Goal: Task Accomplishment & Management: Manage account settings

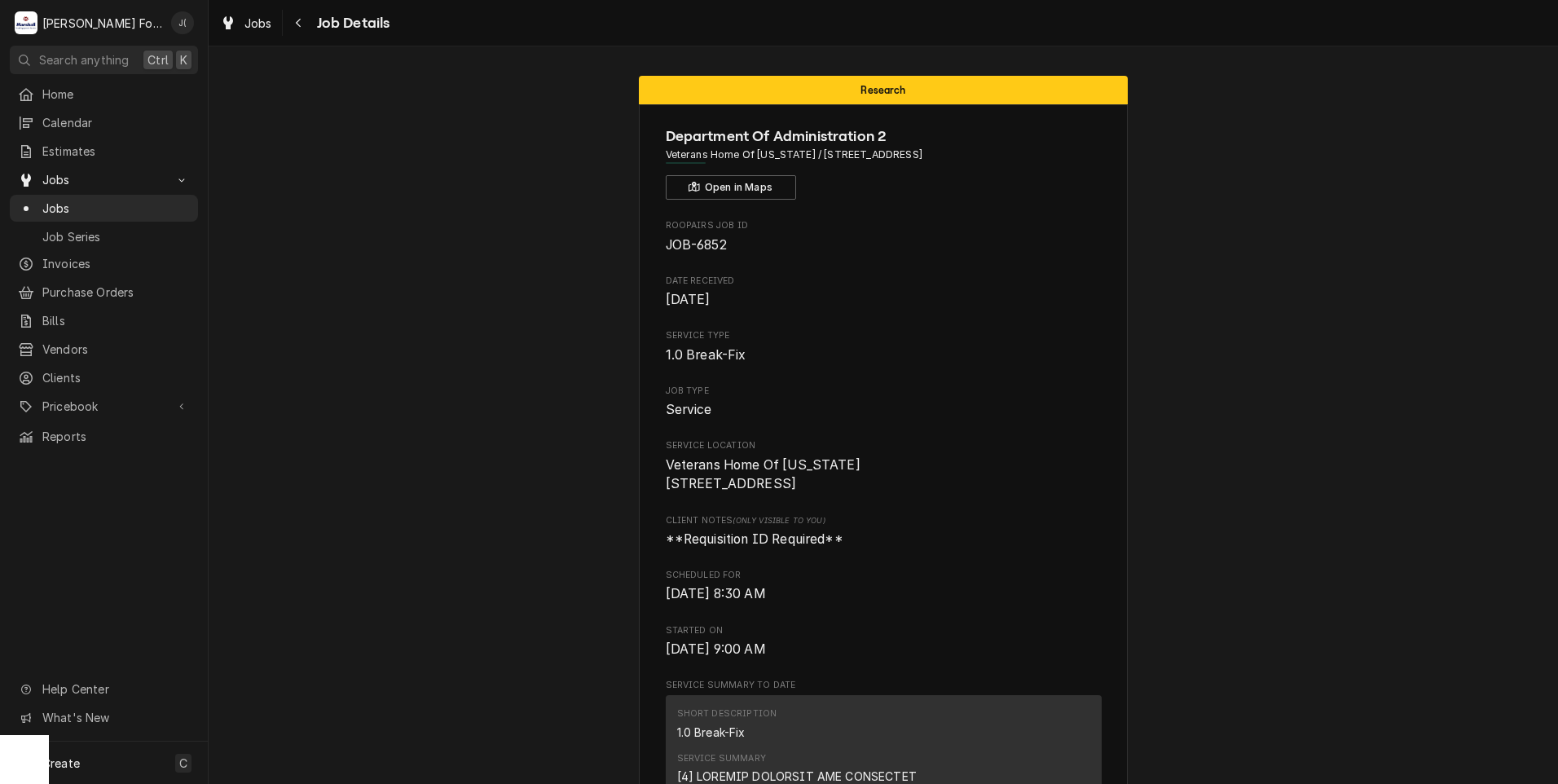
scroll to position [1909, 0]
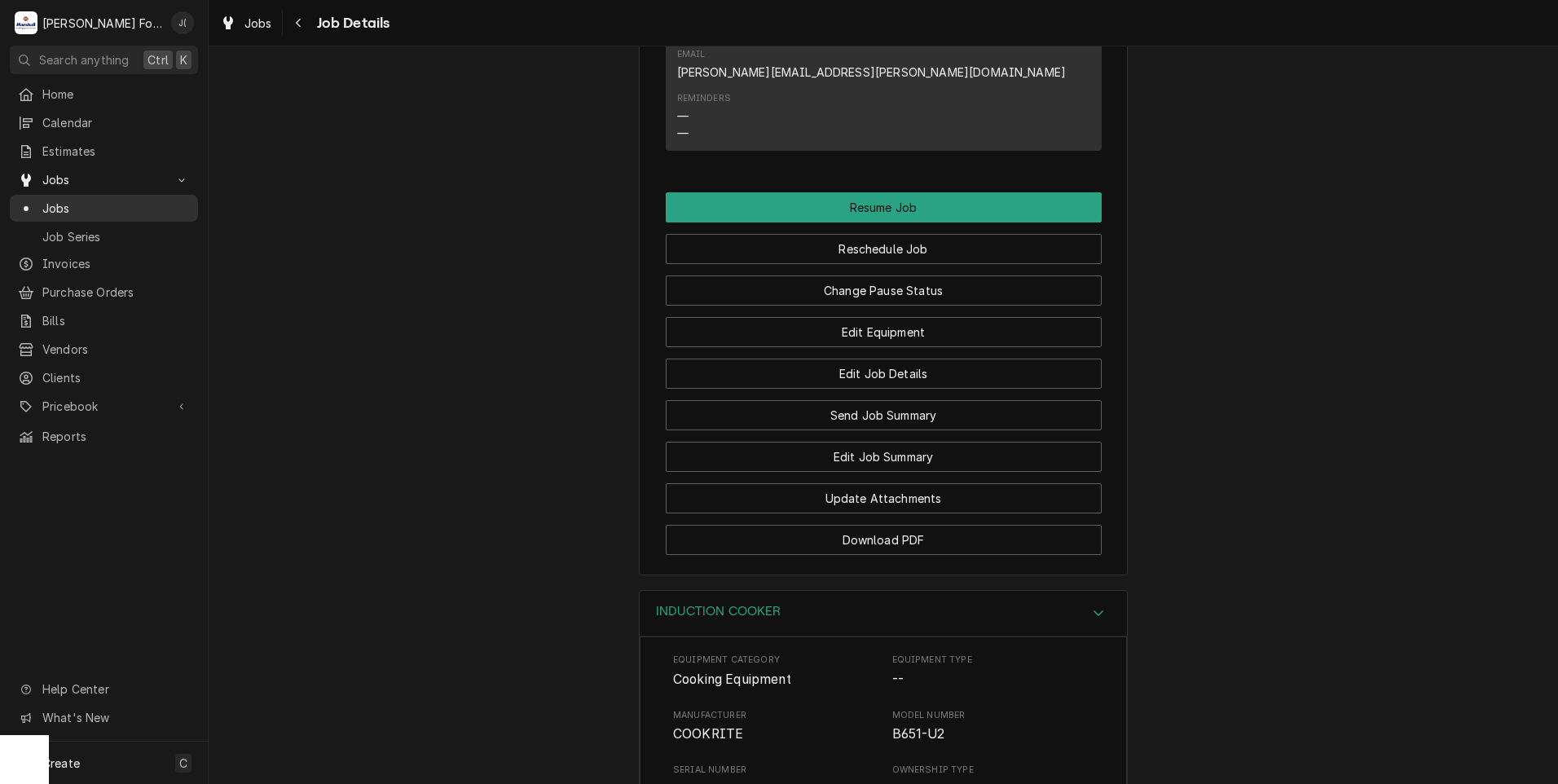
click at [125, 204] on span "Jobs" at bounding box center [116, 208] width 148 height 17
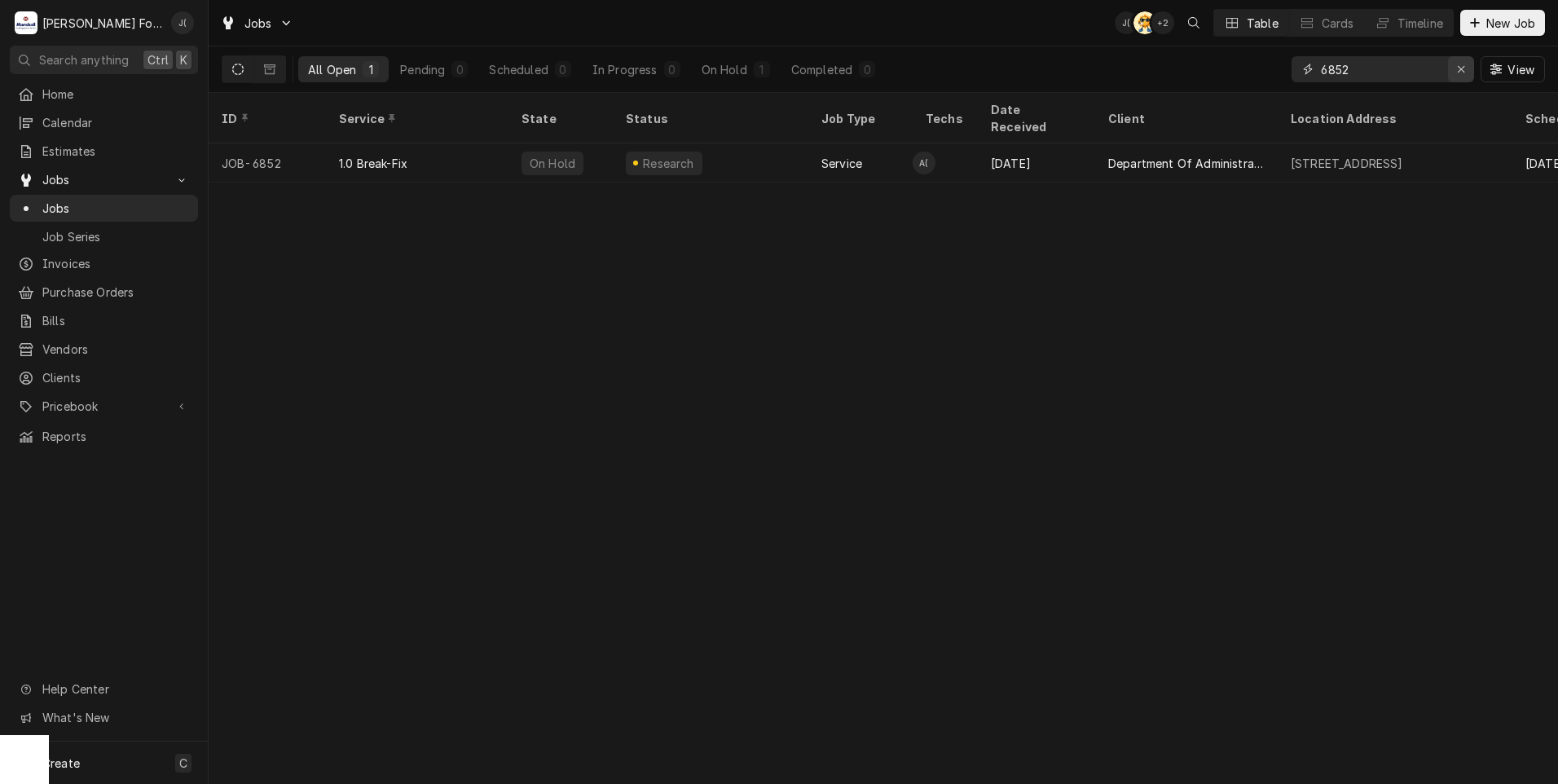
click at [1459, 68] on icon "Erase input" at bounding box center [1461, 69] width 9 height 12
click at [1395, 67] on input "Dynamic Content Wrapper" at bounding box center [1398, 69] width 154 height 26
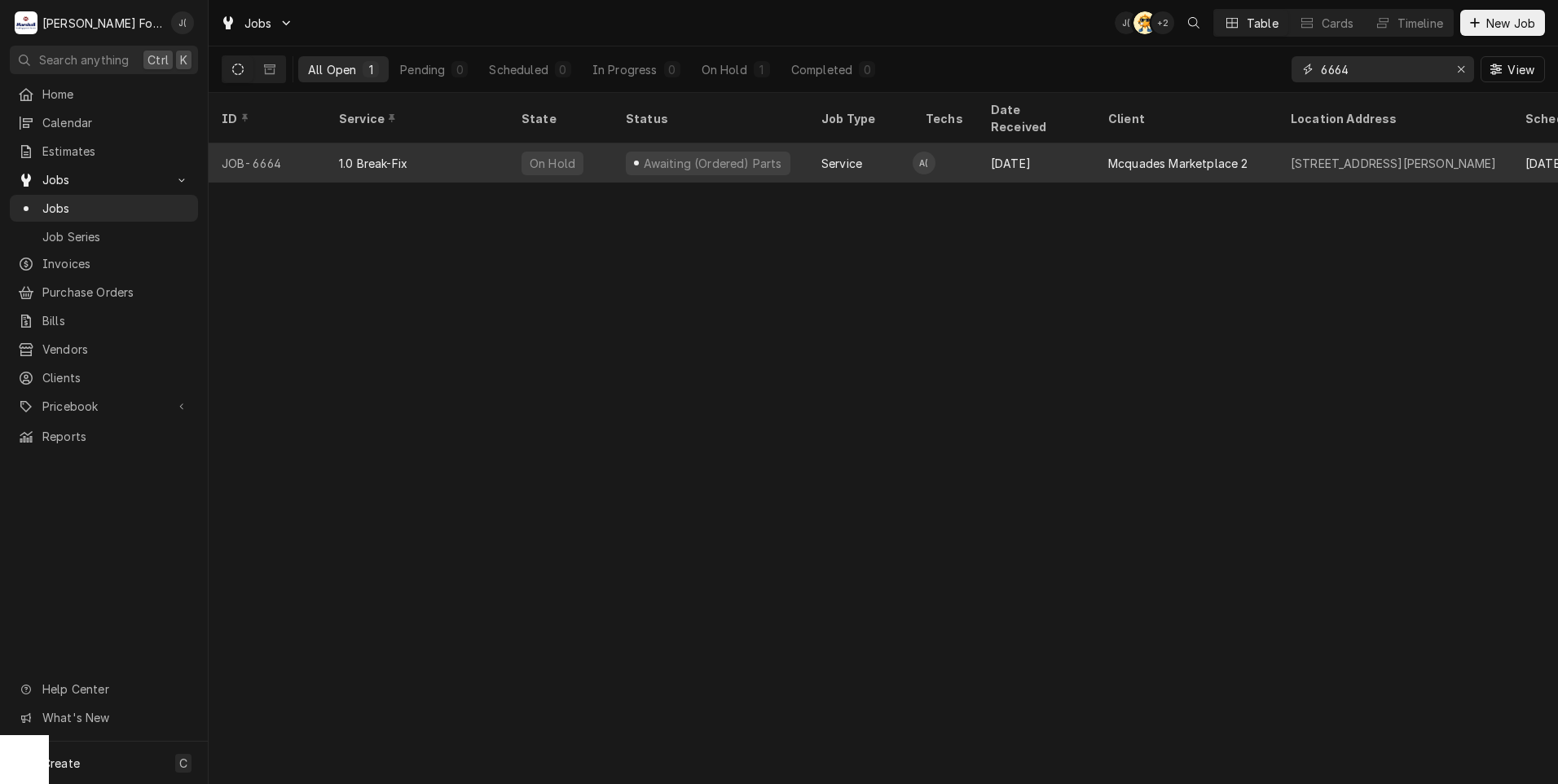
type input "6664"
click at [457, 154] on div "1.0 Break-Fix" at bounding box center [417, 163] width 182 height 39
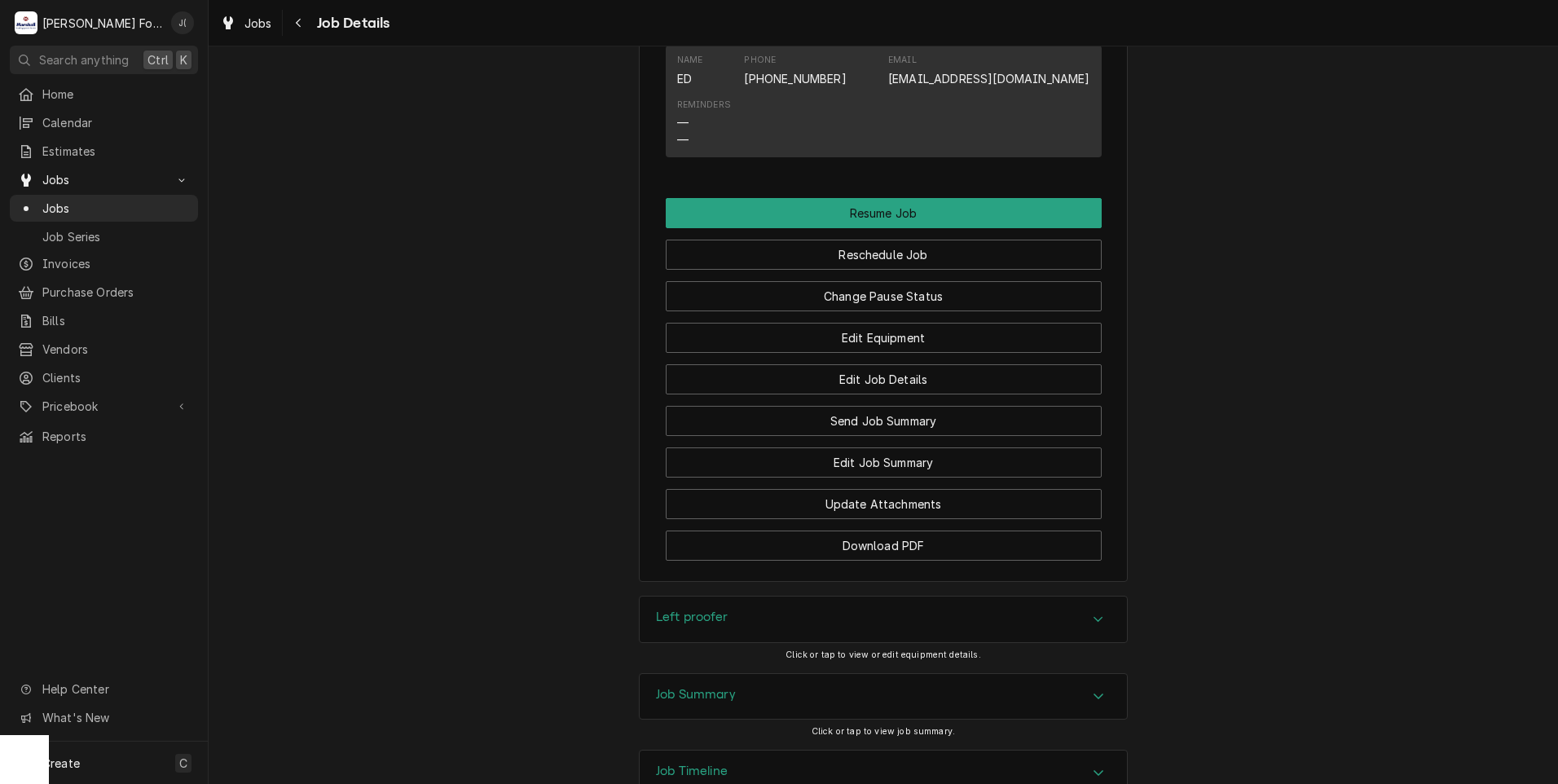
scroll to position [1867, 0]
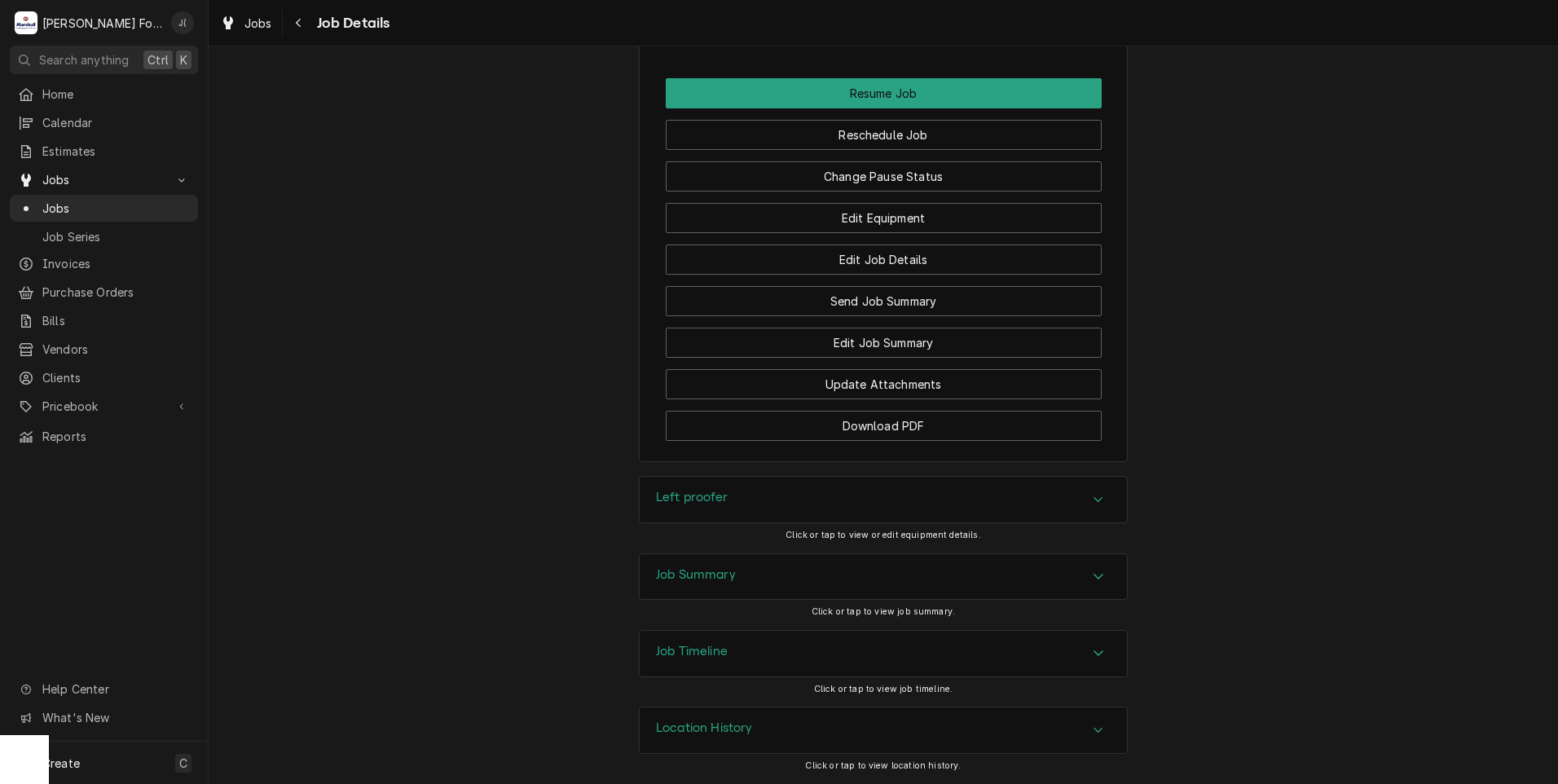
click at [746, 501] on div "Left proofer" at bounding box center [883, 498] width 487 height 45
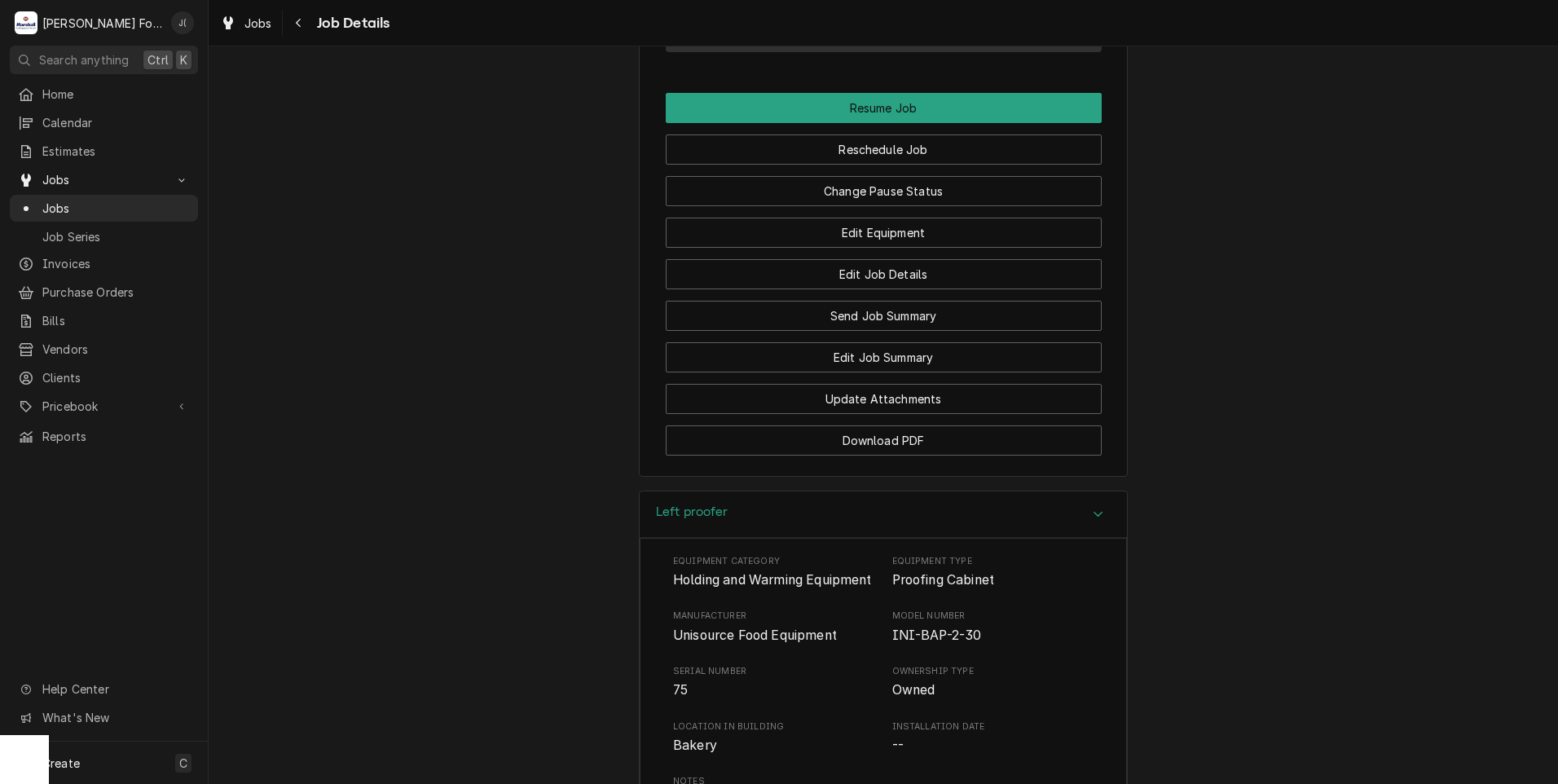
scroll to position [1785, 0]
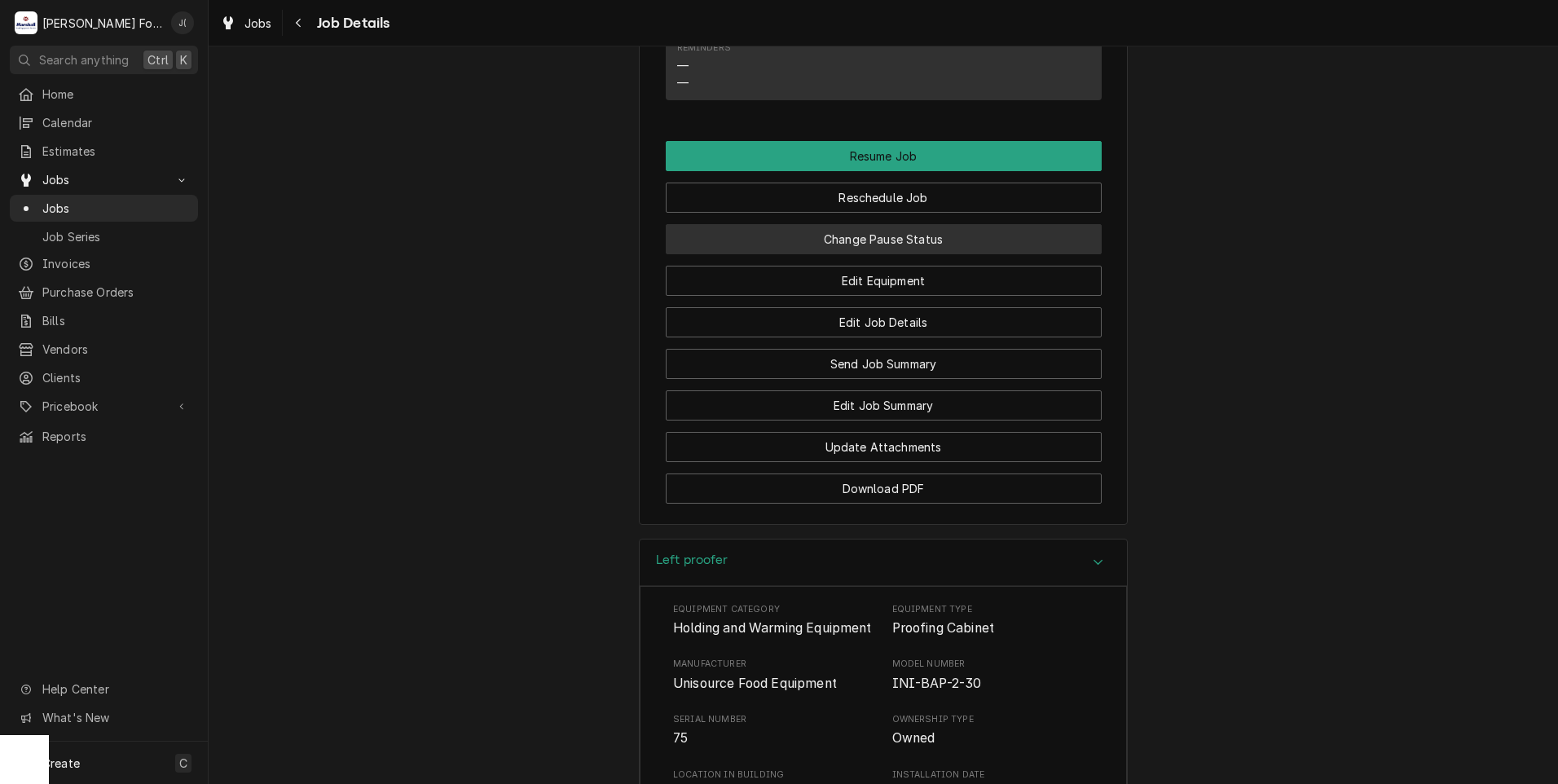
click at [860, 254] on button "Change Pause Status" at bounding box center [883, 239] width 436 height 31
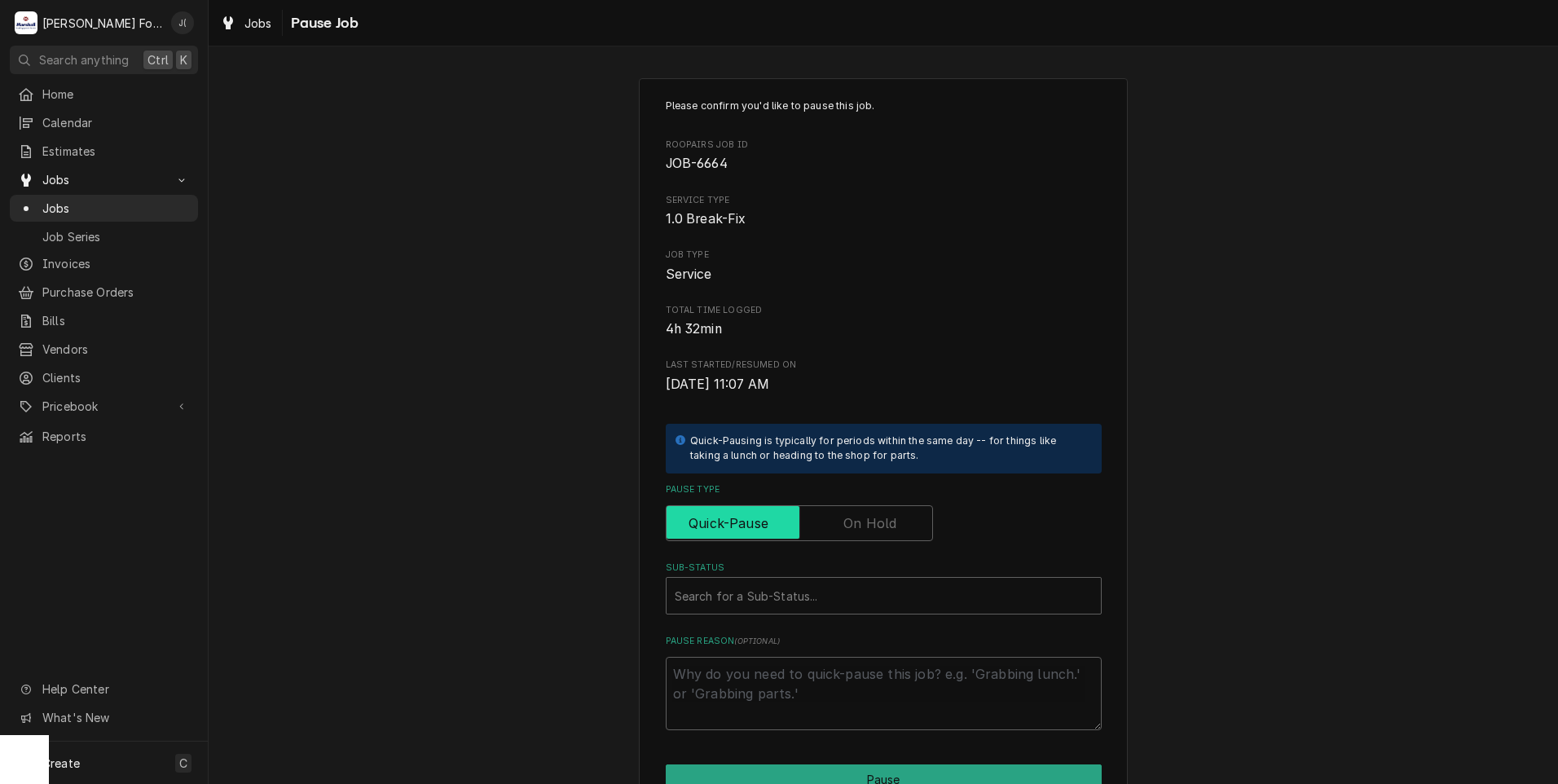
click at [826, 519] on input "Pause Type" at bounding box center [799, 522] width 253 height 35
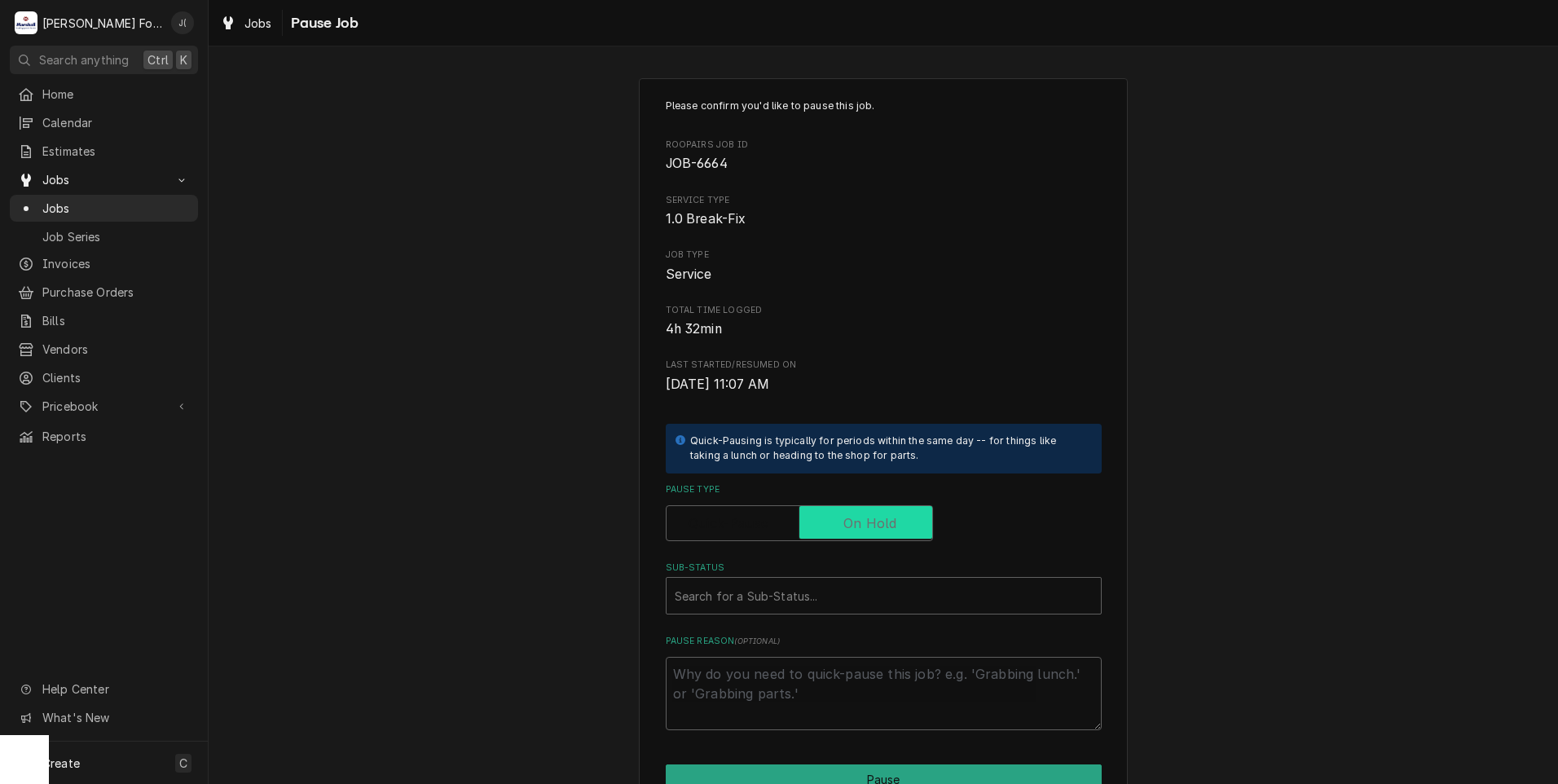
checkbox input "true"
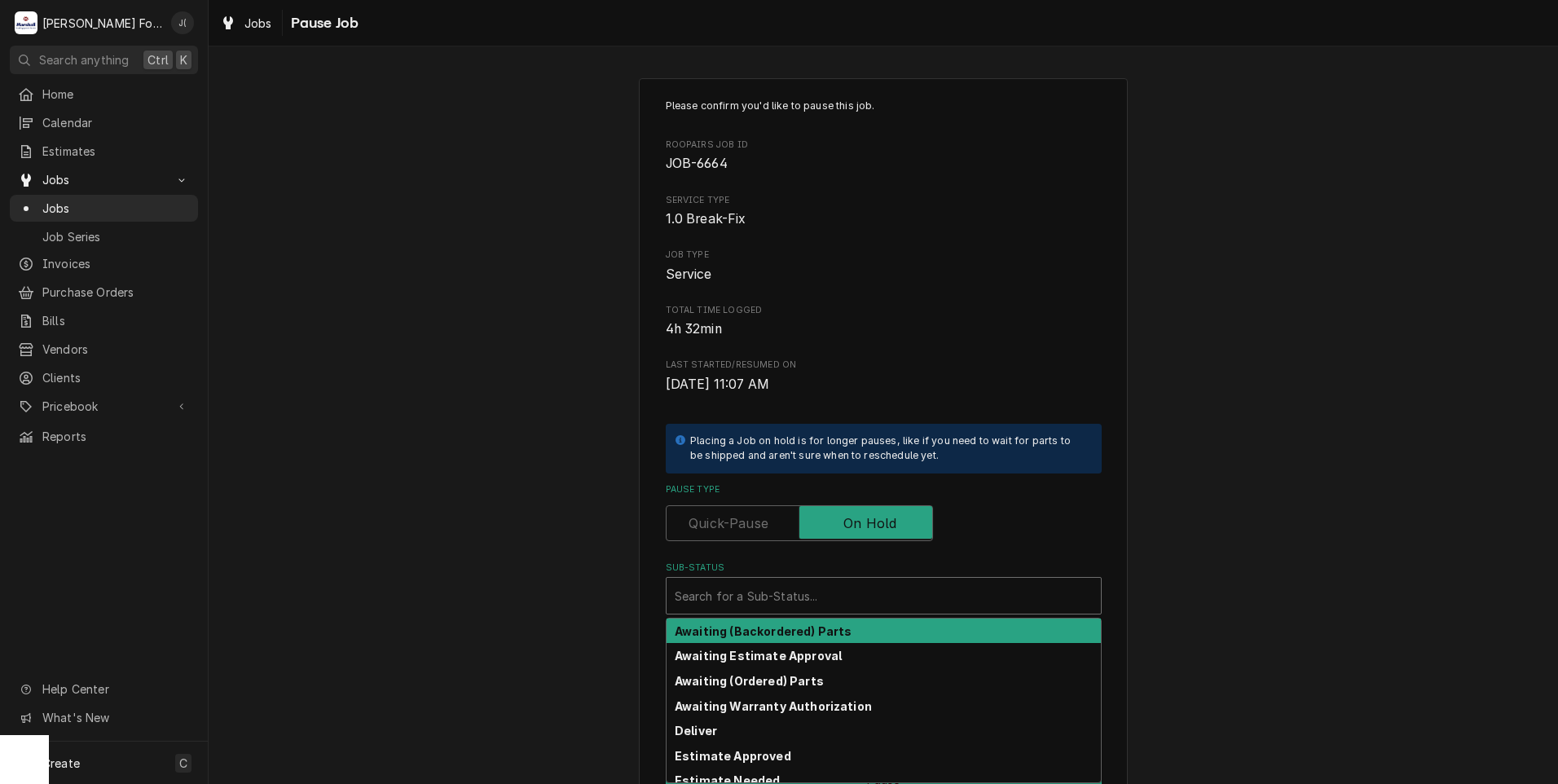
click at [717, 594] on div "Sub-Status" at bounding box center [883, 596] width 418 height 30
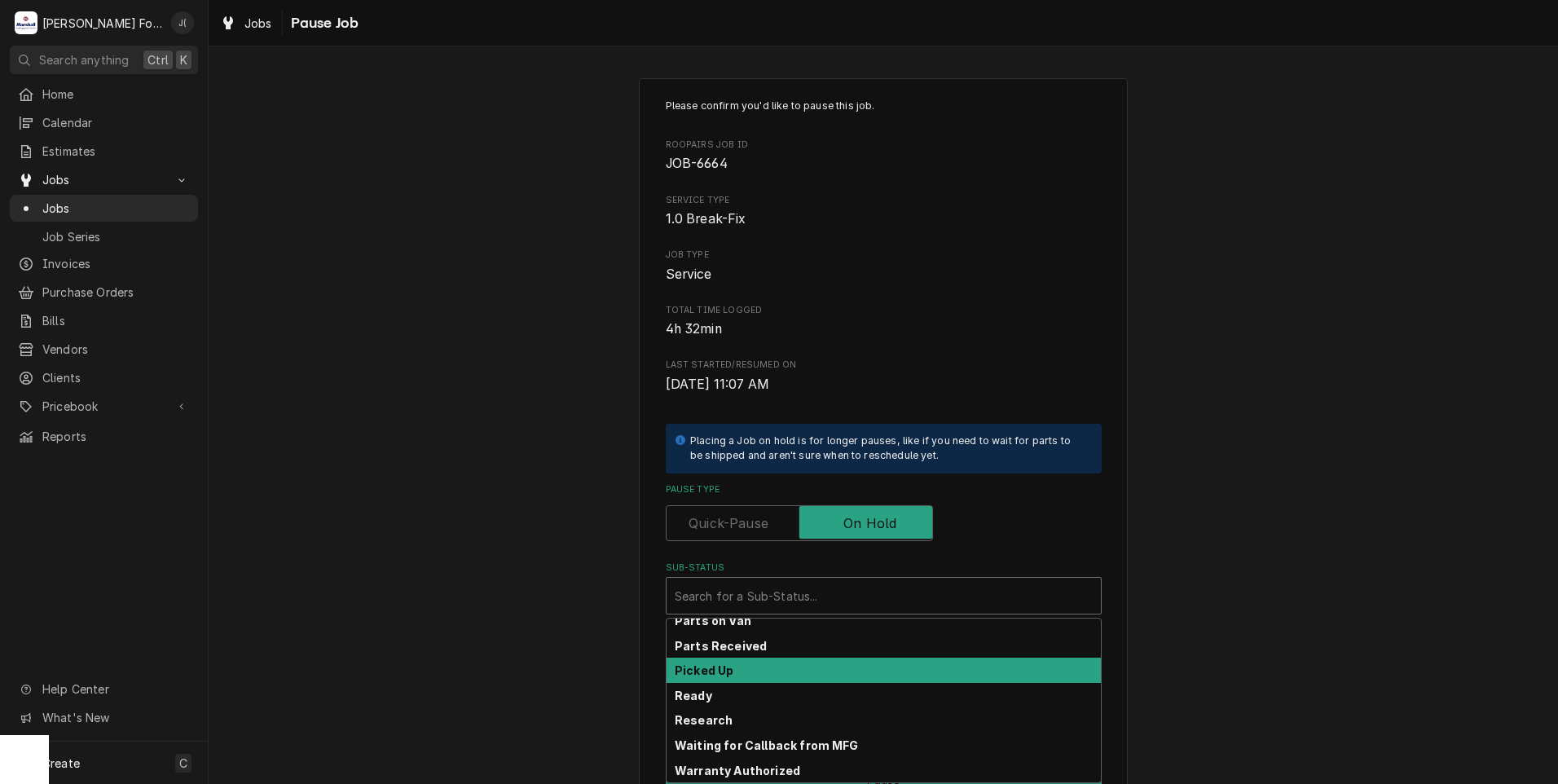
scroll to position [260, 0]
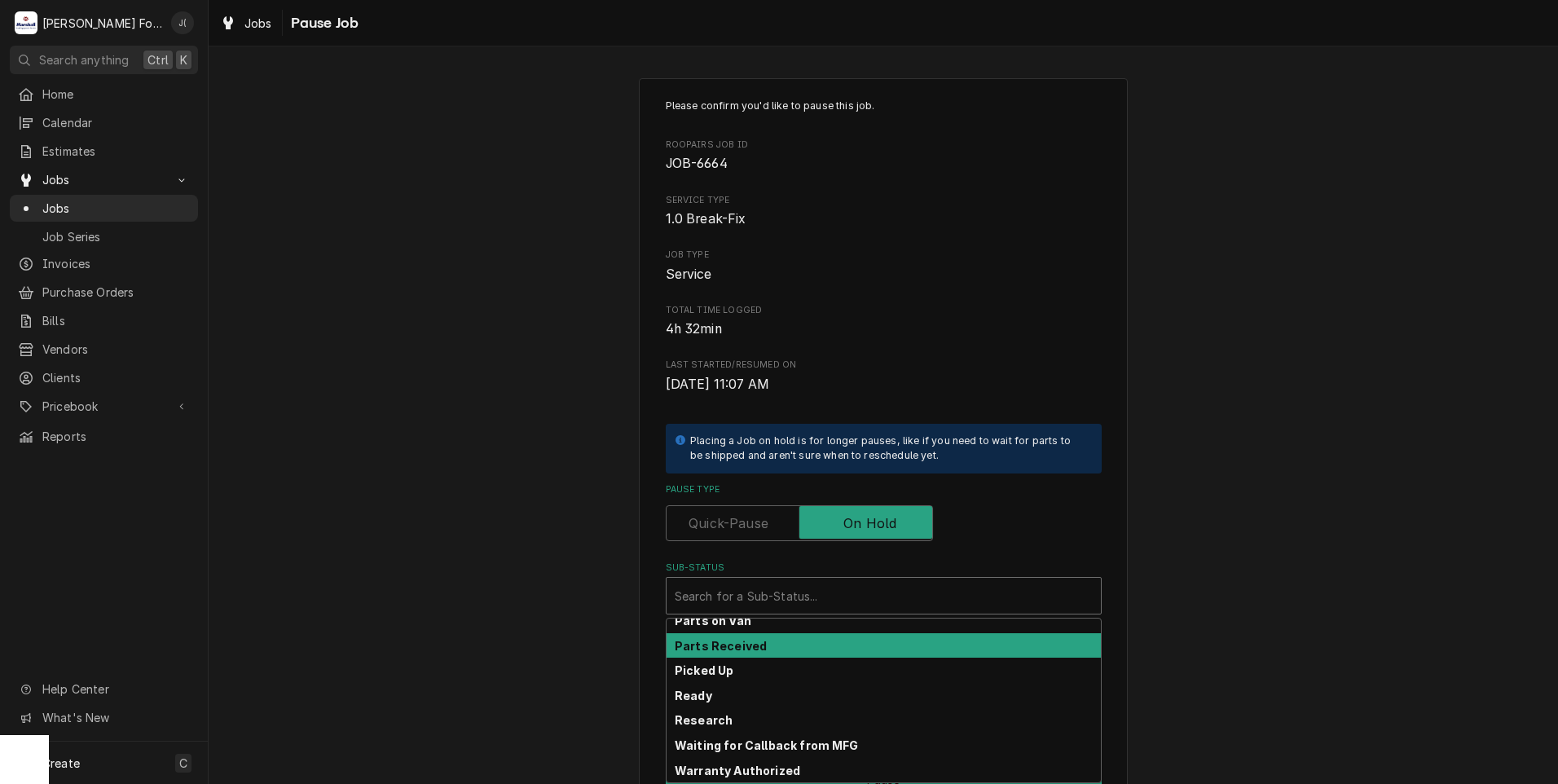
click at [734, 651] on strong "Parts Received" at bounding box center [721, 645] width 92 height 14
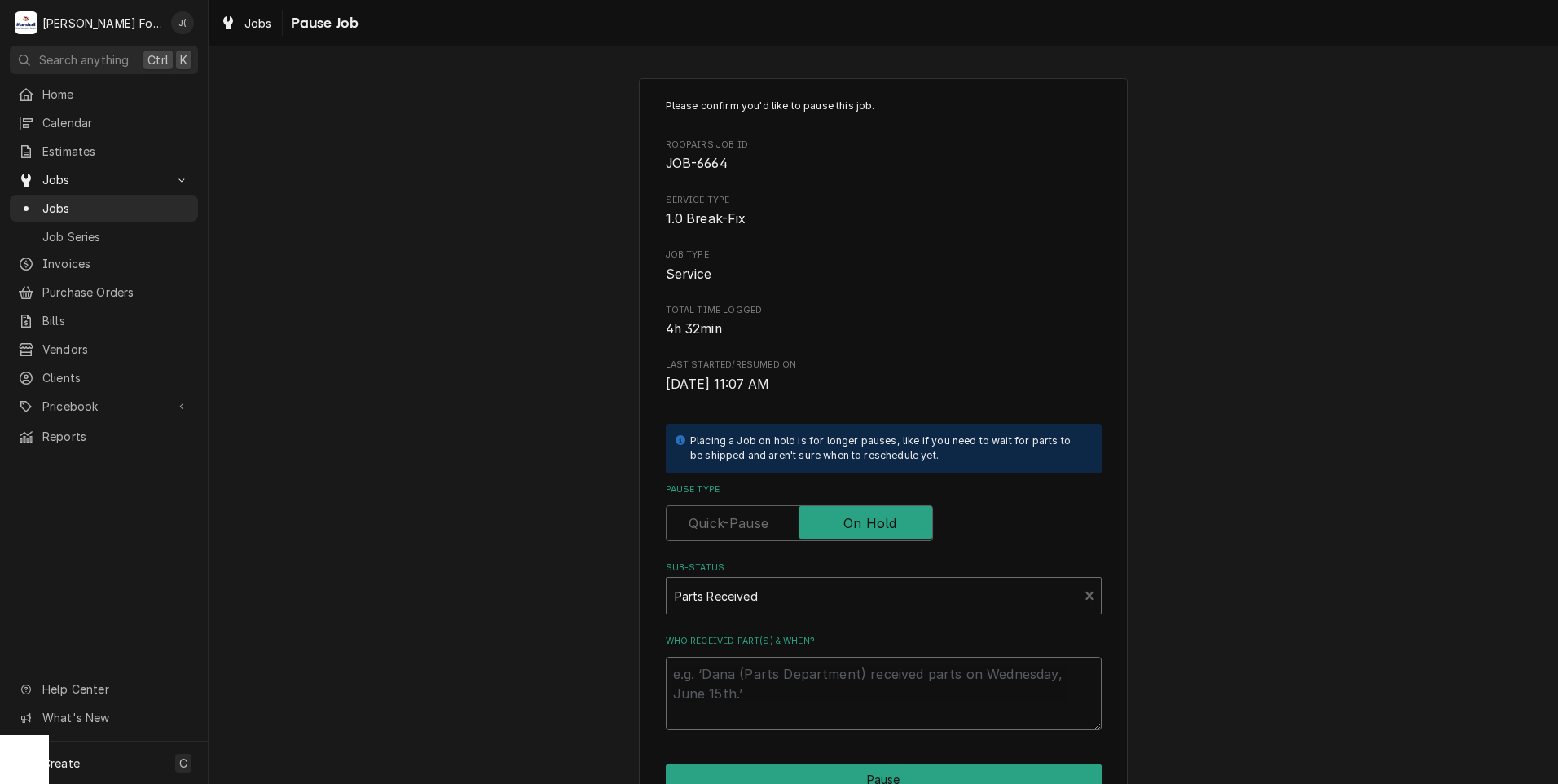
click at [747, 706] on textarea "Who received part(s) & when?" at bounding box center [883, 693] width 436 height 73
type textarea "x"
type textarea "0"
type textarea "x"
type textarea "09"
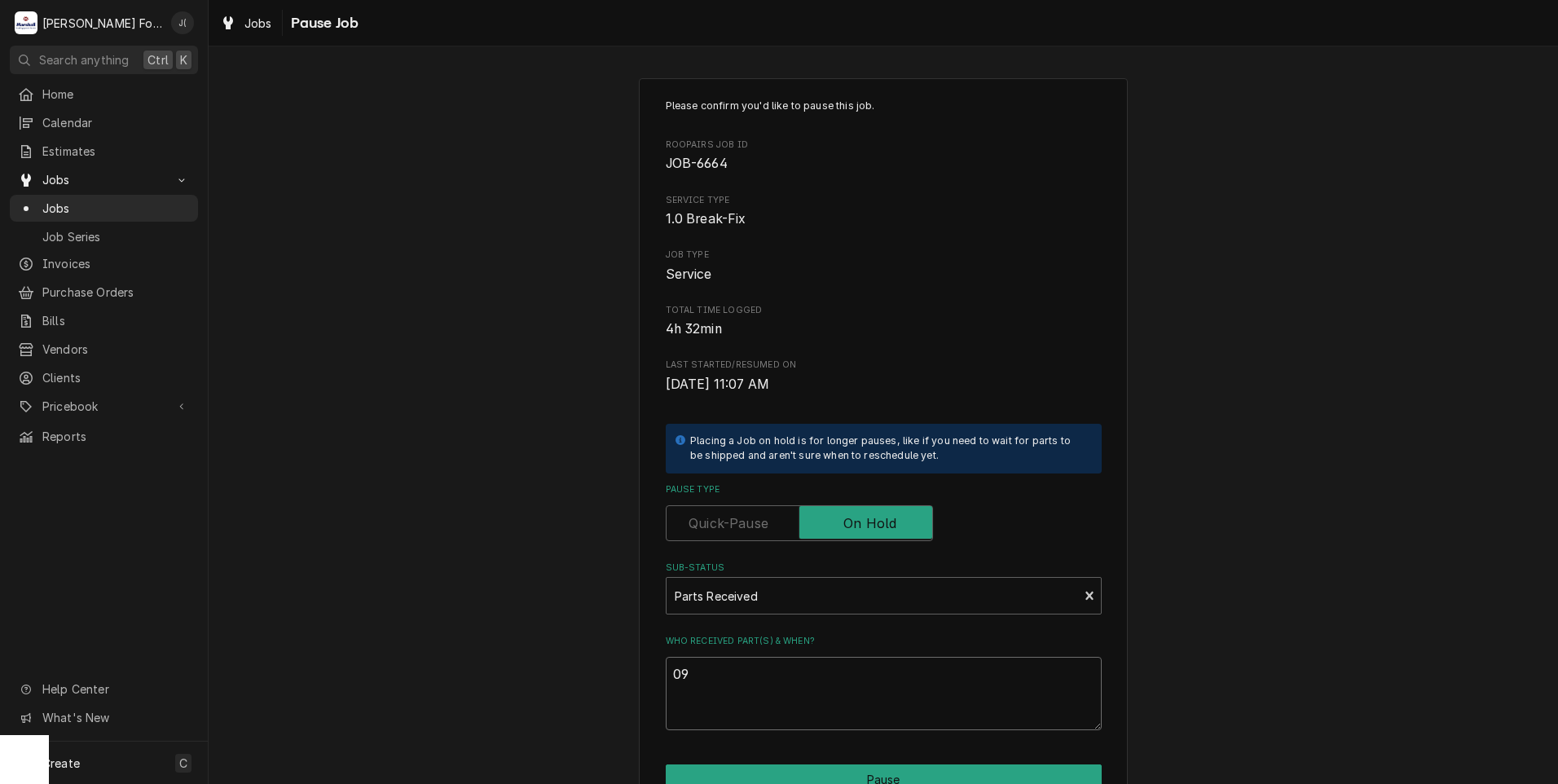
type textarea "x"
type textarea "09/"
type textarea "x"
type textarea "09/2"
type textarea "x"
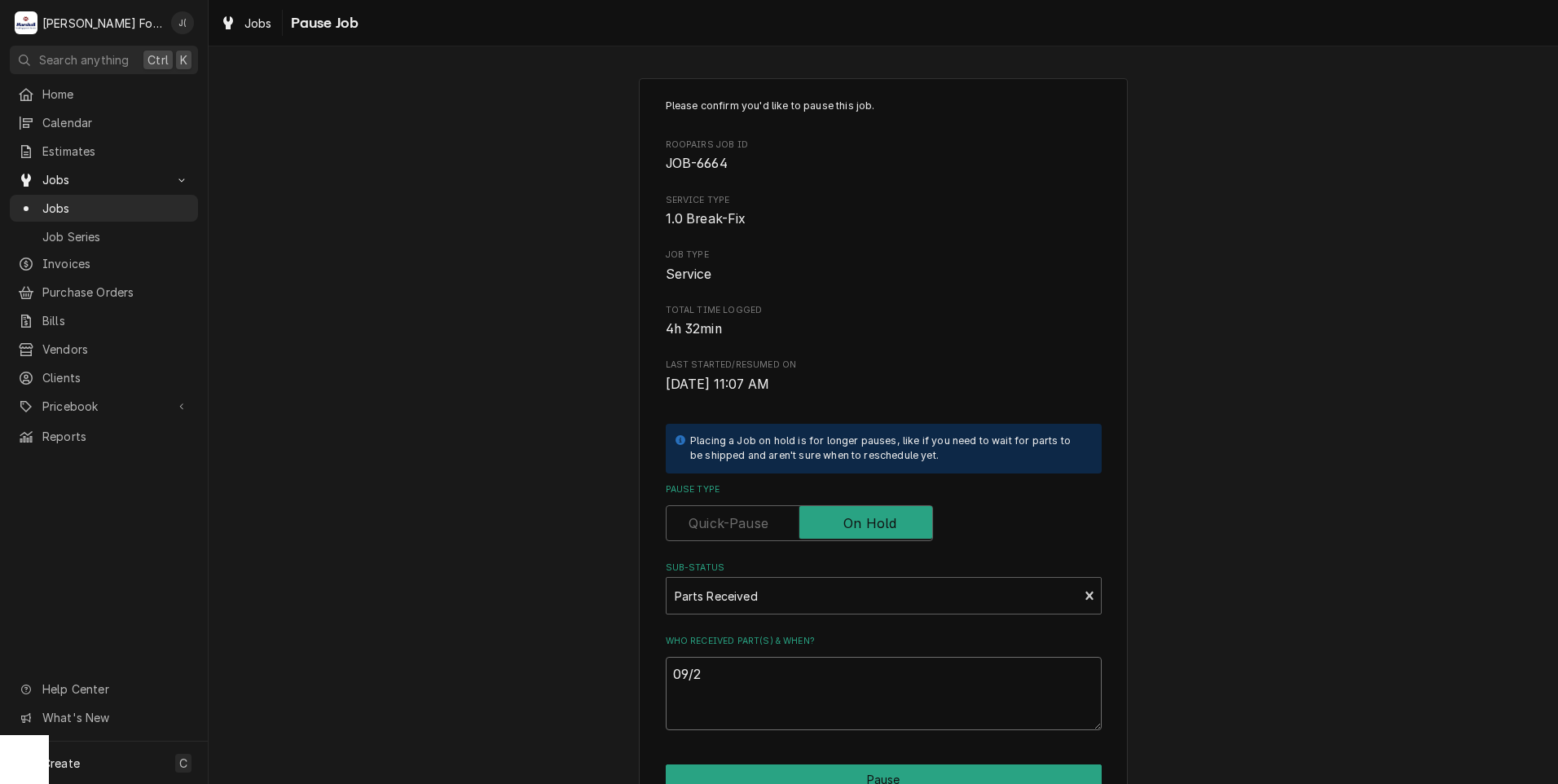
type textarea "09/22"
type textarea "x"
type textarea "09/22/"
type textarea "x"
type textarea "09/22/2"
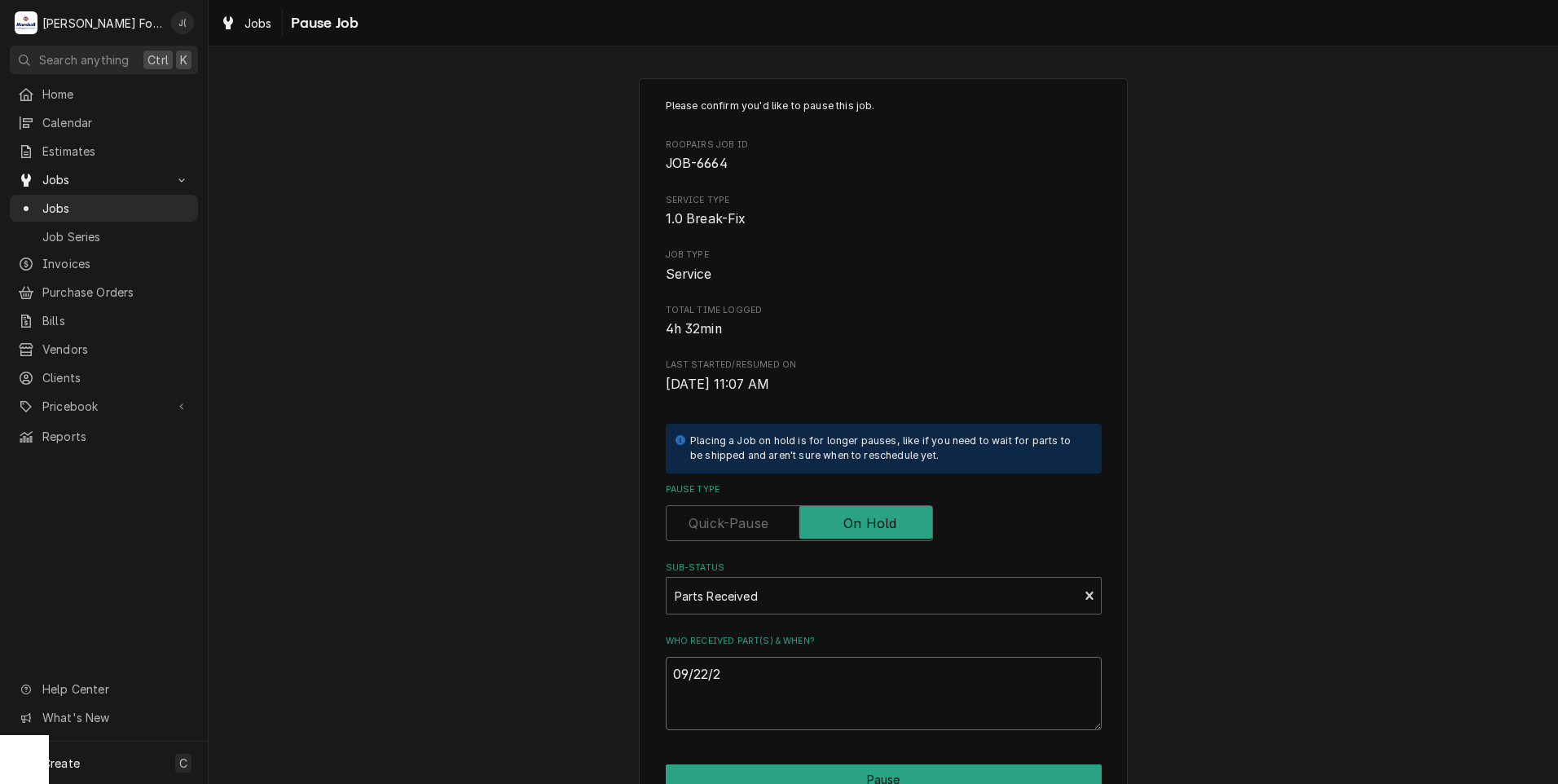
type textarea "x"
type textarea "09/22/20"
type textarea "x"
type textarea "09/22/202"
type textarea "x"
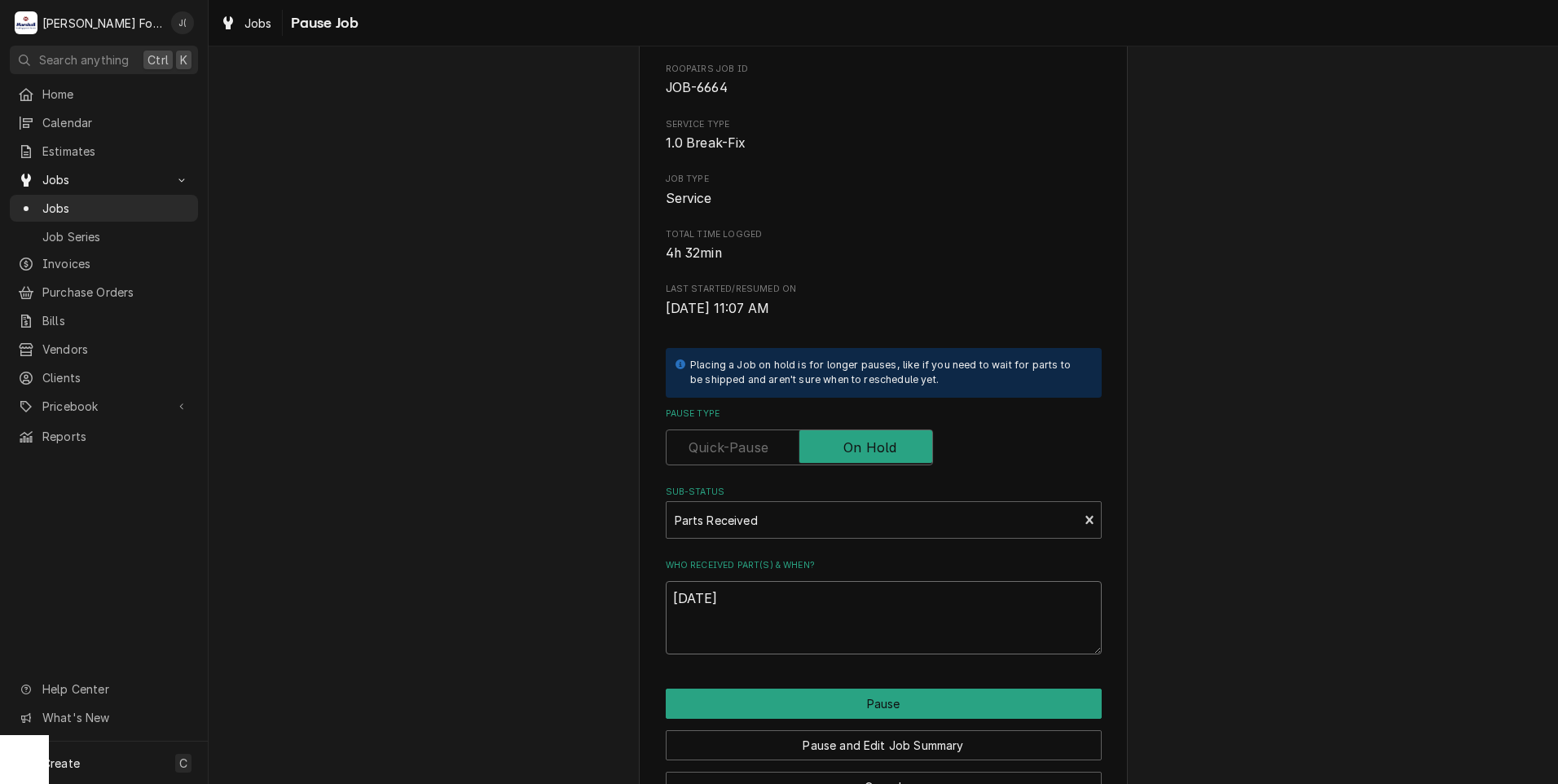
scroll to position [129, 0]
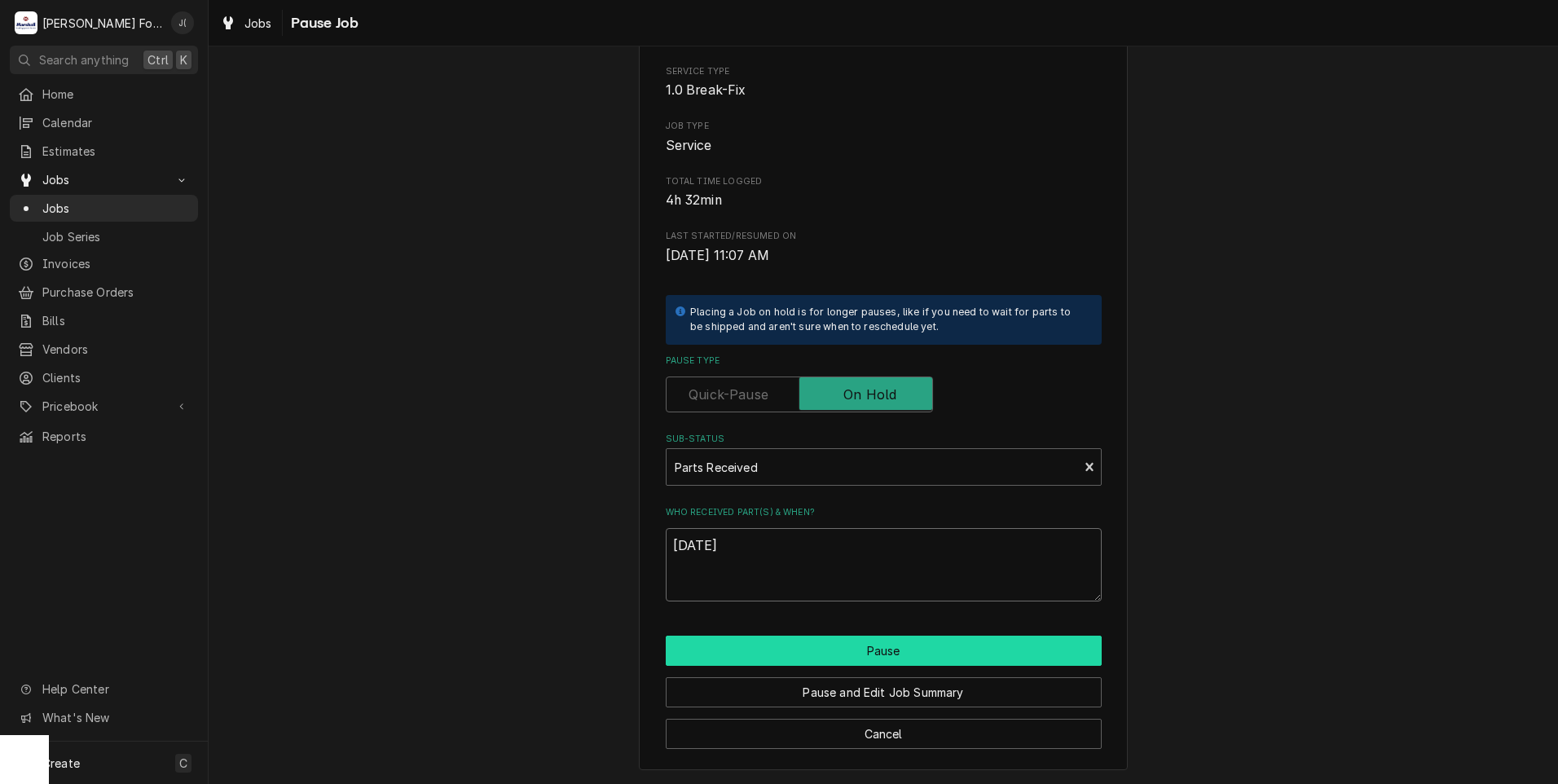
type textarea "[DATE]"
click at [785, 654] on button "Pause" at bounding box center [883, 650] width 436 height 31
type textarea "x"
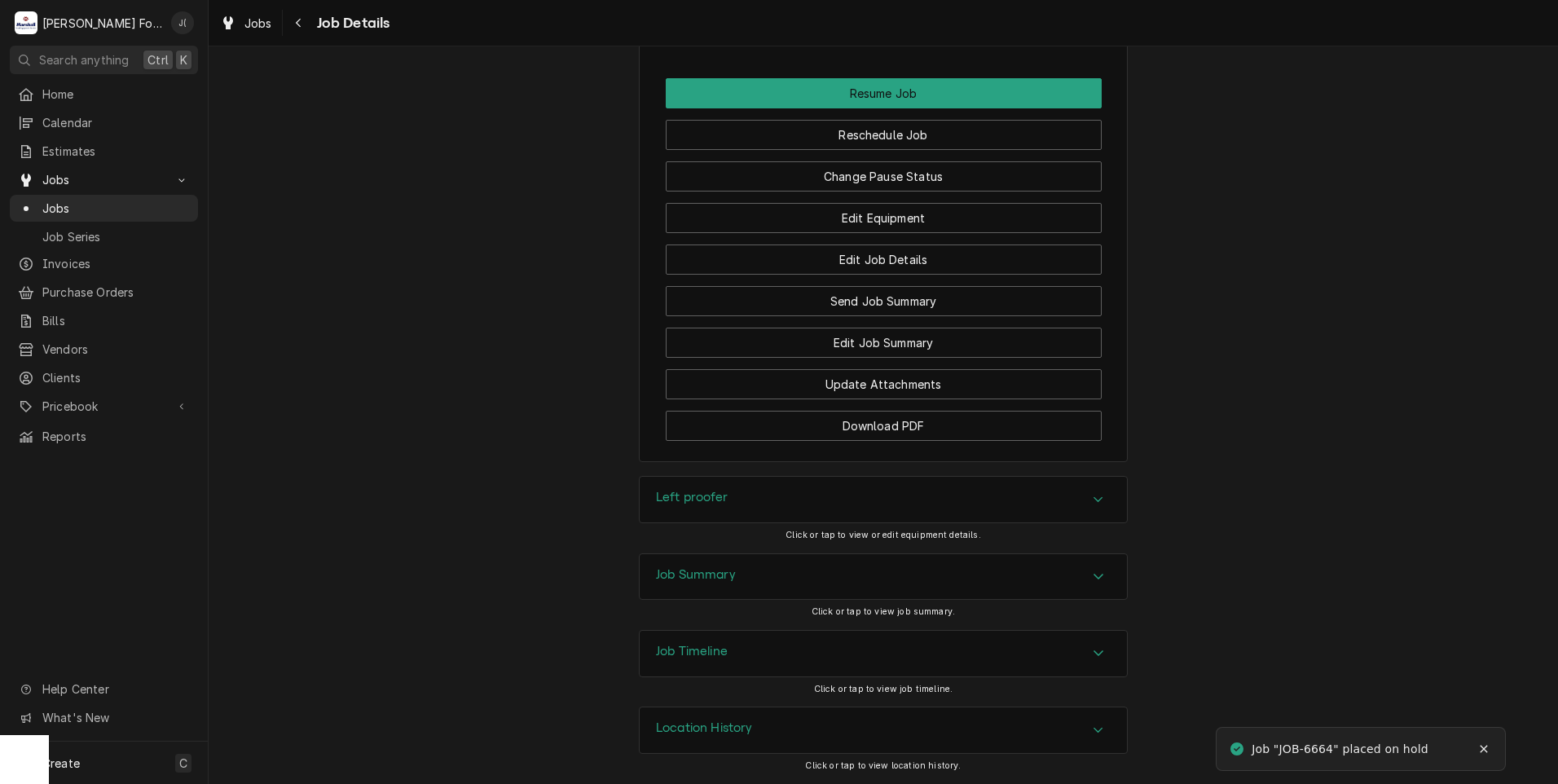
scroll to position [1867, 0]
click at [748, 437] on button "Download PDF" at bounding box center [883, 426] width 436 height 31
click at [123, 198] on div "Jobs" at bounding box center [104, 208] width 182 height 21
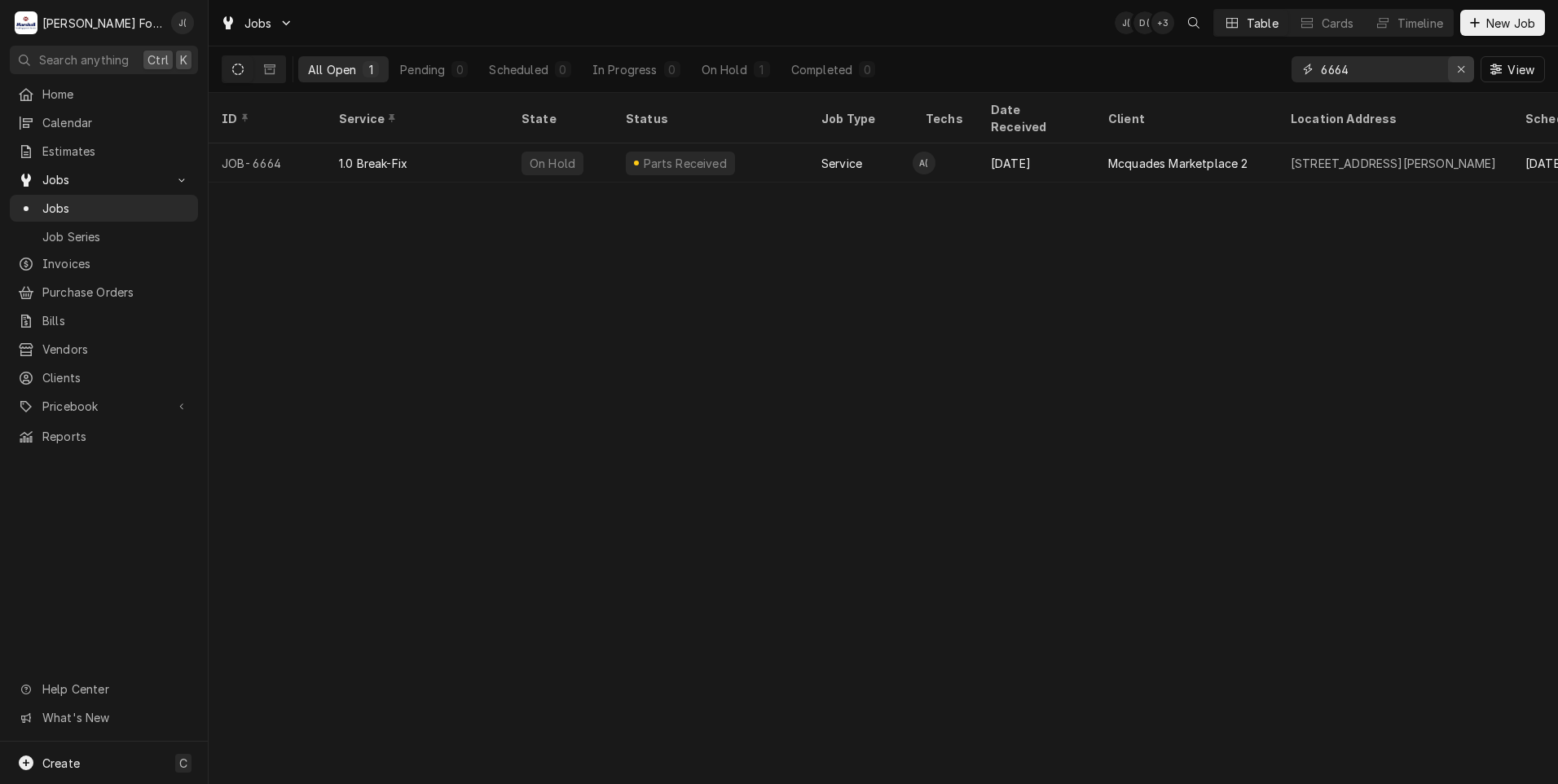
click at [1457, 63] on div "Erase input" at bounding box center [1461, 69] width 17 height 17
click at [1400, 66] on input "Dynamic Content Wrapper" at bounding box center [1398, 69] width 154 height 26
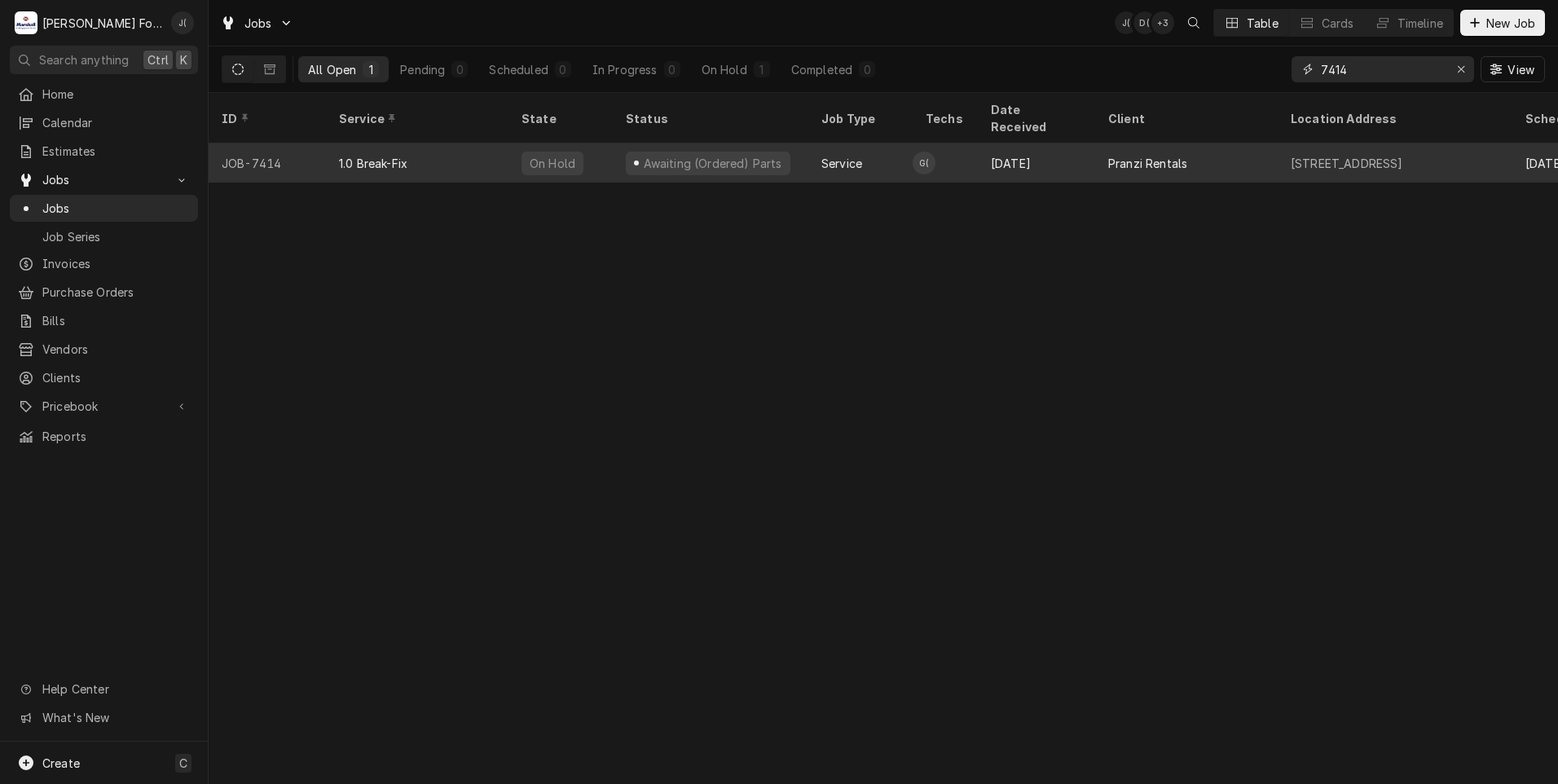
type input "7414"
click at [454, 150] on div "1.0 Break-Fix" at bounding box center [417, 163] width 182 height 39
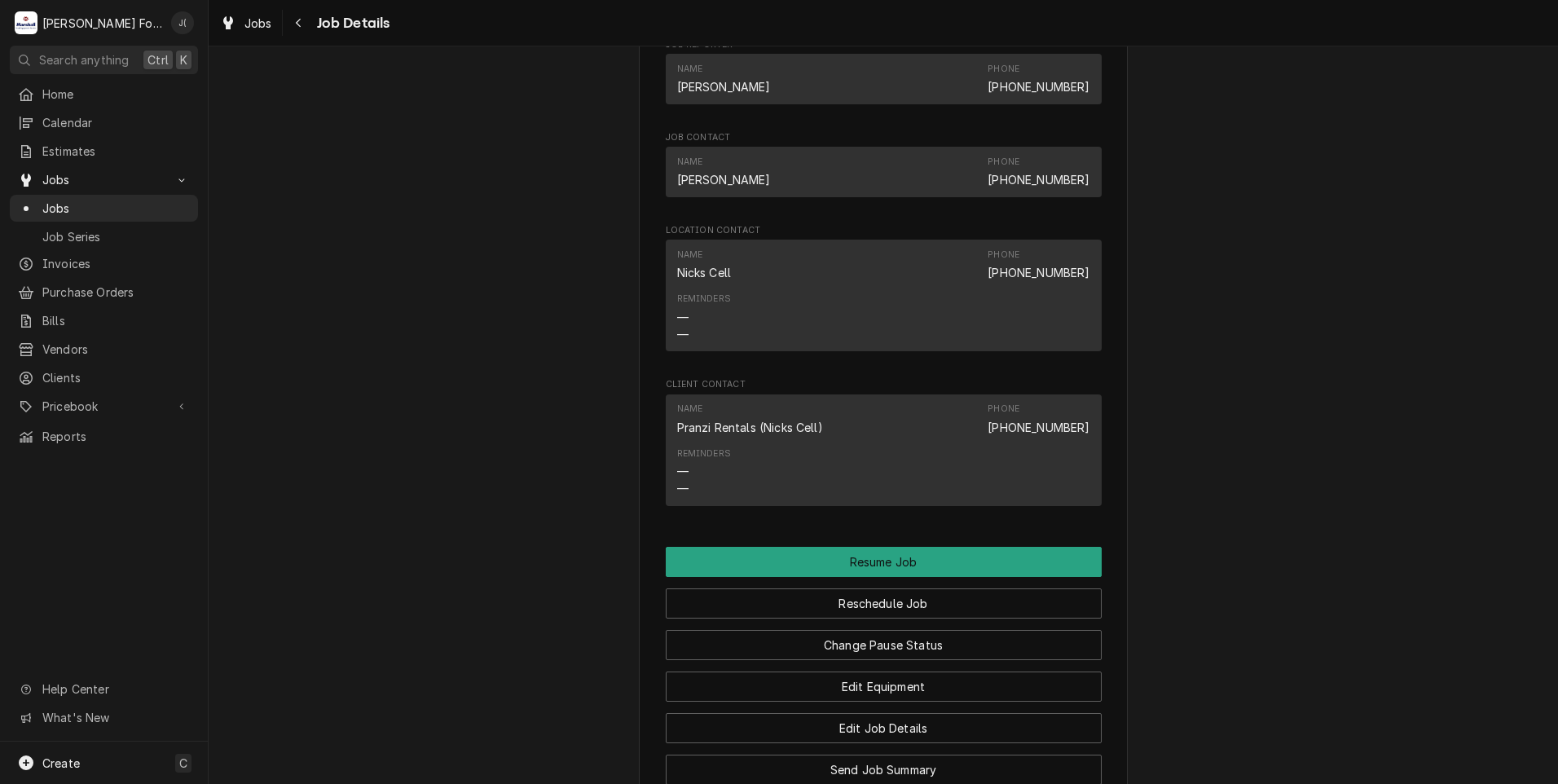
scroll to position [1629, 0]
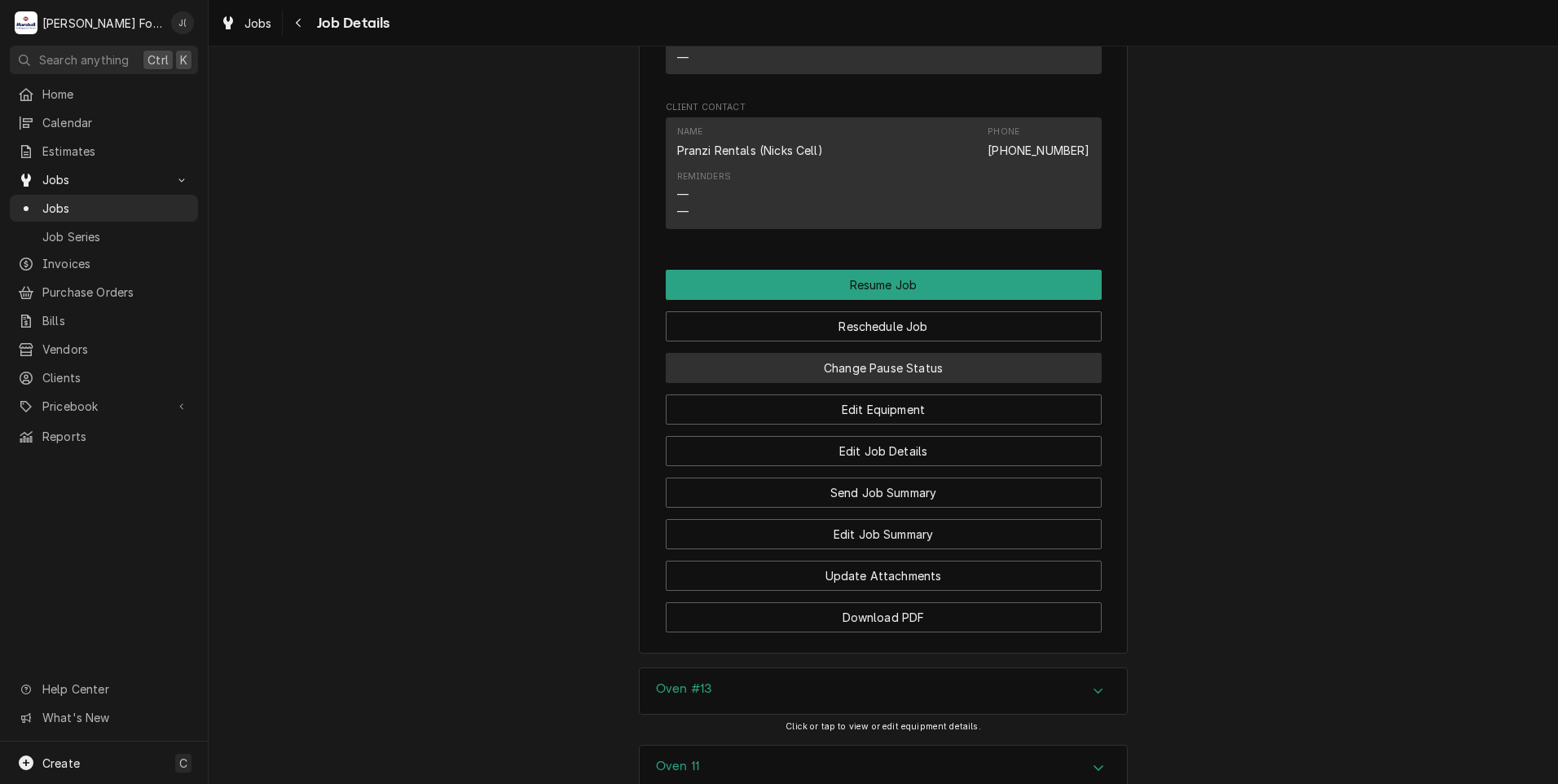
click at [918, 381] on button "Change Pause Status" at bounding box center [883, 367] width 436 height 31
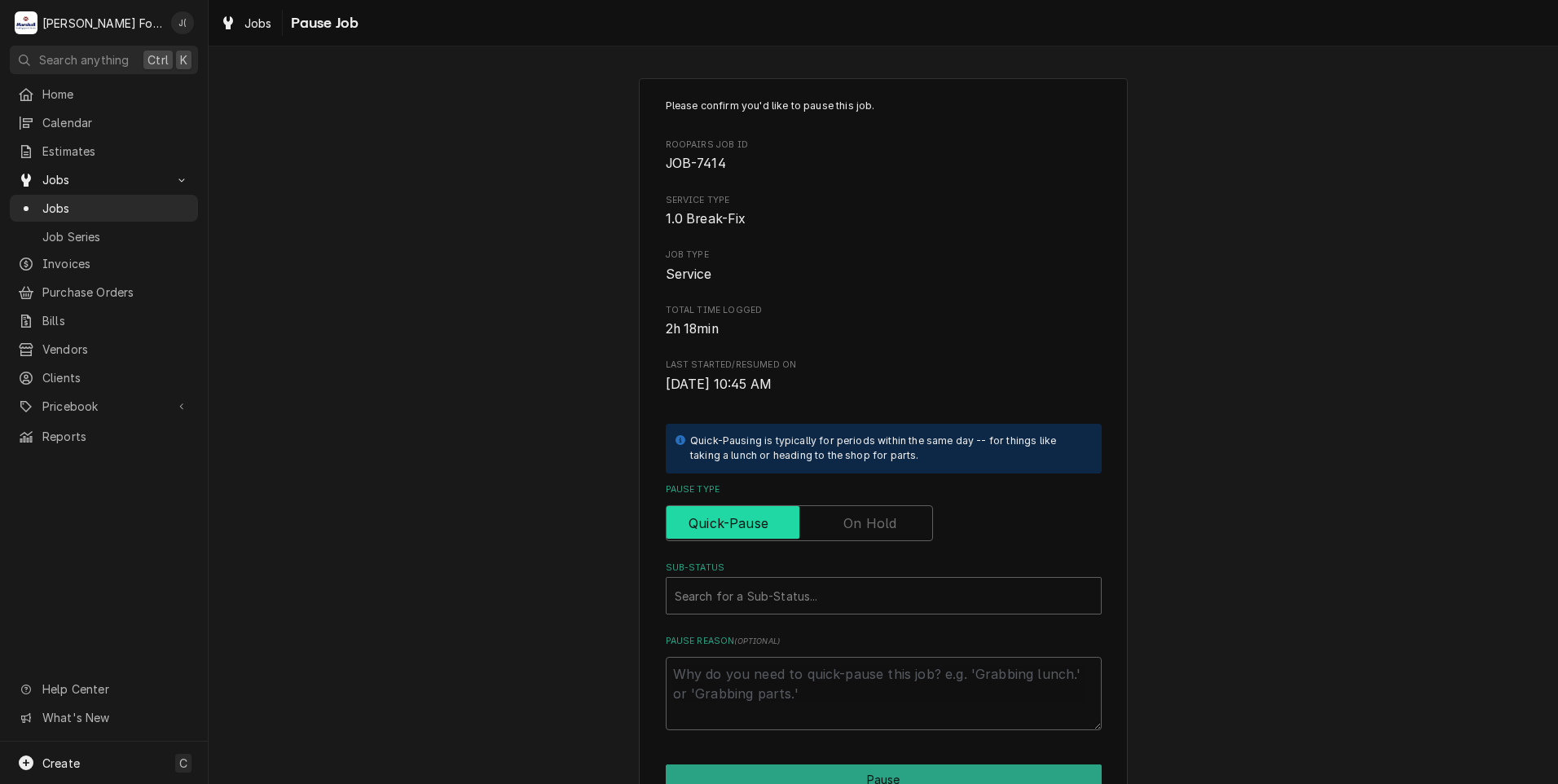
click at [865, 508] on input "Pause Type" at bounding box center [799, 522] width 253 height 35
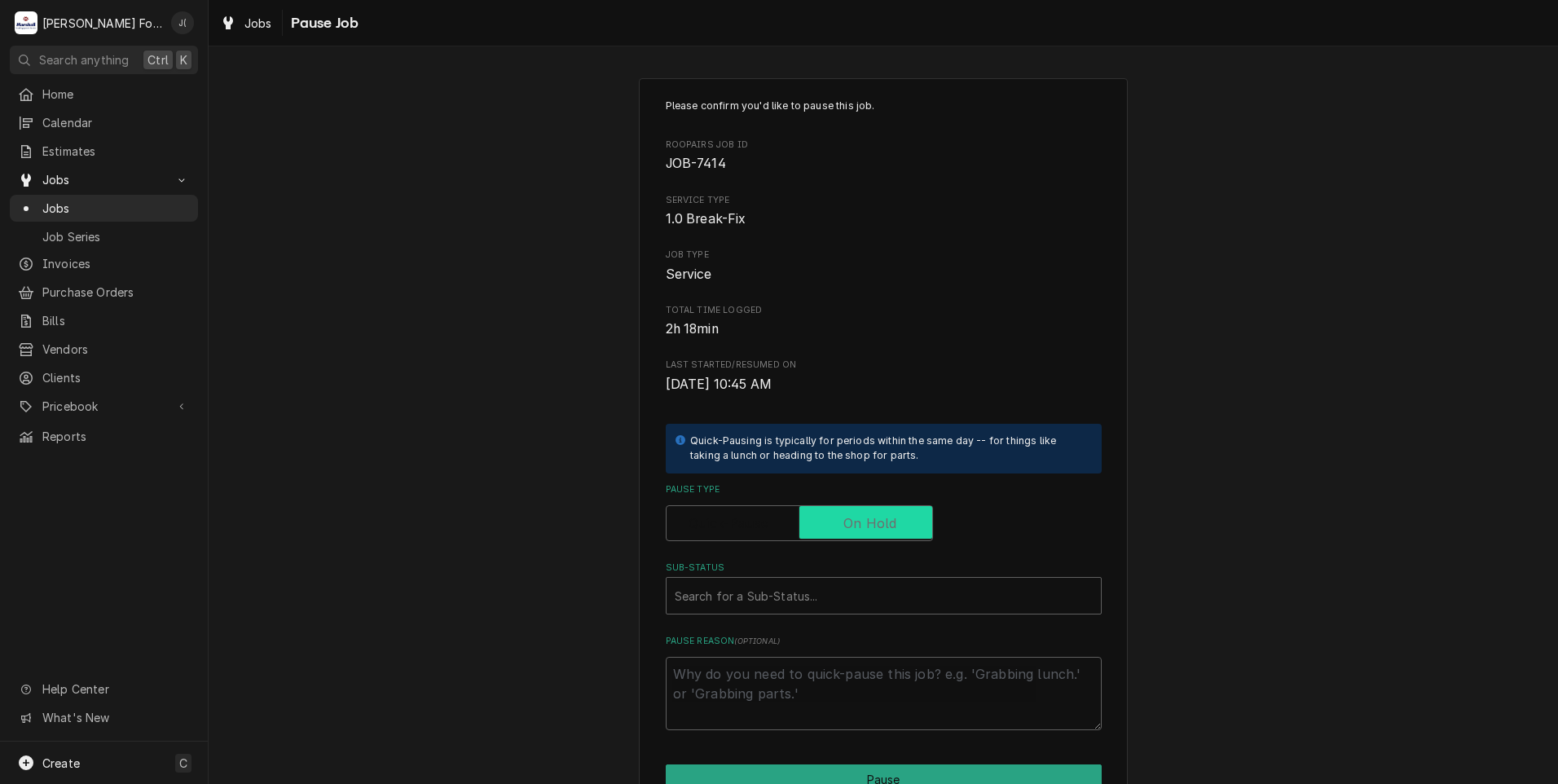
checkbox input "true"
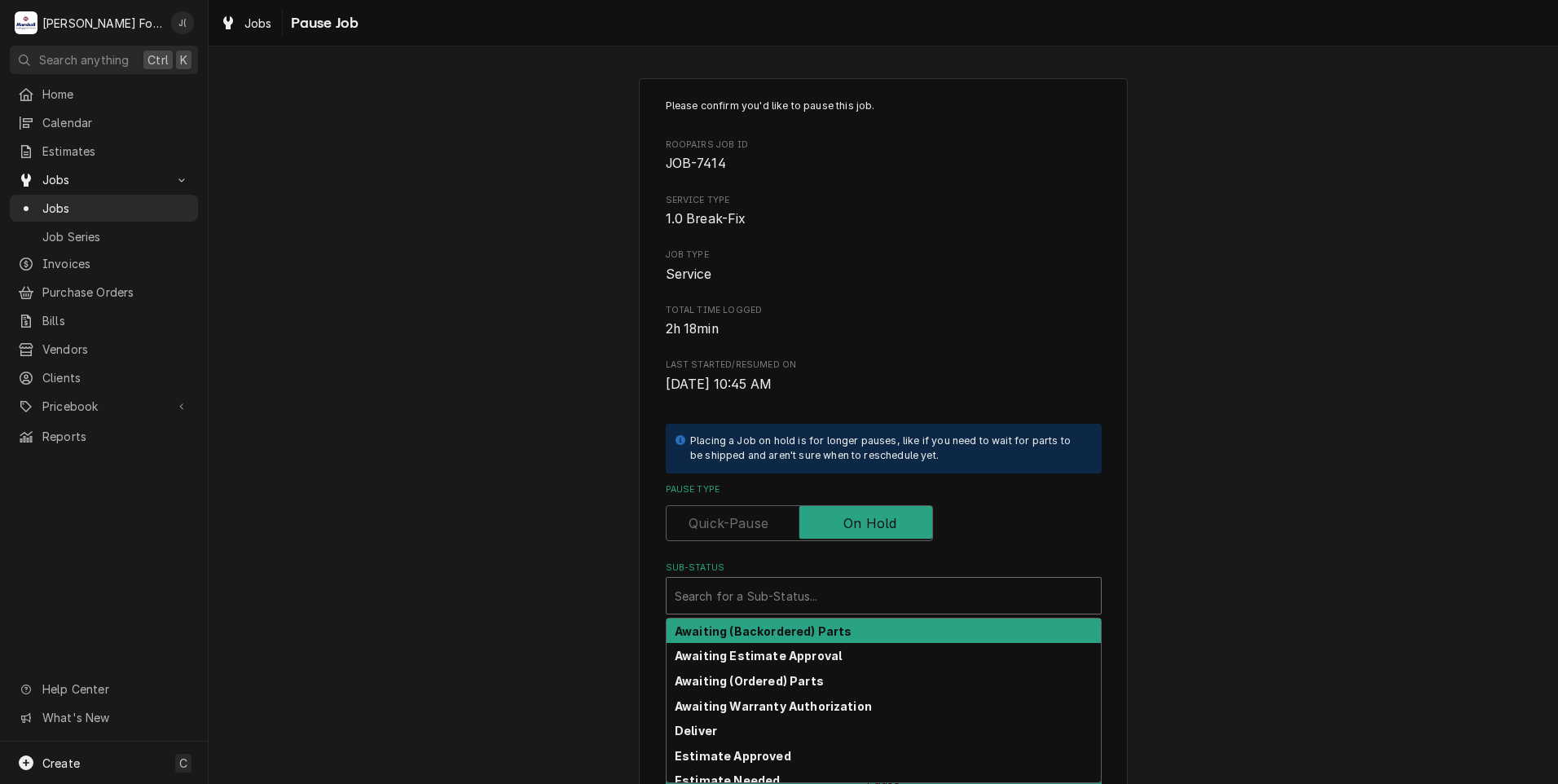
click at [831, 579] on div "Search for a Sub-Status..." at bounding box center [883, 595] width 434 height 35
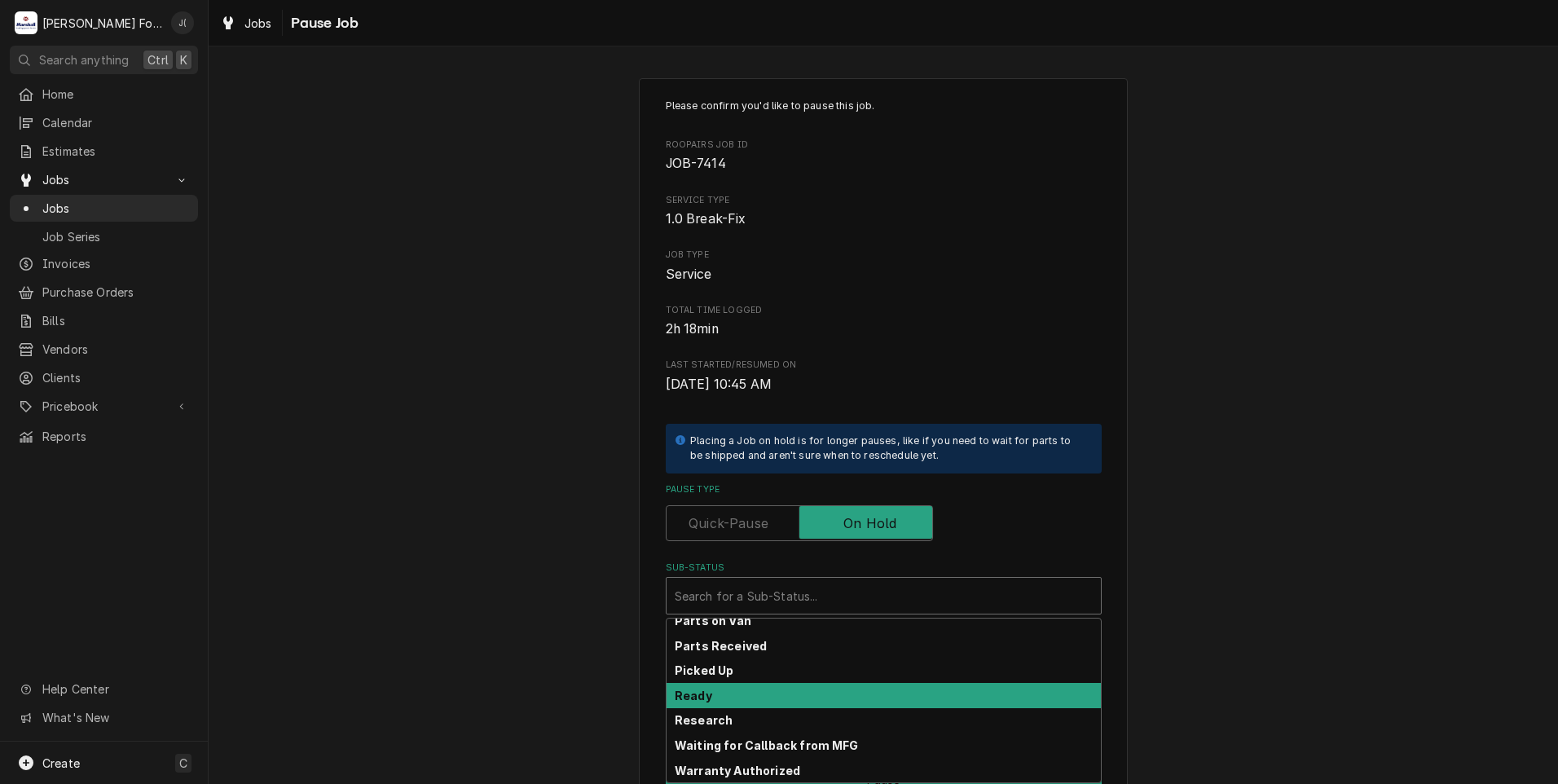
scroll to position [260, 0]
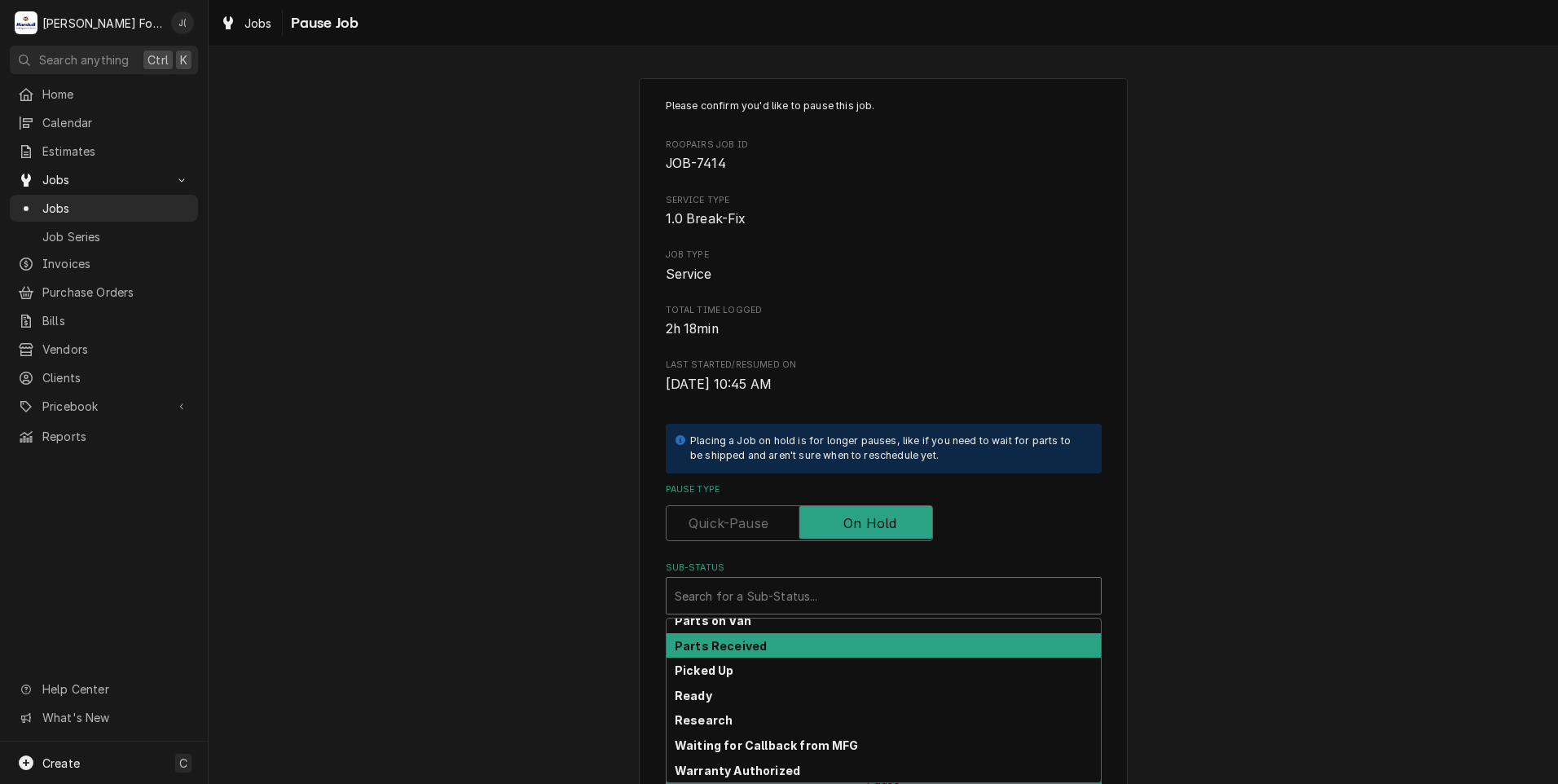
click at [828, 640] on div "Parts Received" at bounding box center [883, 645] width 434 height 26
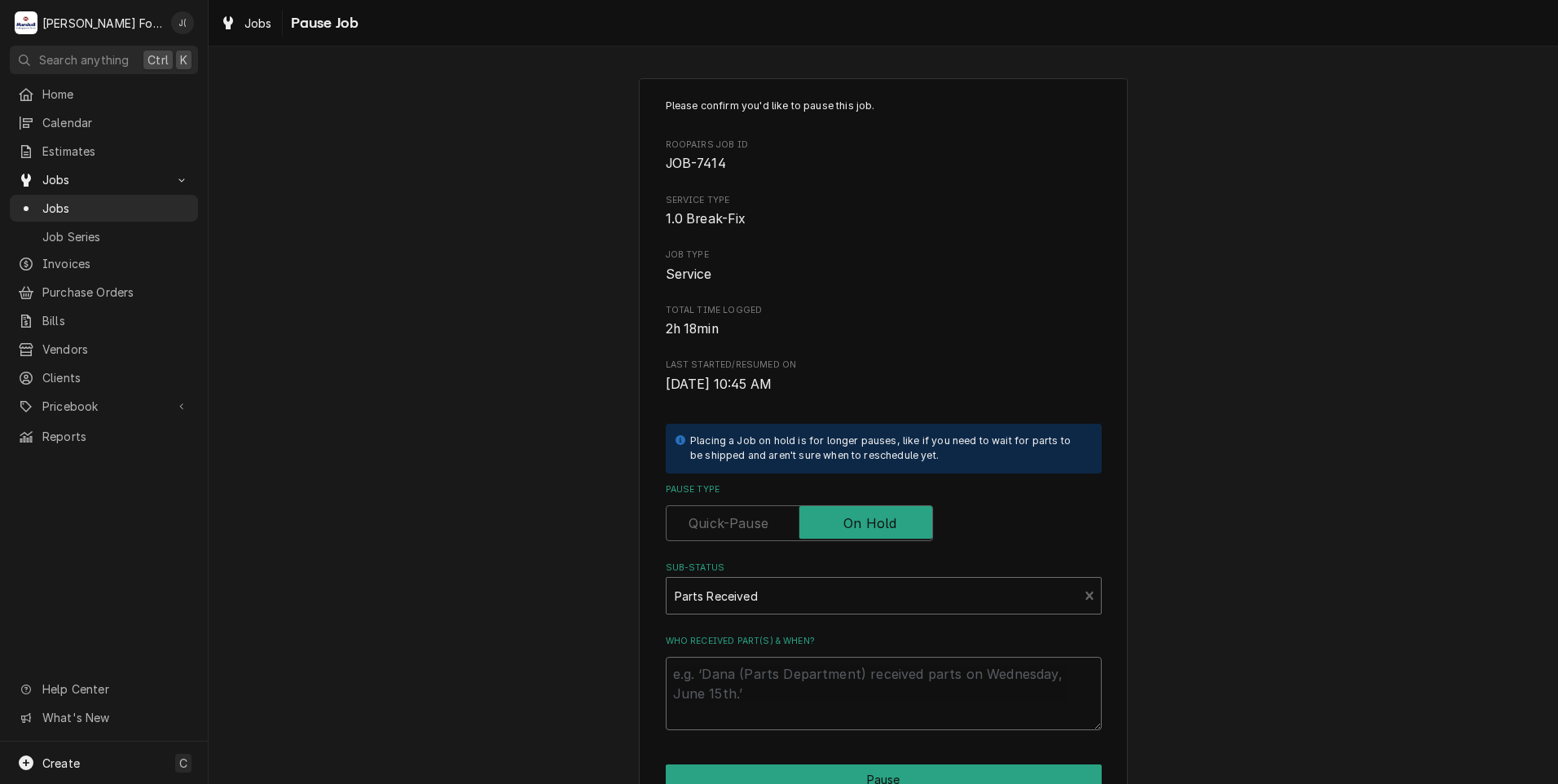
click at [826, 695] on textarea "Who received part(s) & when?" at bounding box center [883, 693] width 436 height 73
type textarea "x"
type textarea "0"
type textarea "x"
type textarea "09"
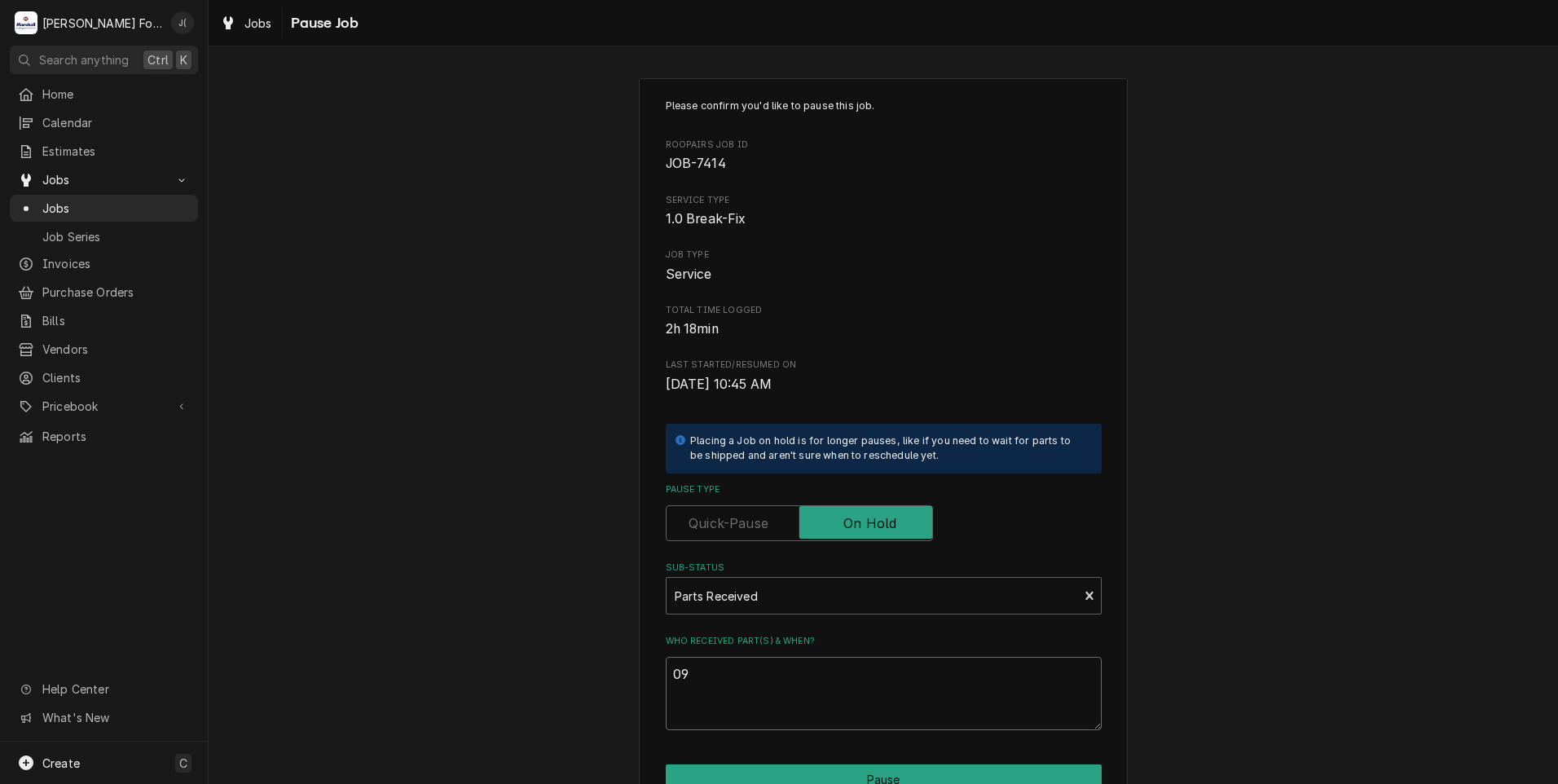
type textarea "x"
type textarea "09/"
type textarea "x"
type textarea "09/2"
type textarea "x"
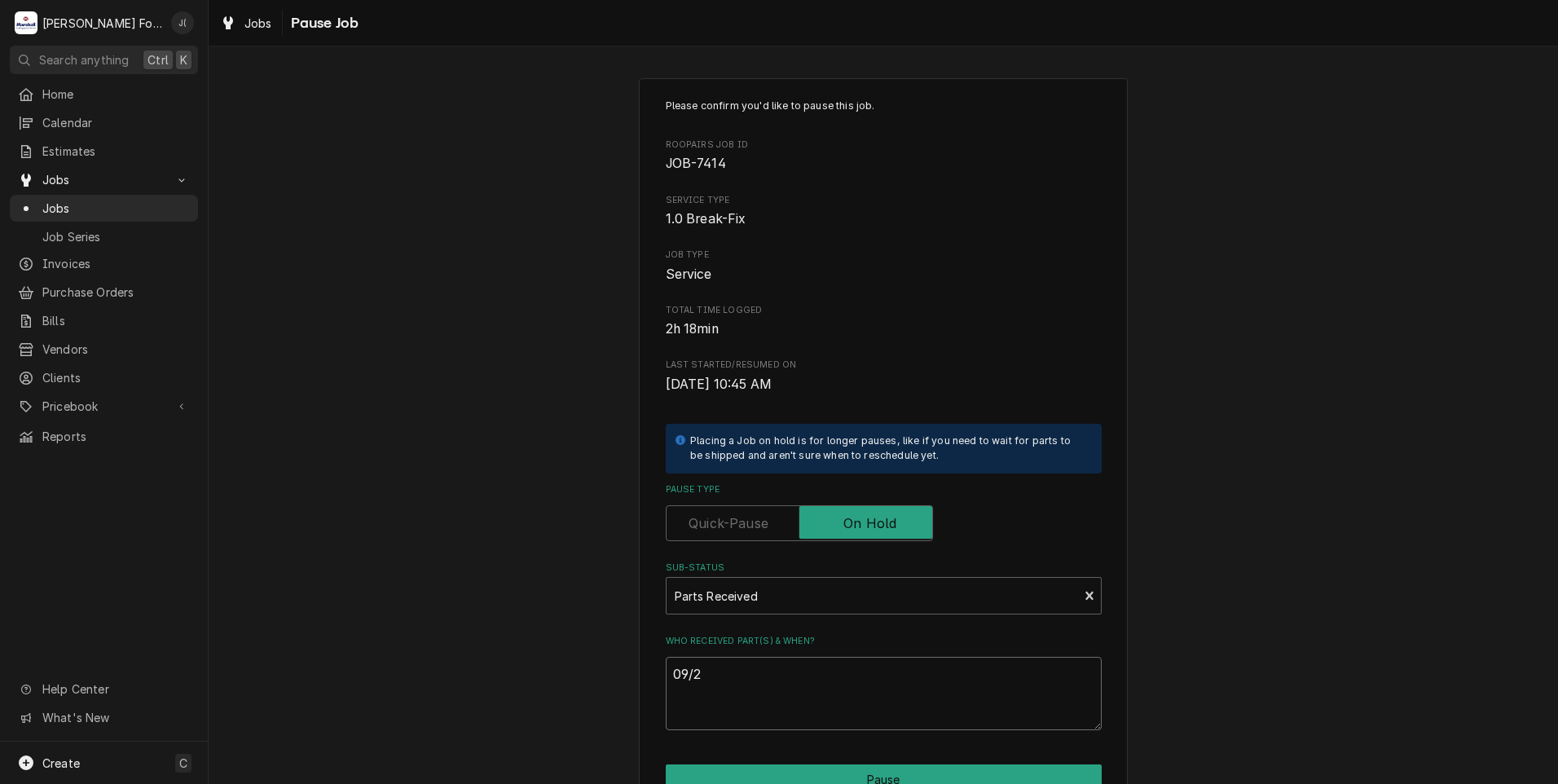
type textarea "09/22"
type textarea "x"
type textarea "09/22/"
type textarea "x"
type textarea "09/22/2"
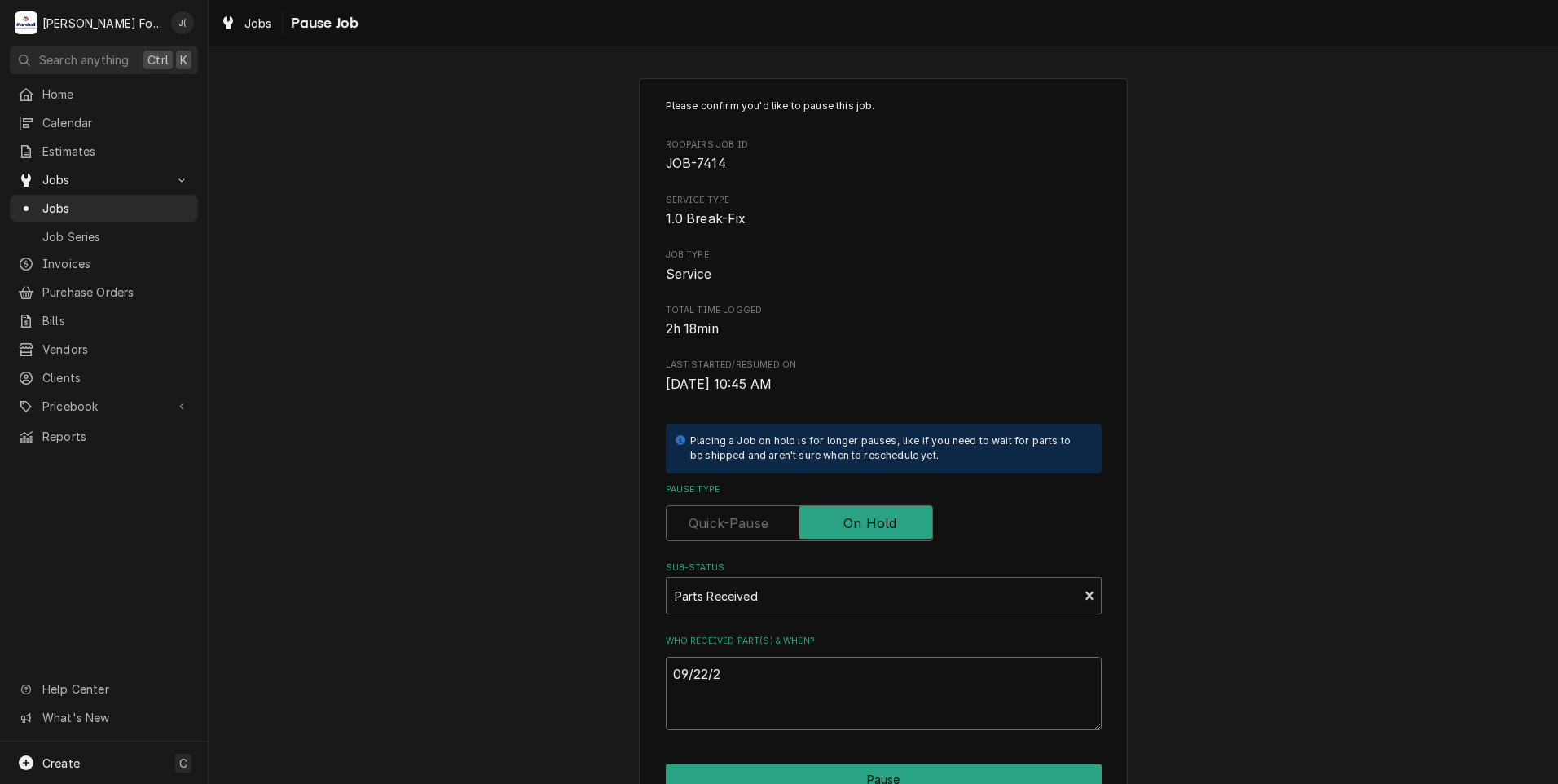
type textarea "x"
type textarea "09/22/20"
type textarea "x"
type textarea "09/22/202"
type textarea "x"
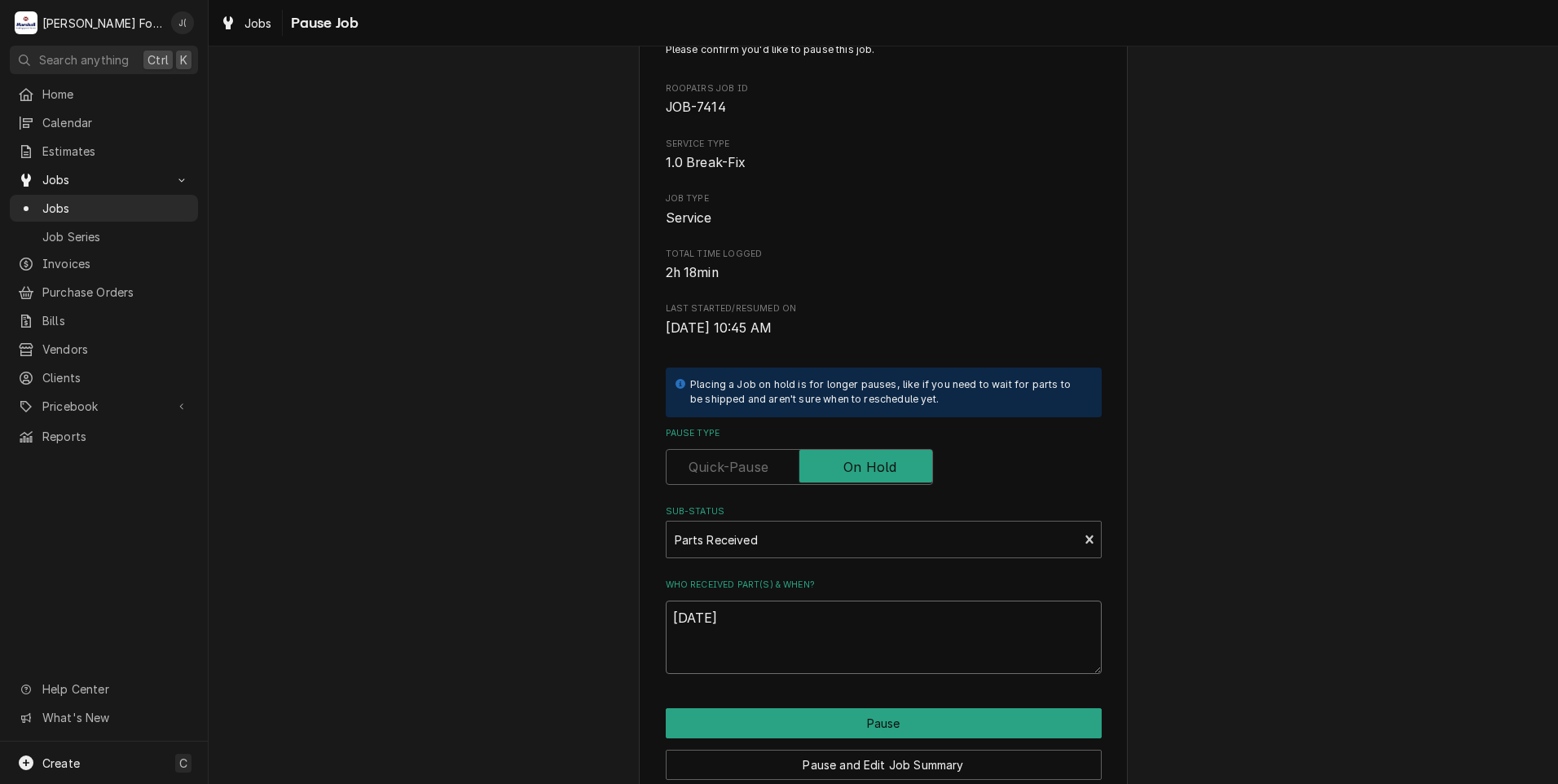
scroll to position [129, 0]
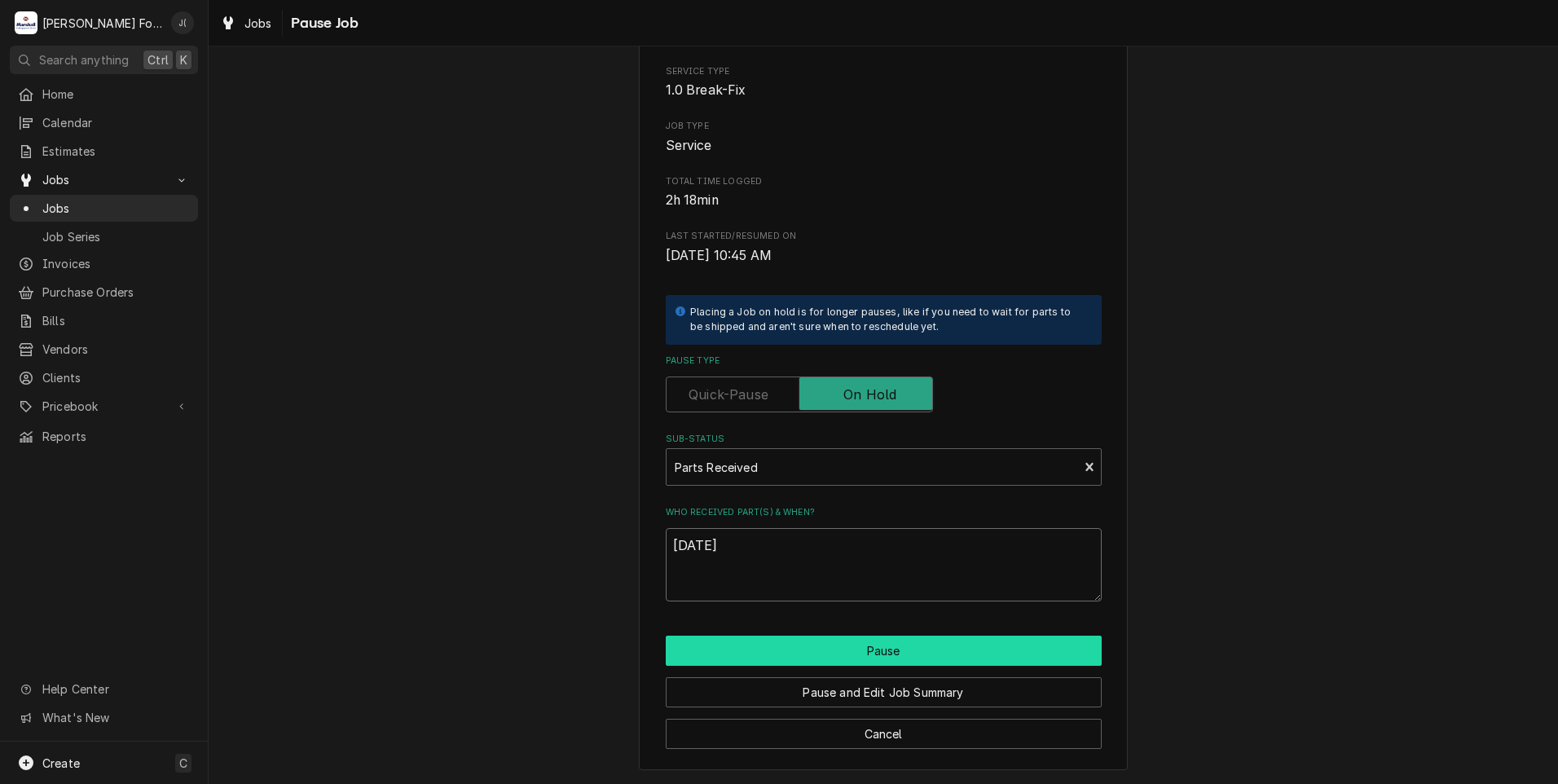
type textarea "09/22/2025"
click at [791, 655] on button "Pause" at bounding box center [883, 650] width 436 height 31
type textarea "x"
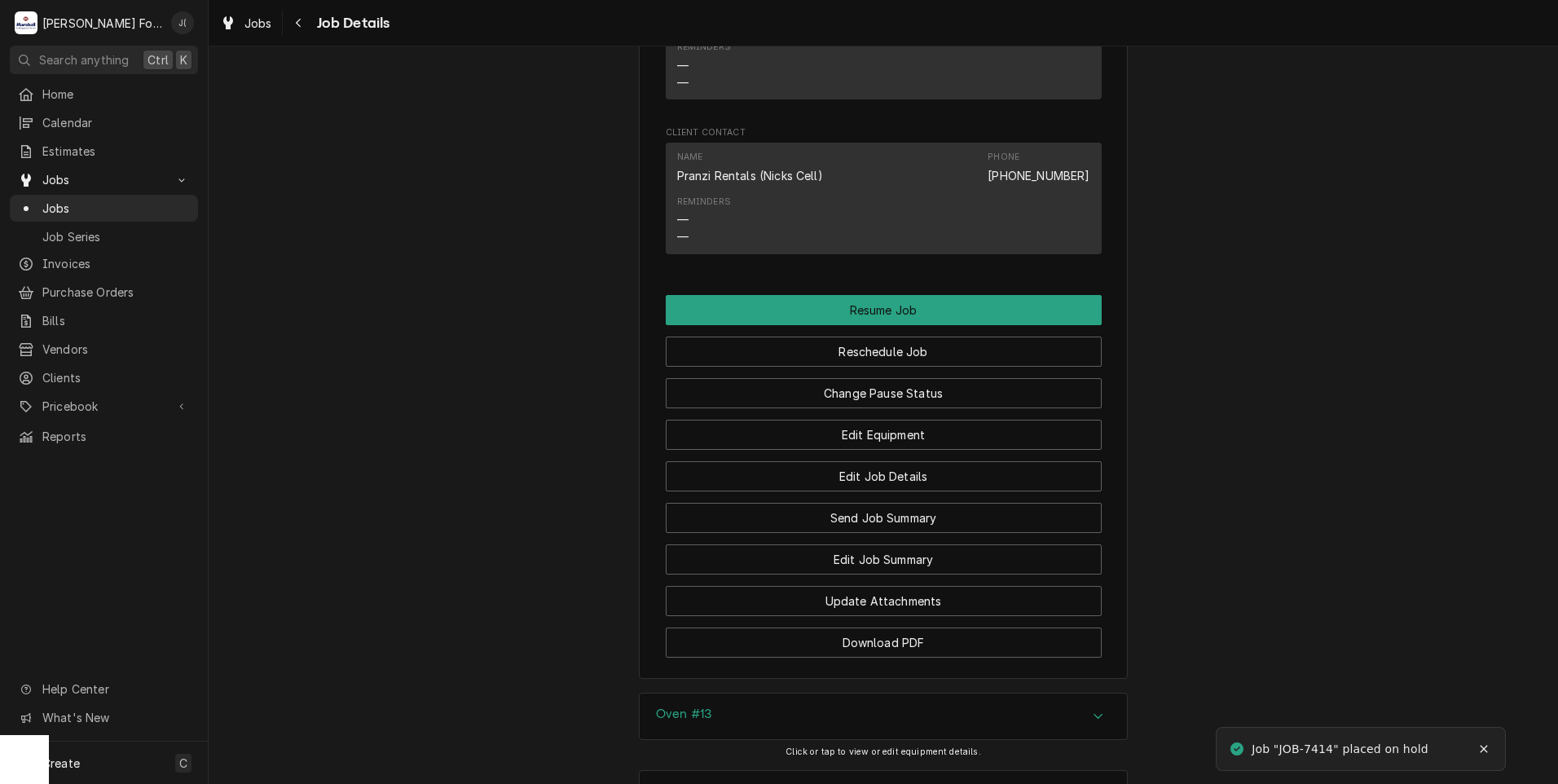
scroll to position [1873, 0]
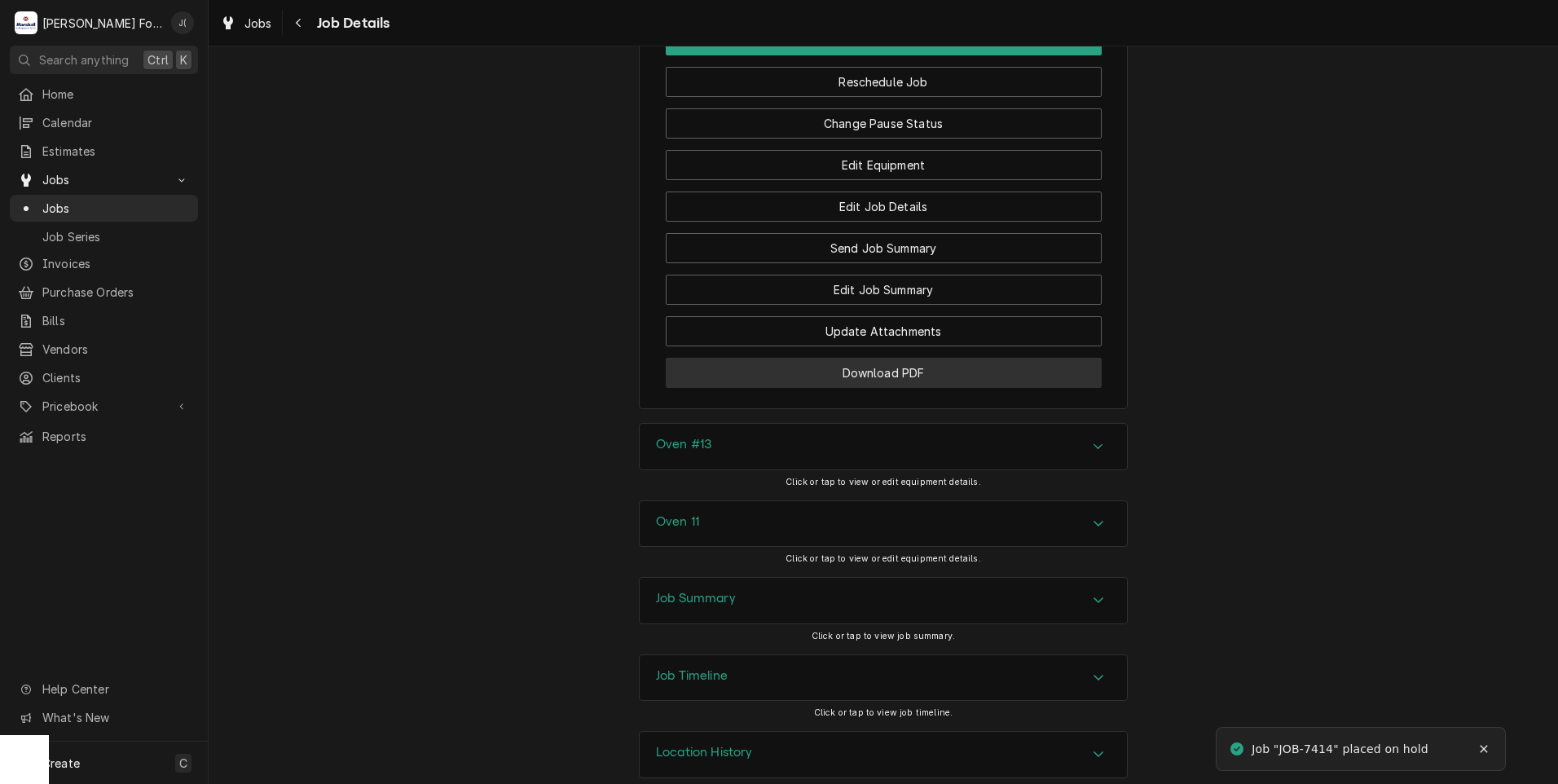
click at [784, 388] on button "Download PDF" at bounding box center [883, 372] width 436 height 31
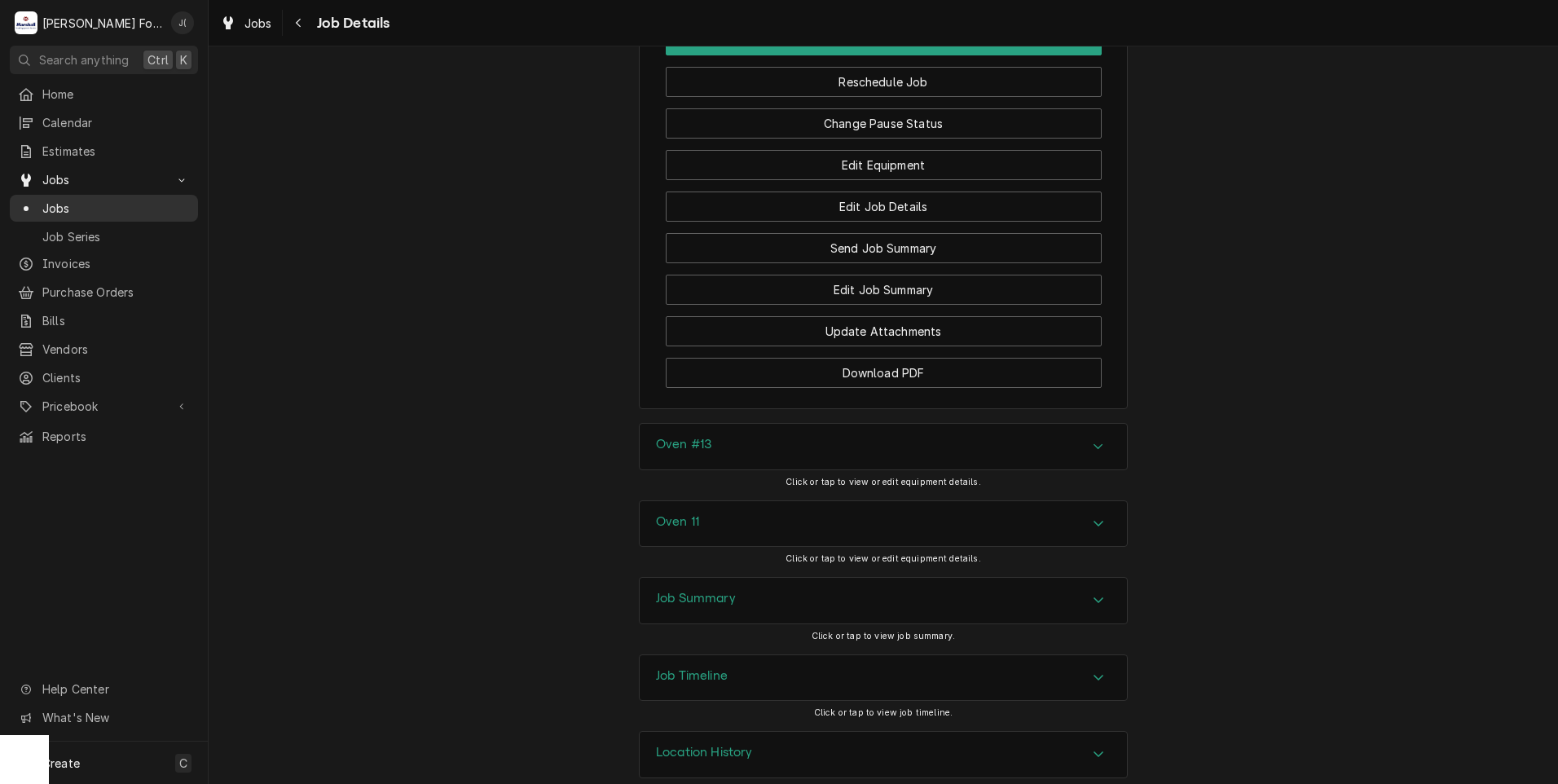
click at [95, 207] on span "Jobs" at bounding box center [116, 208] width 148 height 17
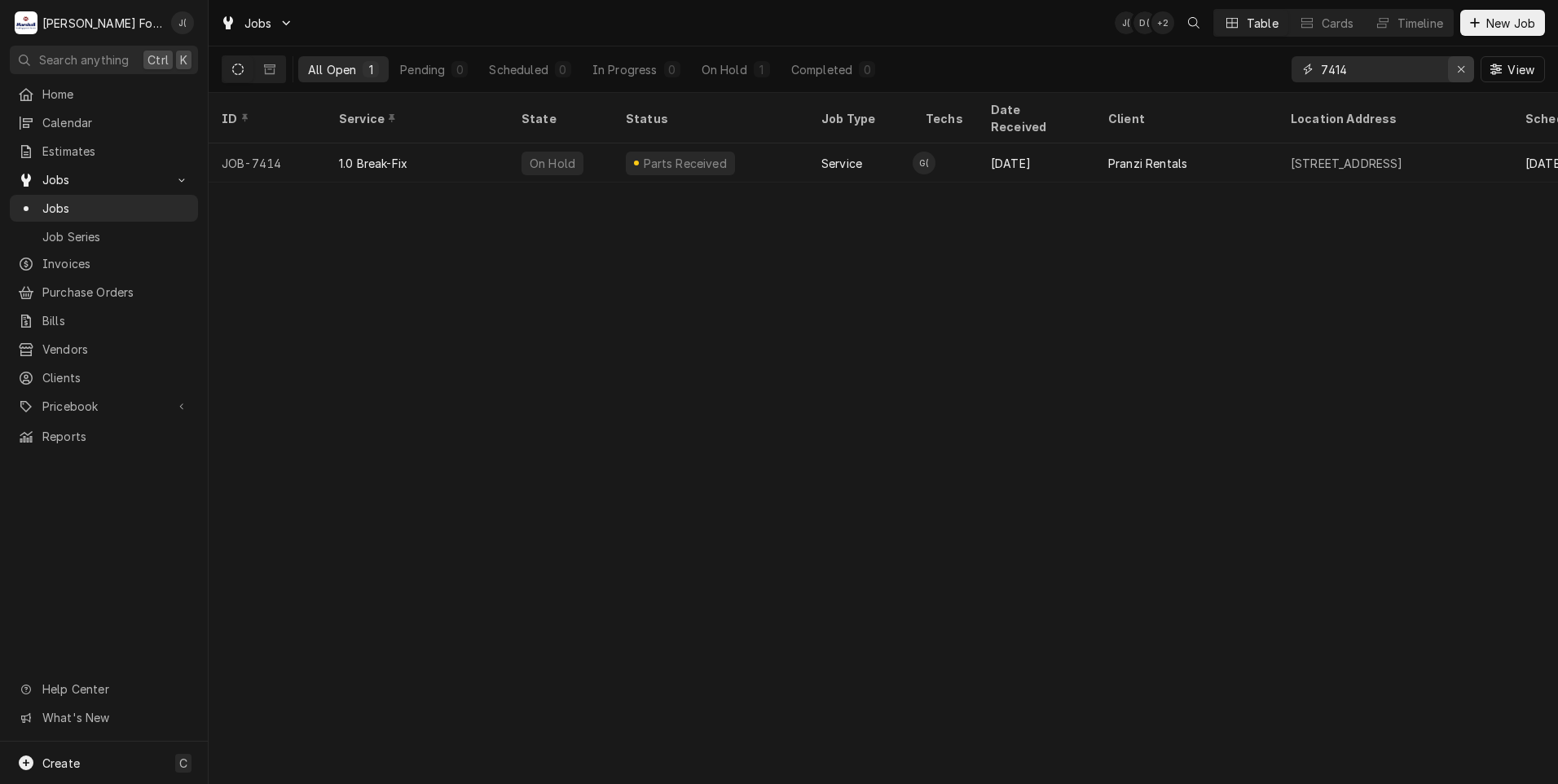
click at [1465, 73] on icon "Erase input" at bounding box center [1461, 69] width 7 height 7
click at [1409, 64] on input "Dynamic Content Wrapper" at bounding box center [1398, 69] width 154 height 26
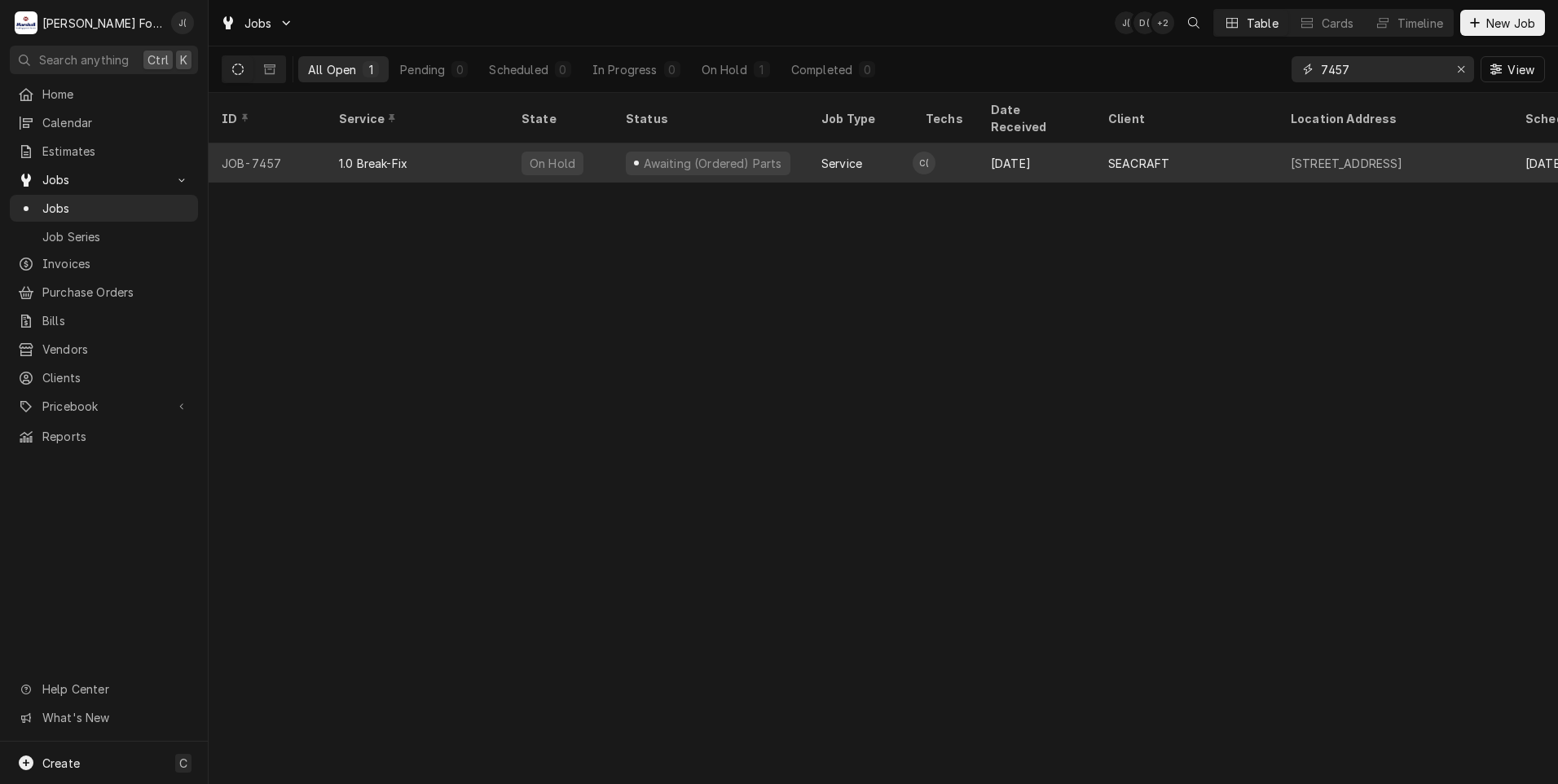
type input "7457"
click at [437, 149] on div "1.0 Break-Fix" at bounding box center [417, 163] width 182 height 39
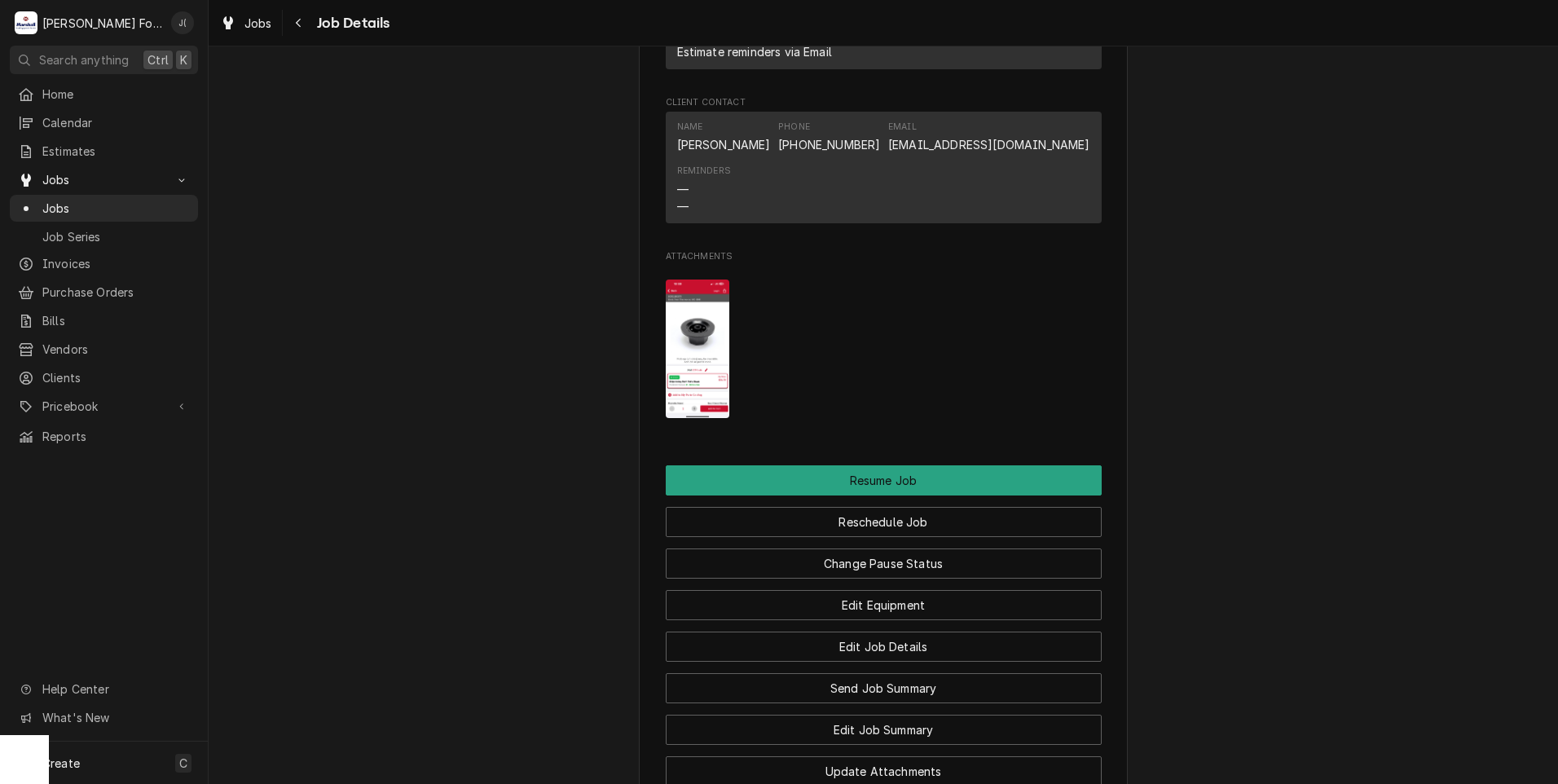
scroll to position [1711, 0]
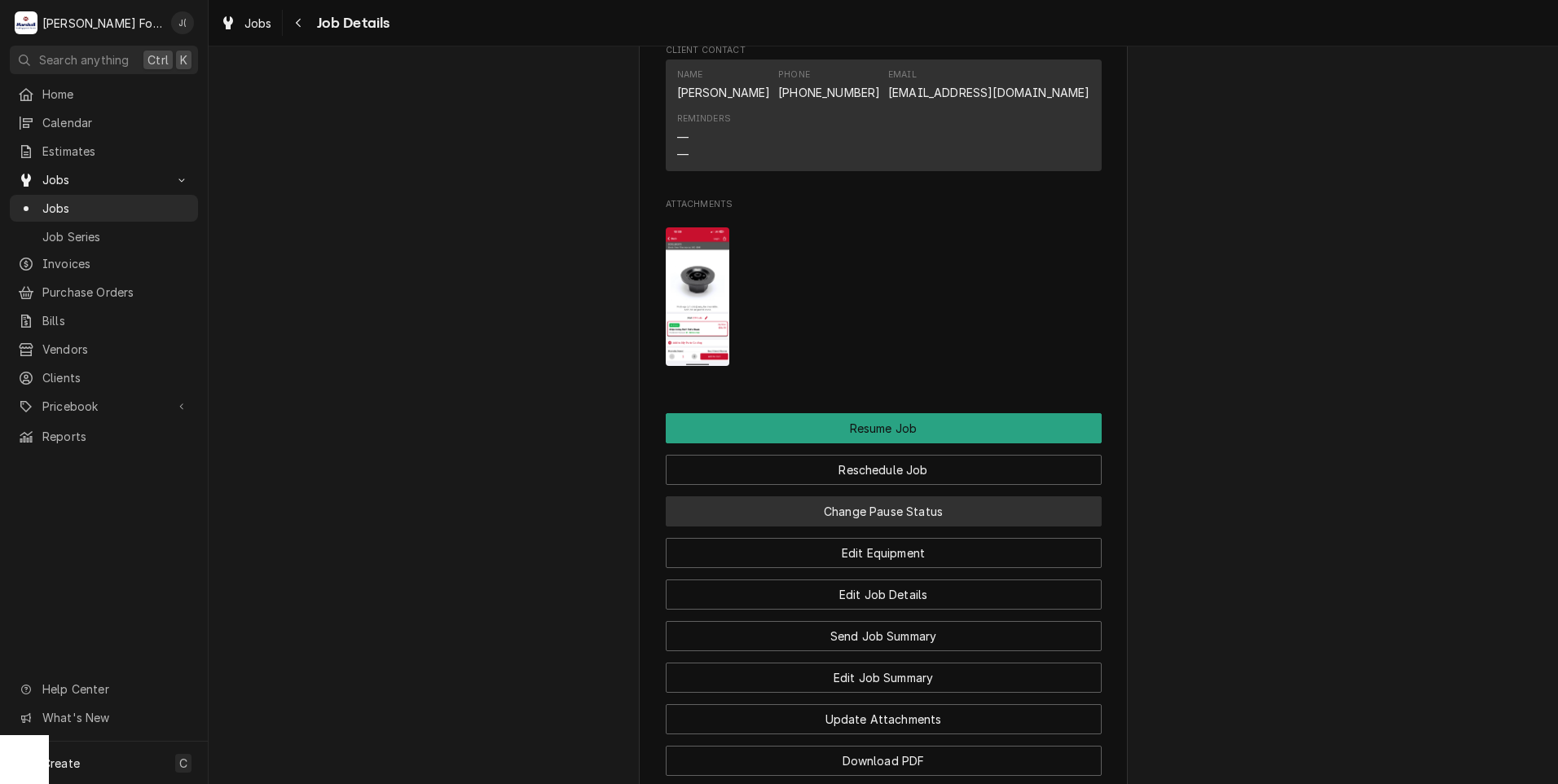
click at [819, 527] on button "Change Pause Status" at bounding box center [883, 511] width 436 height 31
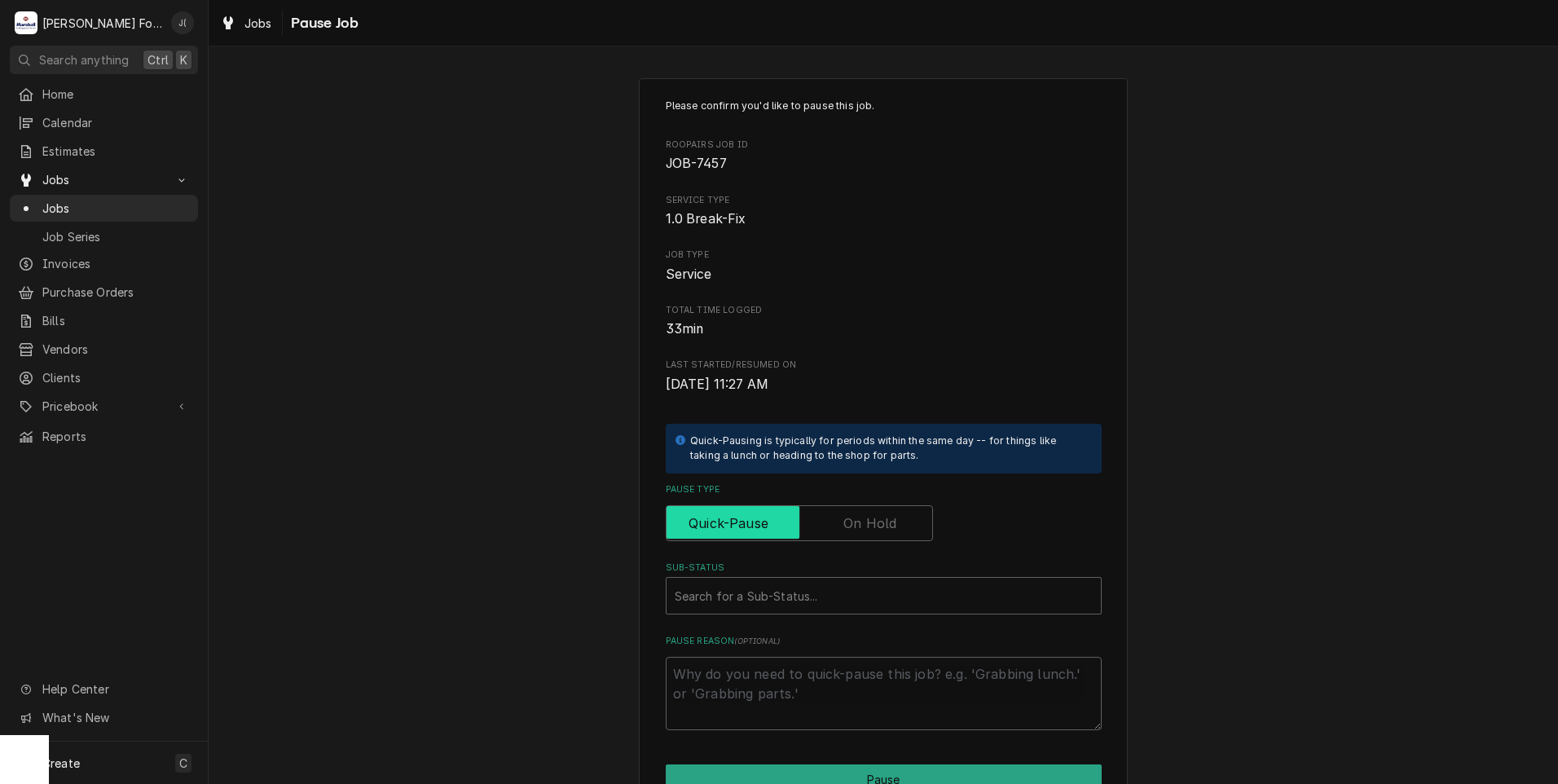
click at [834, 525] on input "Pause Type" at bounding box center [799, 522] width 253 height 35
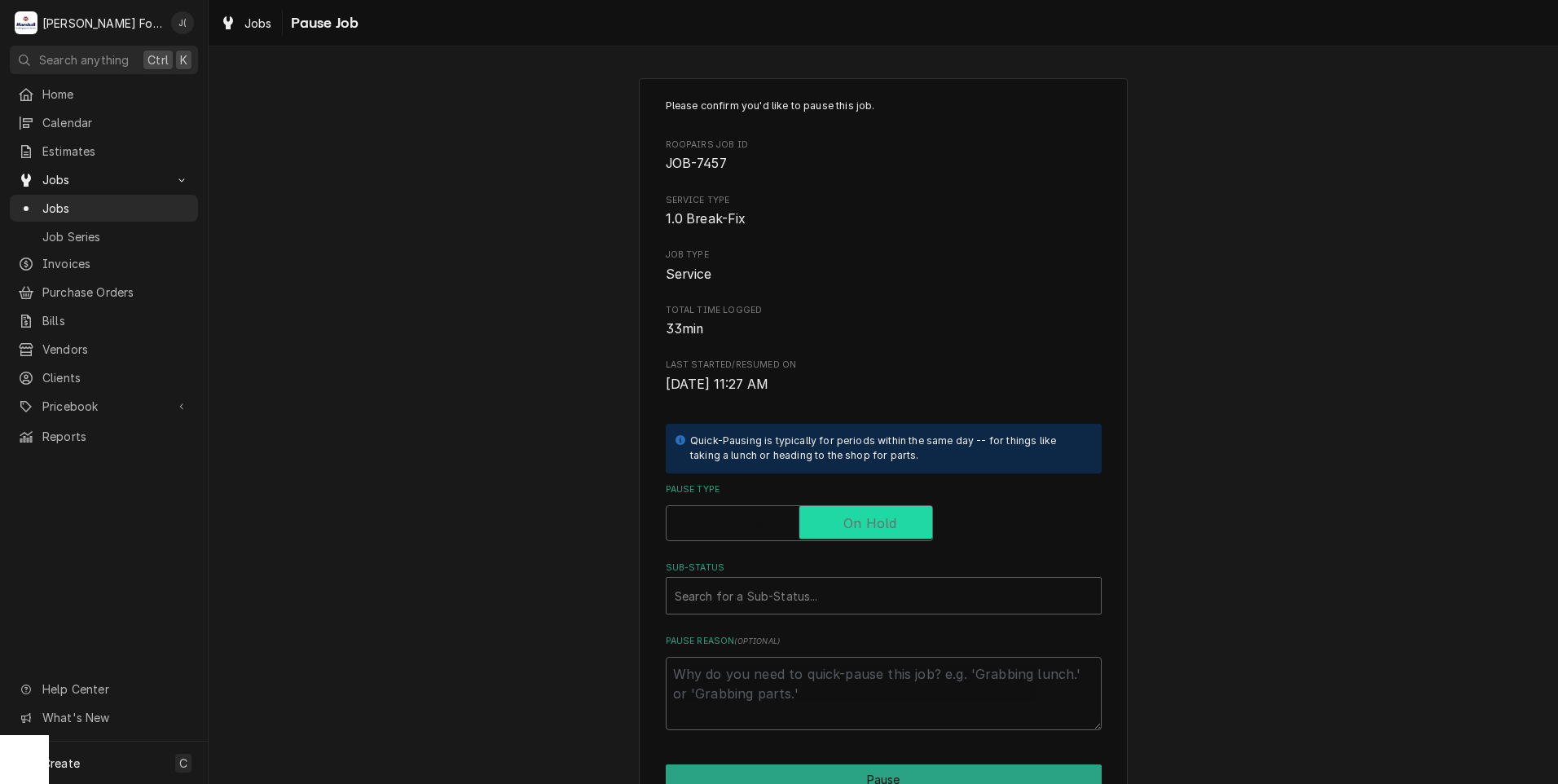
checkbox input "true"
click at [743, 603] on div "Sub-Status" at bounding box center [883, 596] width 418 height 30
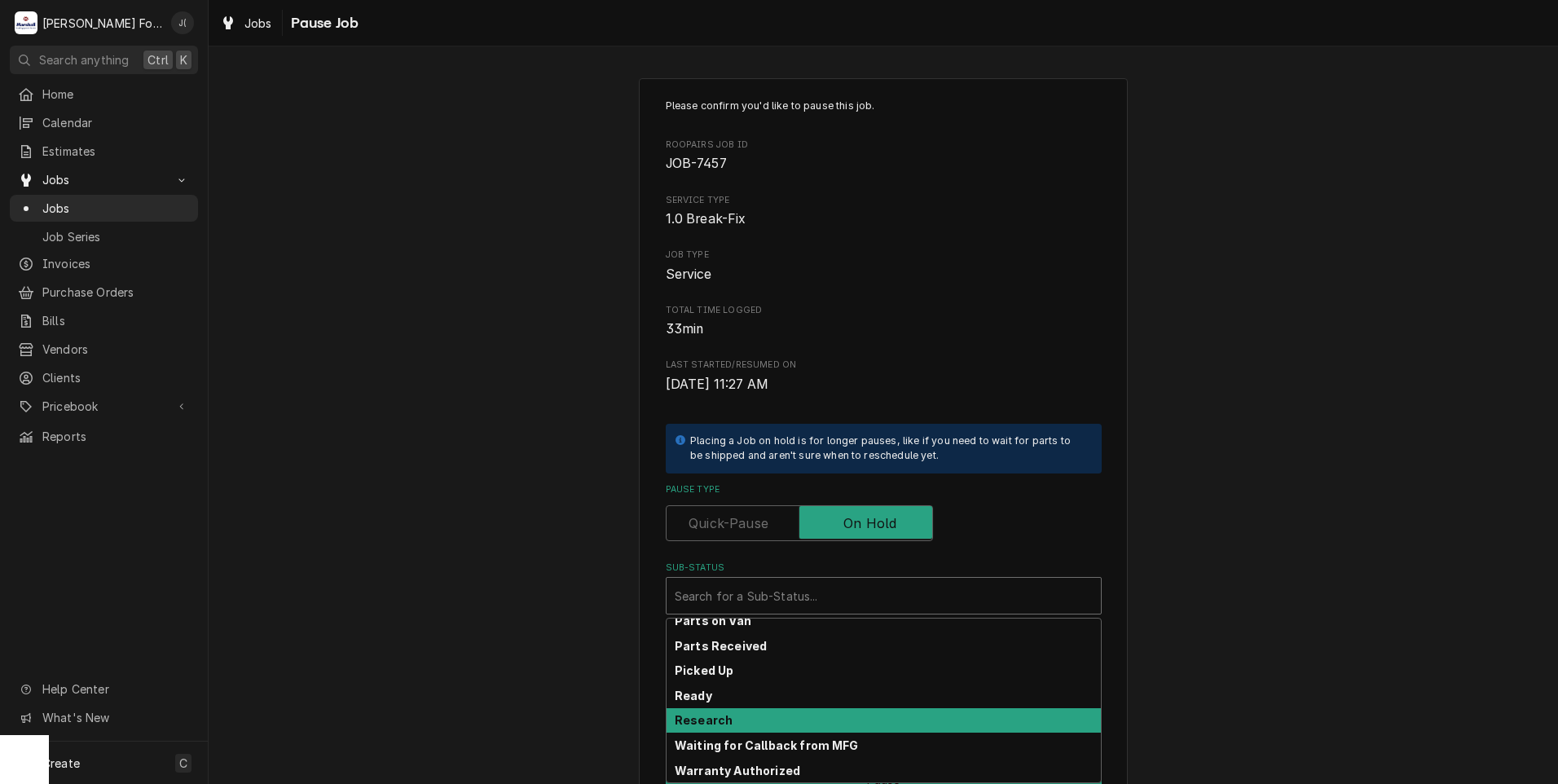
scroll to position [260, 0]
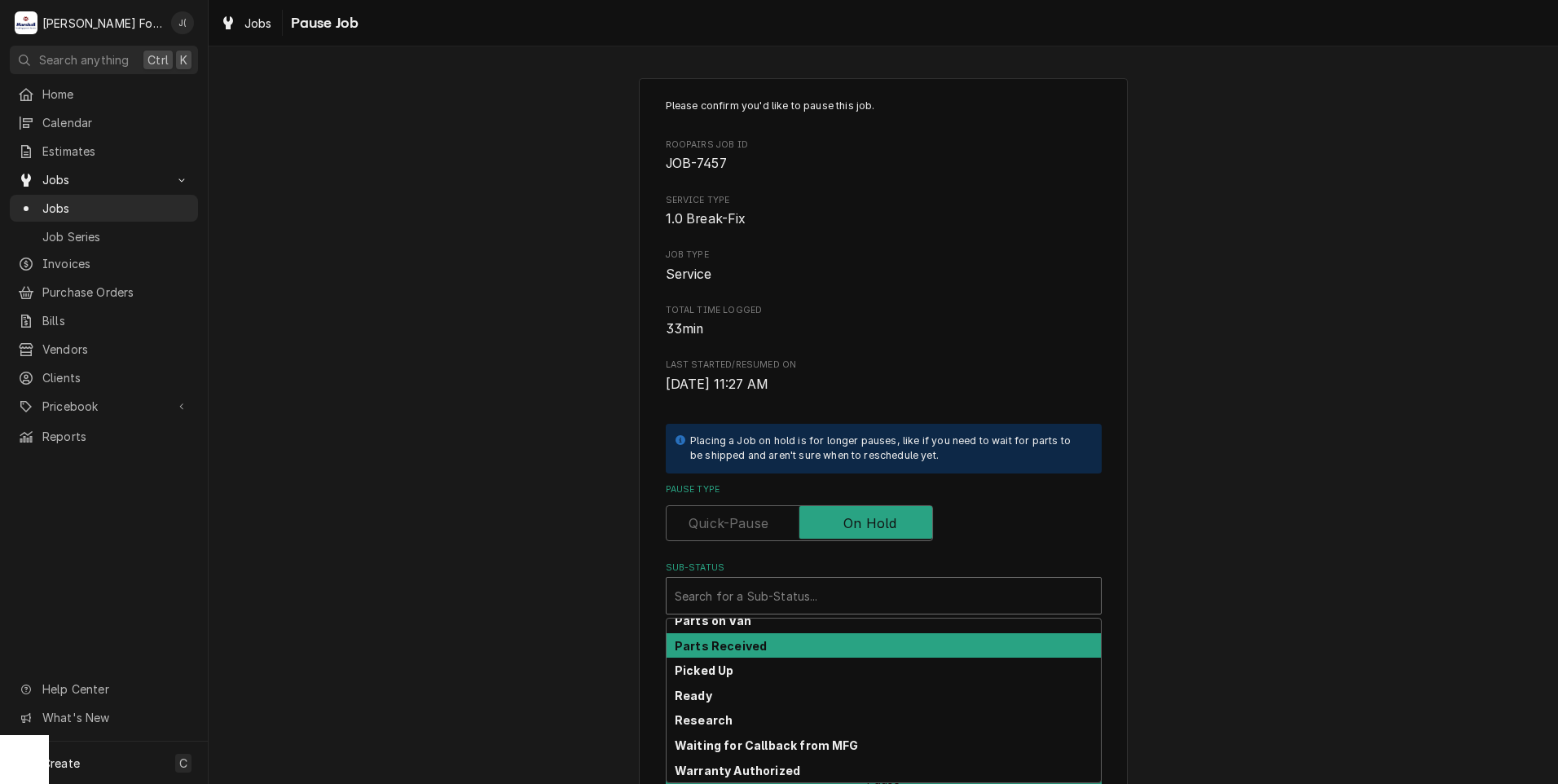
click at [767, 651] on div "Parts Received" at bounding box center [883, 645] width 434 height 26
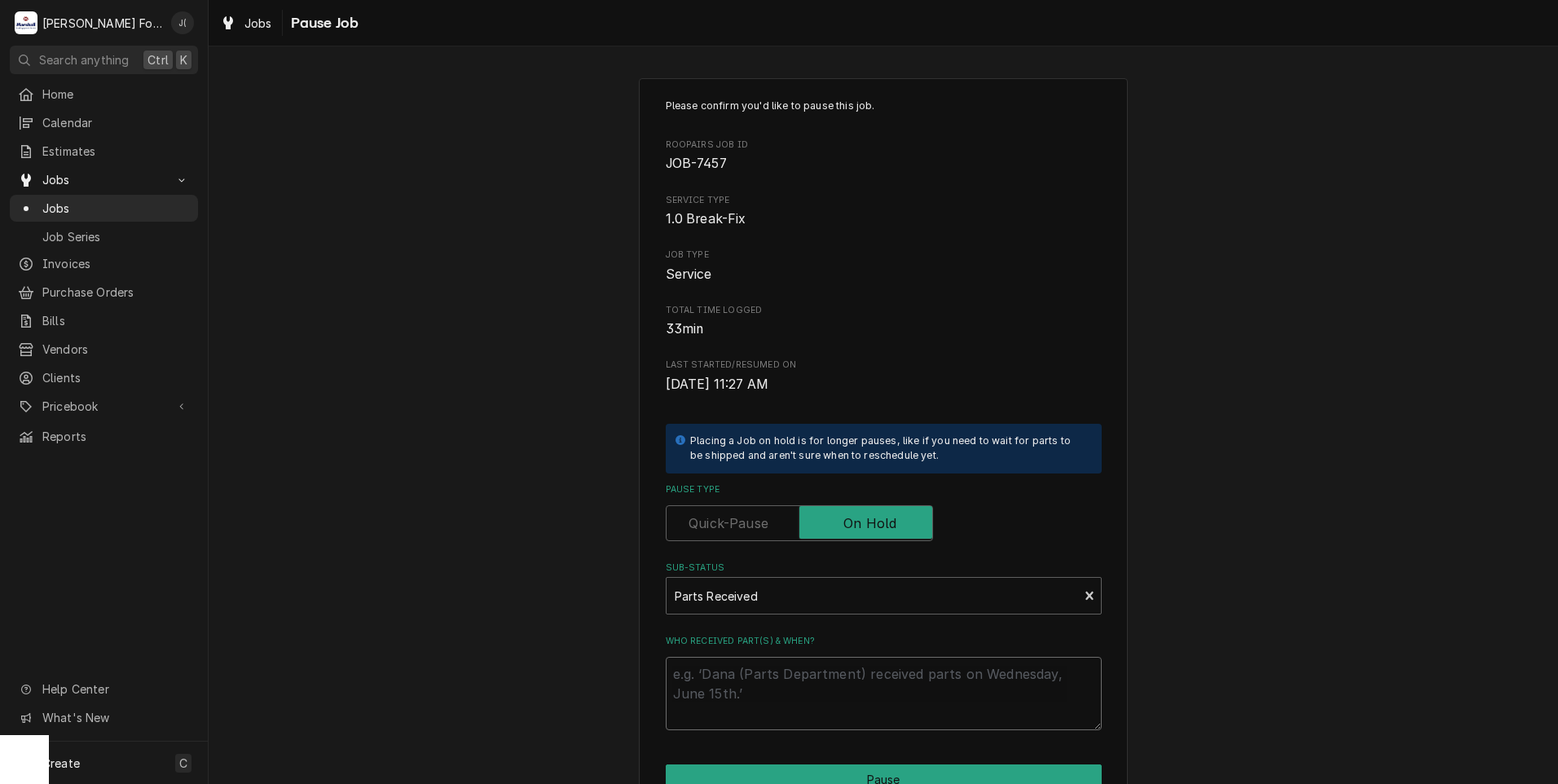
click at [763, 670] on textarea "Who received part(s) & when?" at bounding box center [883, 693] width 436 height 73
type textarea "x"
type textarea "0"
type textarea "x"
type textarea "09"
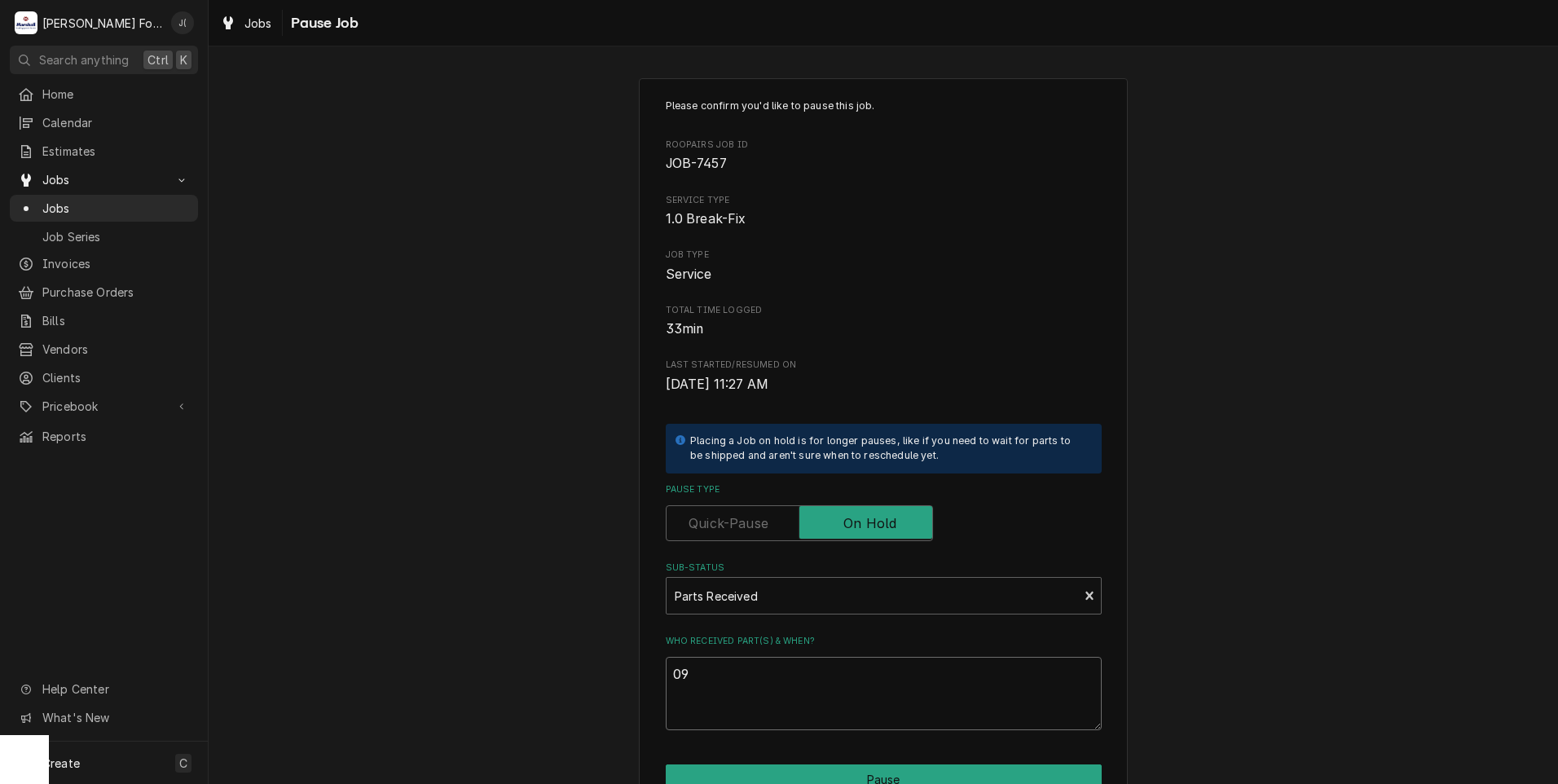
type textarea "x"
type textarea "09/"
type textarea "x"
type textarea "09/2"
type textarea "x"
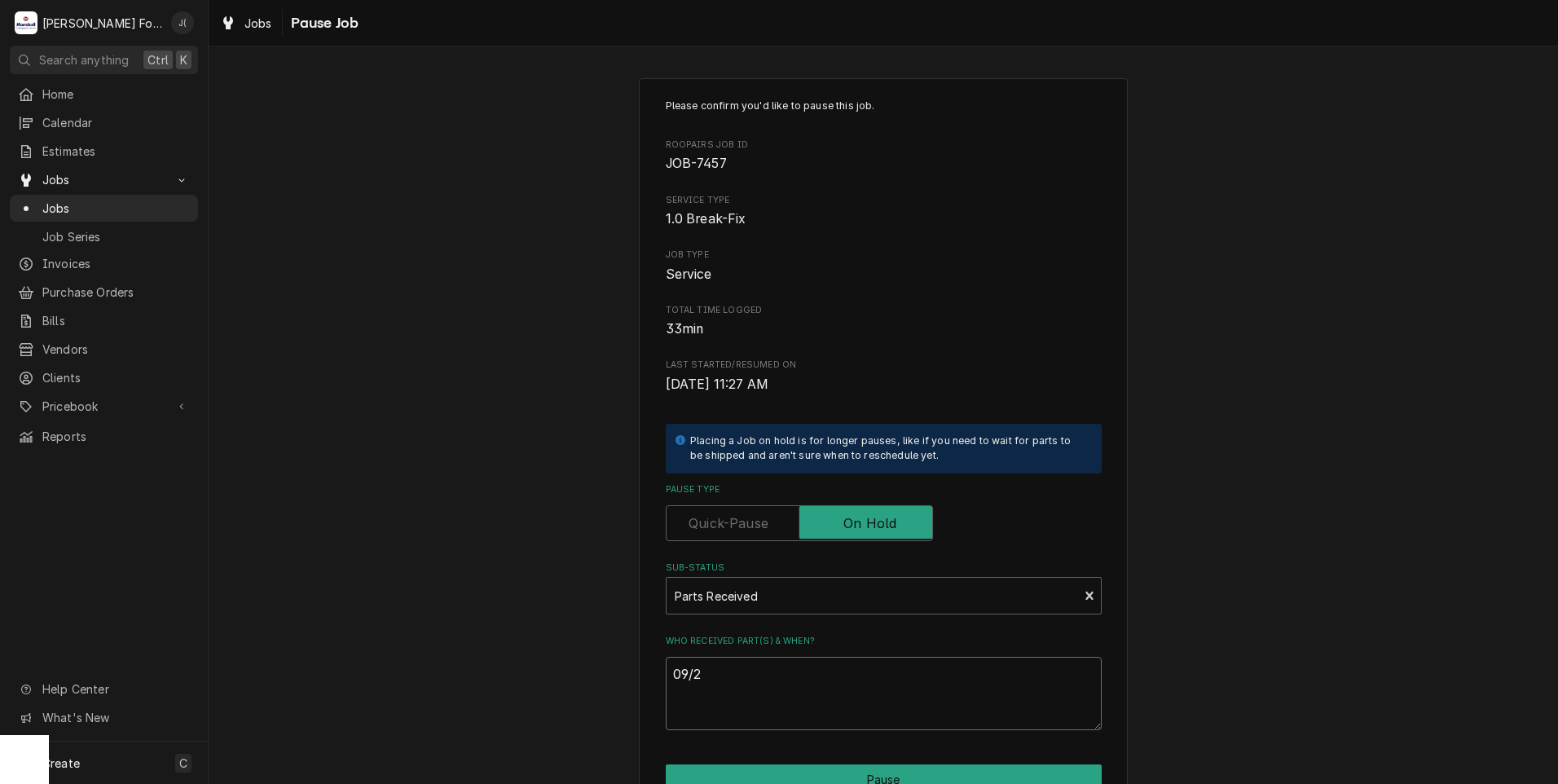
type textarea "09/22"
type textarea "x"
type textarea "09/22/"
type textarea "x"
type textarea "09/22/2"
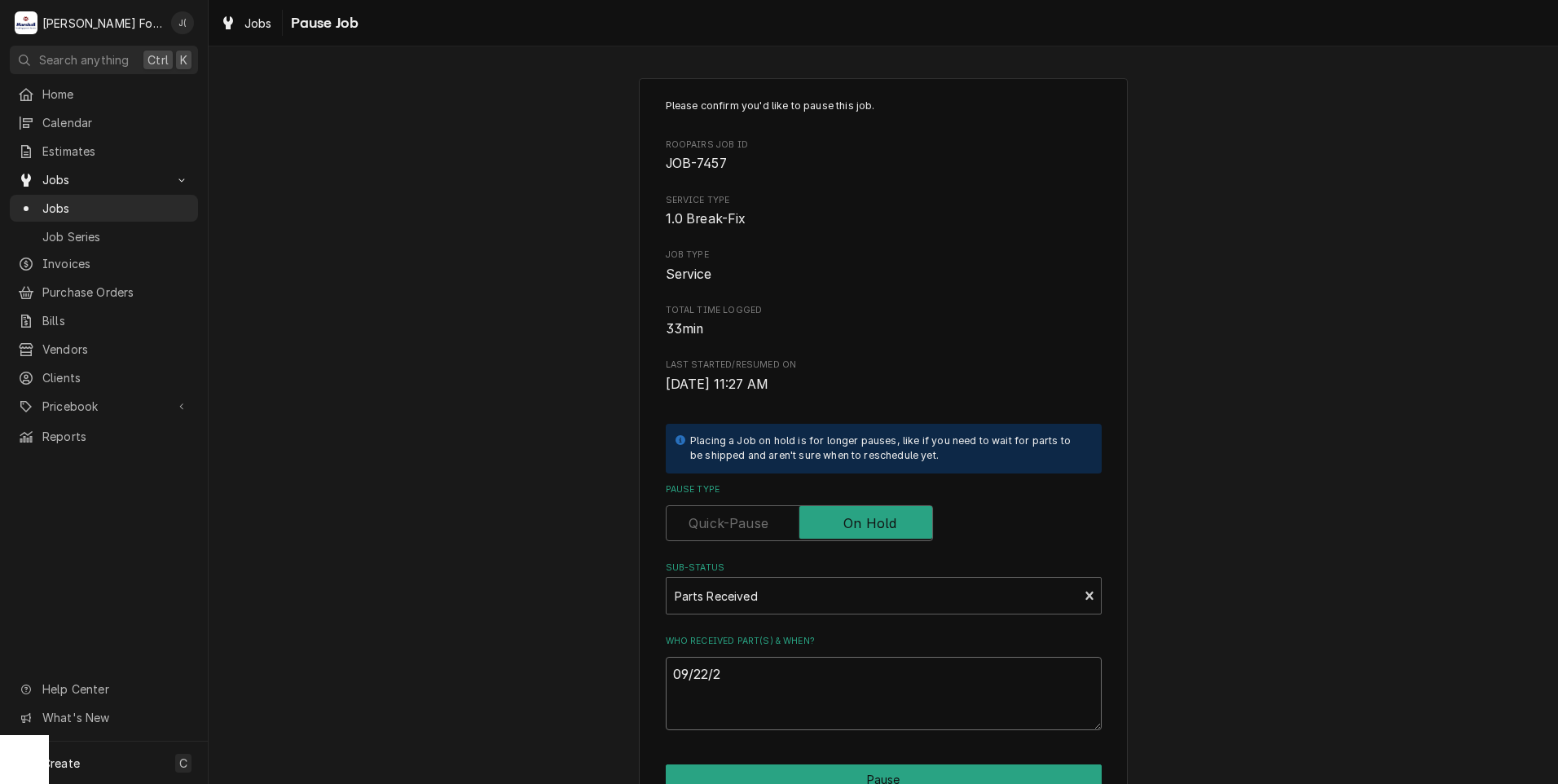
type textarea "x"
type textarea "09/22/20"
type textarea "x"
type textarea "09/22/202"
type textarea "x"
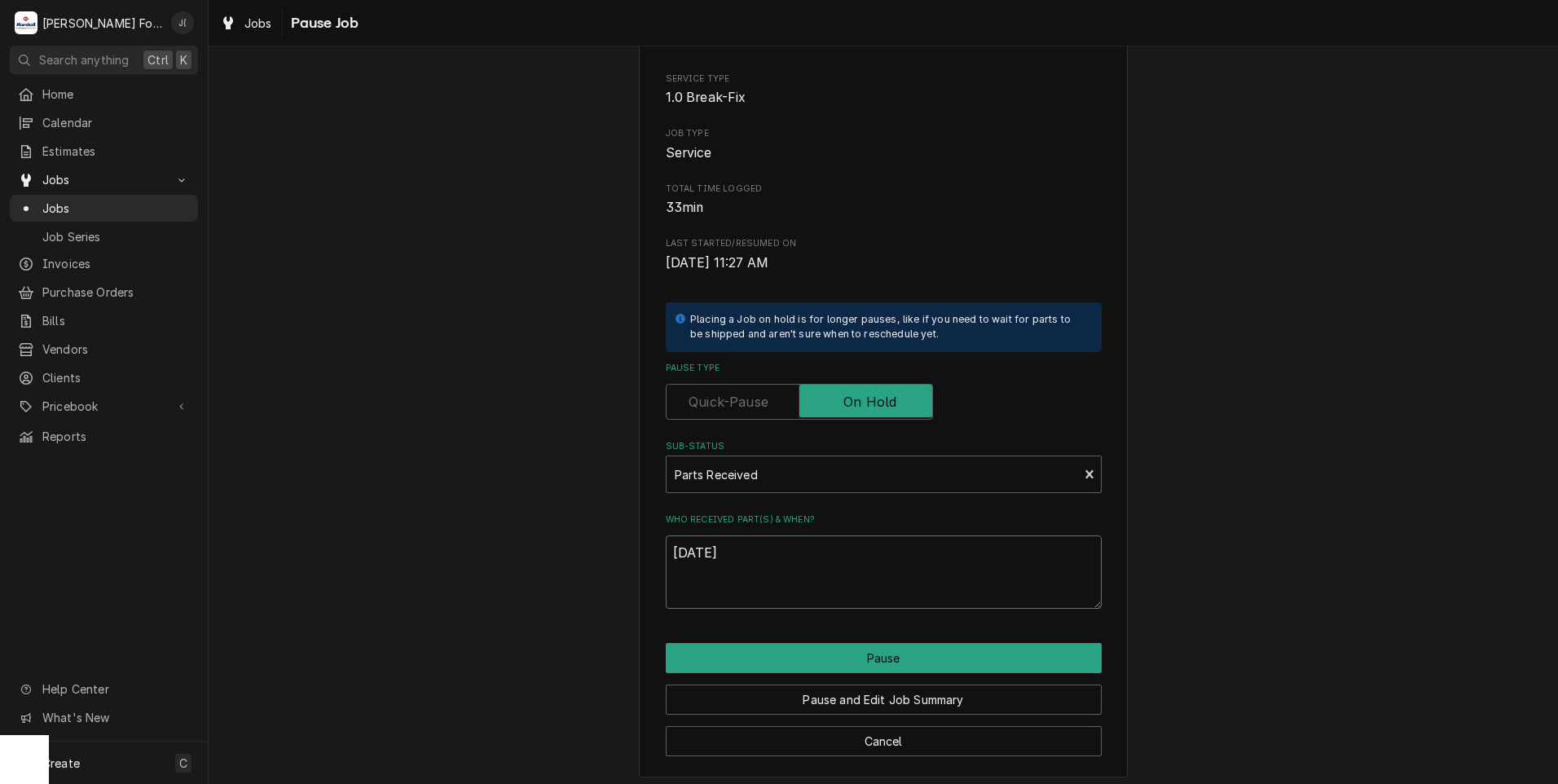
scroll to position [129, 0]
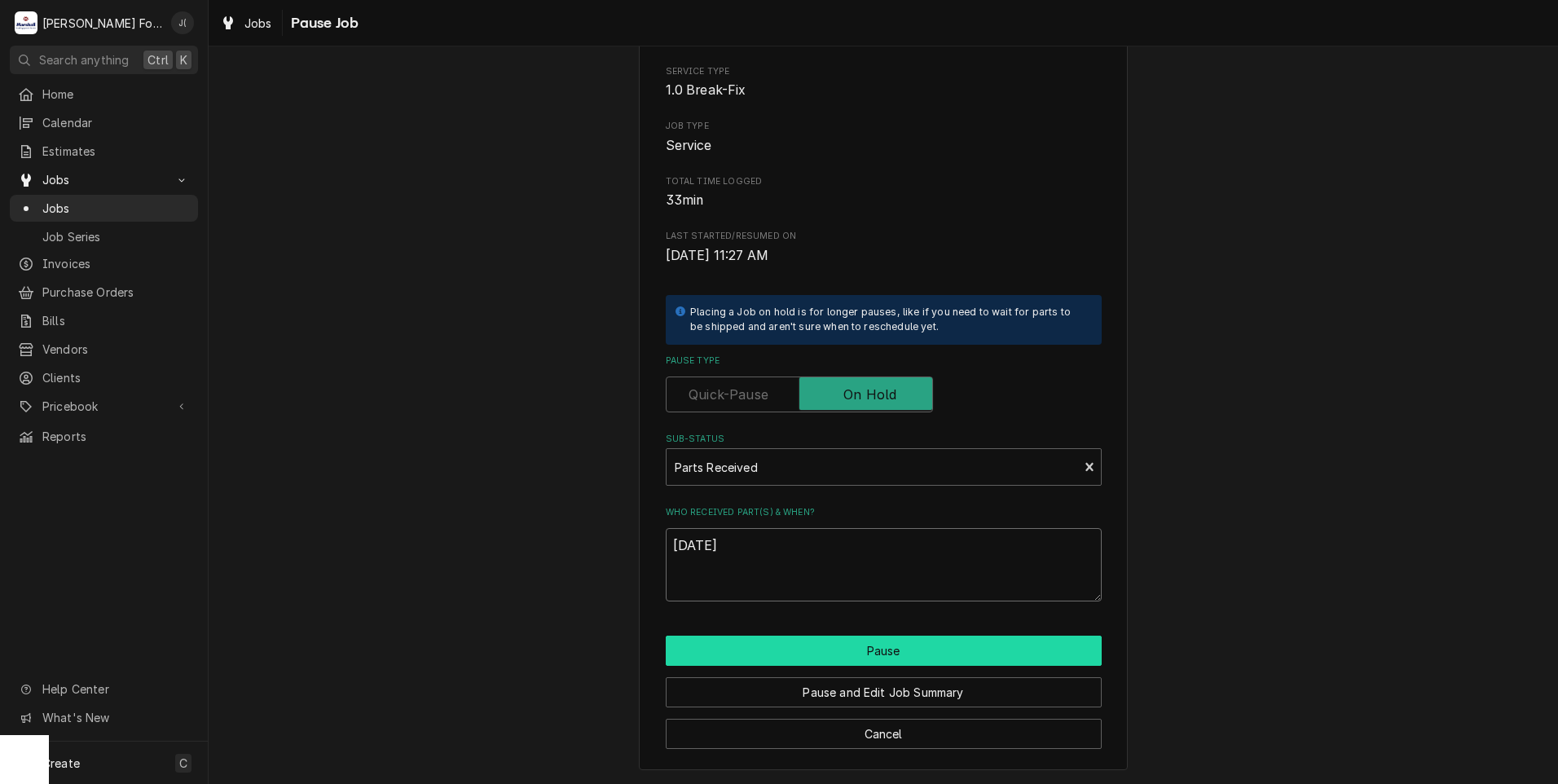
type textarea "09/22/2025"
click at [767, 659] on button "Pause" at bounding box center [883, 650] width 436 height 31
type textarea "x"
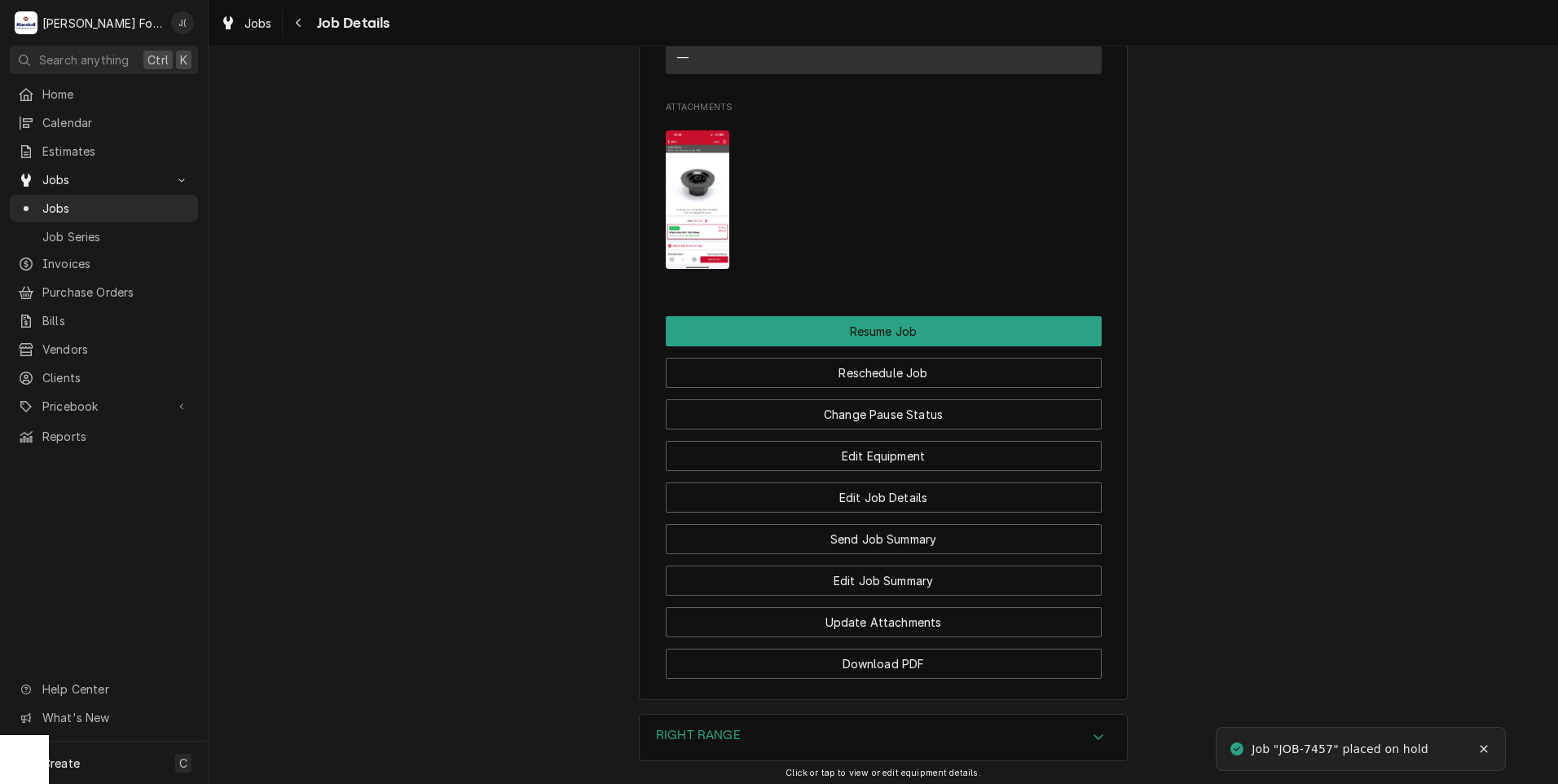
scroll to position [2064, 0]
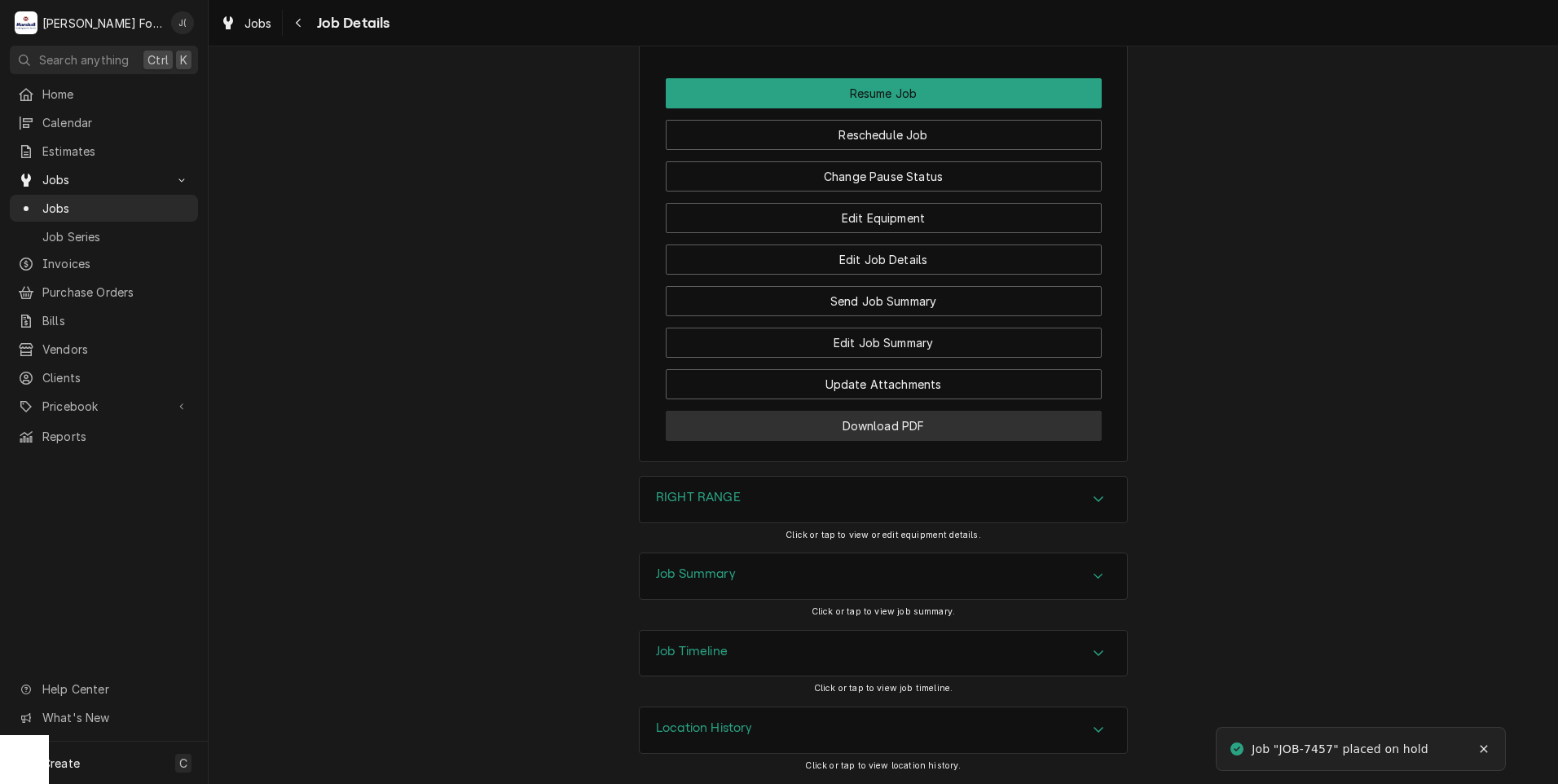
click at [703, 433] on button "Download PDF" at bounding box center [883, 426] width 436 height 31
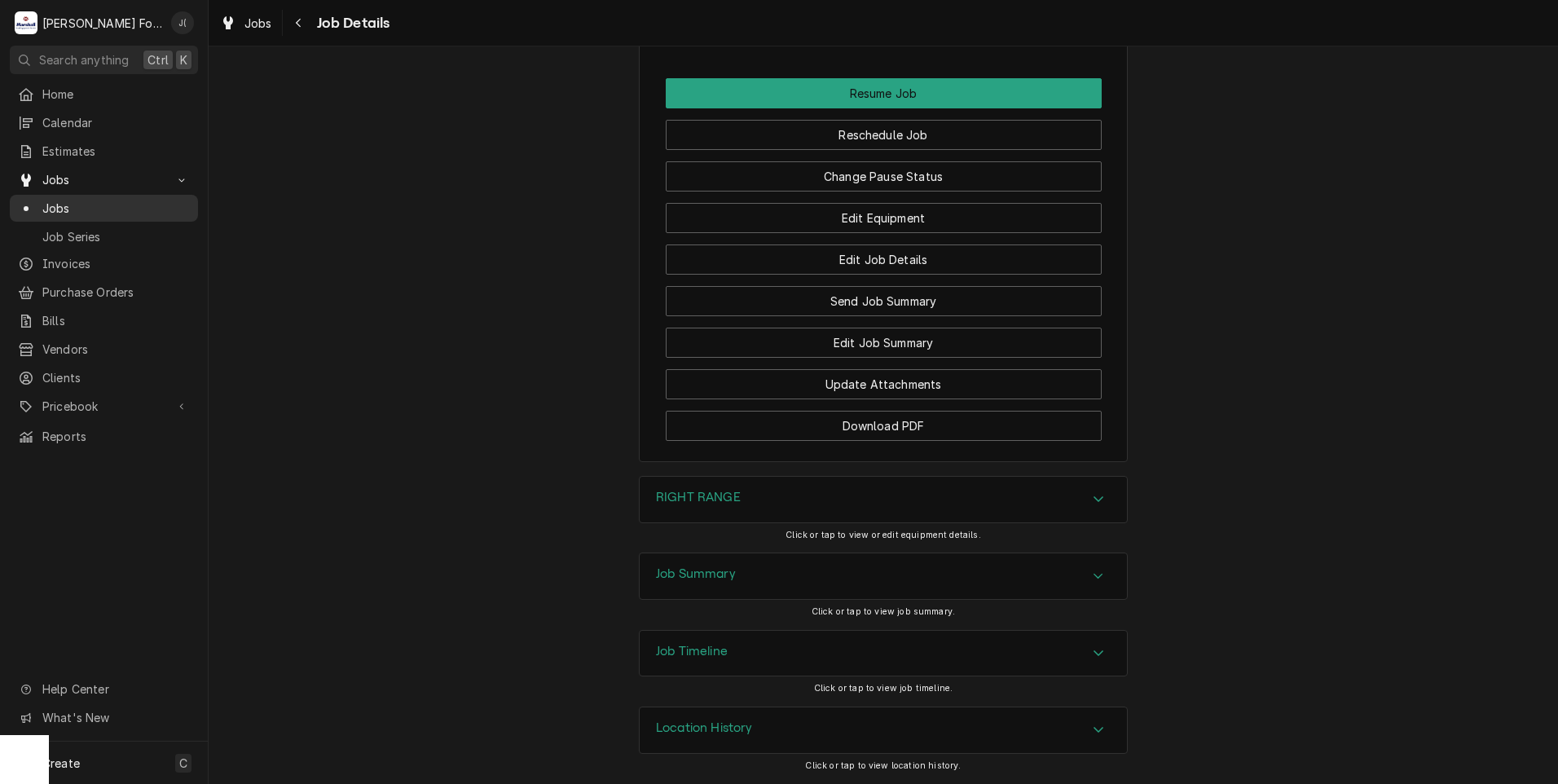
click at [58, 200] on span "Jobs" at bounding box center [116, 208] width 148 height 17
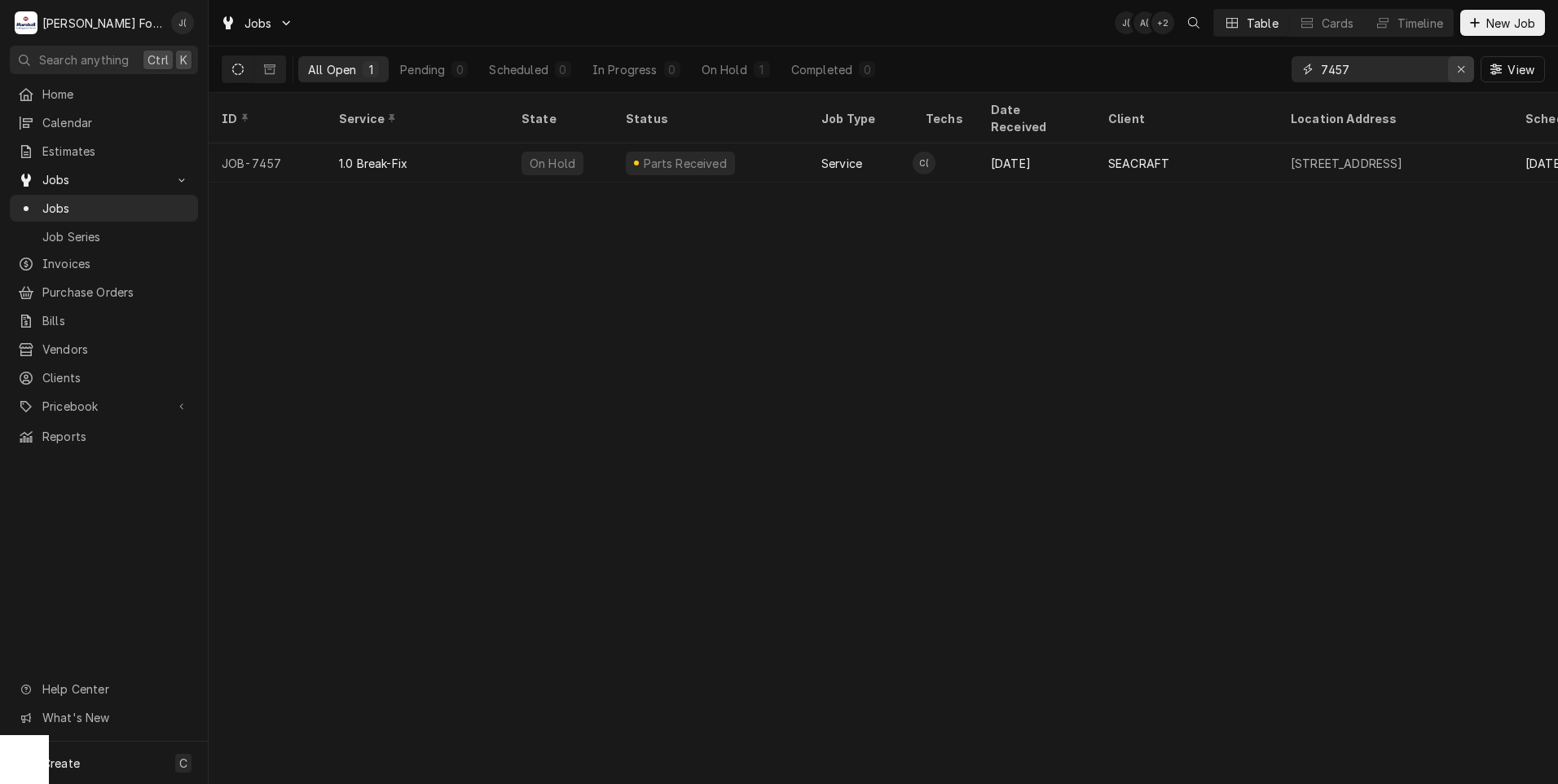
click at [1466, 74] on icon "Erase input" at bounding box center [1461, 69] width 9 height 12
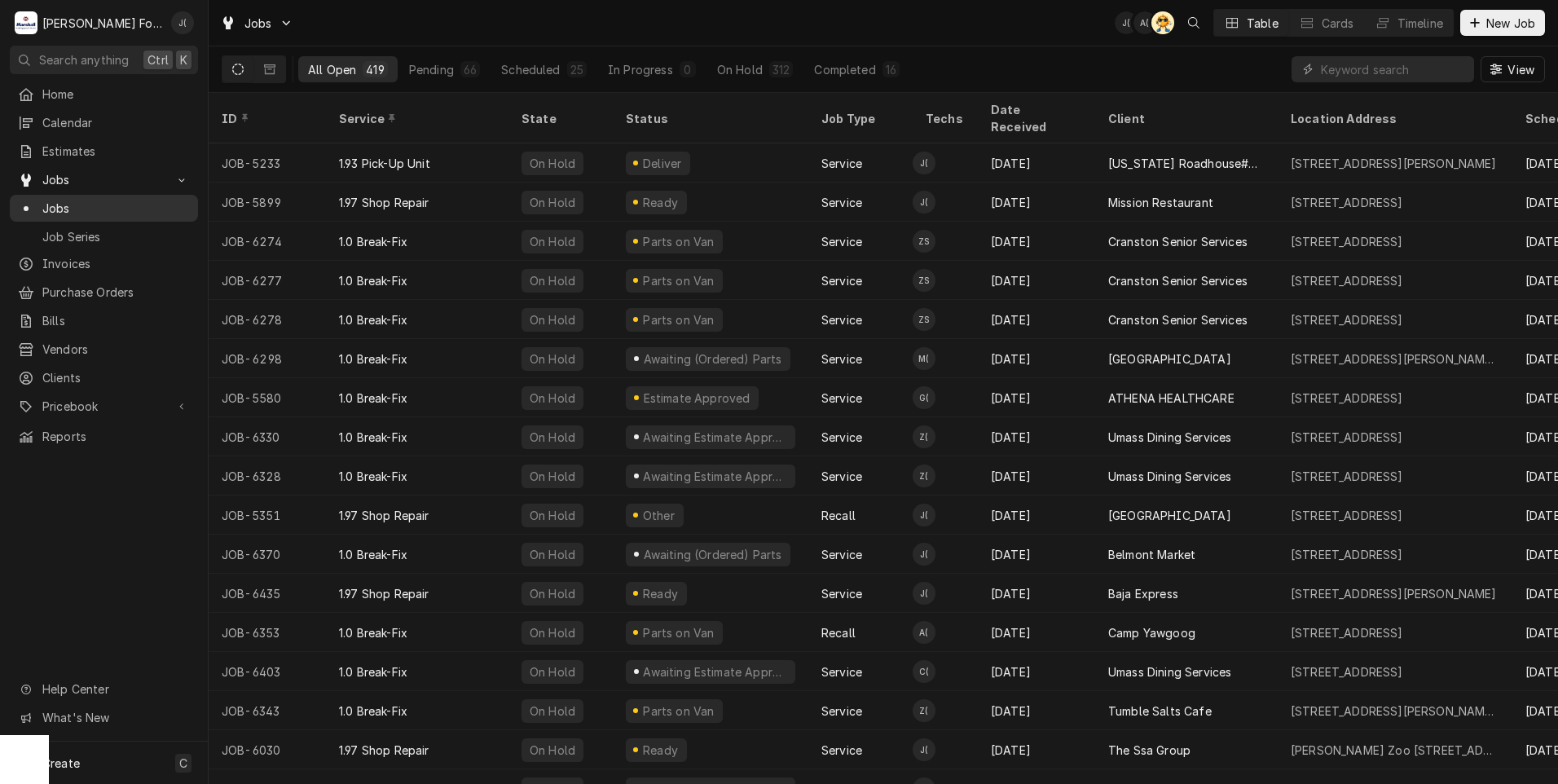
click at [64, 209] on span "Jobs" at bounding box center [116, 208] width 148 height 17
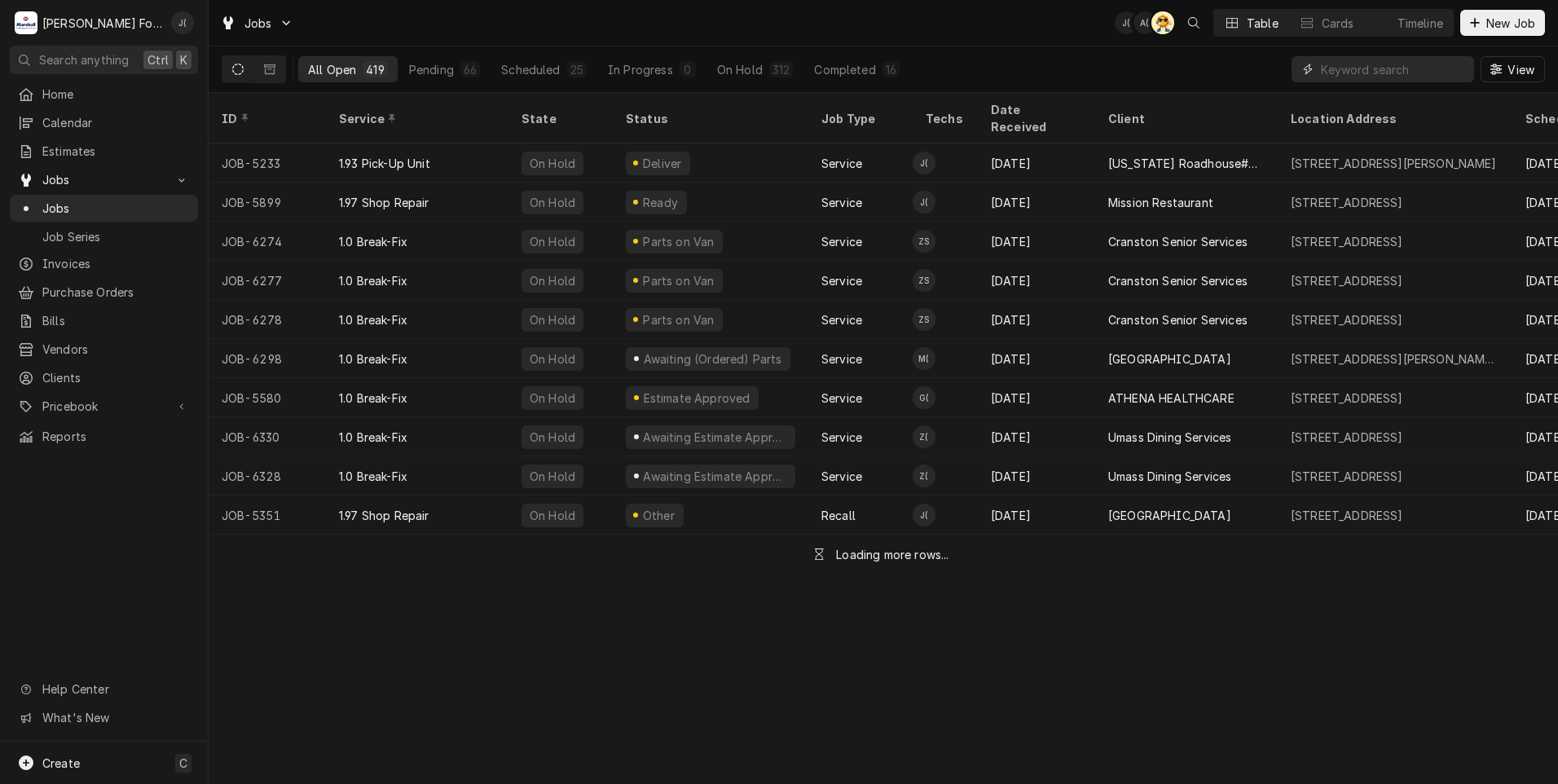
click at [1343, 73] on input "Dynamic Content Wrapper" at bounding box center [1394, 69] width 145 height 26
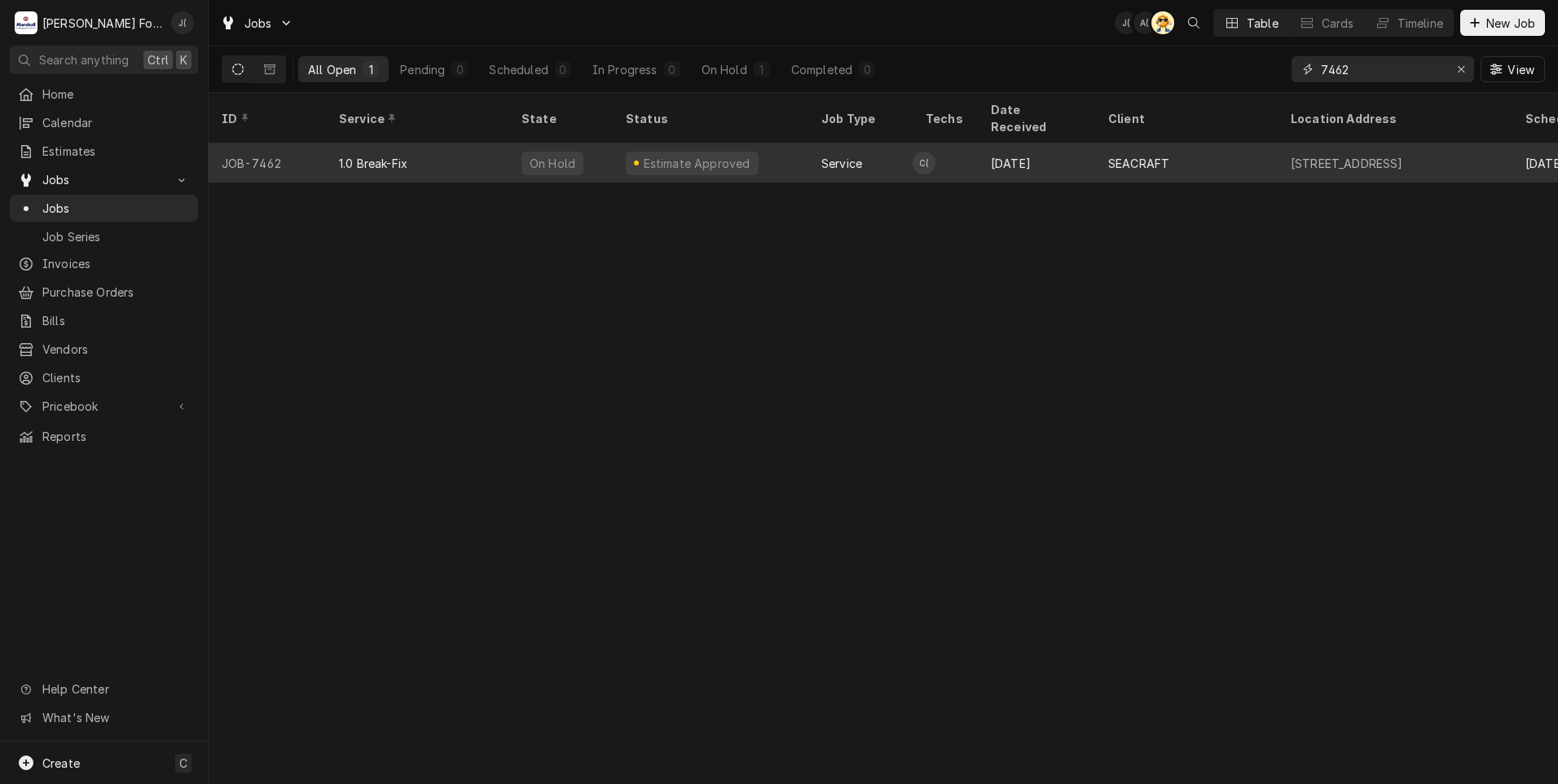
type input "7462"
click at [287, 144] on div "JOB-7462" at bounding box center [268, 163] width 117 height 39
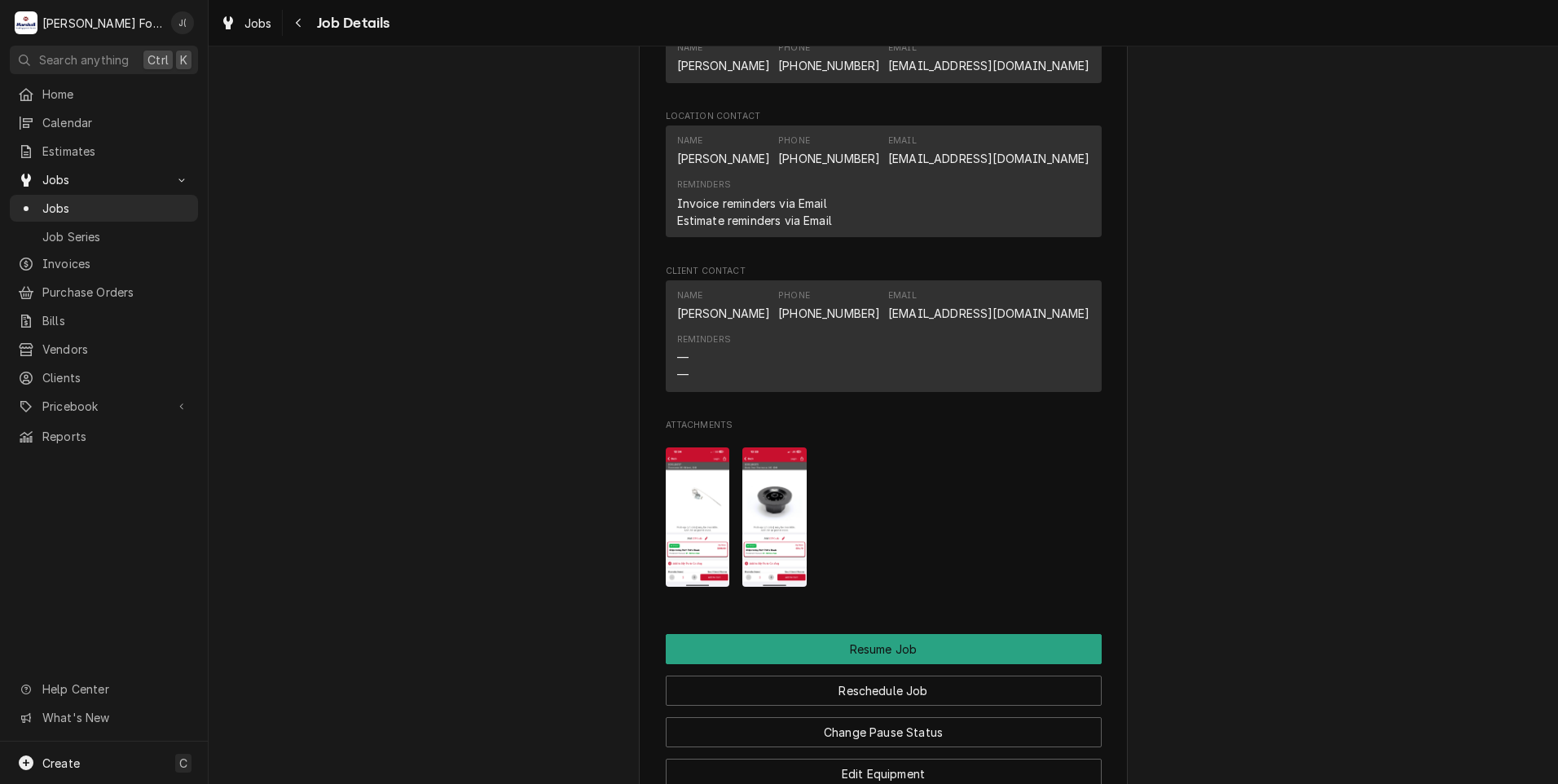
scroll to position [1873, 0]
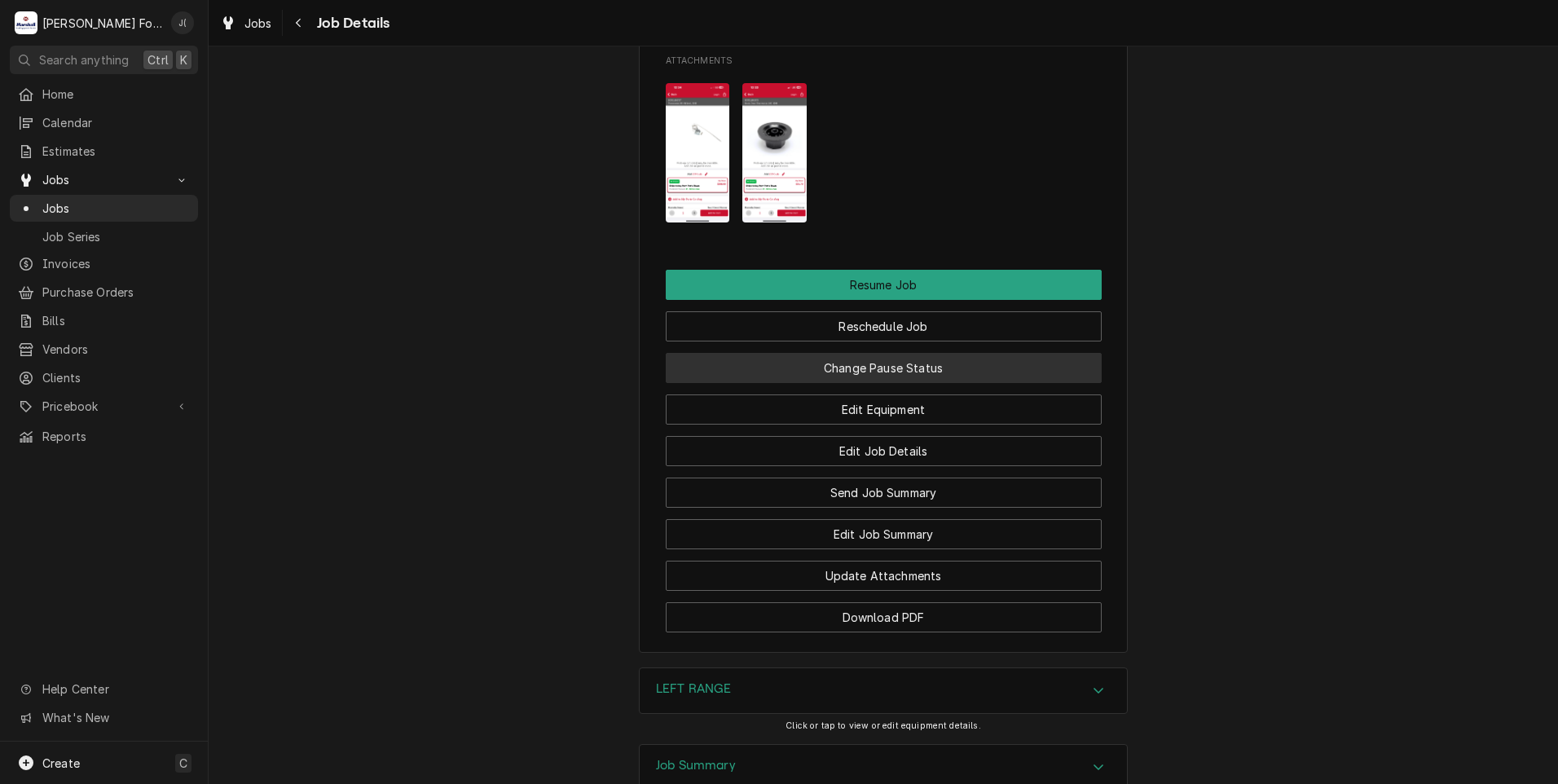
click at [917, 383] on button "Change Pause Status" at bounding box center [883, 367] width 436 height 31
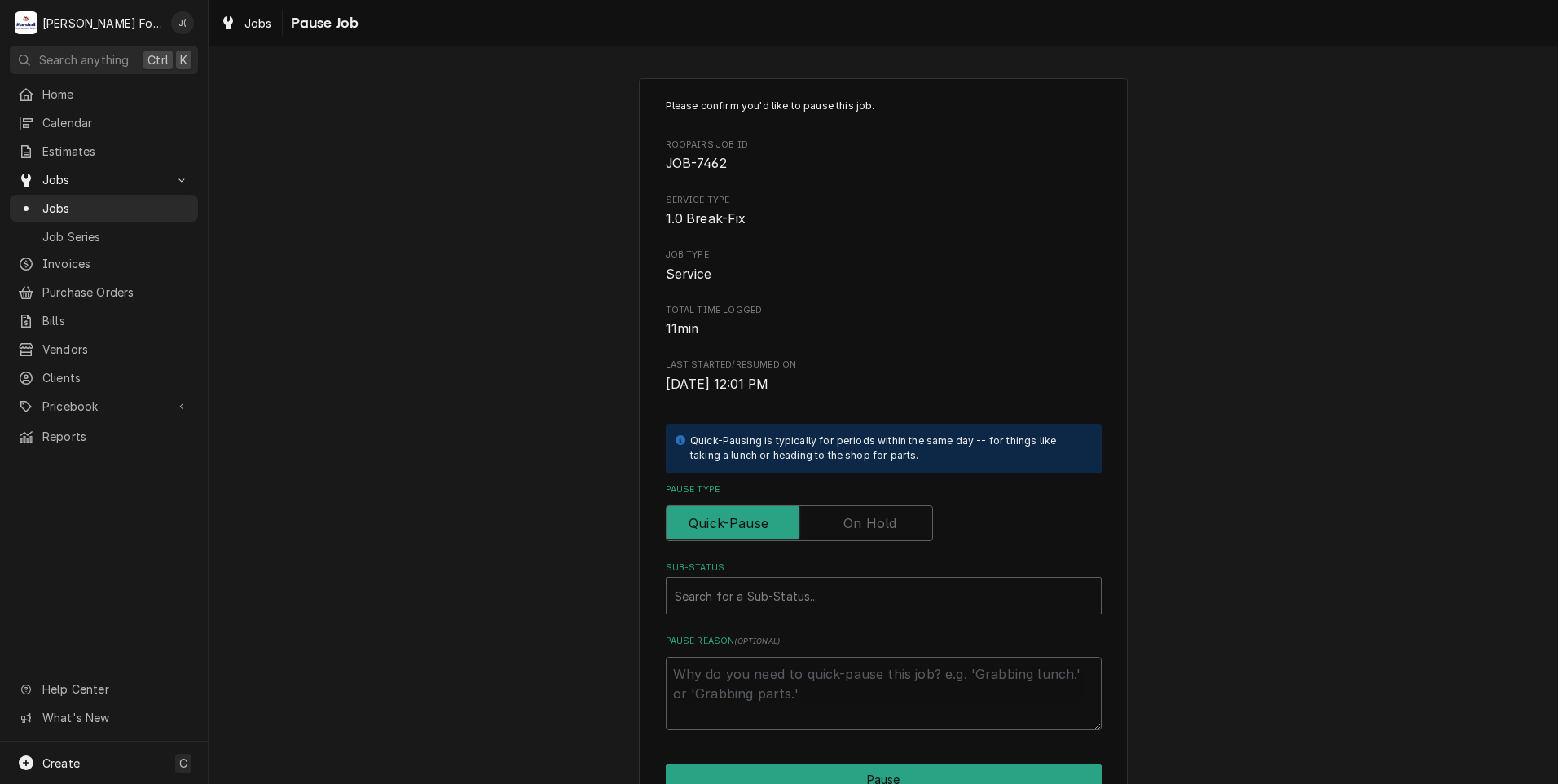
click at [869, 529] on label "Pause Type" at bounding box center [799, 522] width 268 height 35
click at [869, 529] on input "Pause Type" at bounding box center [799, 522] width 253 height 35
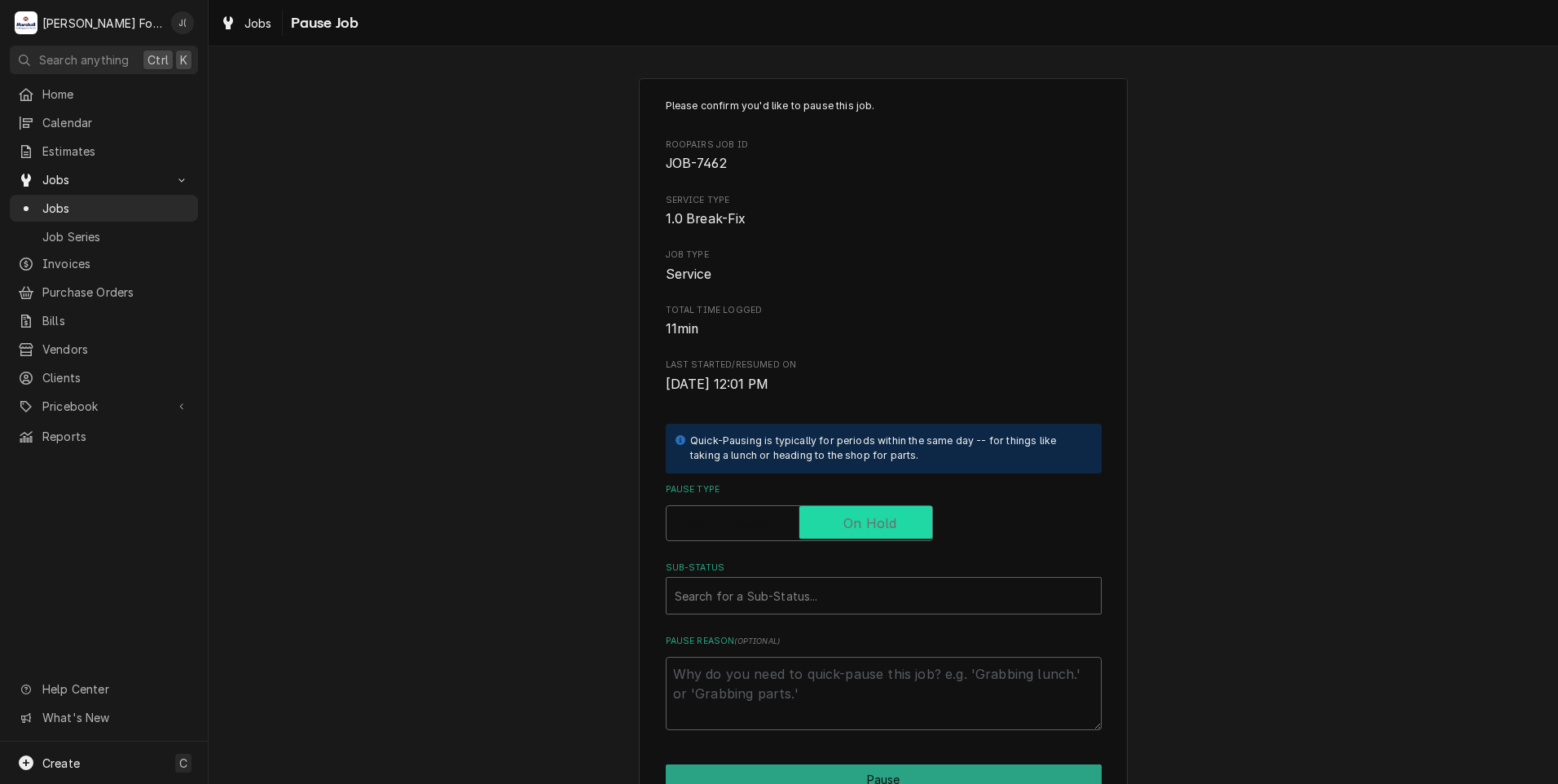
checkbox input "true"
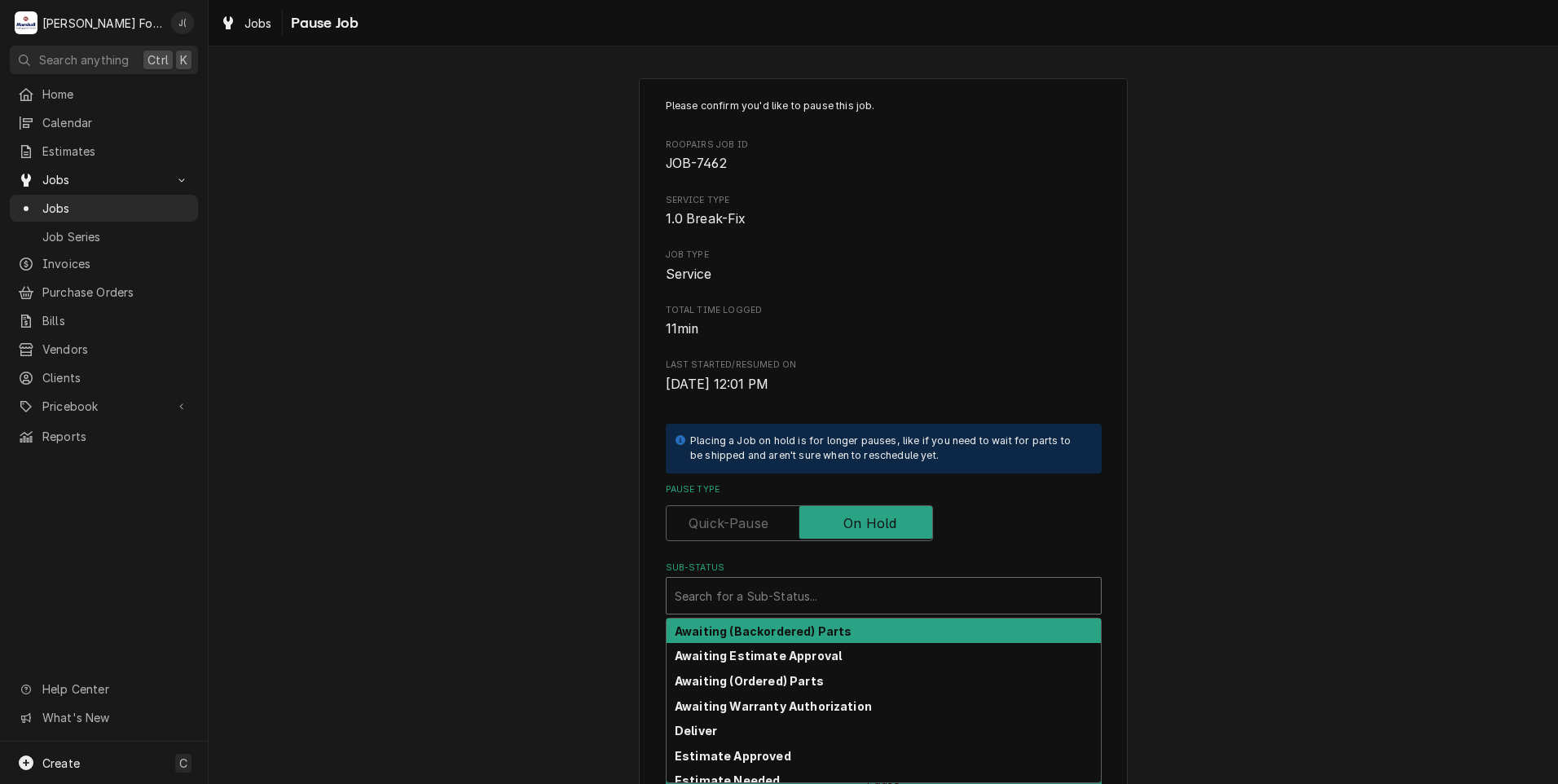
click at [825, 582] on div "Sub-Status" at bounding box center [883, 596] width 418 height 30
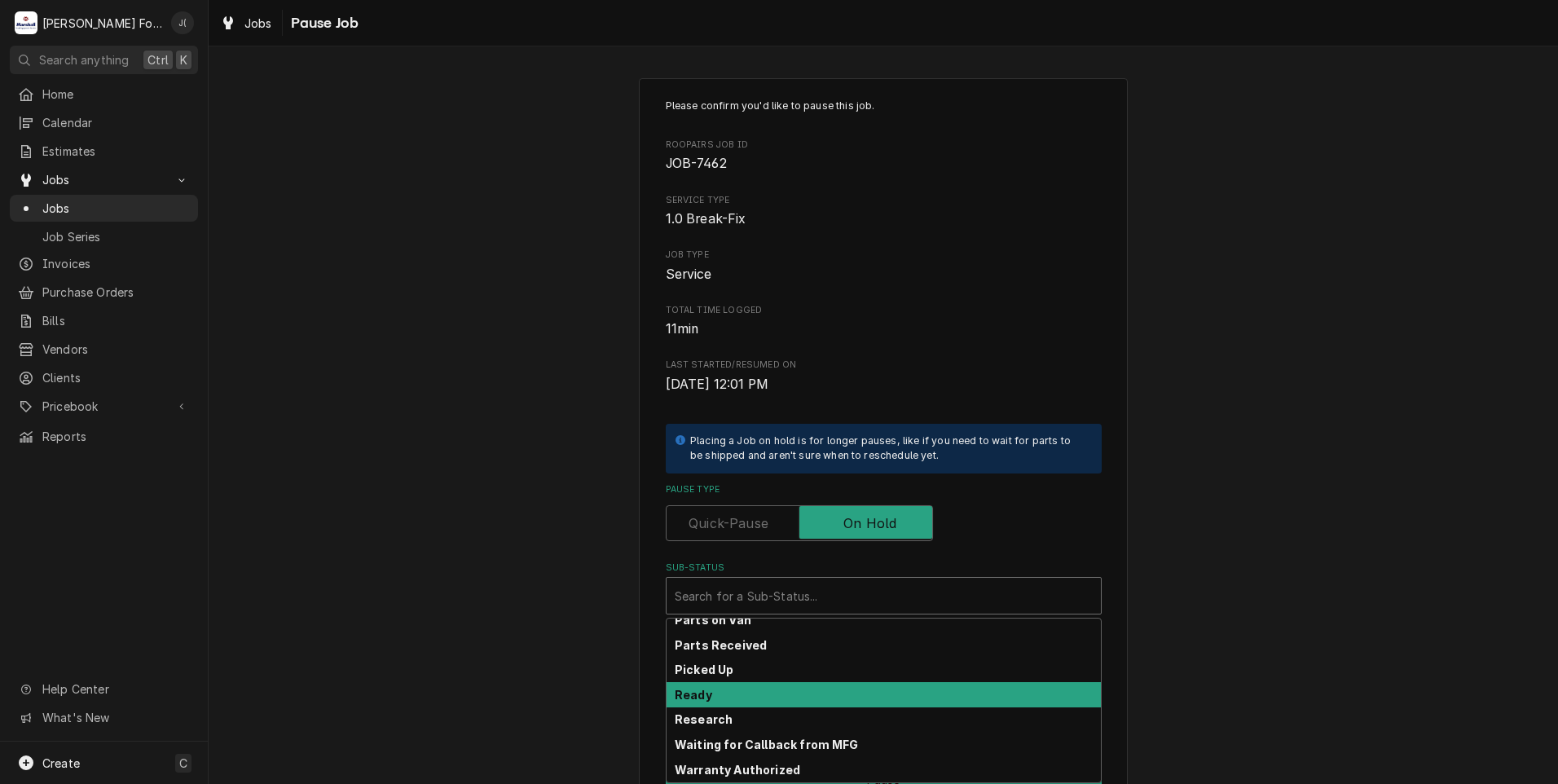
scroll to position [260, 0]
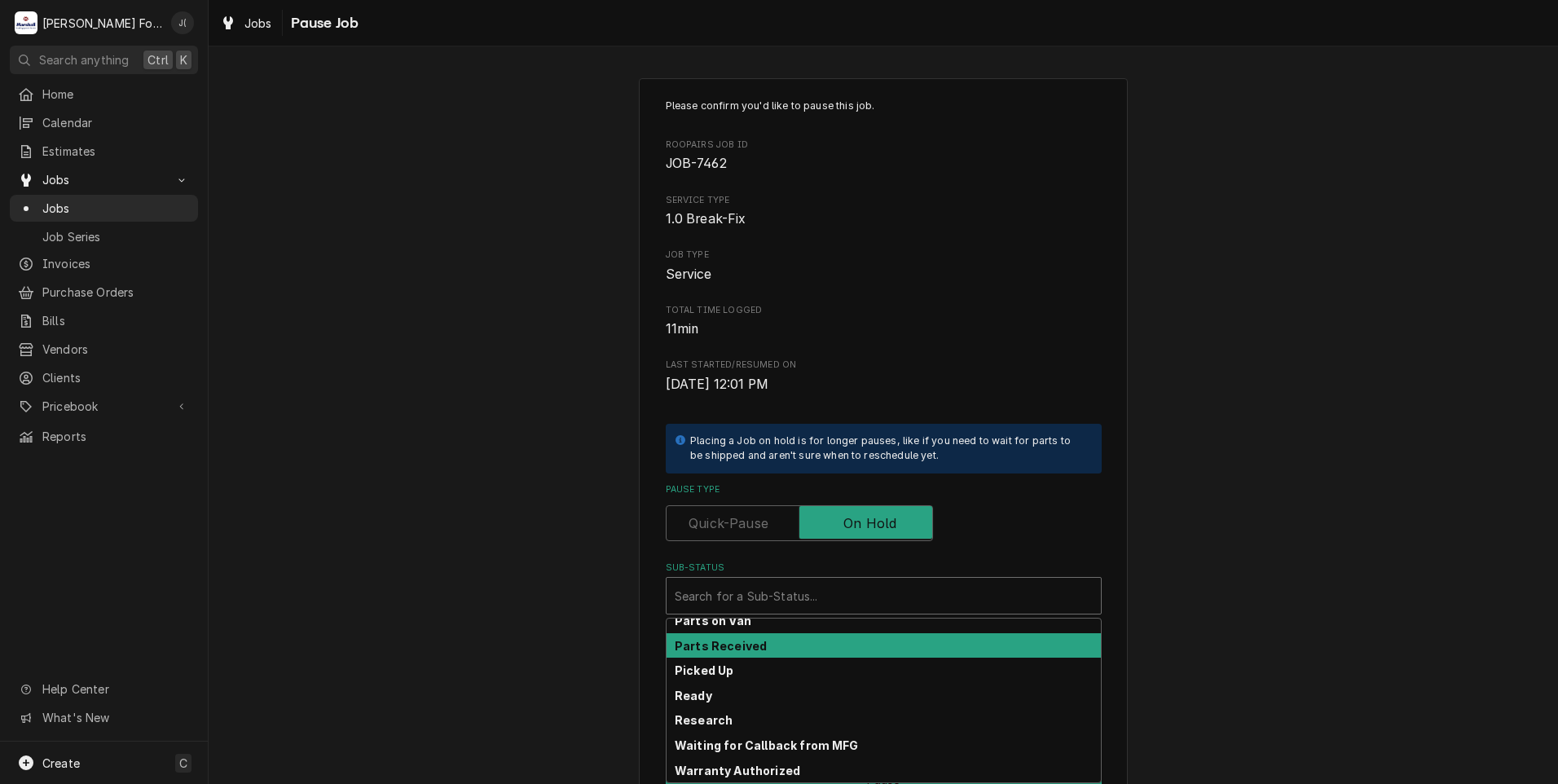
click at [717, 648] on strong "Parts Received" at bounding box center [721, 645] width 92 height 14
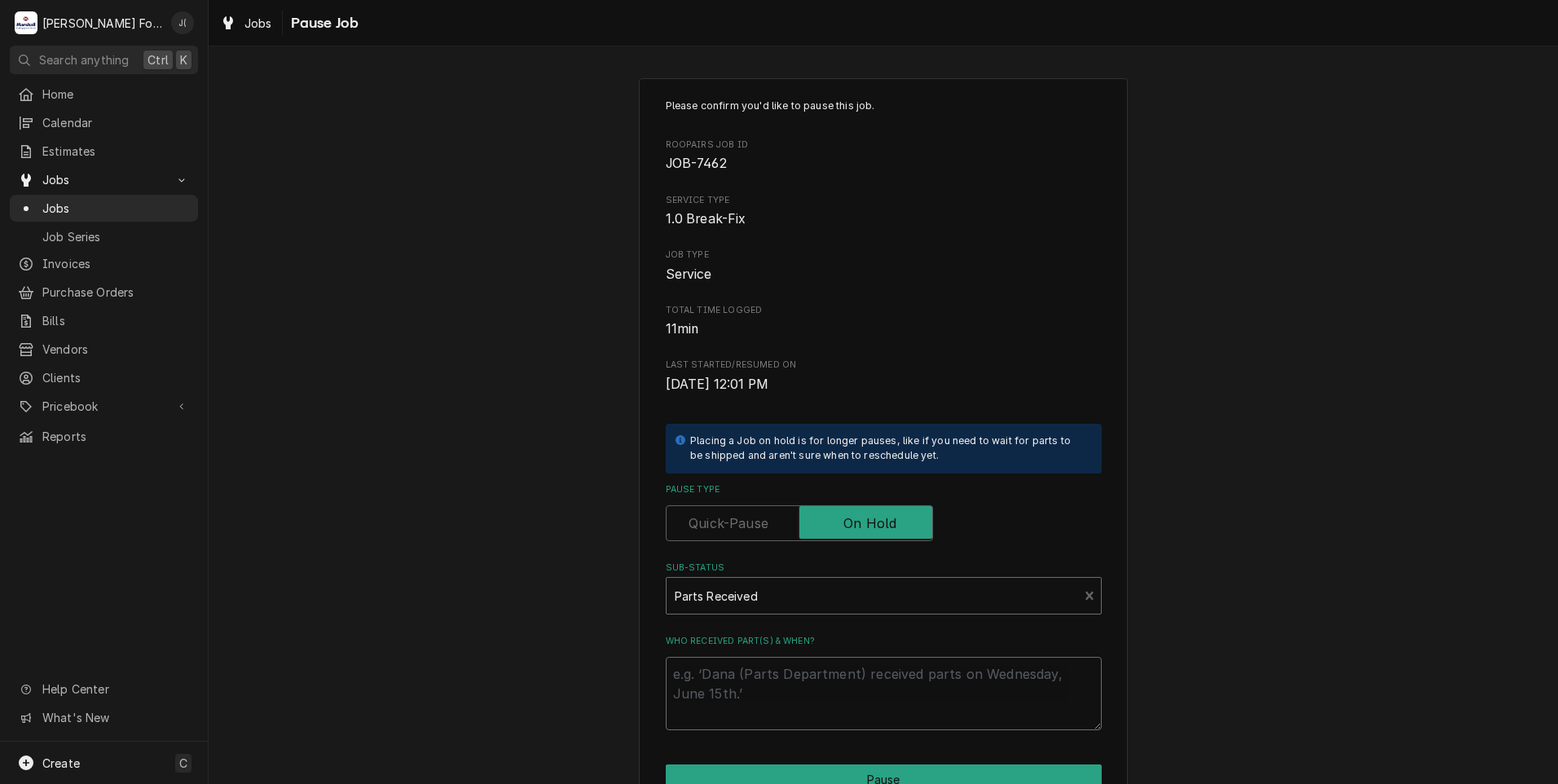
click at [735, 690] on textarea "Who received part(s) & when?" at bounding box center [883, 693] width 436 height 73
type textarea "x"
type textarea "0"
type textarea "x"
type textarea "09"
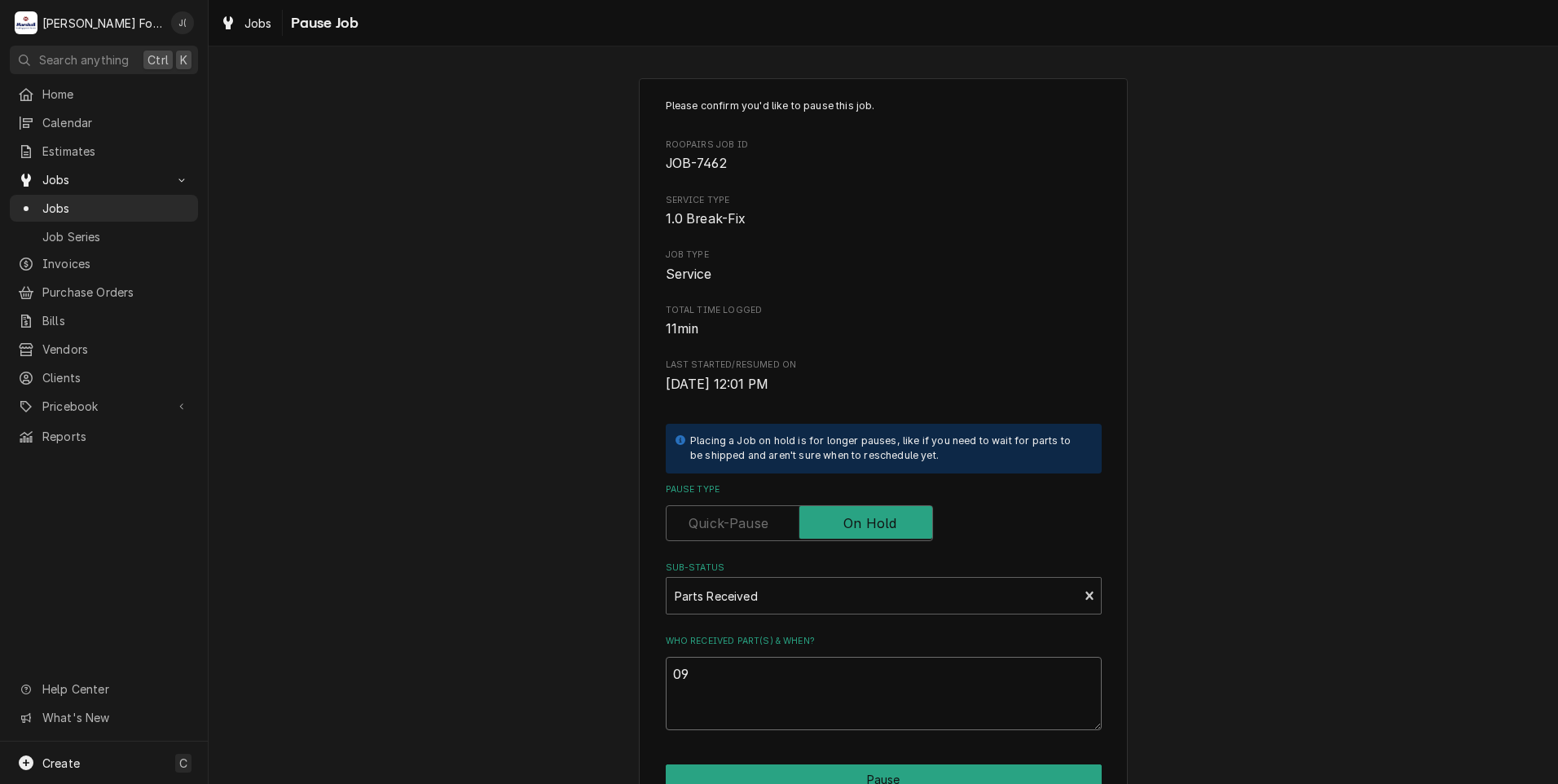
type textarea "x"
type textarea "09/"
type textarea "x"
type textarea "09/2"
type textarea "x"
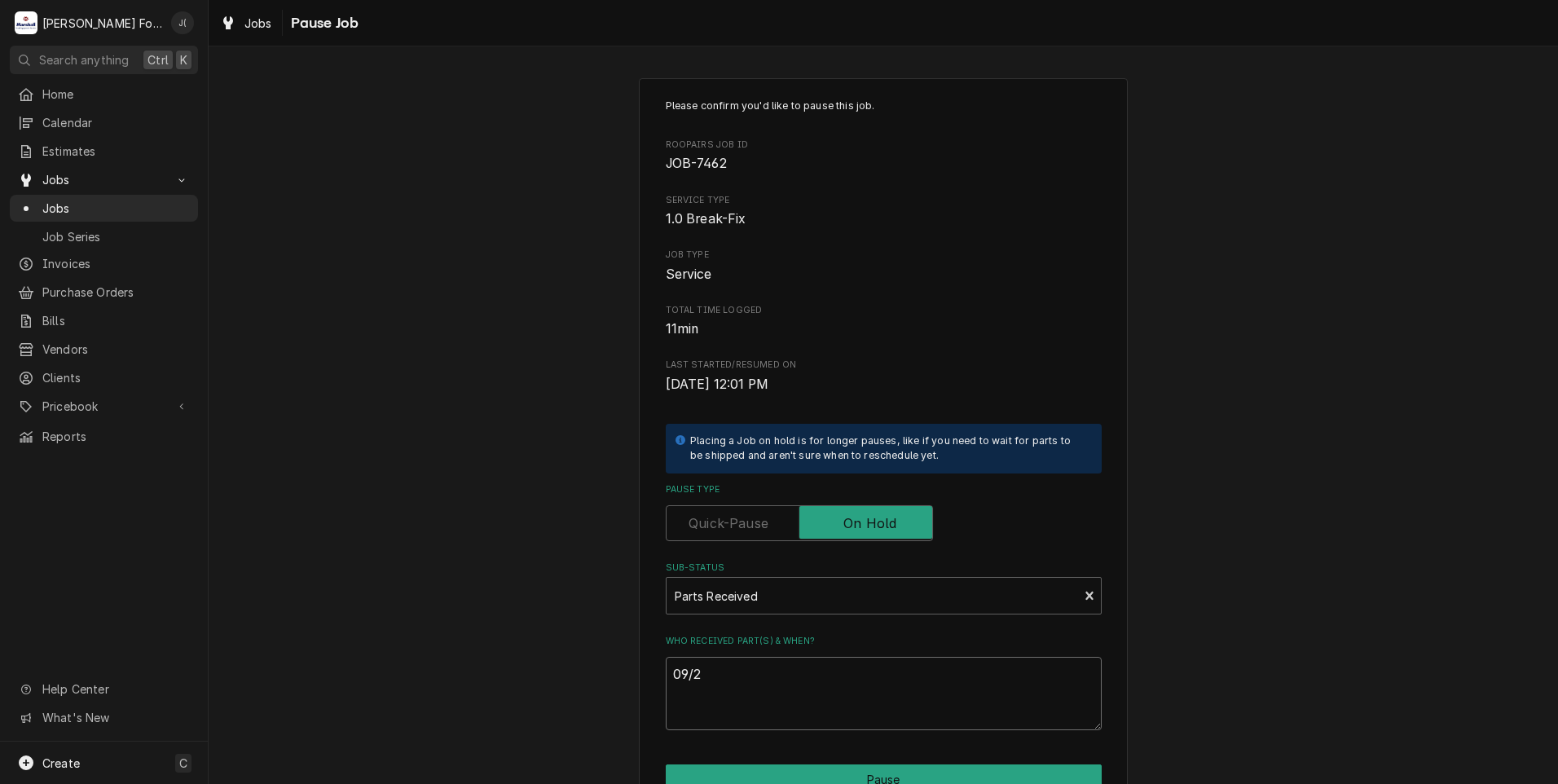
type textarea "09/22"
type textarea "x"
type textarea "09/22/"
type textarea "x"
type textarea "09/22/2"
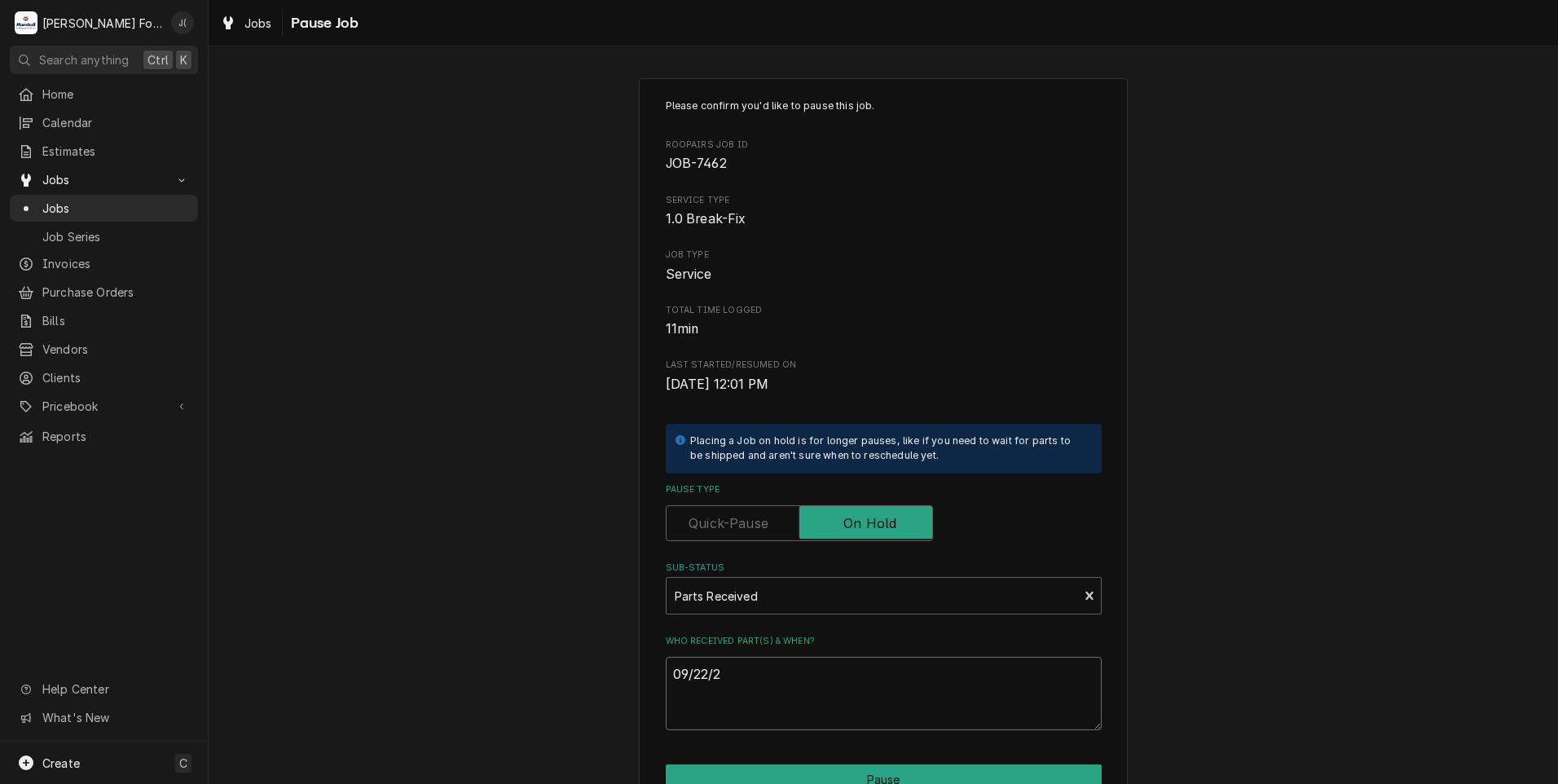
type textarea "x"
type textarea "09/22/20"
type textarea "x"
type textarea "09/22/202"
type textarea "x"
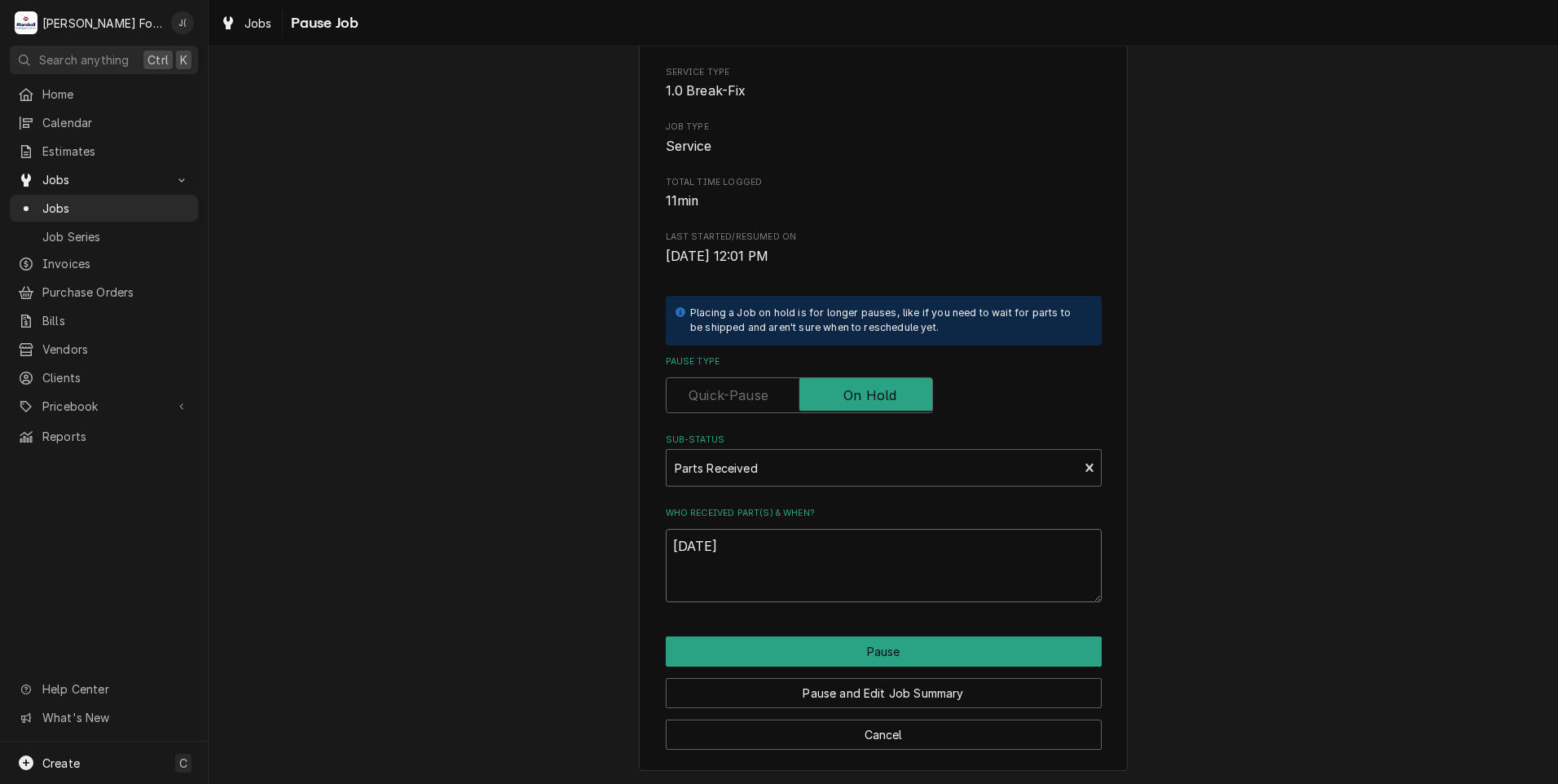
scroll to position [129, 0]
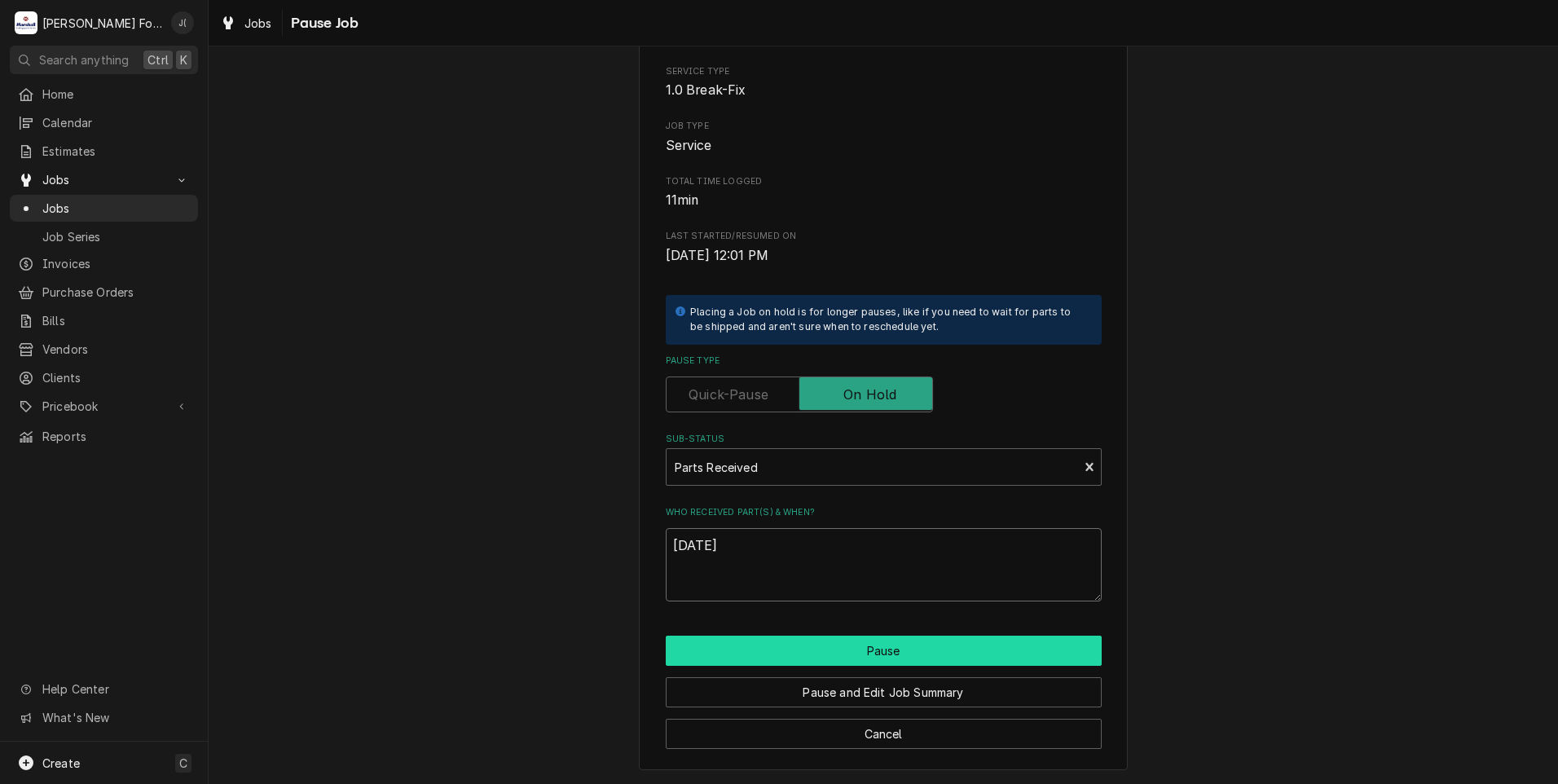
type textarea "09/22/2025"
click at [784, 649] on button "Pause" at bounding box center [883, 650] width 436 height 31
type textarea "x"
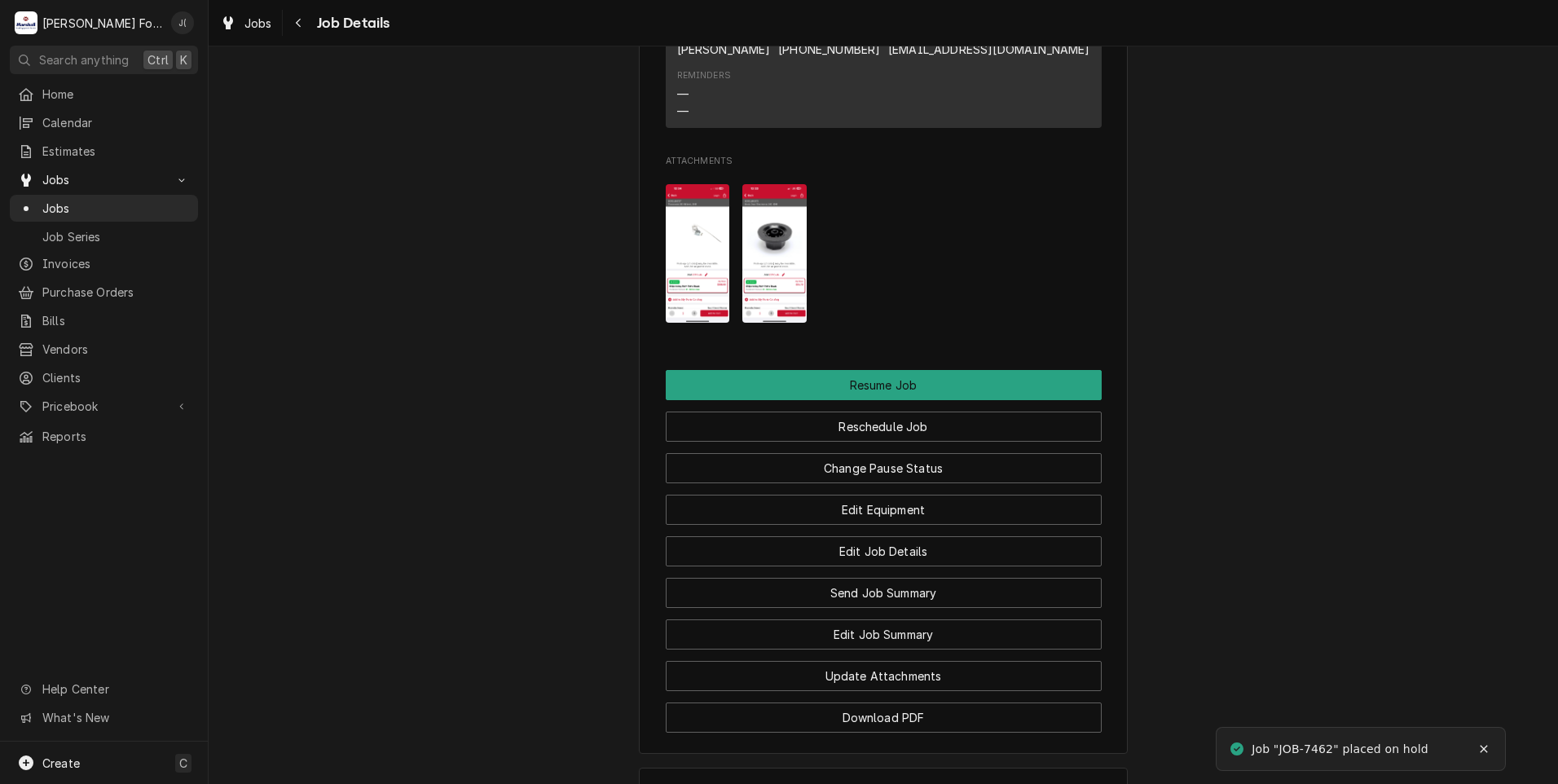
scroll to position [2064, 0]
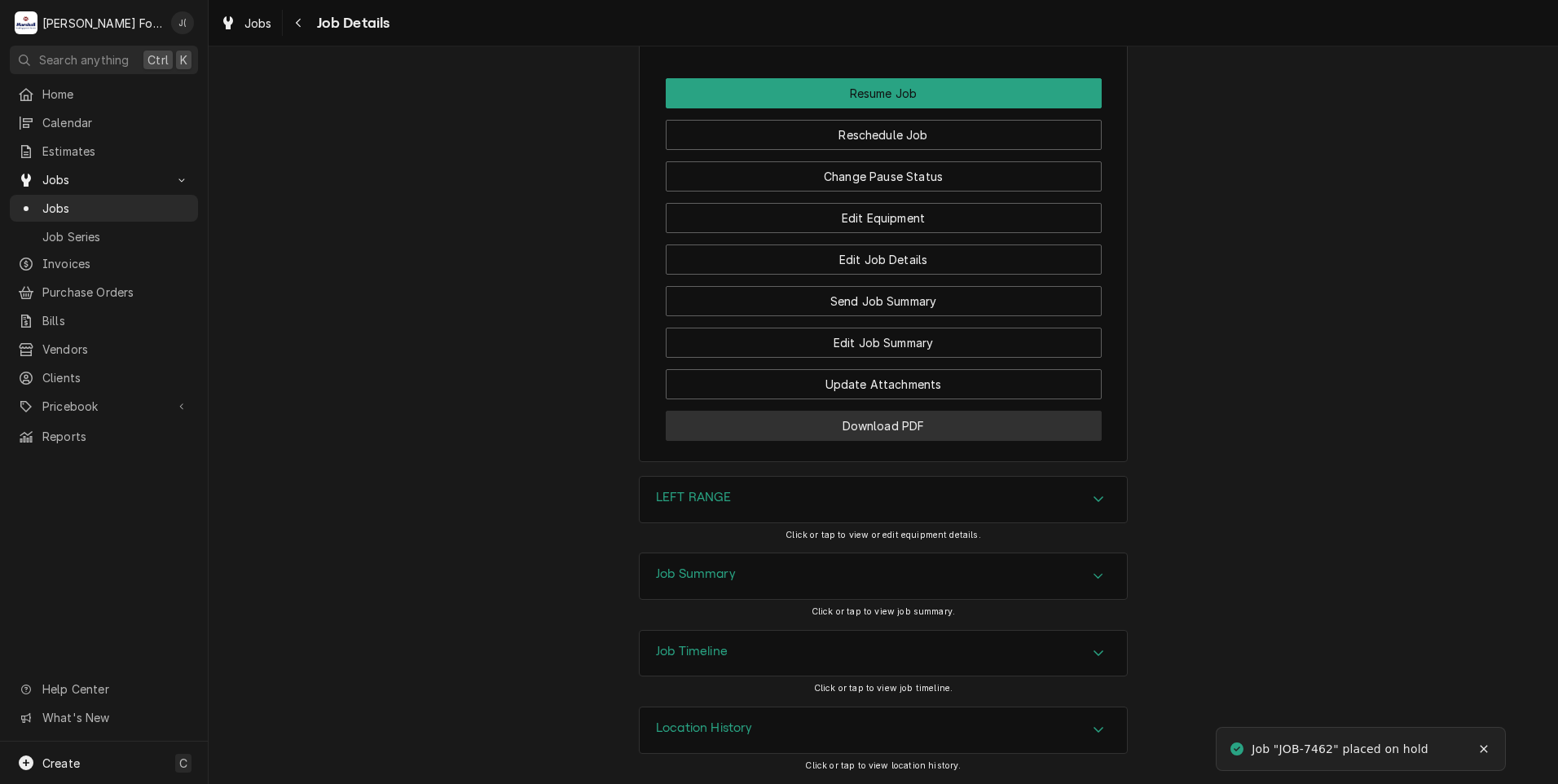
click at [771, 427] on button "Download PDF" at bounding box center [883, 426] width 436 height 31
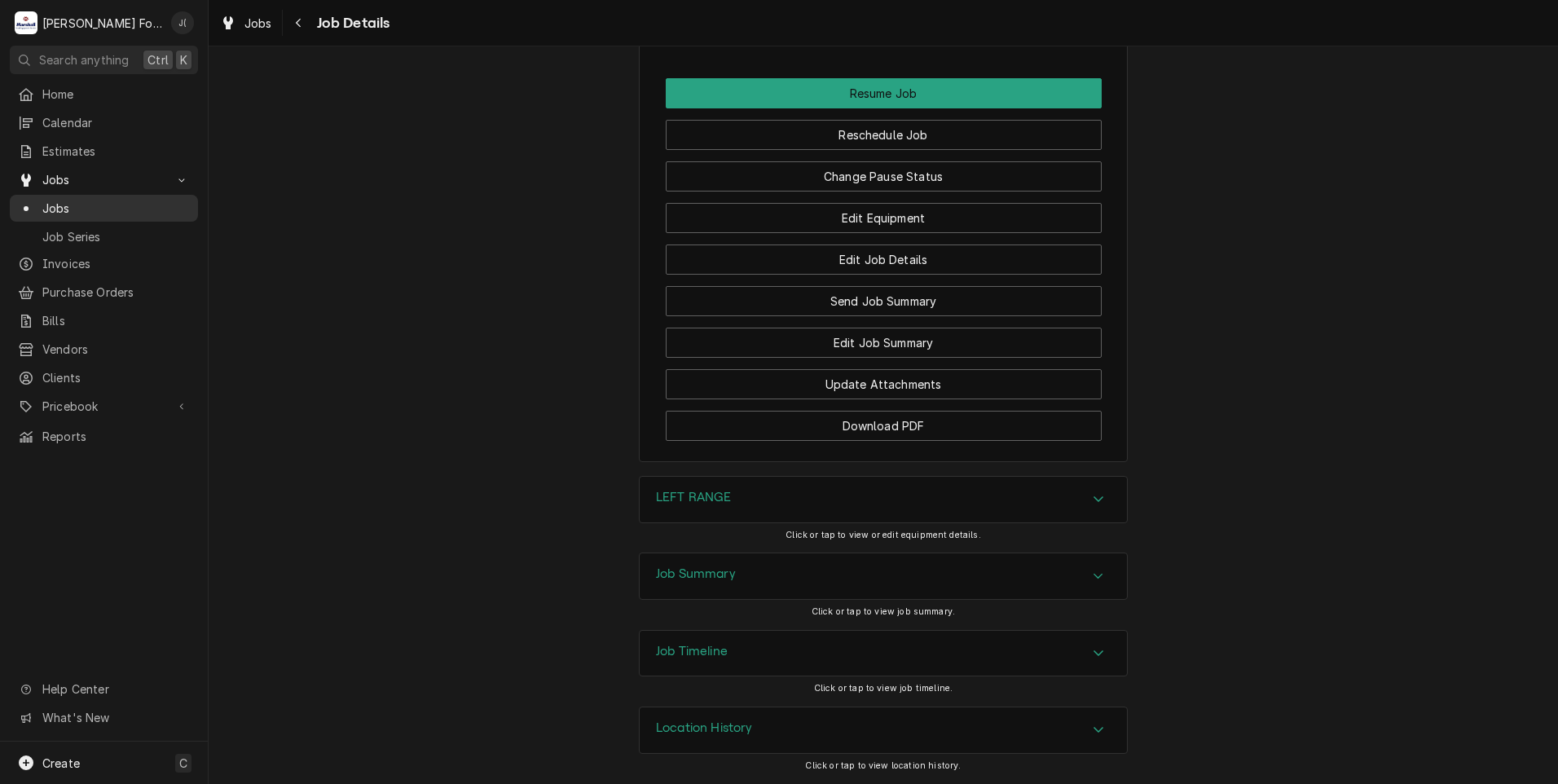
click at [82, 211] on div "Jobs" at bounding box center [104, 208] width 182 height 21
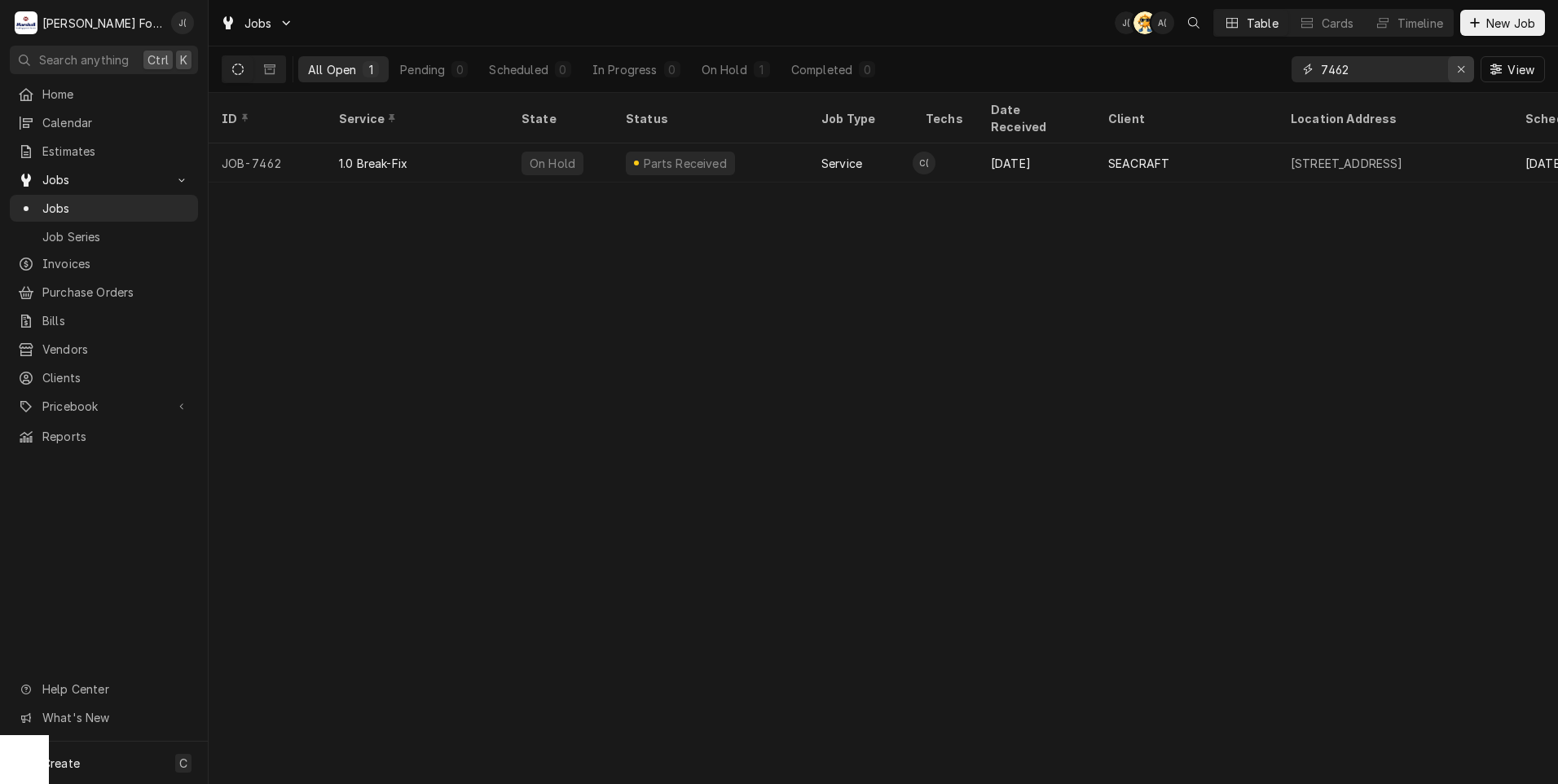
click at [1460, 70] on icon "Erase input" at bounding box center [1461, 69] width 9 height 12
click at [1425, 68] on input "Dynamic Content Wrapper" at bounding box center [1398, 69] width 154 height 26
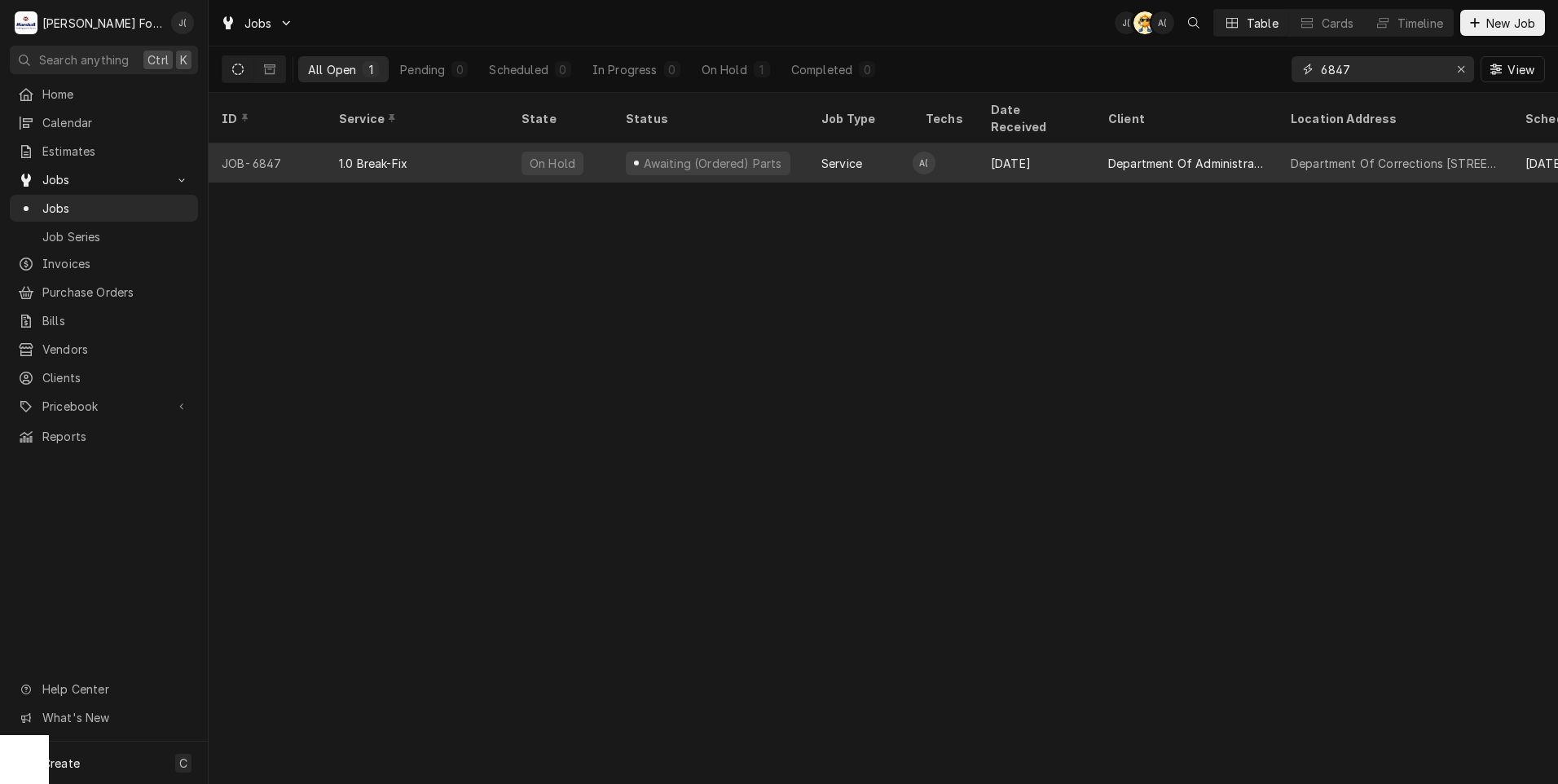
type input "6847"
click at [287, 144] on div "JOB-6847" at bounding box center [268, 163] width 117 height 39
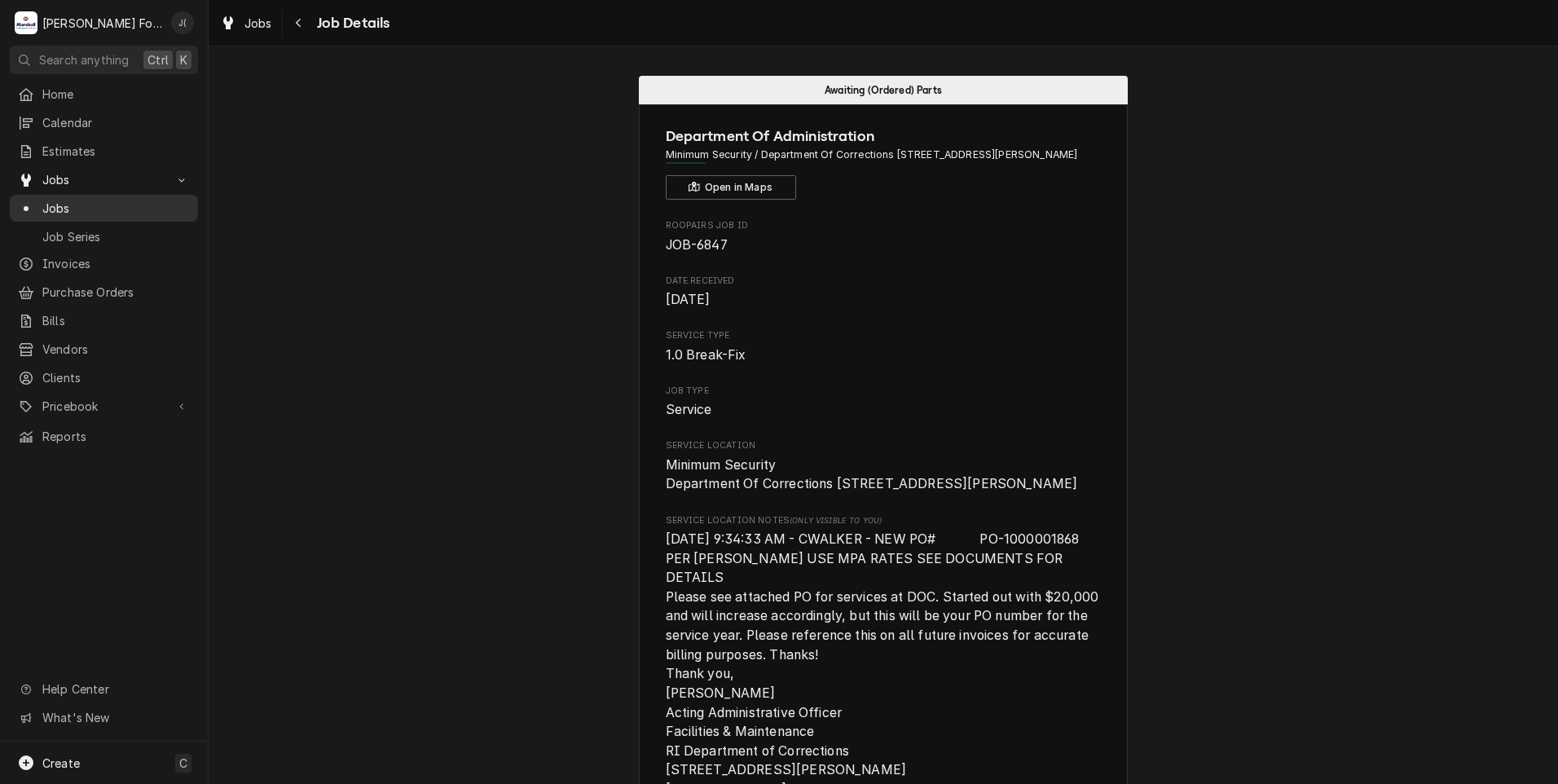
click at [112, 203] on span "Jobs" at bounding box center [116, 208] width 148 height 17
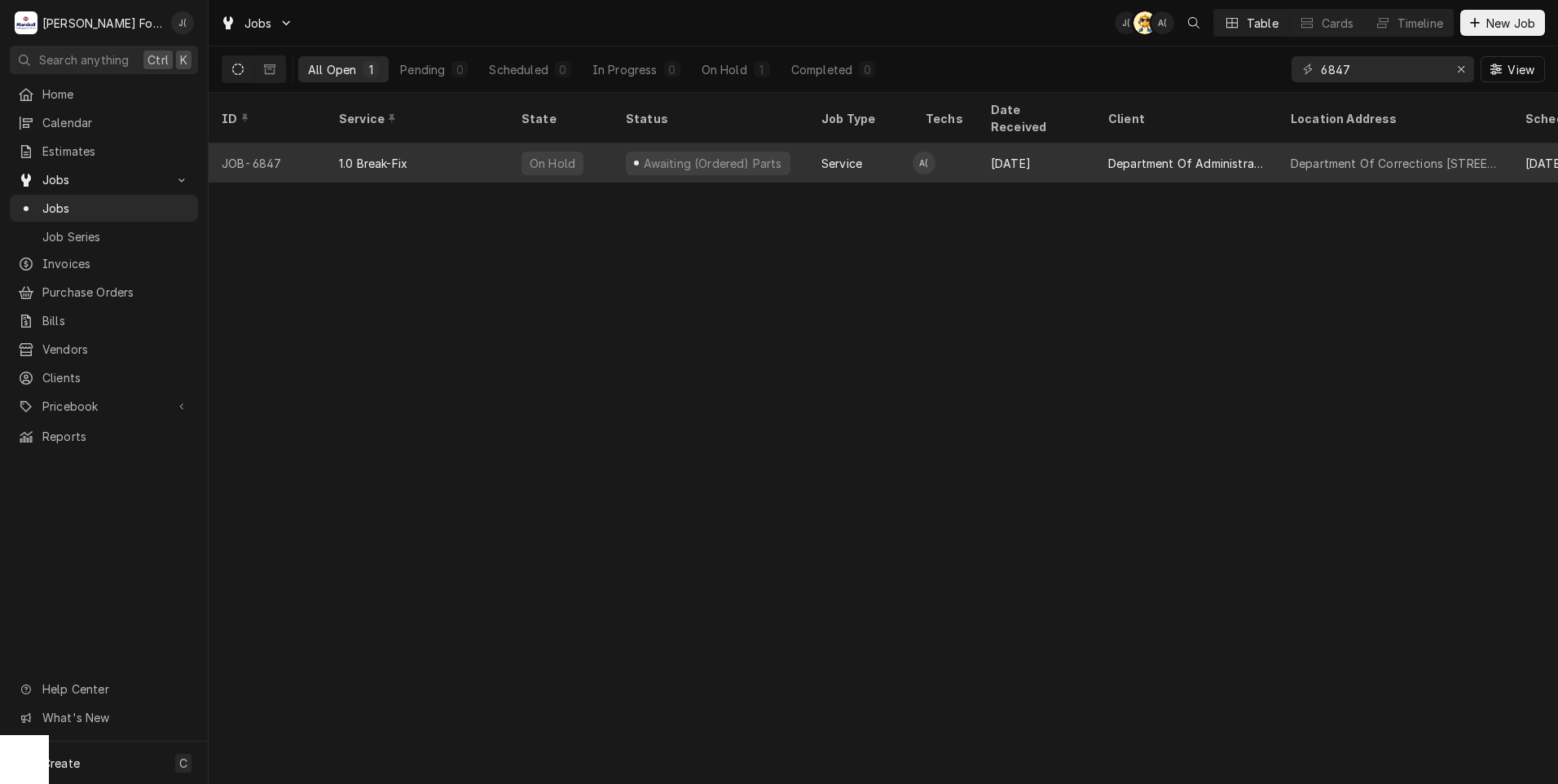
click at [1283, 144] on div "Department Of Corrections 14-18 Howard Avenue, Cranston, RI 02920" at bounding box center [1395, 163] width 234 height 39
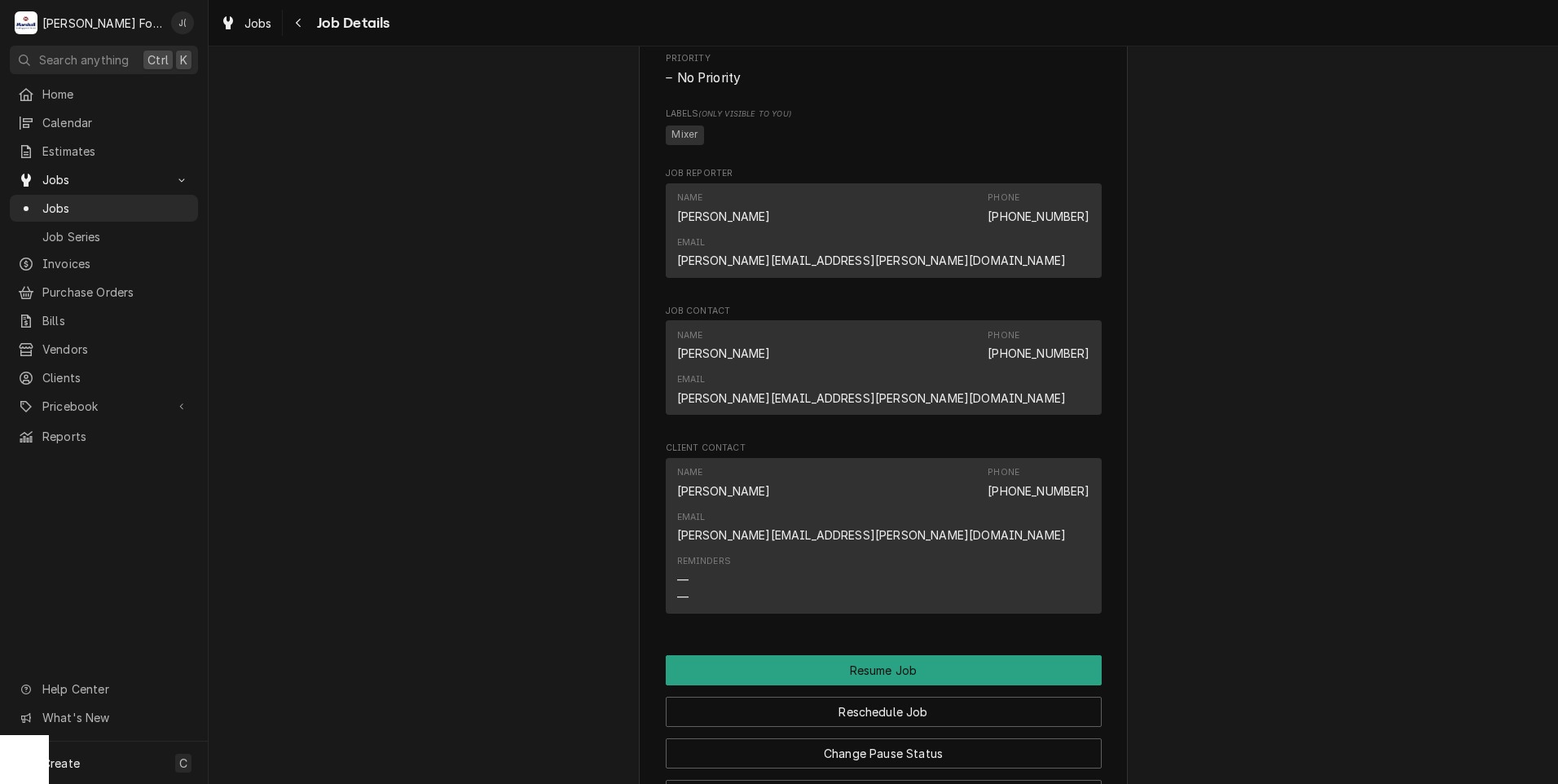
scroll to position [1873, 0]
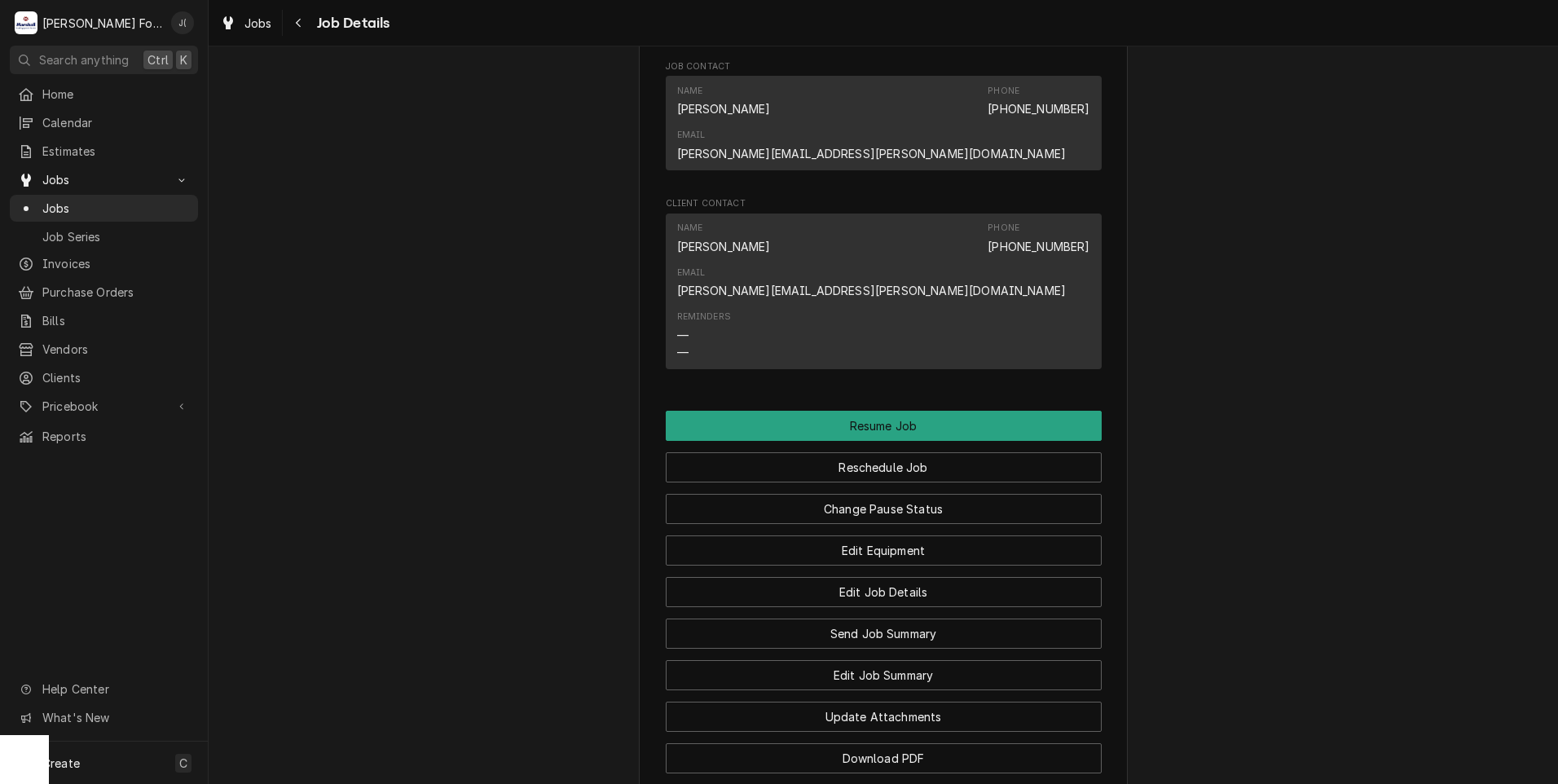
click at [928, 524] on div "Edit Equipment" at bounding box center [883, 545] width 436 height 41
click at [928, 494] on button "Change Pause Status" at bounding box center [883, 508] width 436 height 31
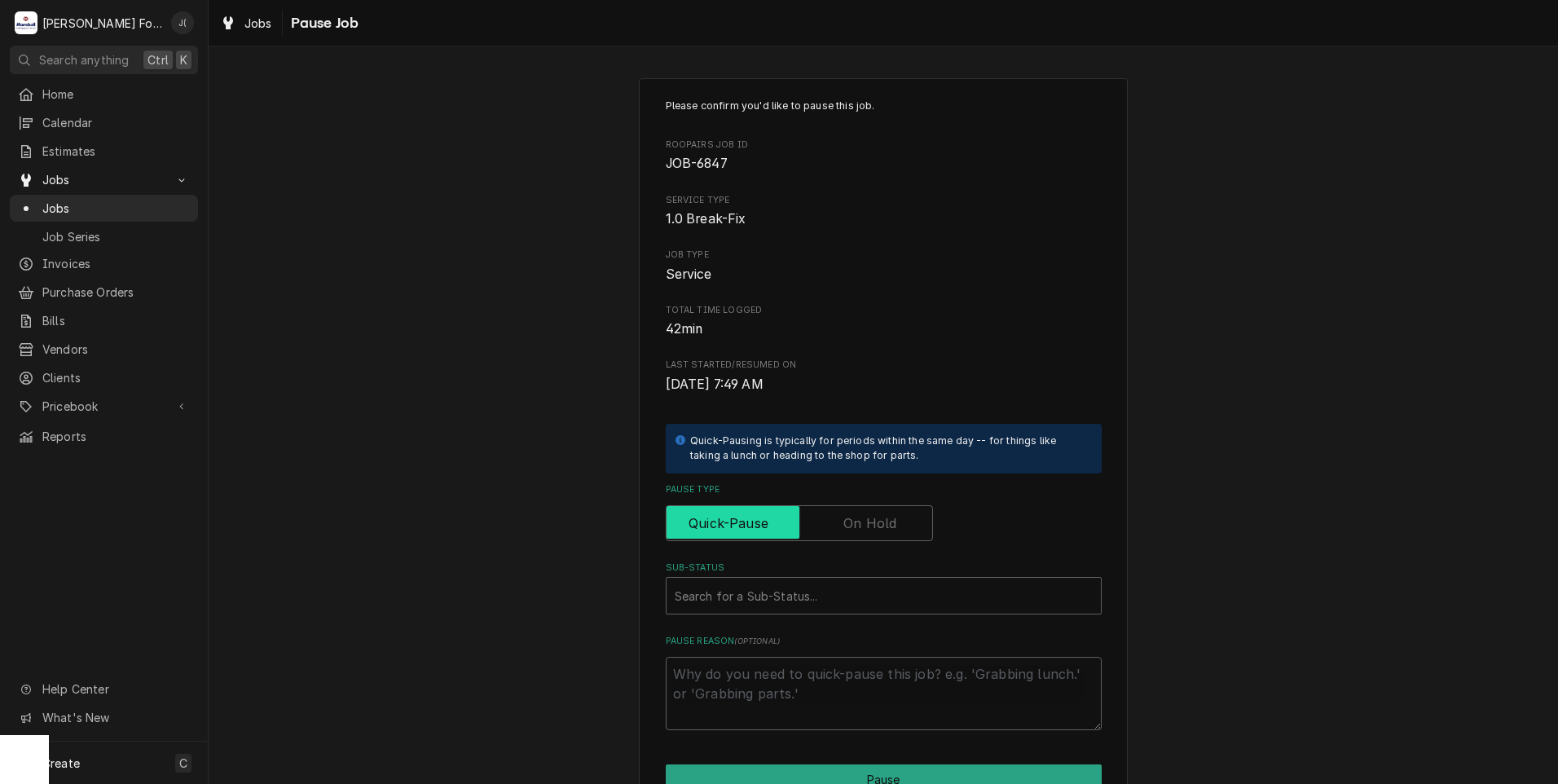
click at [846, 505] on input "Pause Type" at bounding box center [799, 522] width 253 height 35
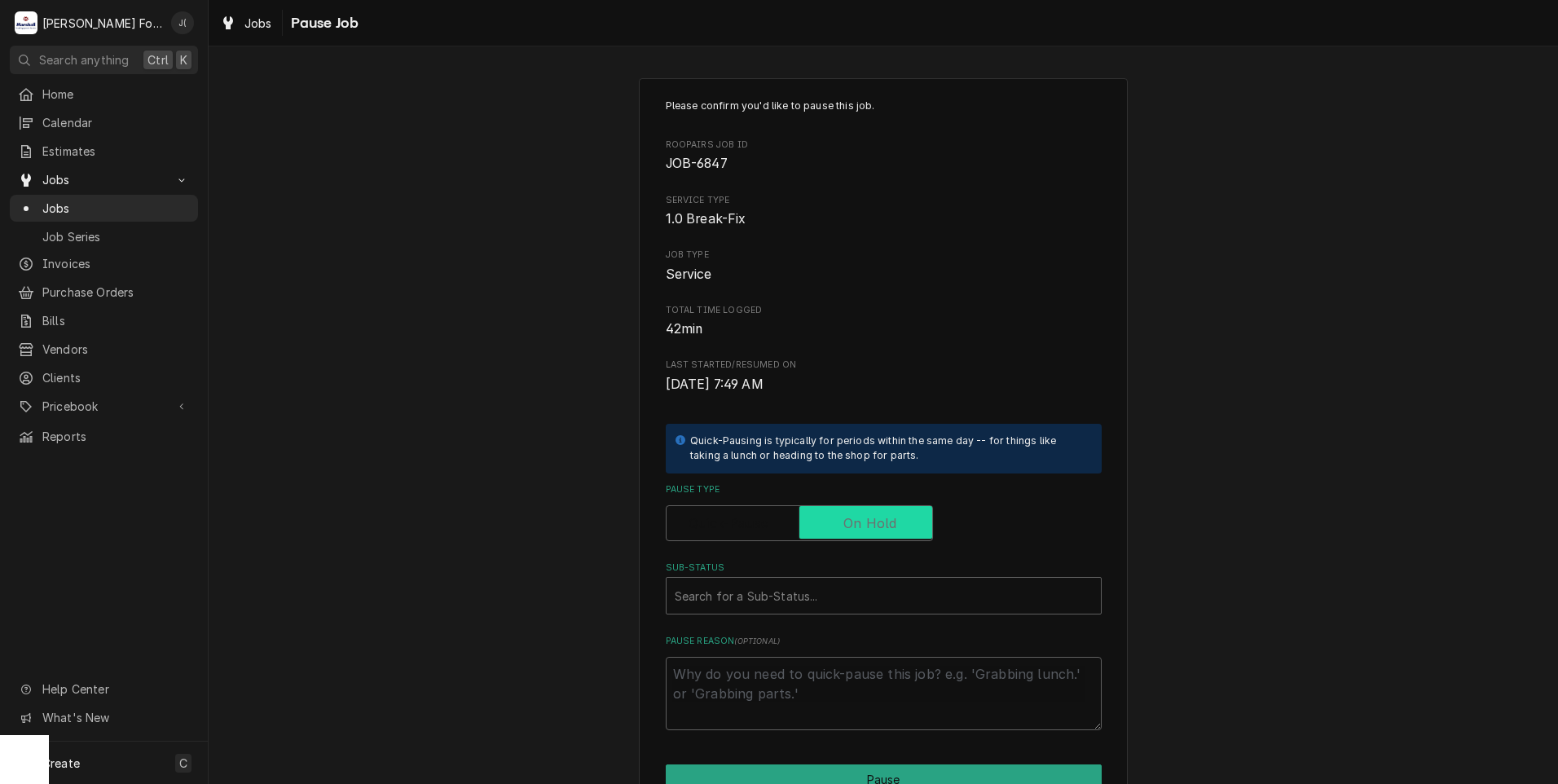
checkbox input "true"
click at [798, 593] on div "Sub-Status" at bounding box center [883, 596] width 418 height 30
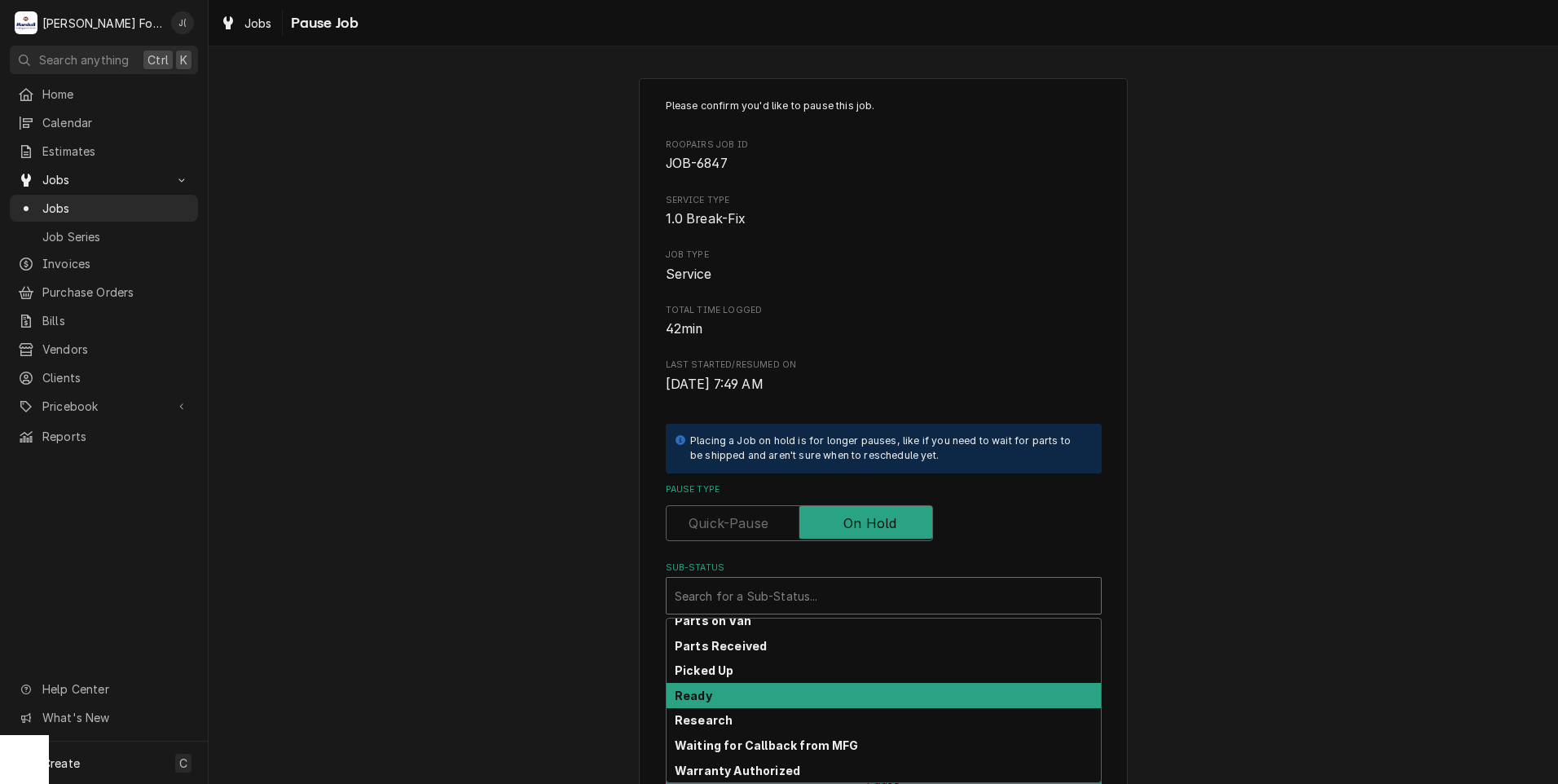
scroll to position [260, 0]
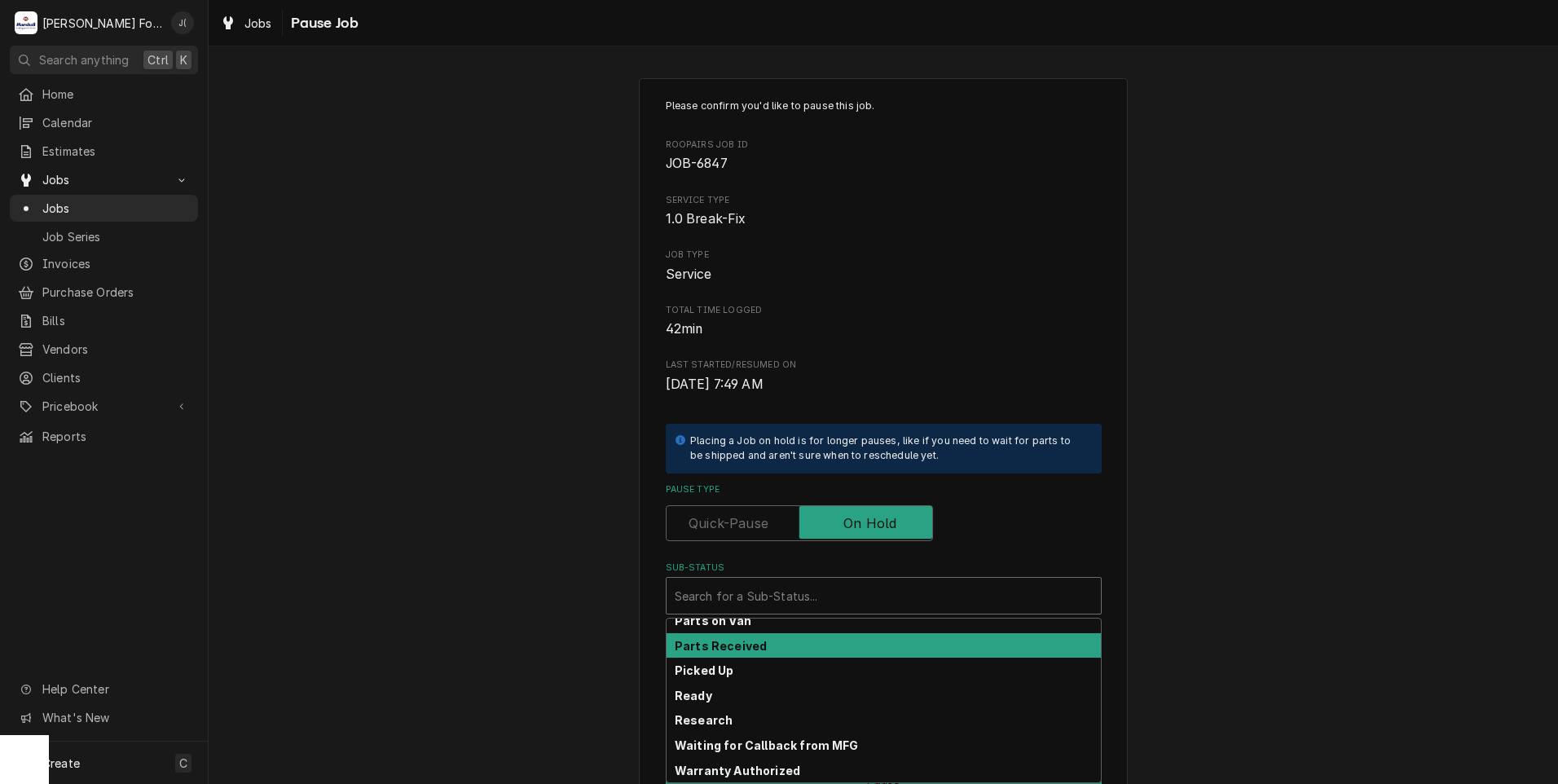
click at [748, 646] on strong "Parts Received" at bounding box center [721, 645] width 92 height 14
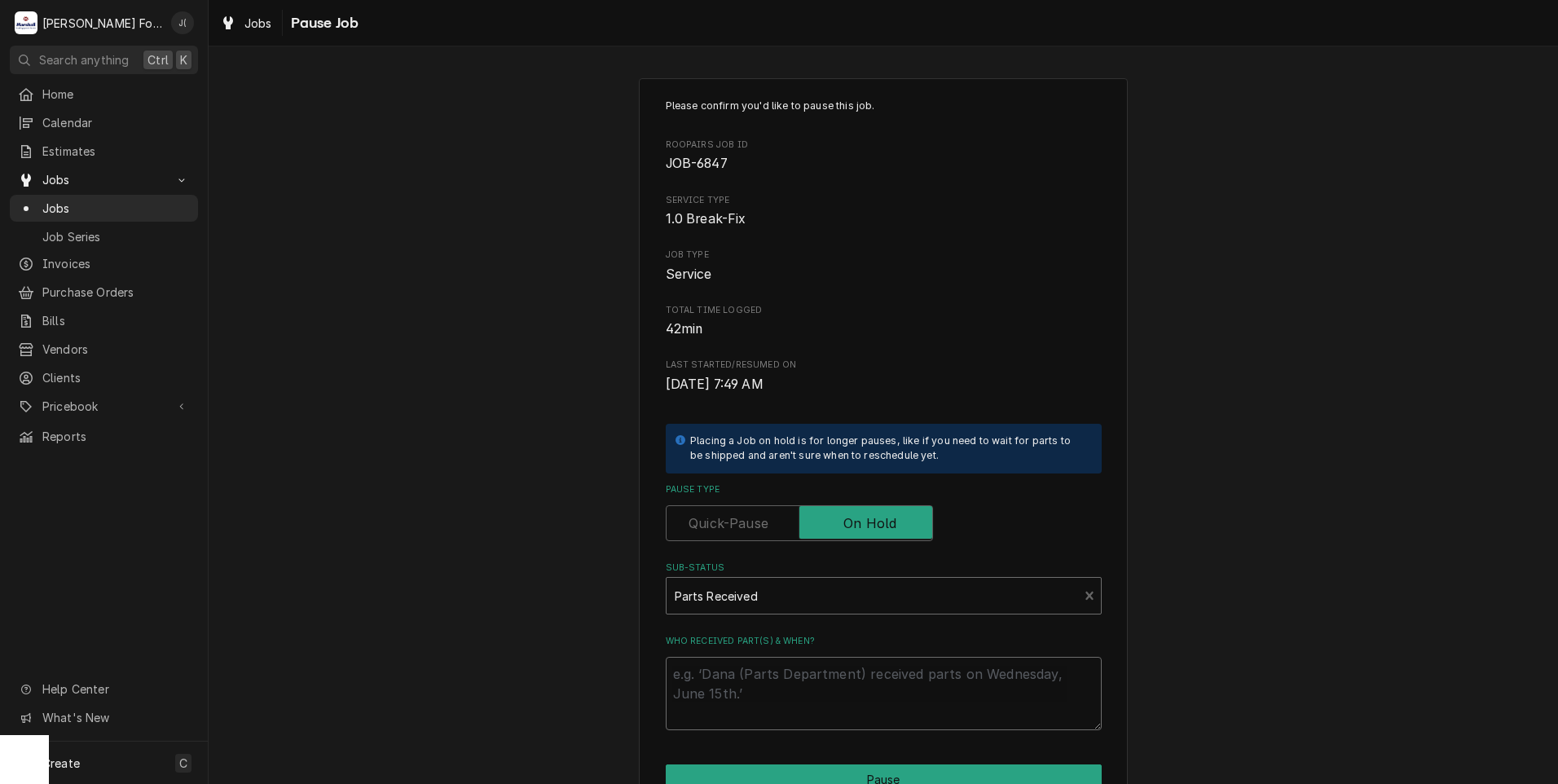
click at [750, 680] on textarea "Who received part(s) & when?" at bounding box center [883, 693] width 436 height 73
type textarea "x"
type textarea "0"
type textarea "x"
type textarea "09"
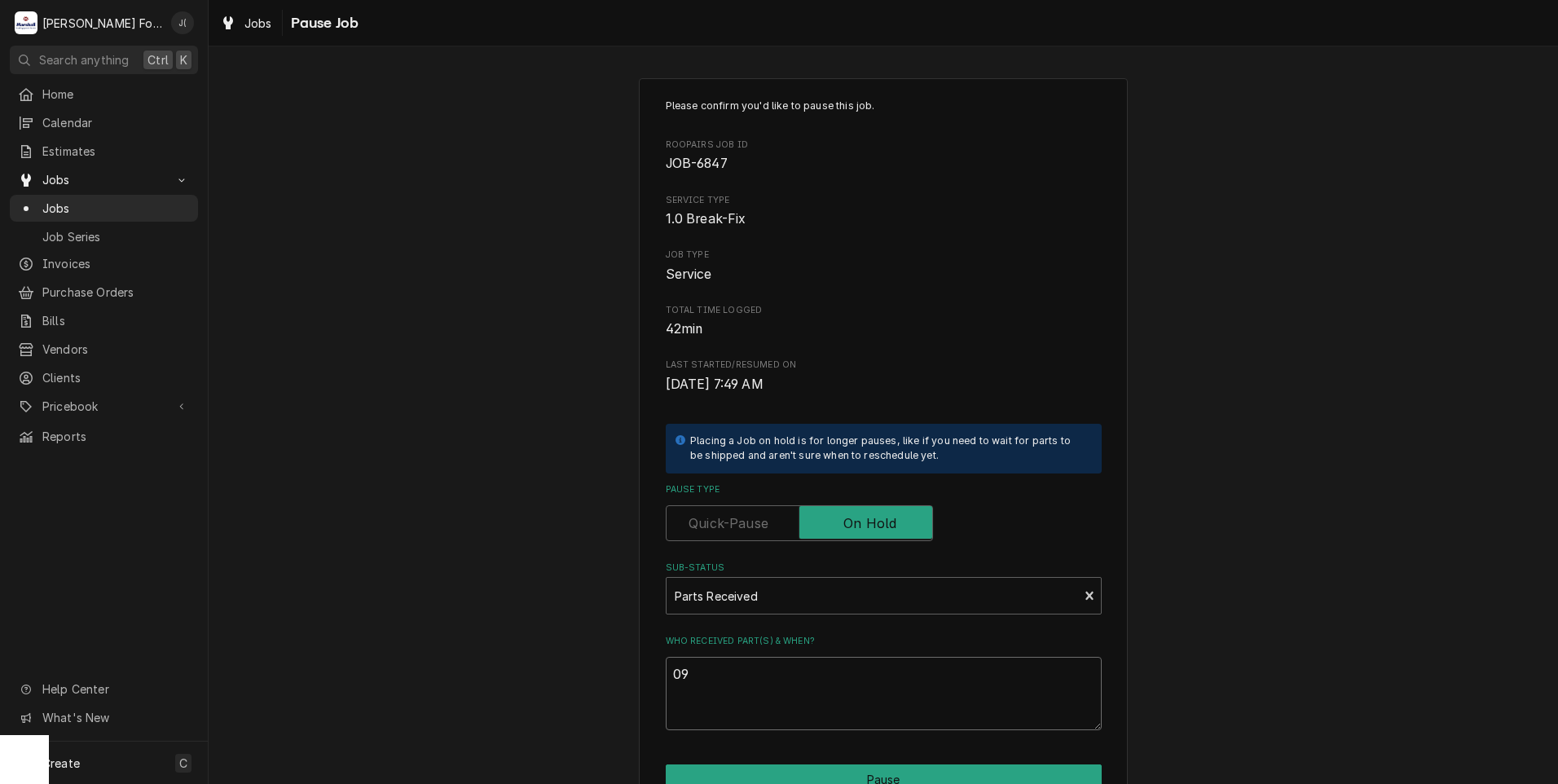
type textarea "x"
type textarea "09/"
type textarea "x"
type textarea "09/2"
type textarea "x"
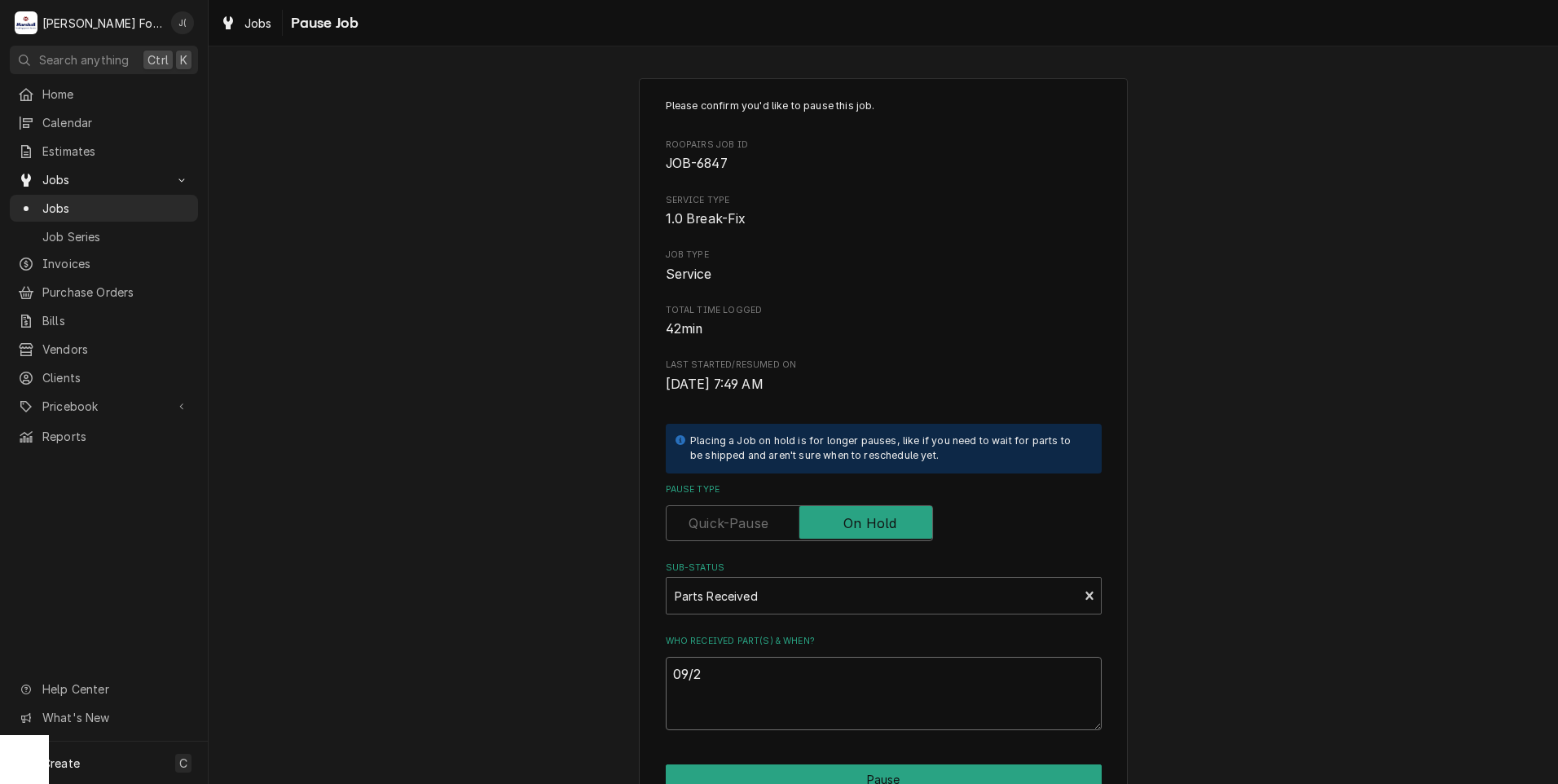
type textarea "09/22"
type textarea "x"
type textarea "09/22/"
type textarea "x"
type textarea "09/22/2"
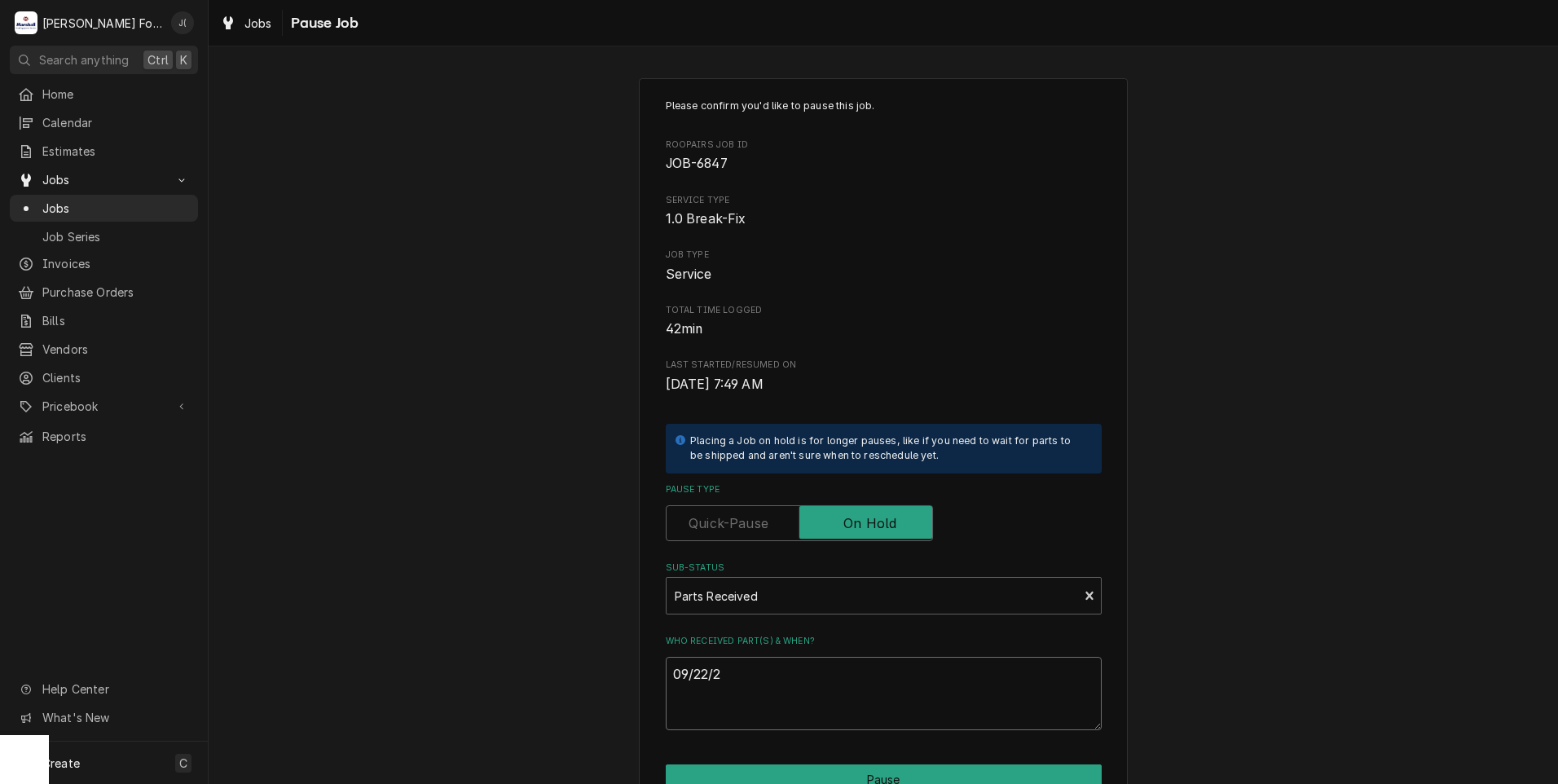
type textarea "x"
type textarea "09/22/20"
type textarea "x"
type textarea "09/22/202"
type textarea "x"
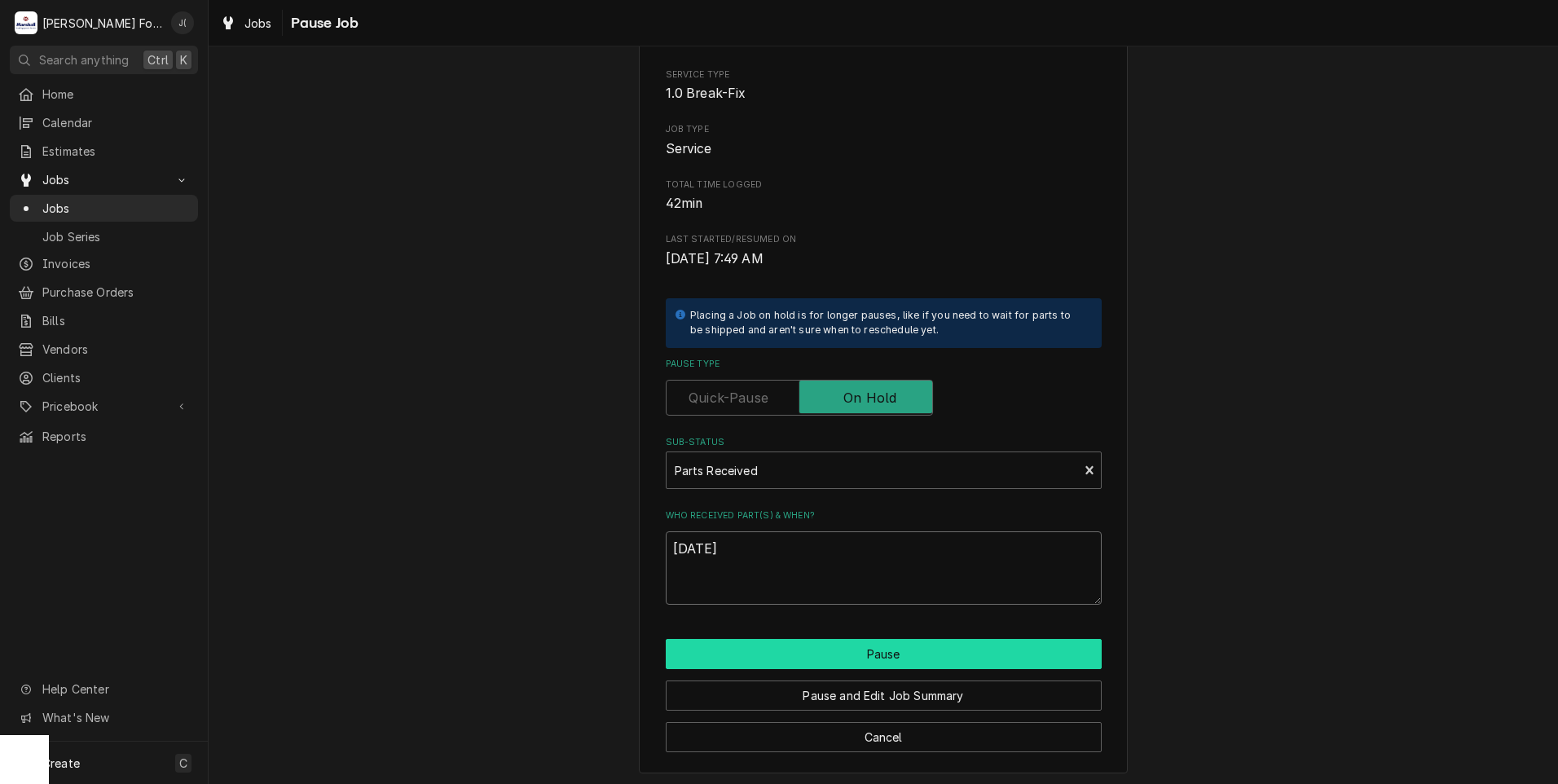
scroll to position [129, 0]
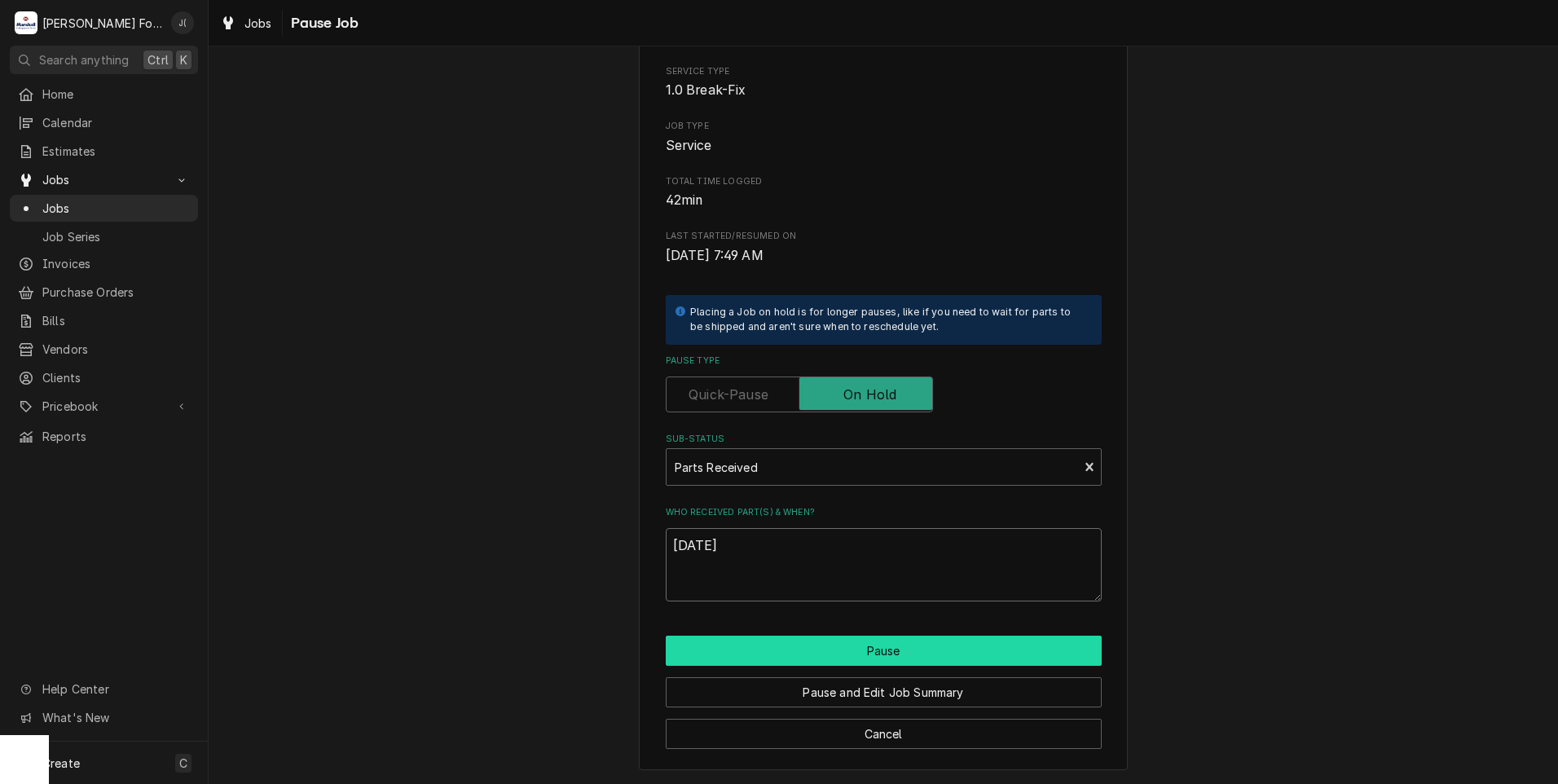
type textarea "09/22/2025"
click at [765, 641] on button "Pause" at bounding box center [883, 650] width 436 height 31
type textarea "x"
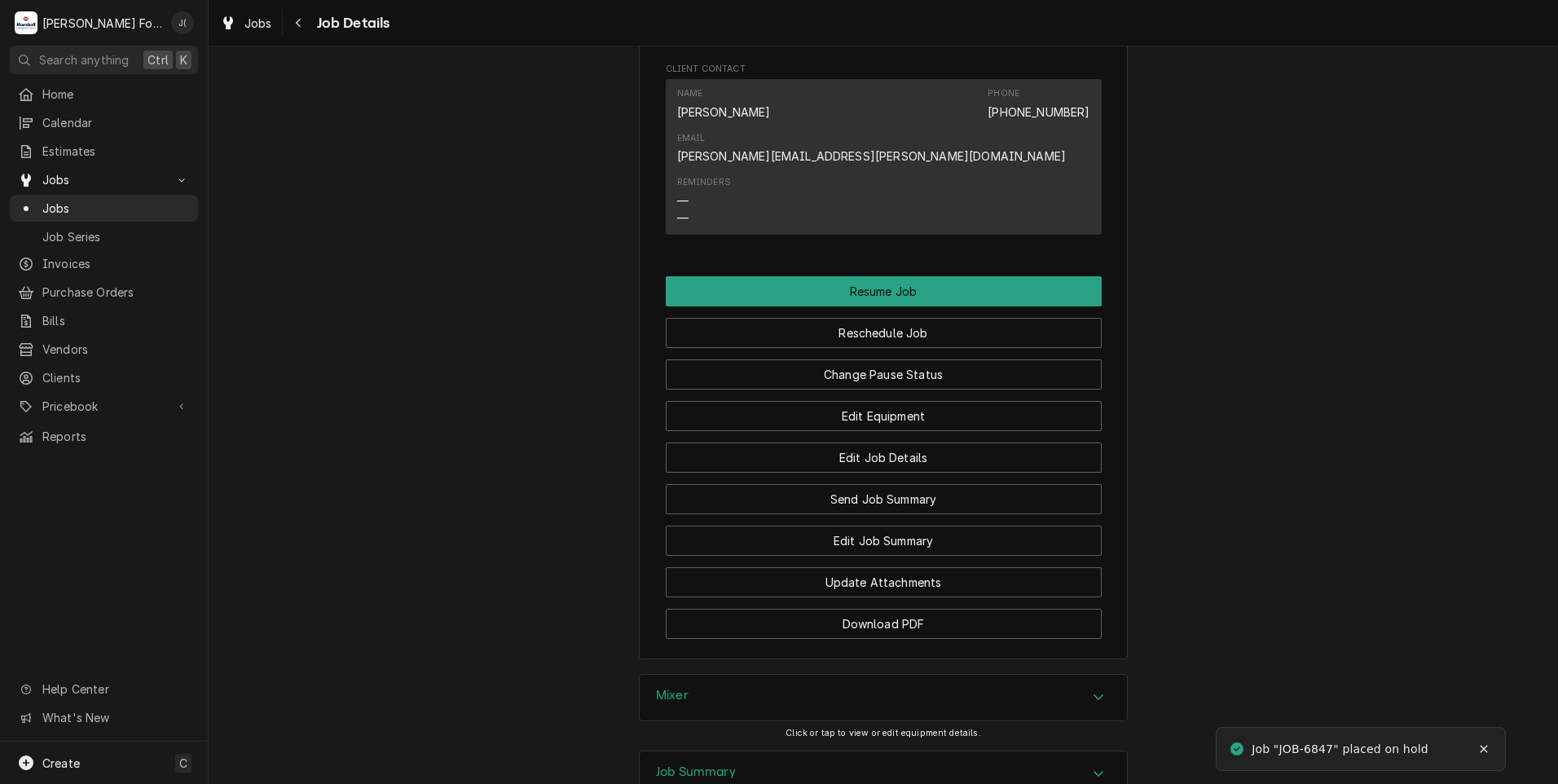
scroll to position [2037, 0]
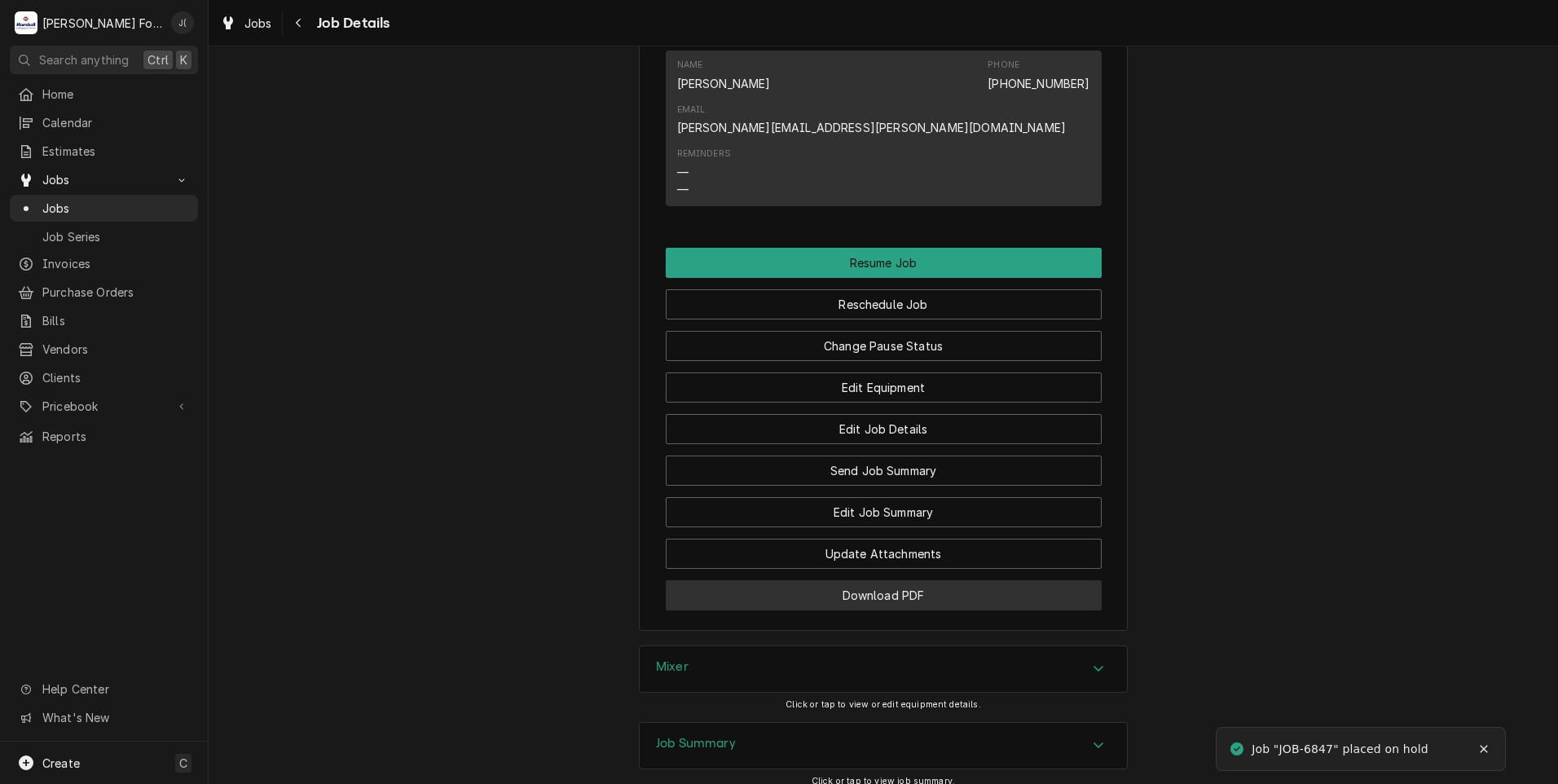
click at [714, 580] on button "Download PDF" at bounding box center [883, 595] width 436 height 31
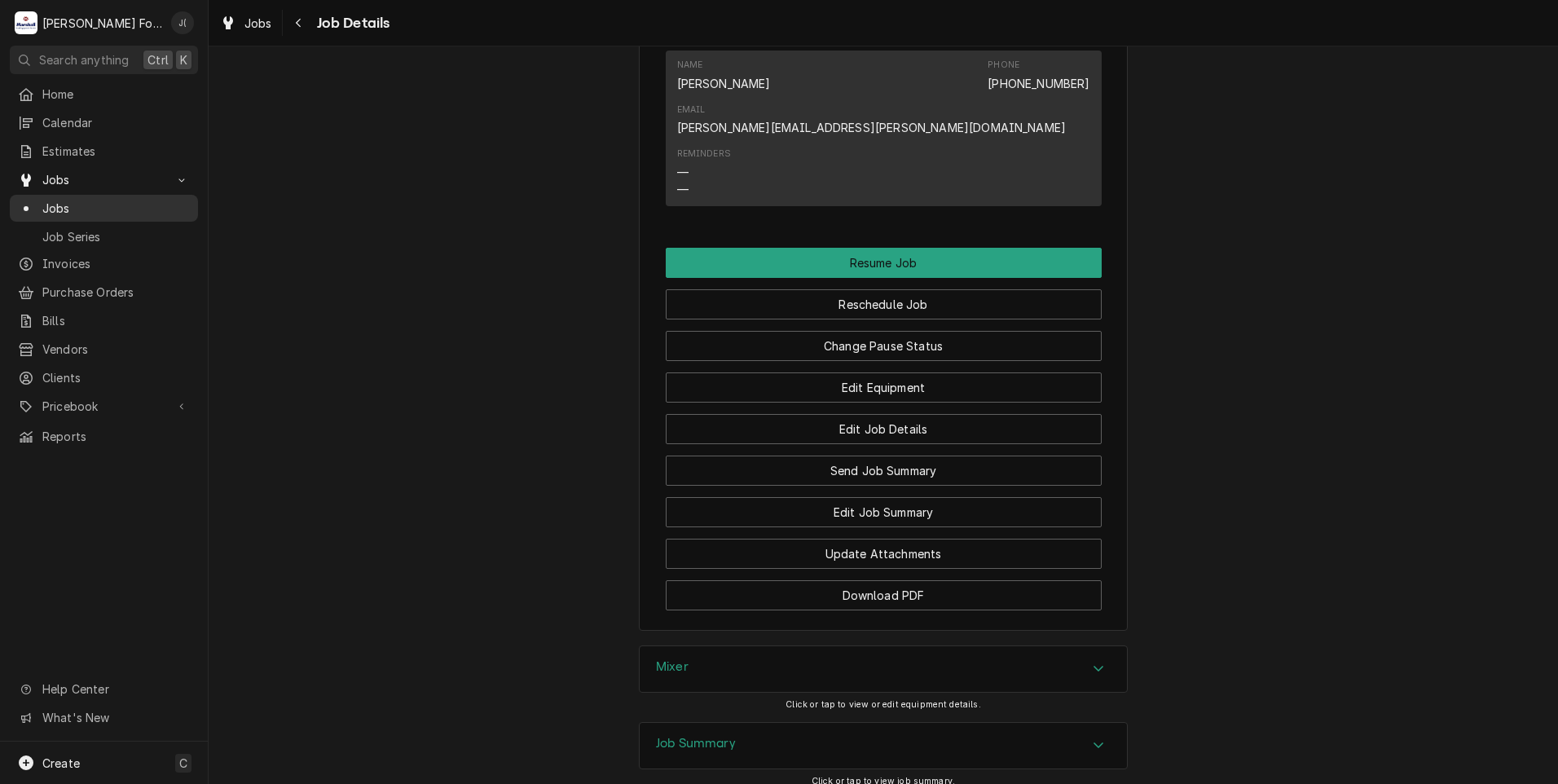
click at [67, 206] on span "Jobs" at bounding box center [116, 208] width 148 height 17
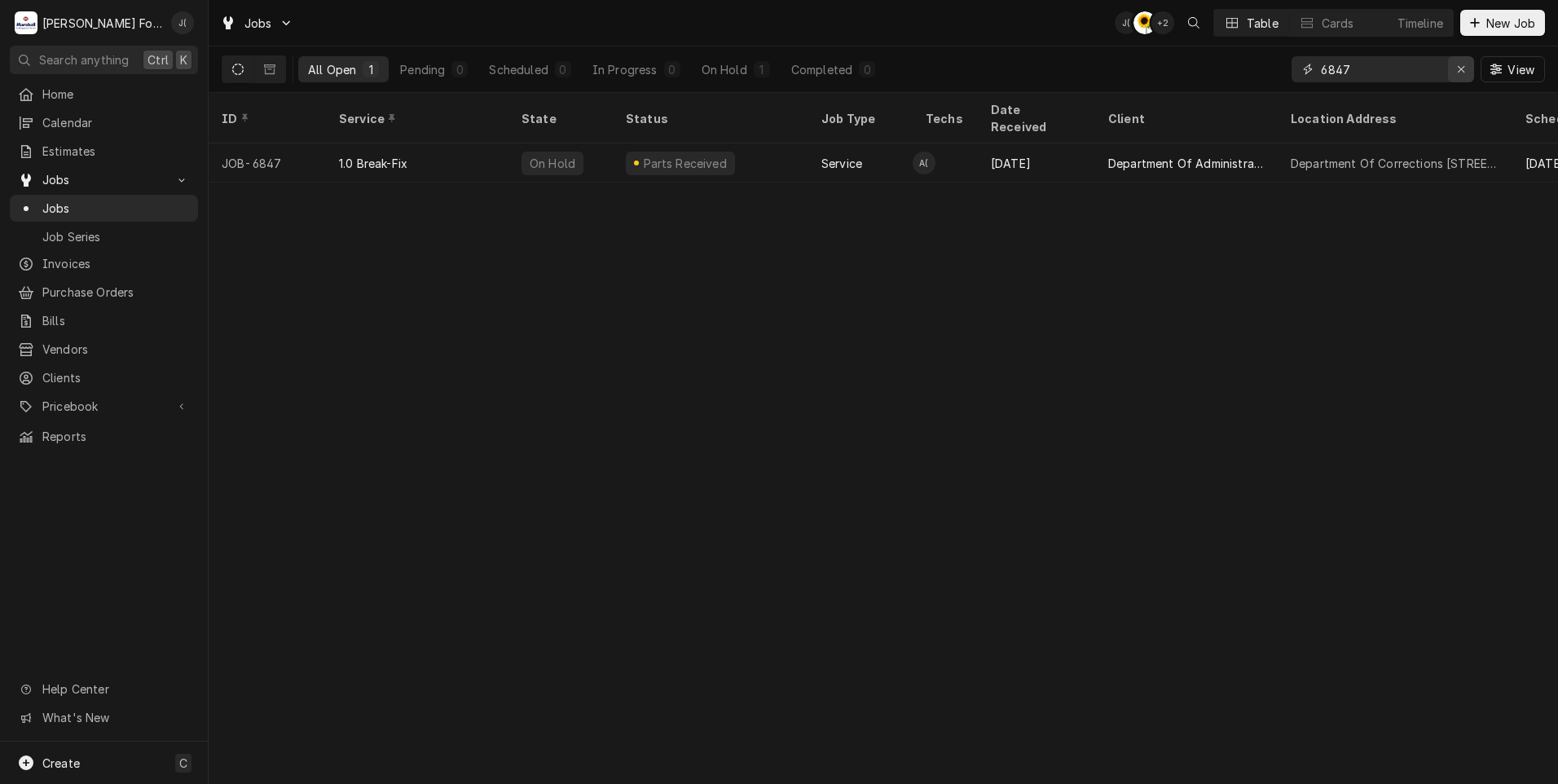
click at [1456, 73] on div "Erase input" at bounding box center [1461, 69] width 17 height 17
click at [1396, 64] on input "Dynamic Content Wrapper" at bounding box center [1398, 69] width 154 height 26
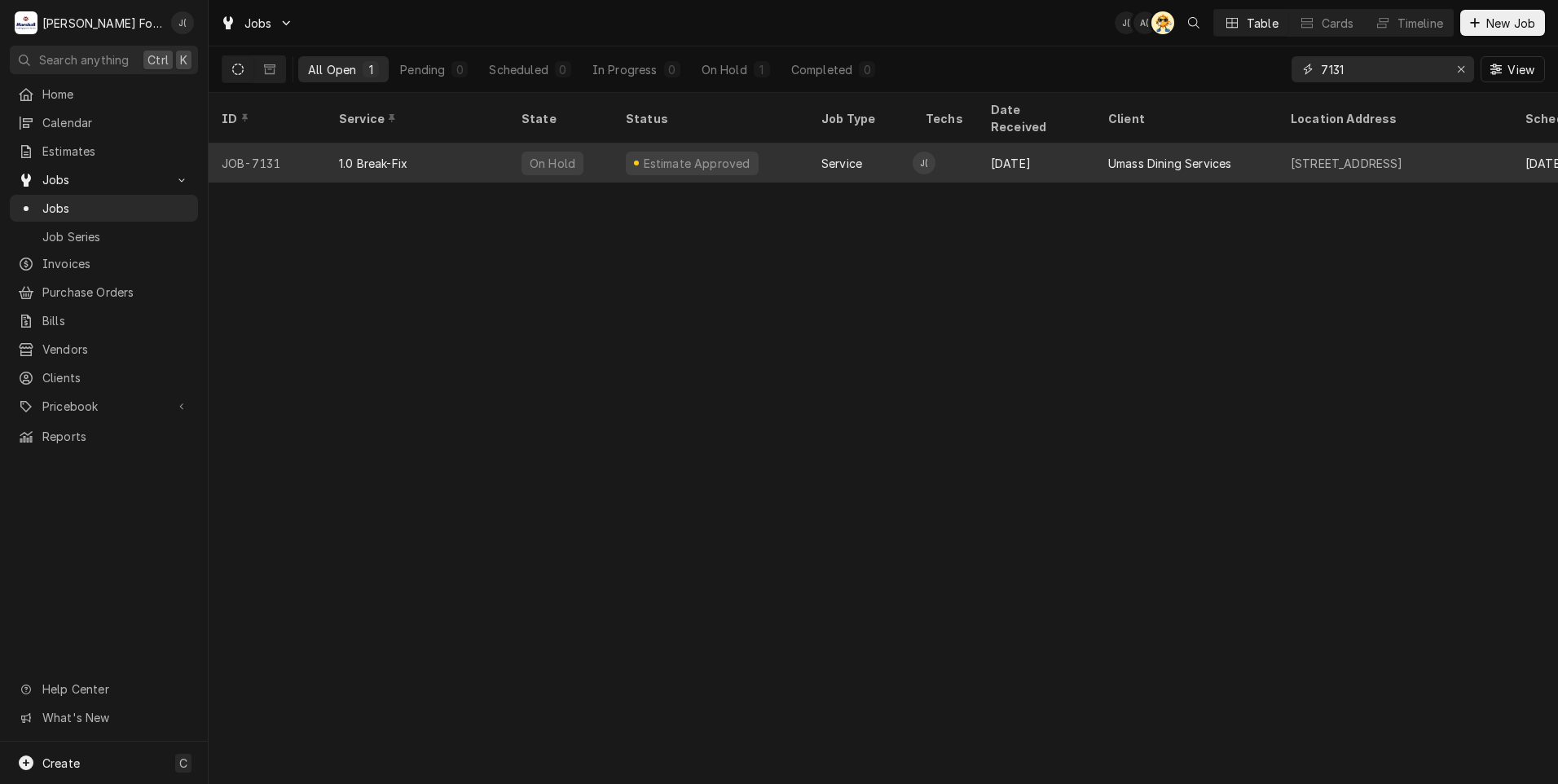
type input "7131"
click at [494, 144] on div "1.0 Break-Fix" at bounding box center [417, 163] width 182 height 39
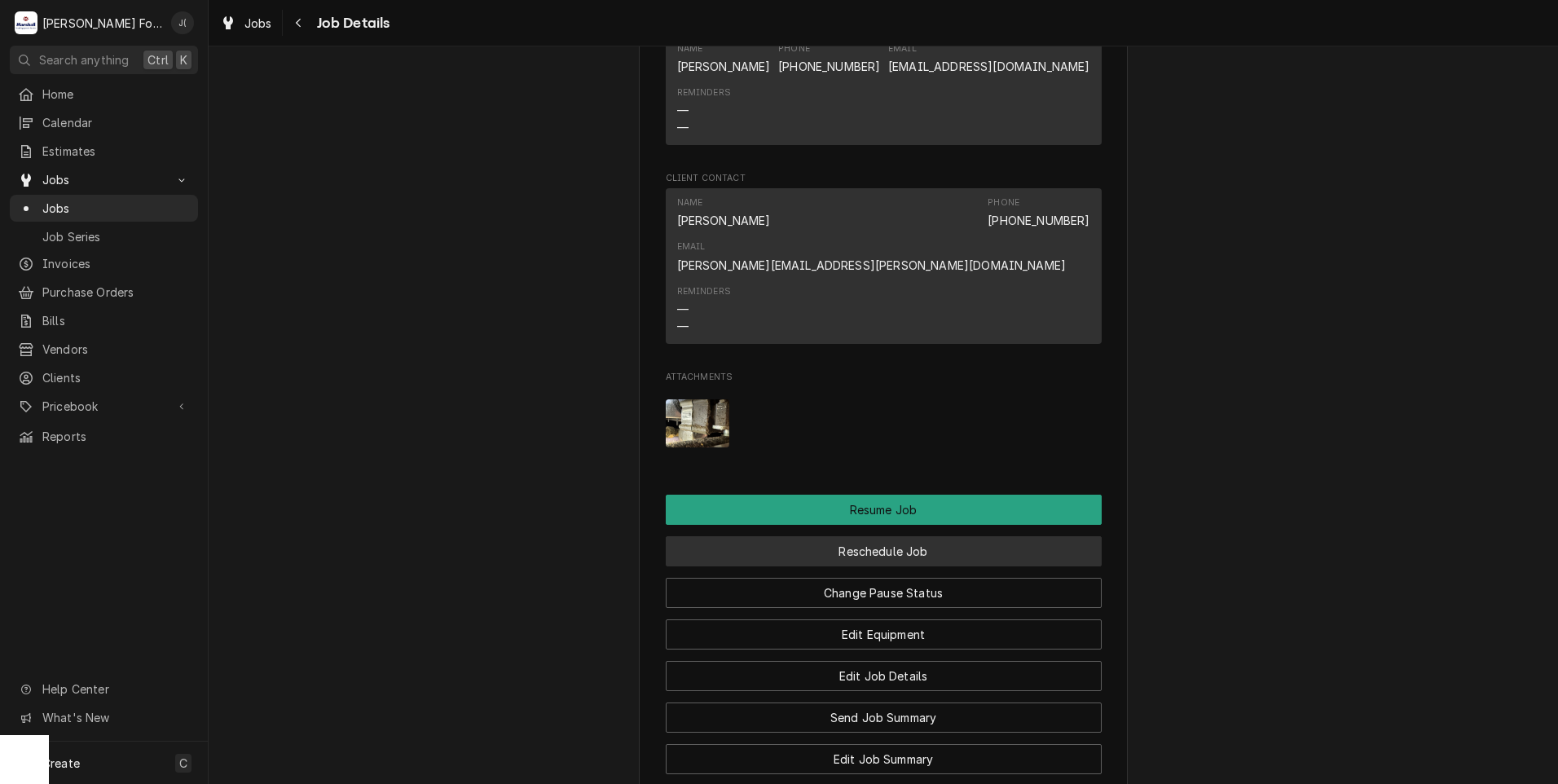
scroll to position [2037, 0]
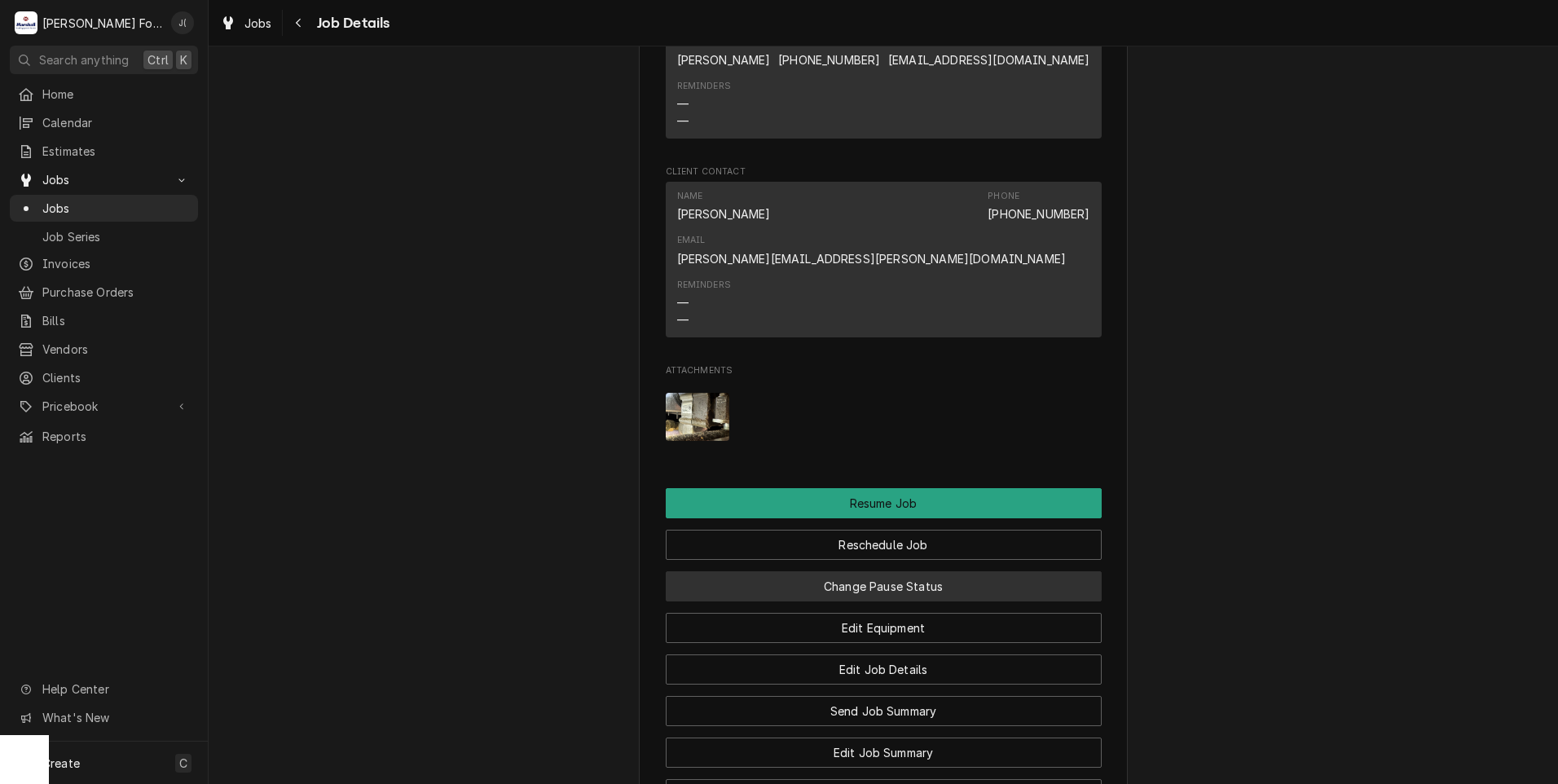
click at [826, 571] on button "Change Pause Status" at bounding box center [883, 586] width 436 height 31
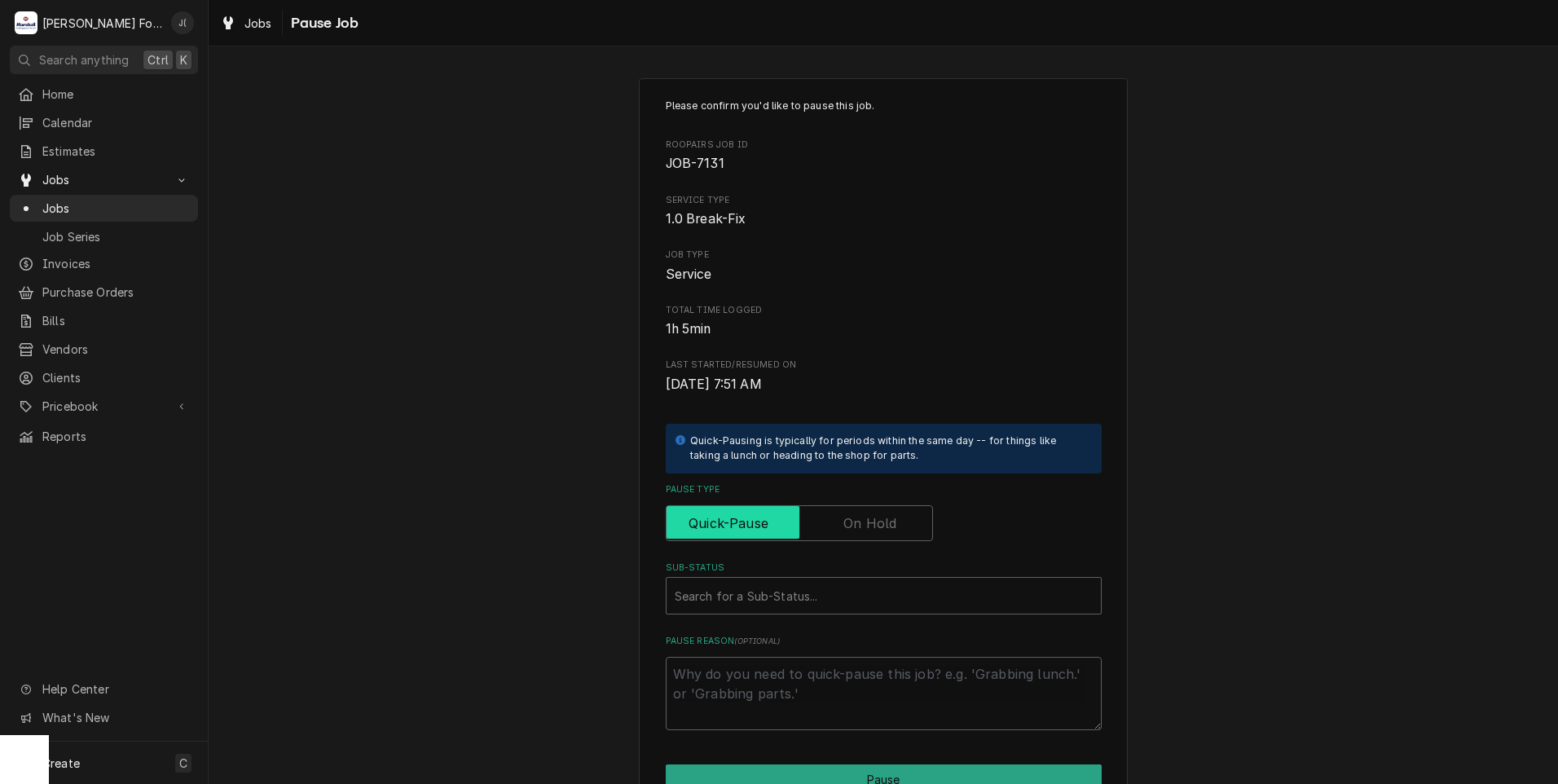
click at [828, 519] on input "Pause Type" at bounding box center [799, 522] width 253 height 35
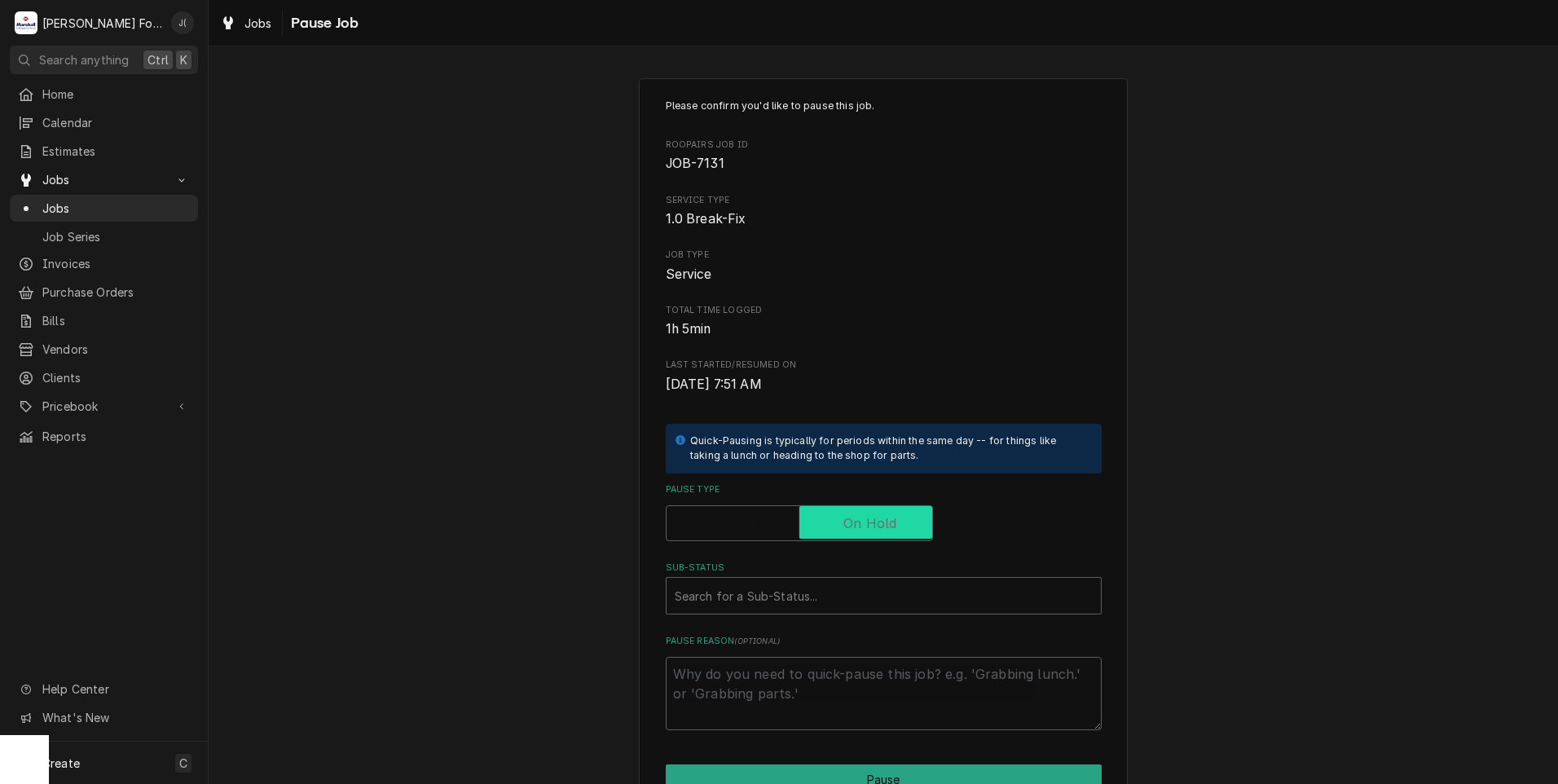
checkbox input "true"
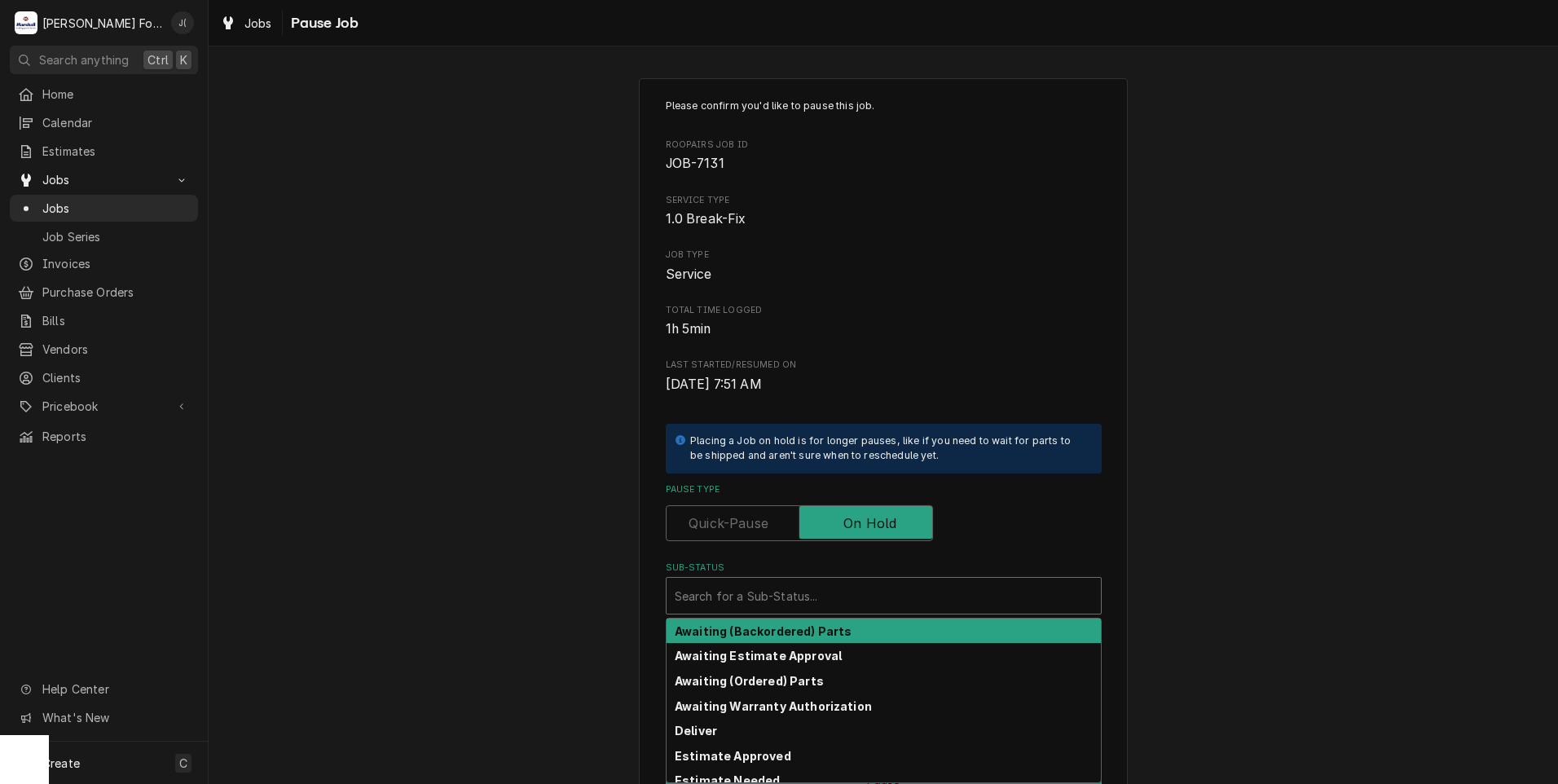
click at [830, 585] on div "Sub-Status" at bounding box center [883, 596] width 418 height 30
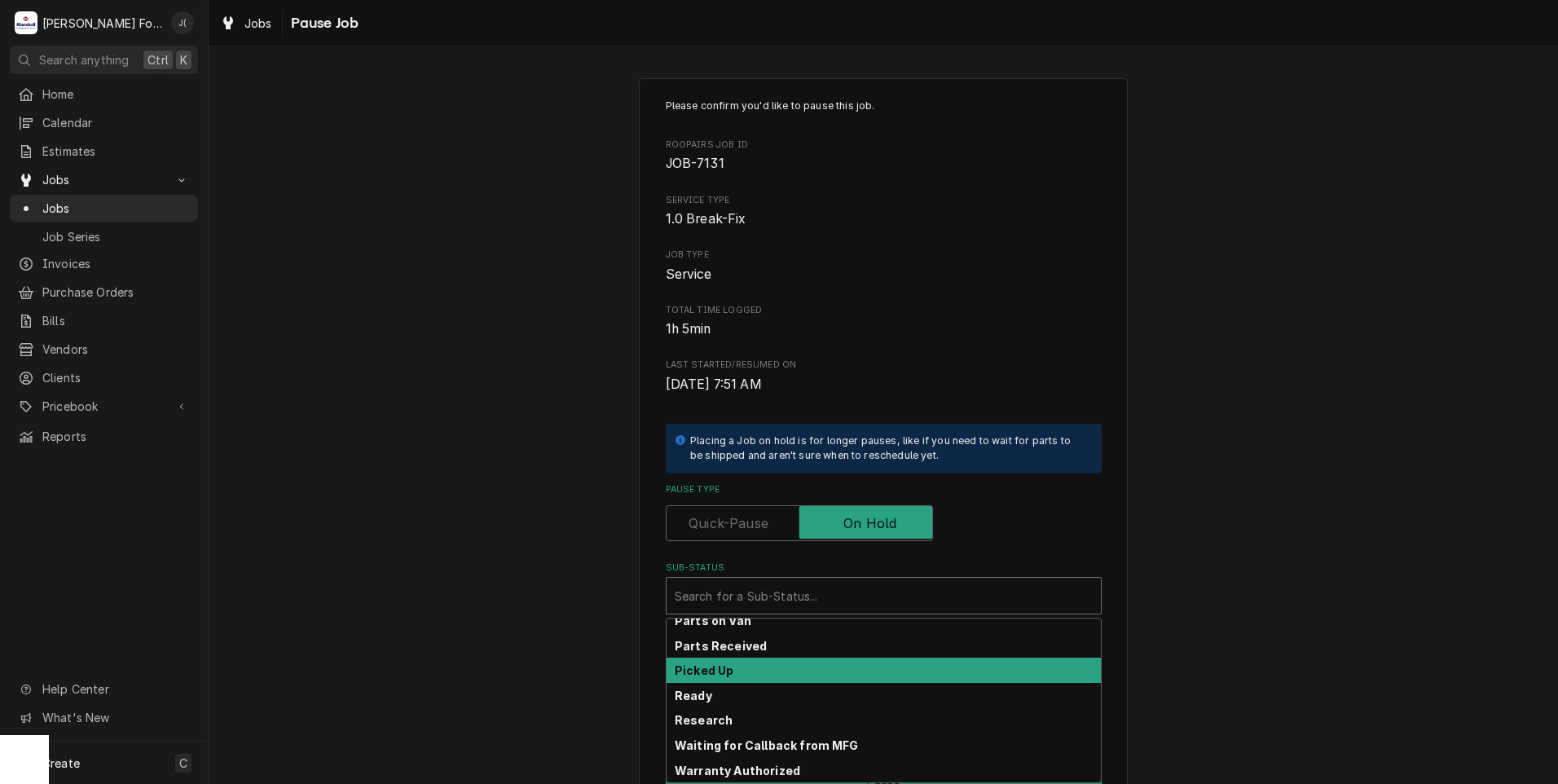
scroll to position [260, 0]
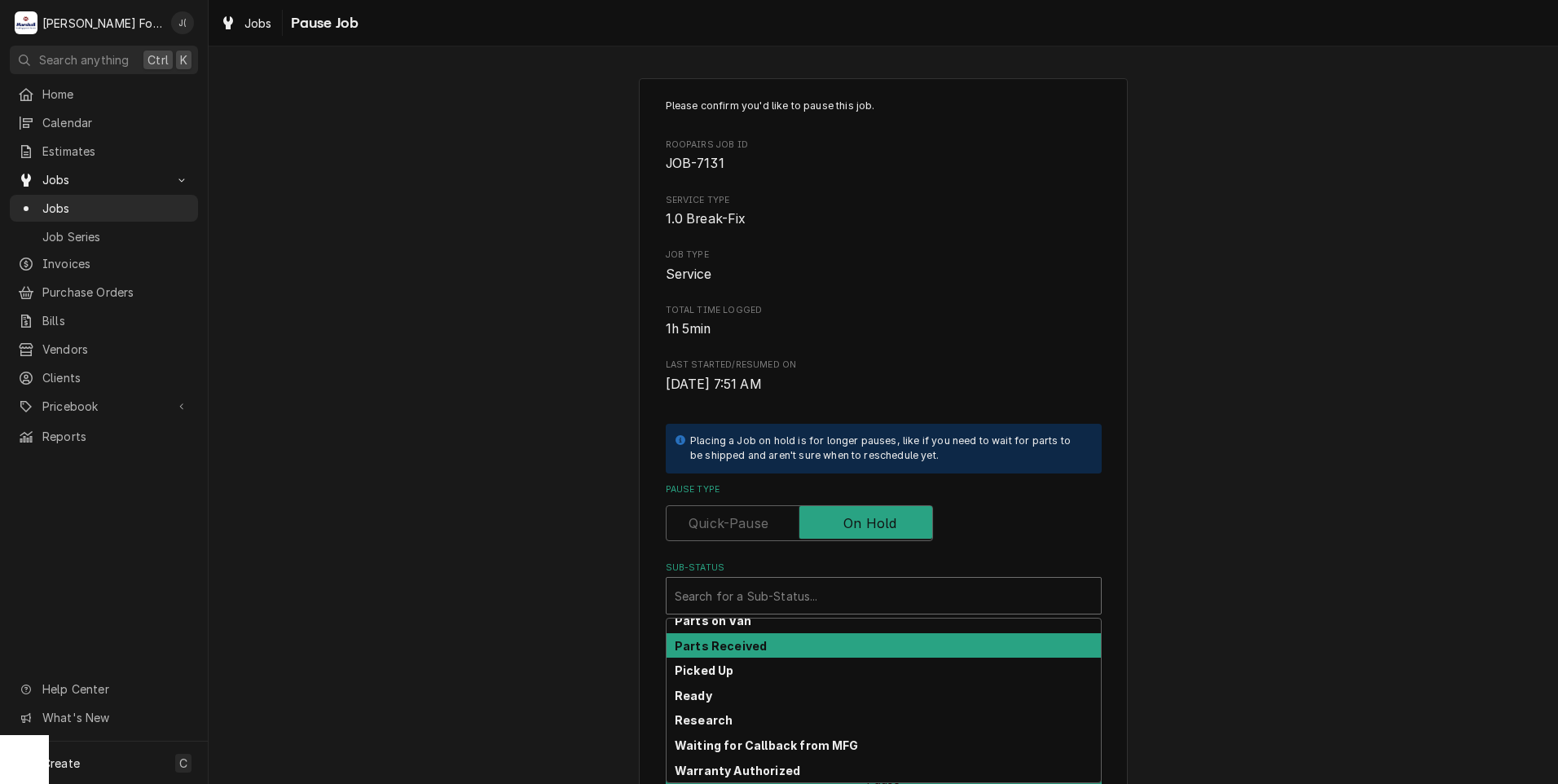
click at [737, 645] on strong "Parts Received" at bounding box center [721, 645] width 92 height 14
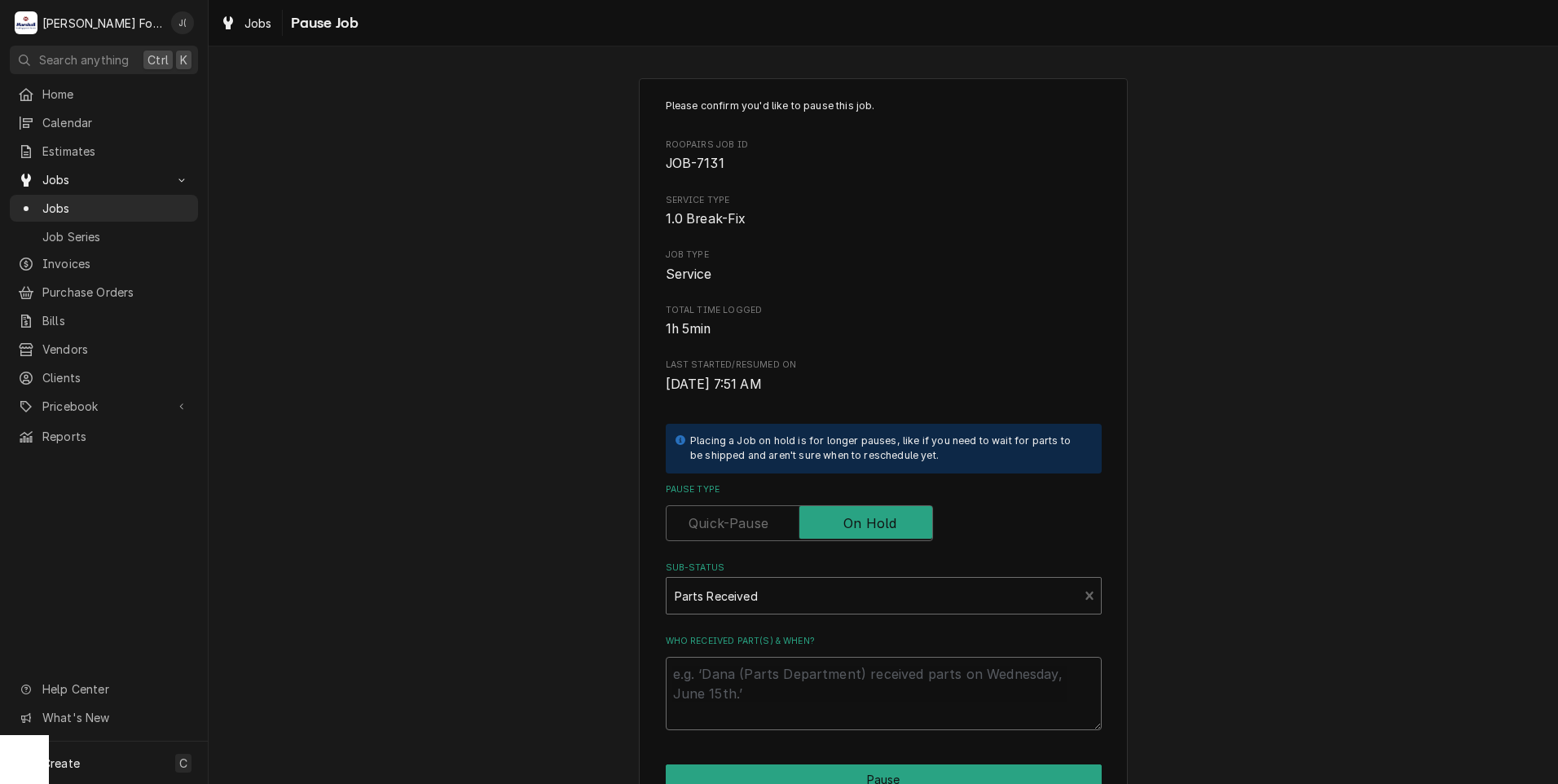
click at [740, 664] on textarea "Who received part(s) & when?" at bounding box center [883, 693] width 436 height 73
type textarea "x"
type textarea "0"
type textarea "x"
type textarea "09"
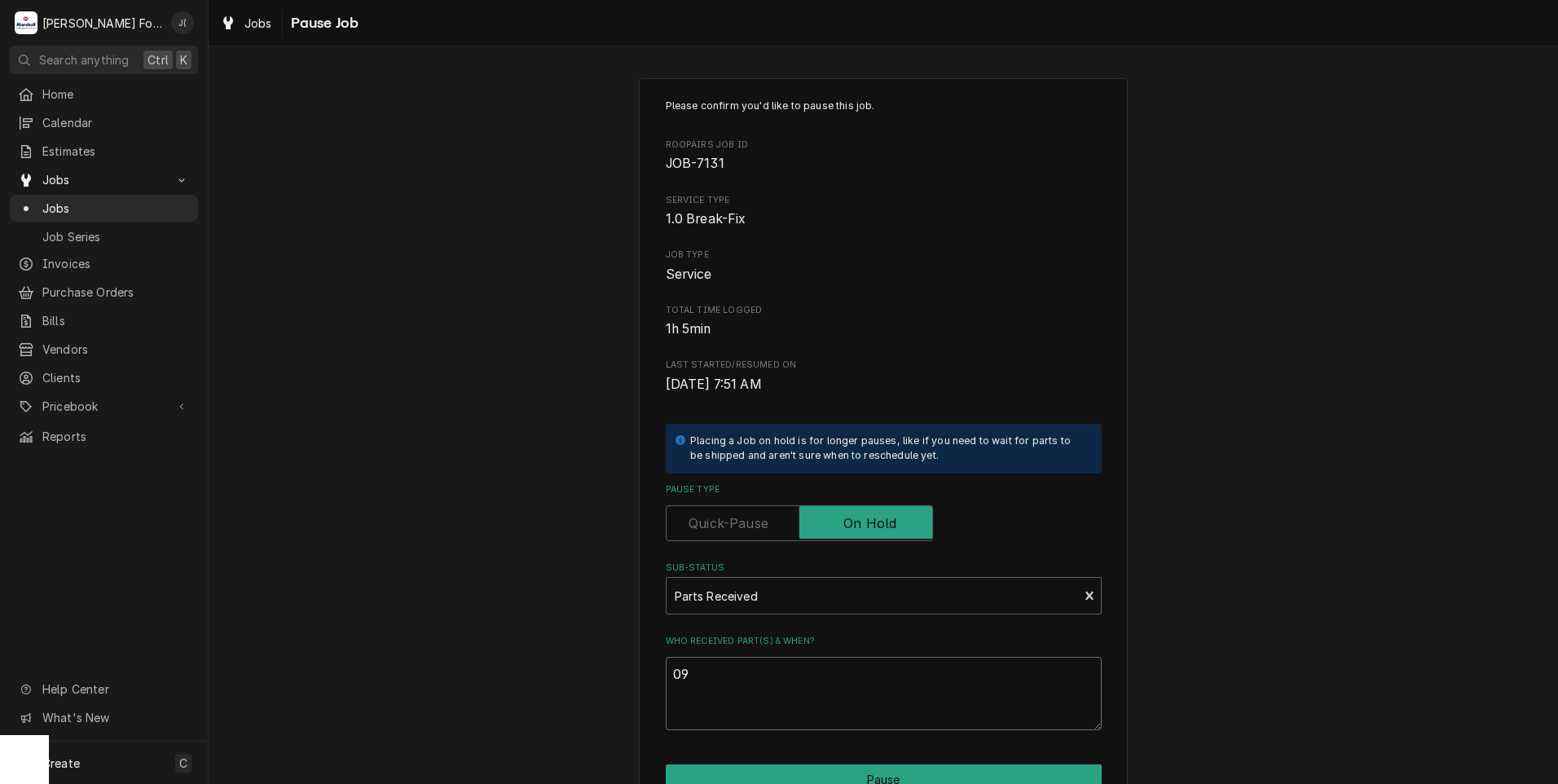
type textarea "x"
type textarea "09/"
type textarea "x"
type textarea "09/2"
type textarea "x"
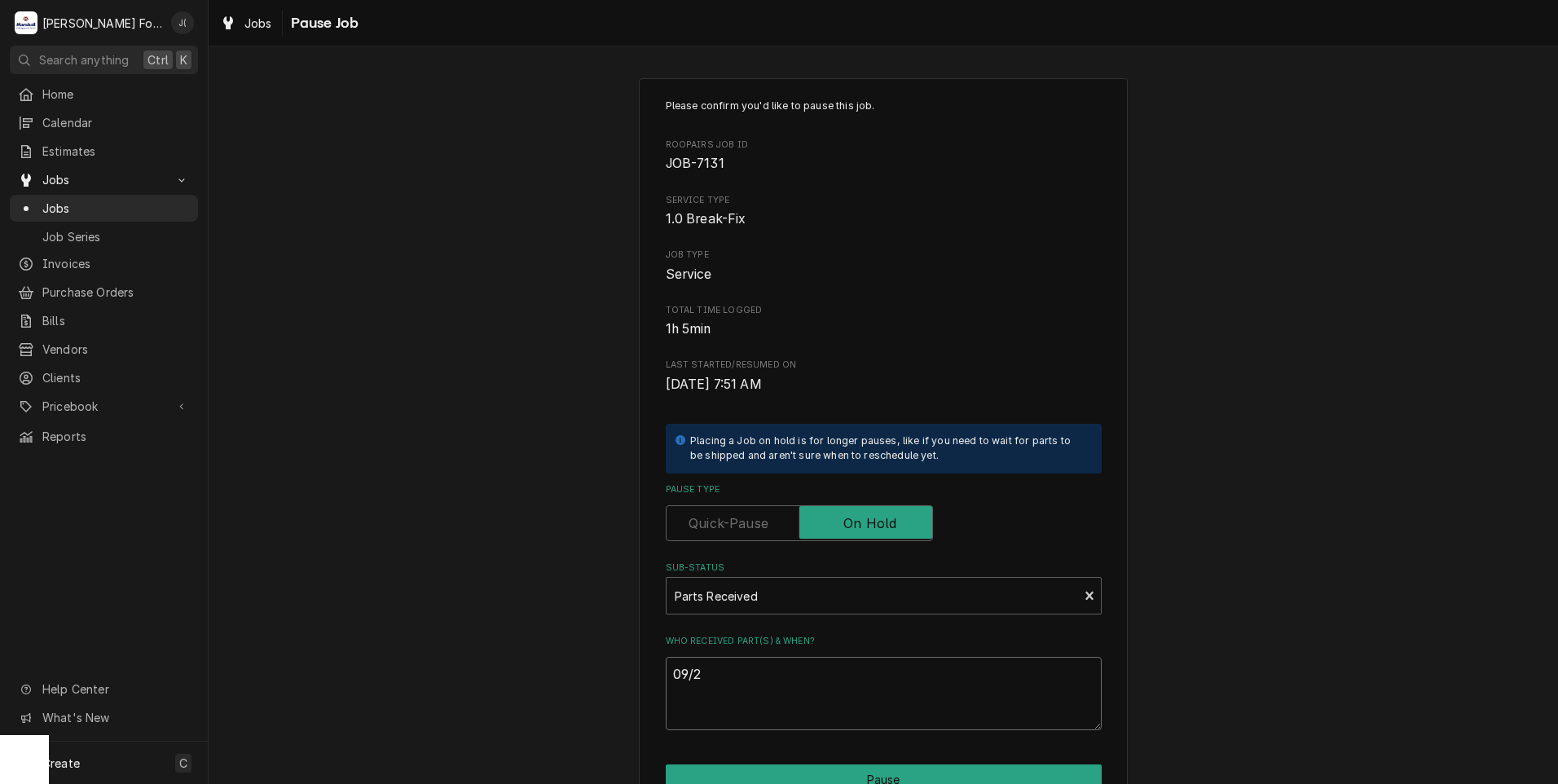
type textarea "09/22"
type textarea "x"
type textarea "09/22/"
type textarea "x"
type textarea "09/22/2"
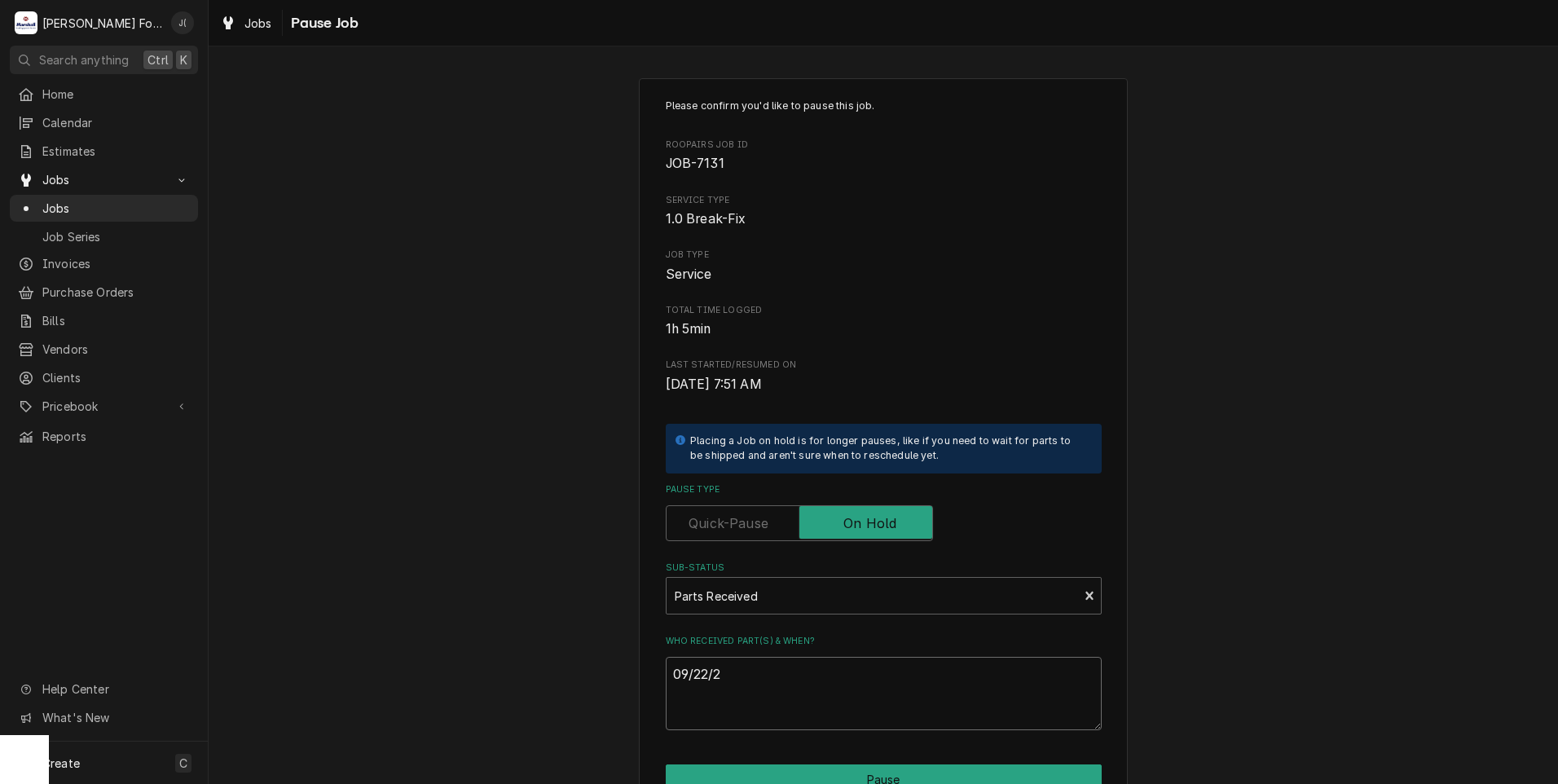
type textarea "x"
type textarea "[DATE]"
type textarea "x"
type textarea "09/22/2"
type textarea "x"
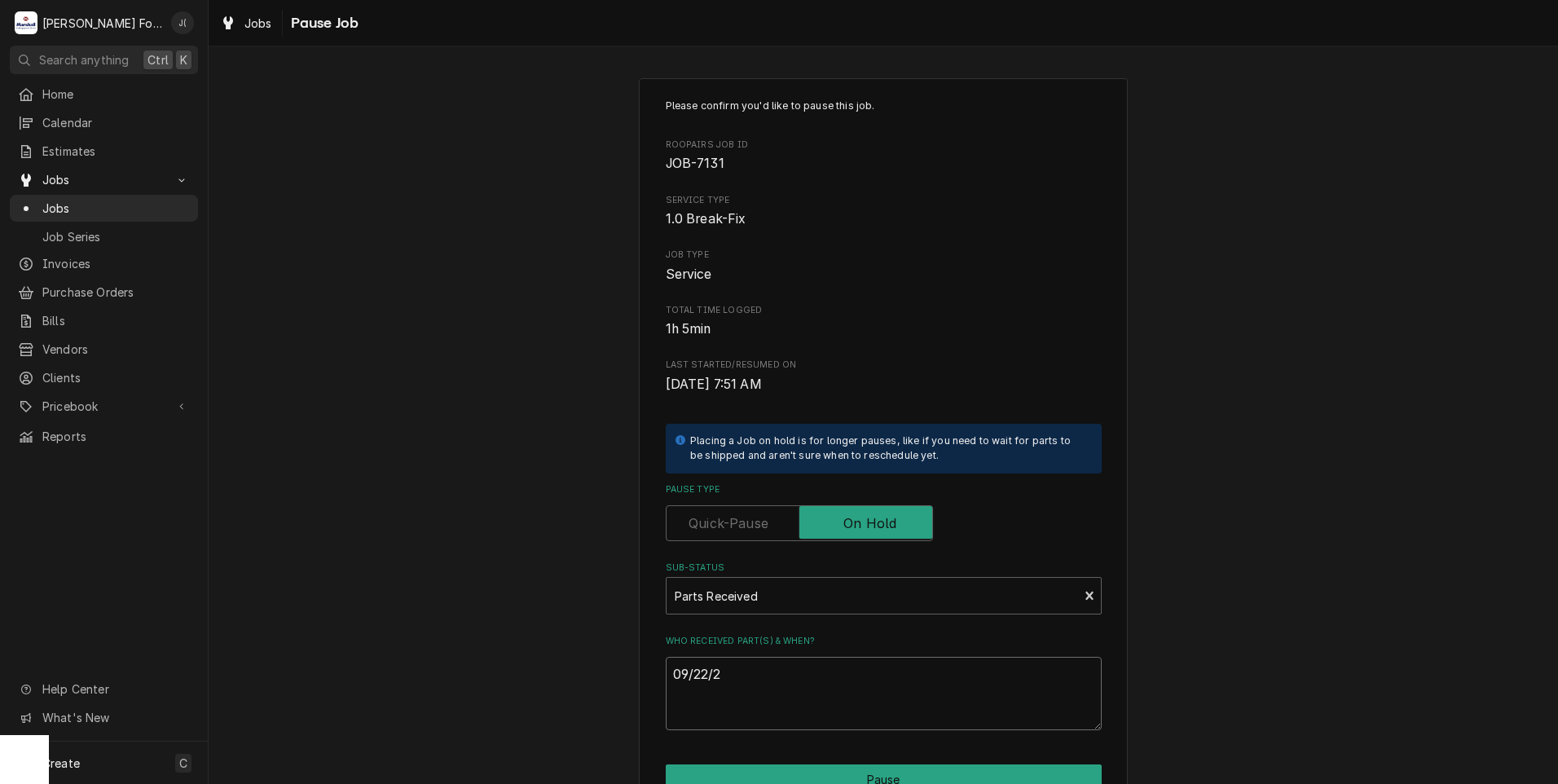
type textarea "[DATE]"
type textarea "x"
type textarea "09/22/202"
type textarea "x"
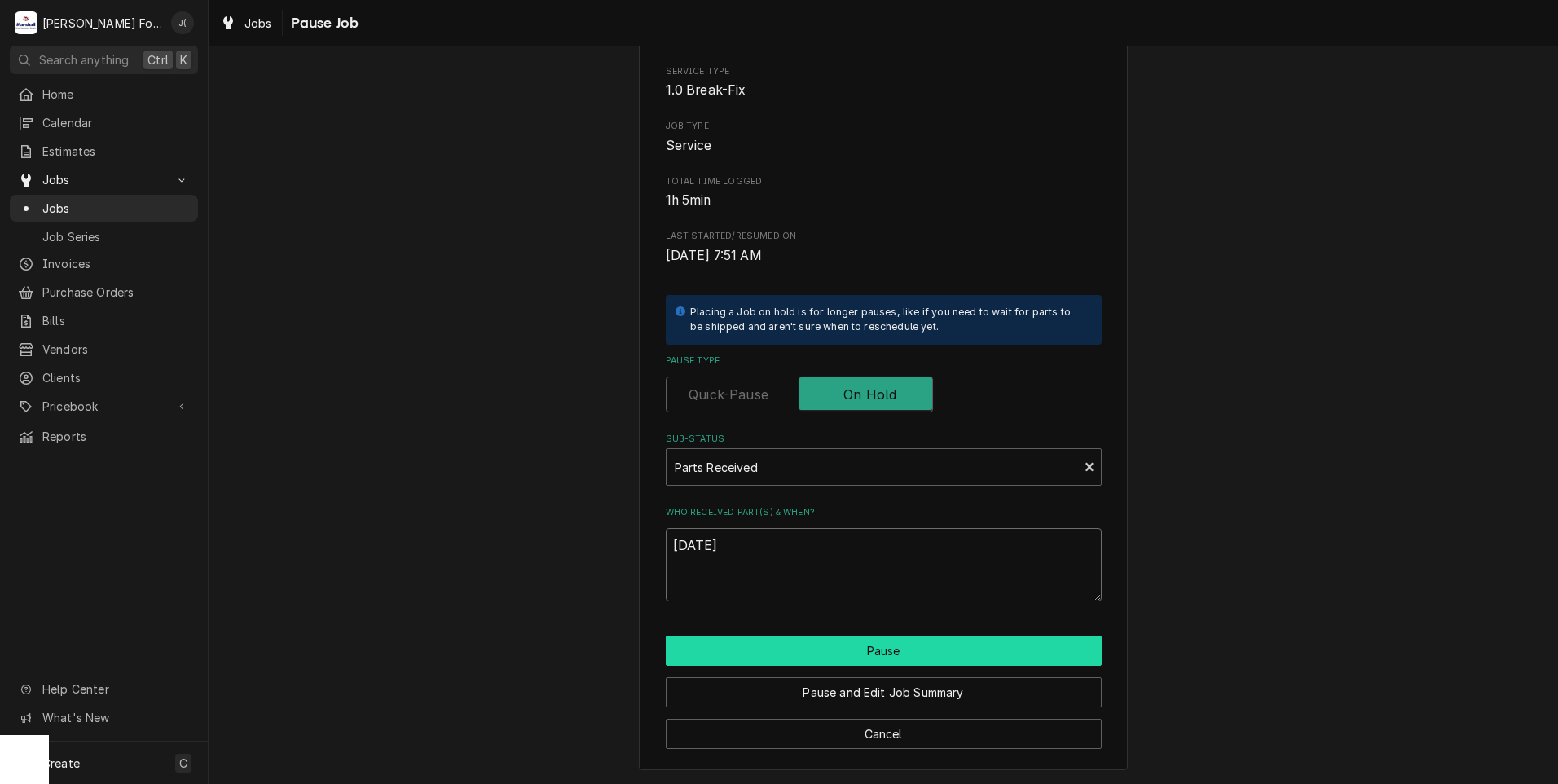
type textarea "[DATE]"
click at [819, 661] on button "Pause" at bounding box center [883, 650] width 436 height 31
type textarea "x"
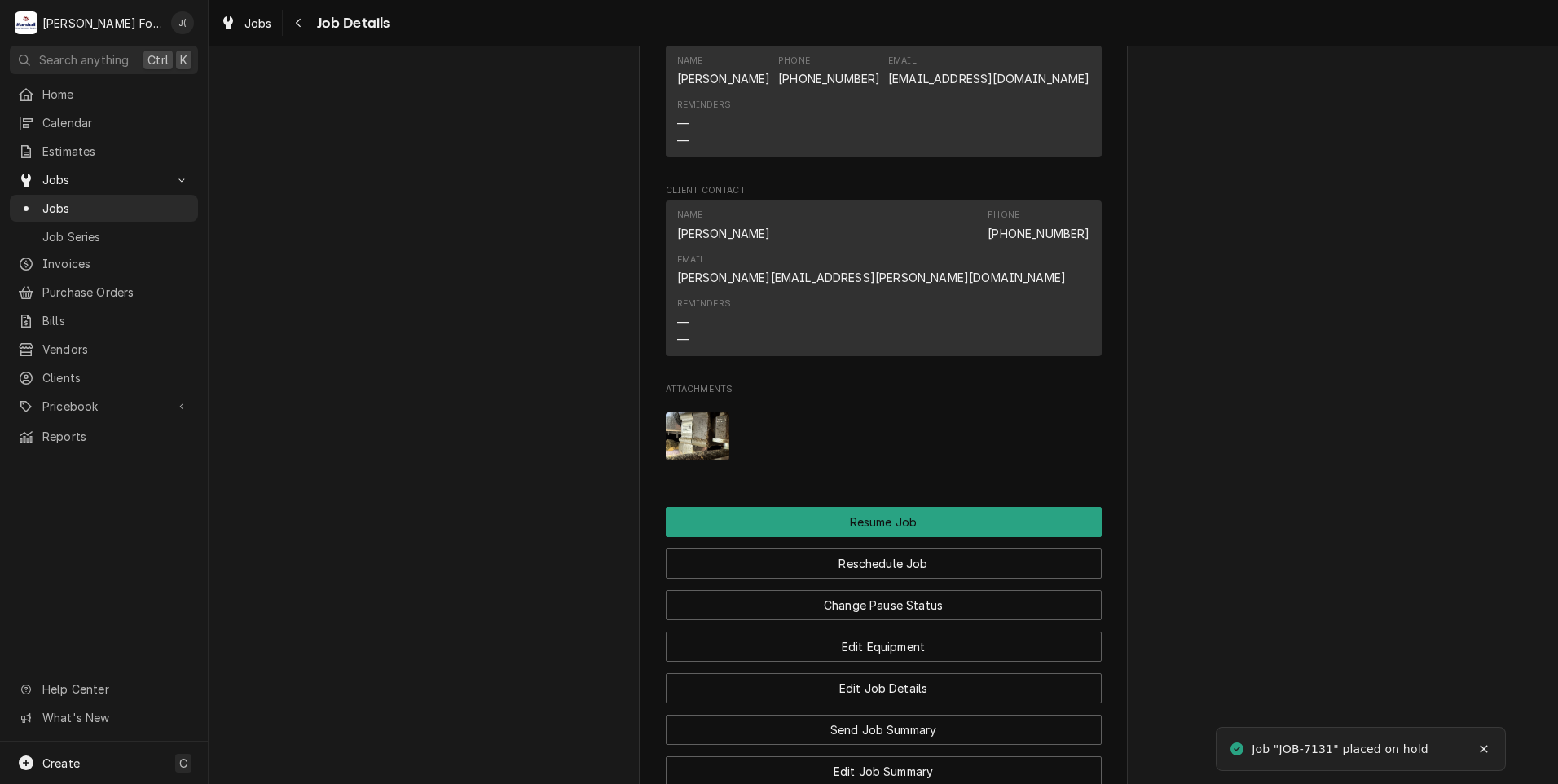
scroll to position [2281, 0]
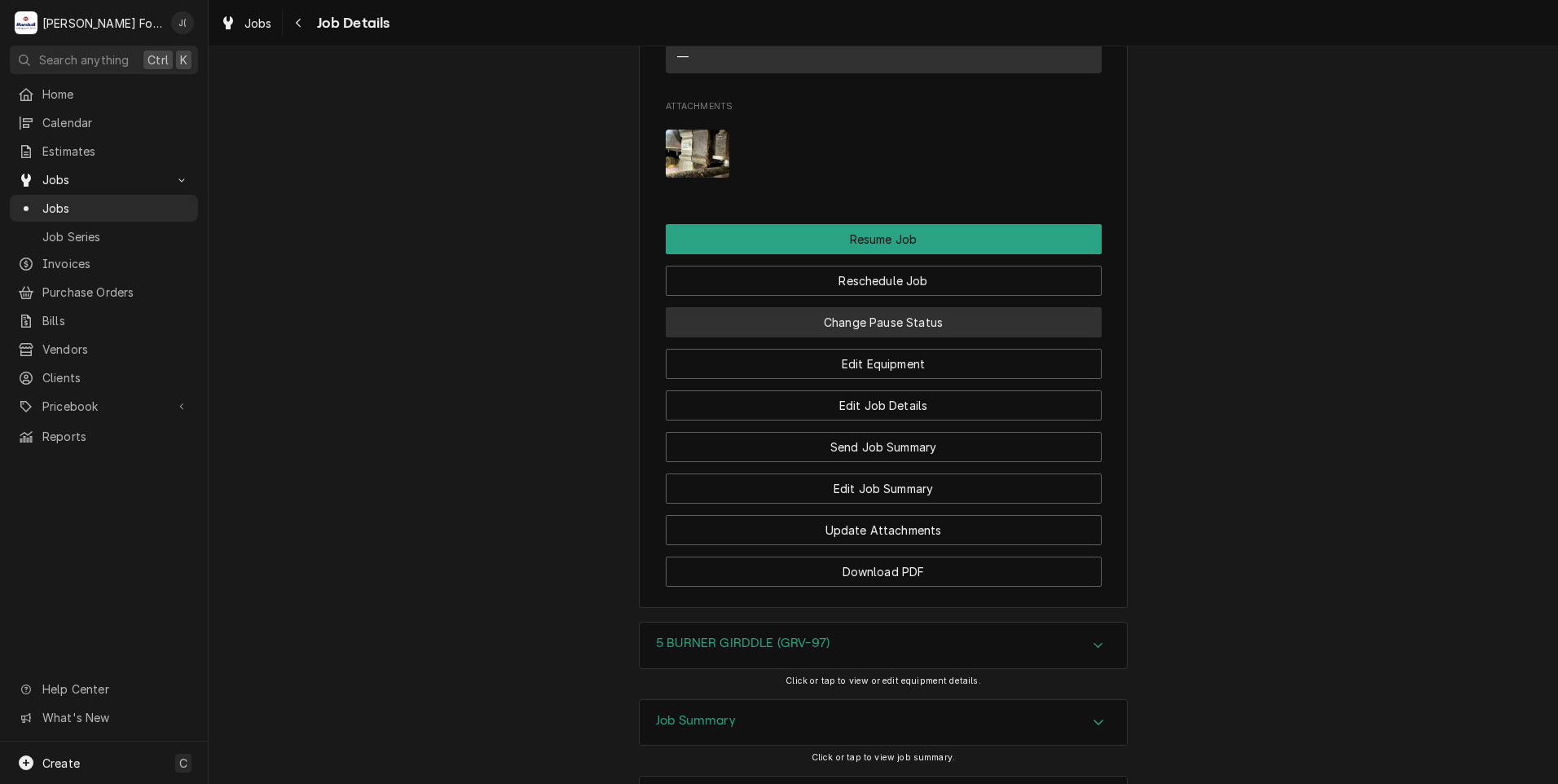
click at [834, 307] on button "Change Pause Status" at bounding box center [883, 322] width 436 height 31
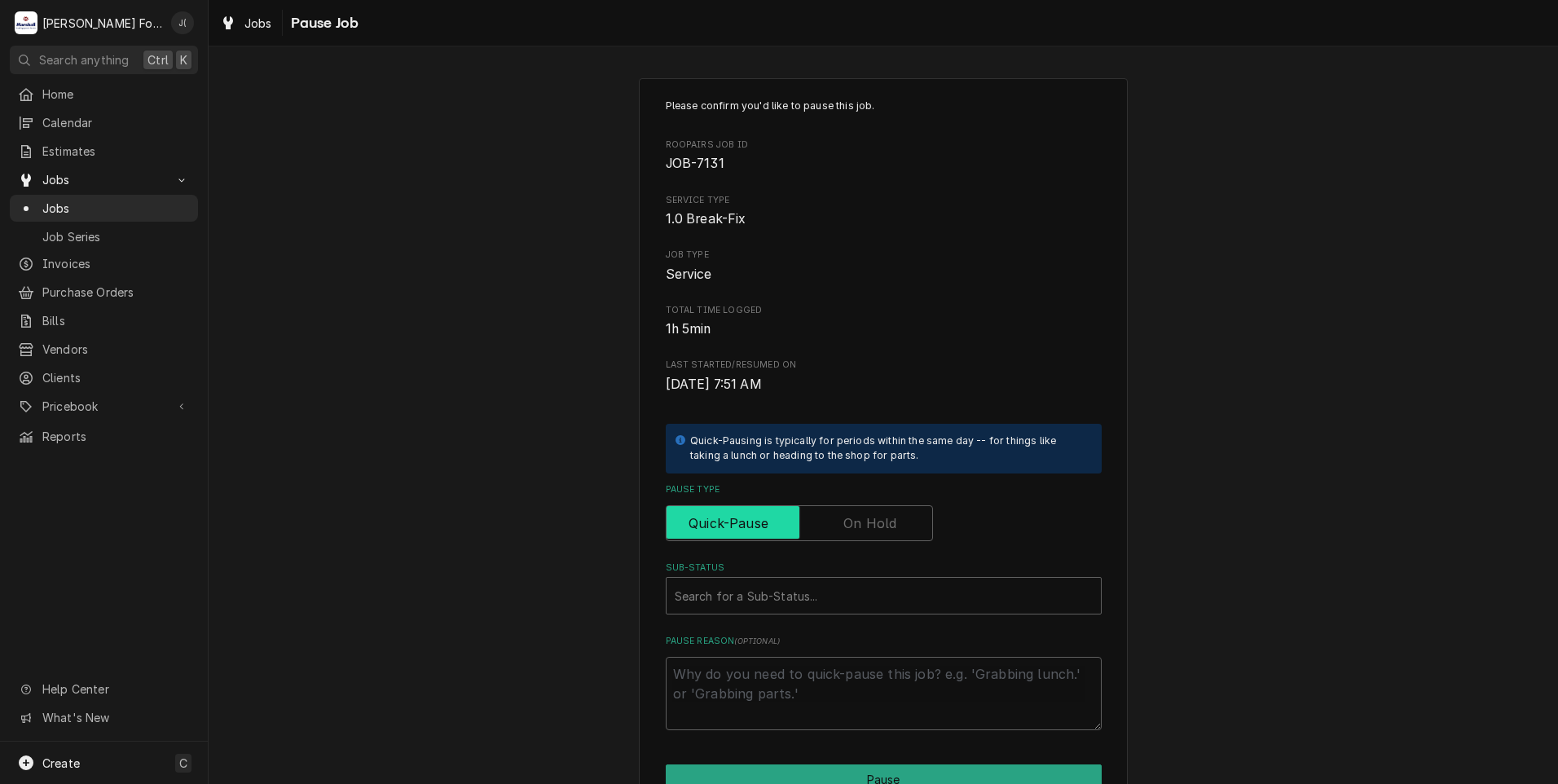
click at [846, 517] on label "Pause Type" at bounding box center [799, 522] width 268 height 35
click at [846, 517] on input "Pause Type" at bounding box center [799, 522] width 253 height 35
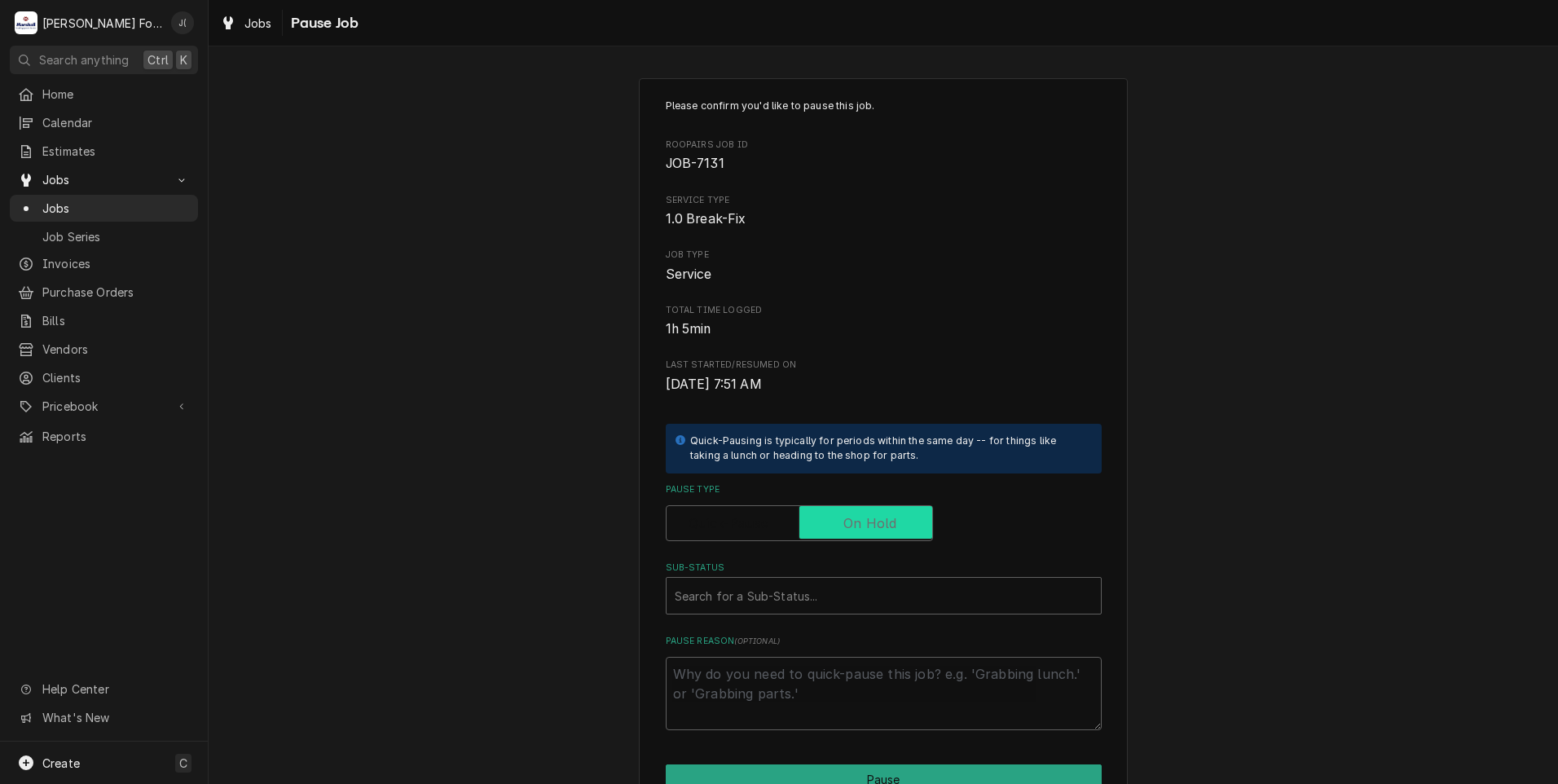
checkbox input "true"
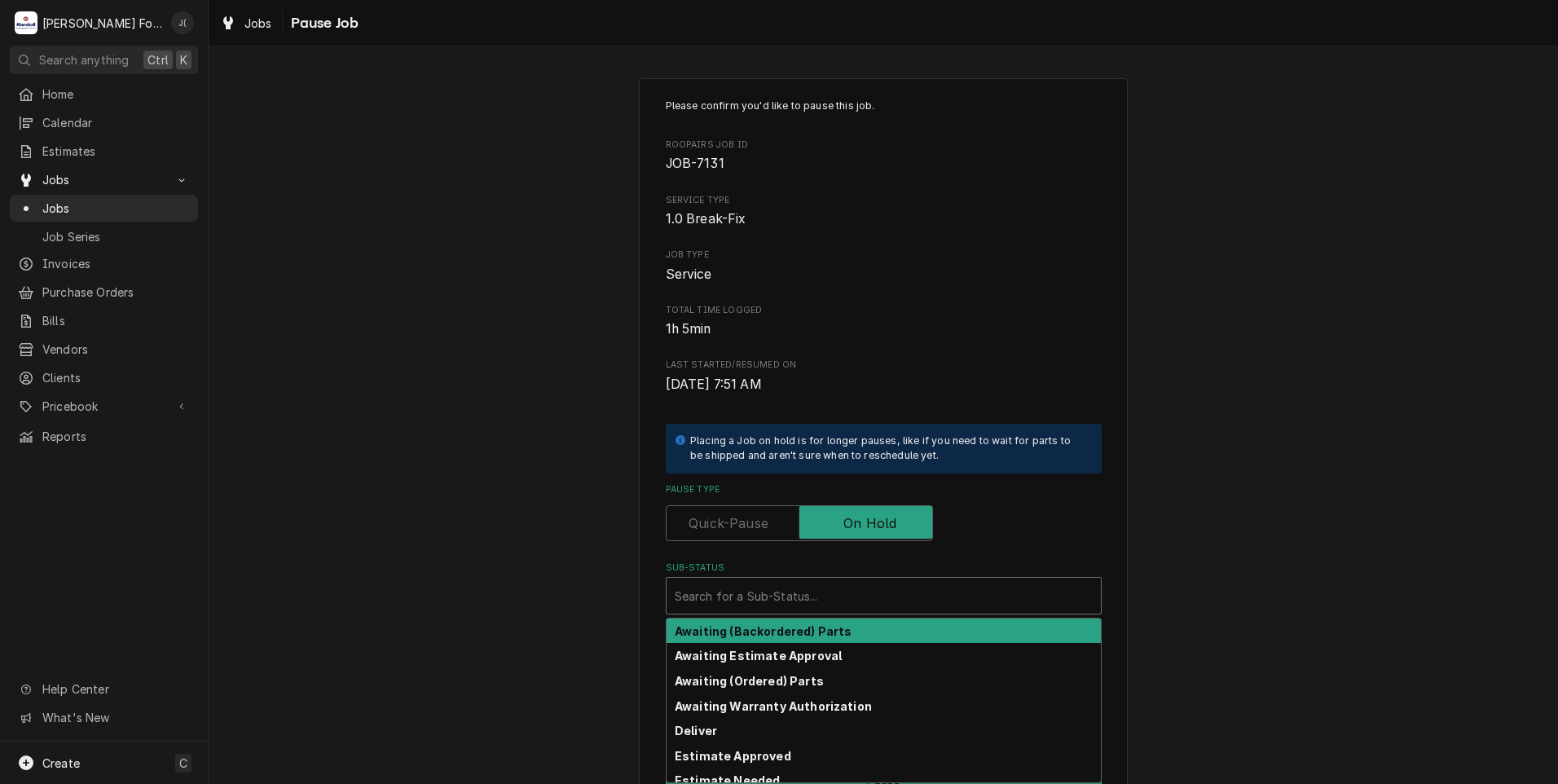
click at [765, 597] on div "Sub-Status" at bounding box center [883, 596] width 418 height 30
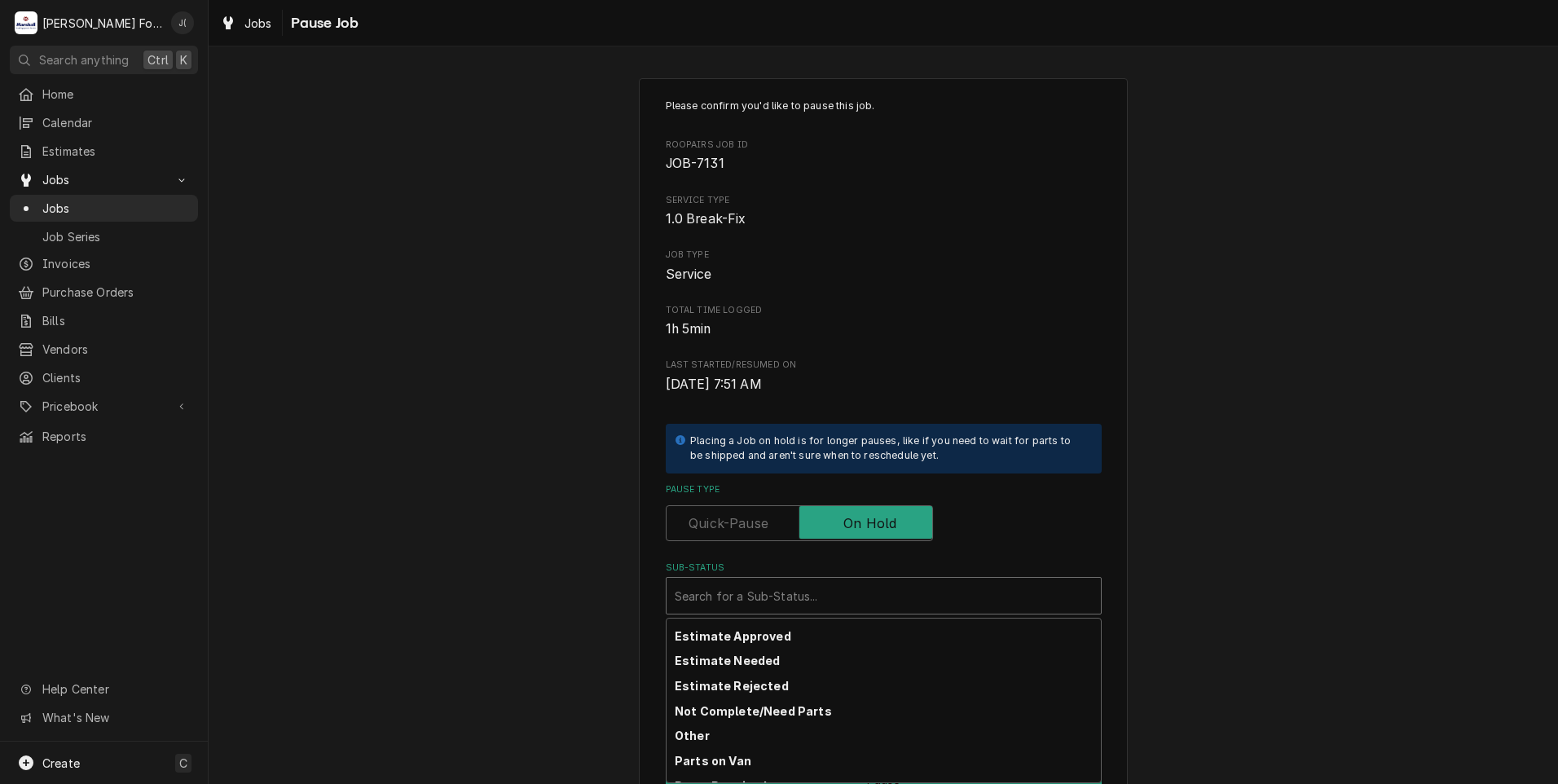
scroll to position [260, 0]
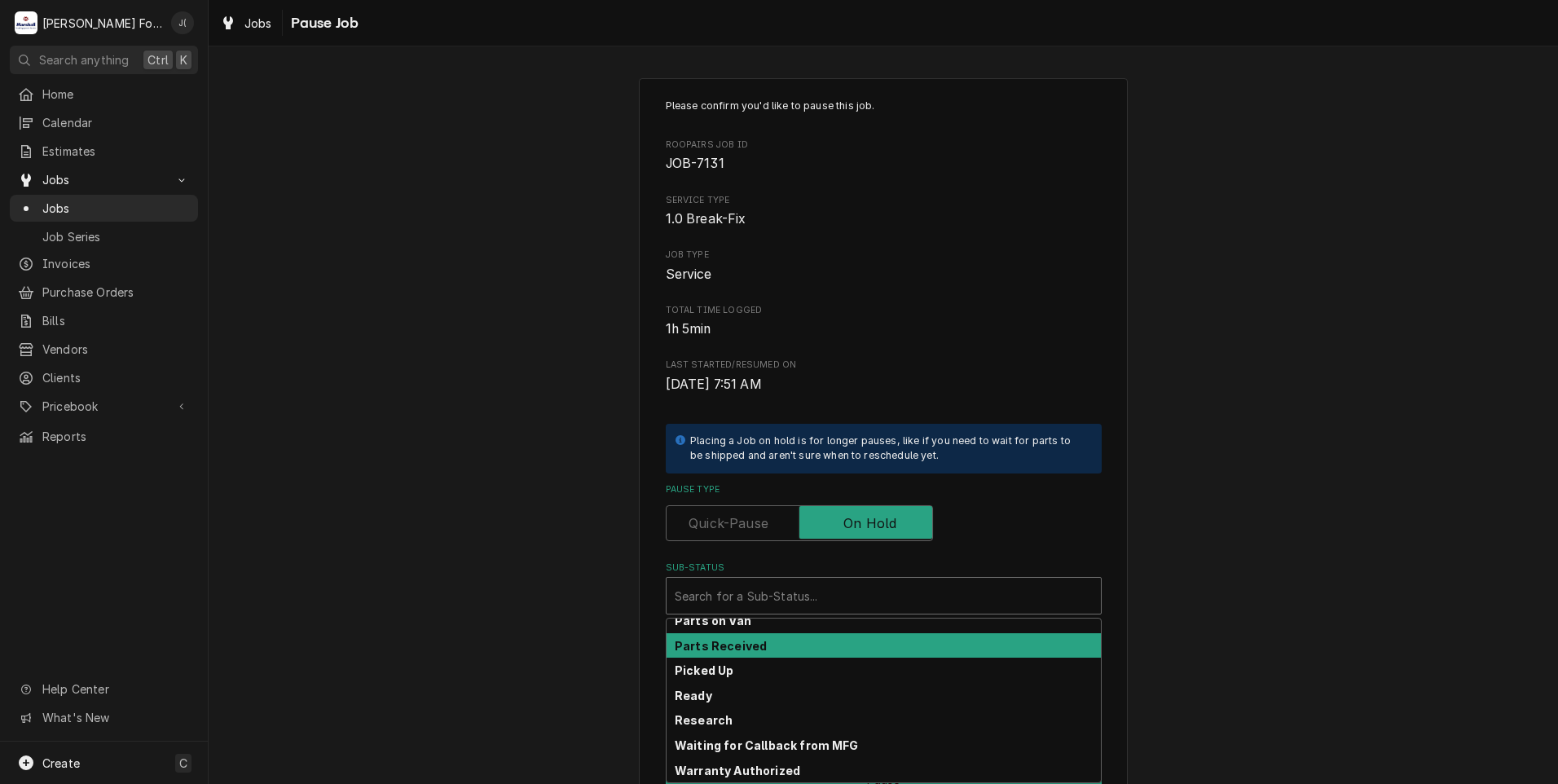
click at [767, 648] on div "Parts Received" at bounding box center [883, 645] width 434 height 26
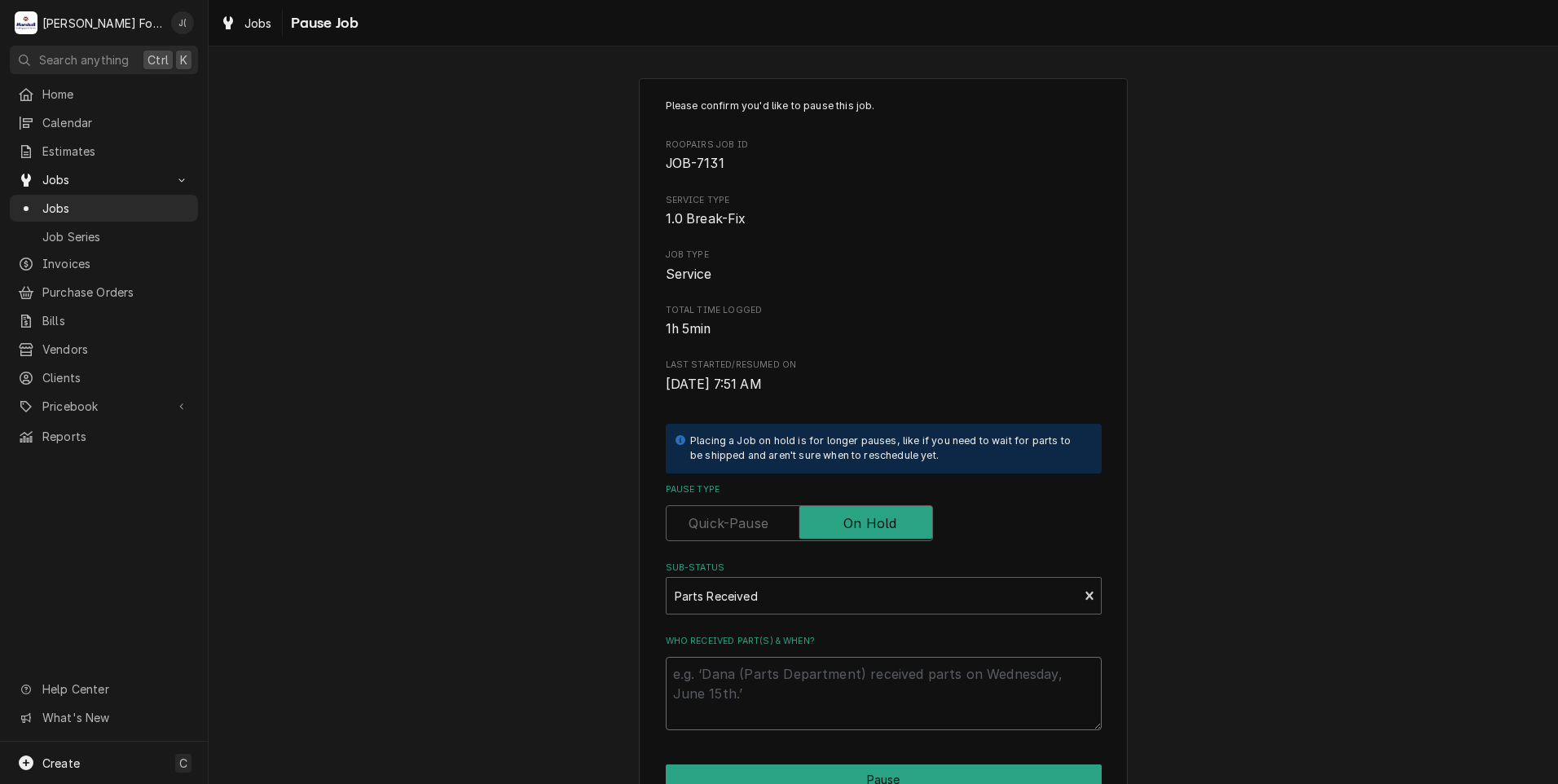
click at [766, 693] on textarea "Who received part(s) & when?" at bounding box center [883, 693] width 436 height 73
type textarea "x"
type textarea "0"
type textarea "x"
type textarea "09"
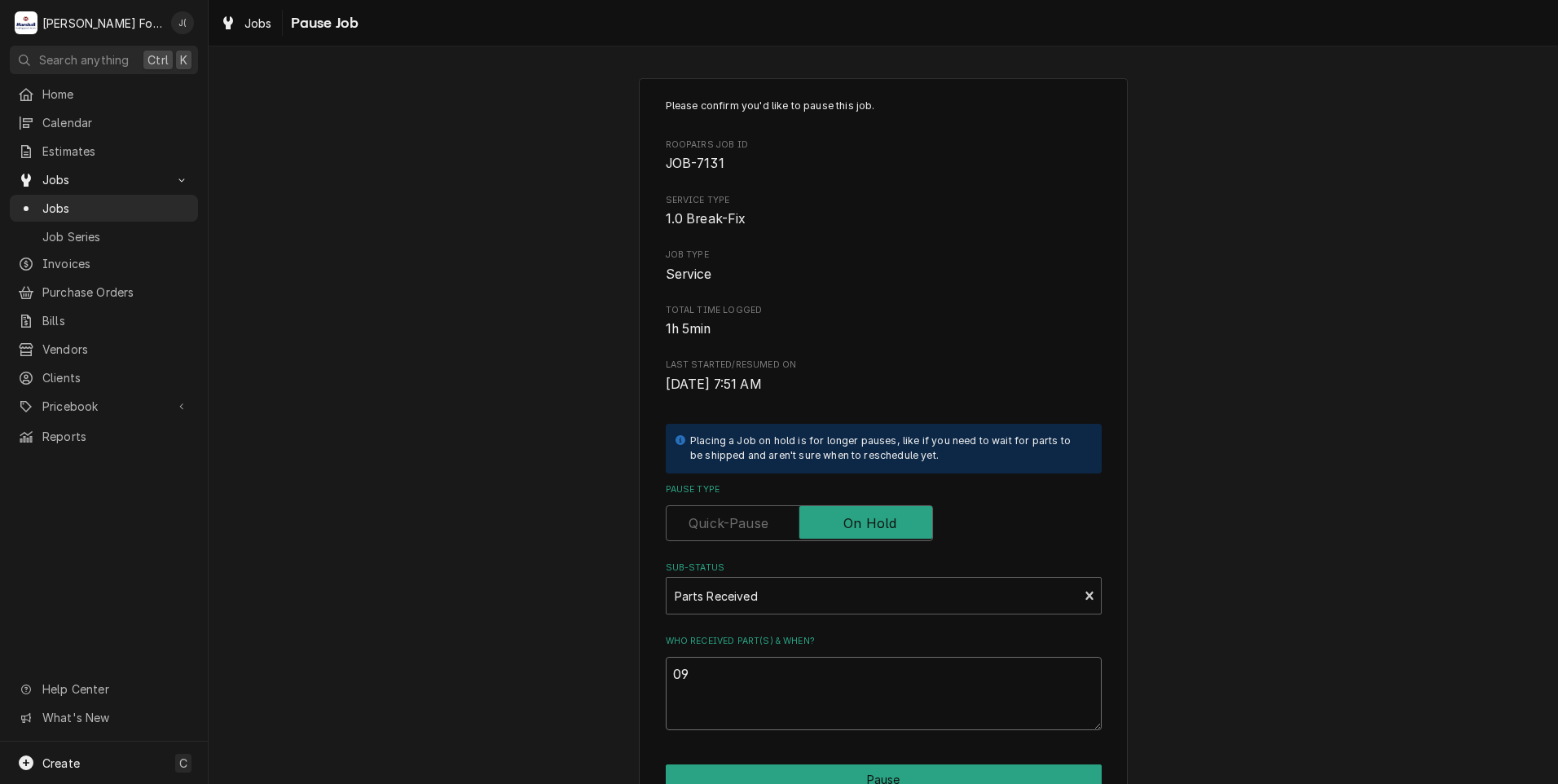
type textarea "x"
type textarea "09/"
type textarea "x"
type textarea "09/2"
type textarea "x"
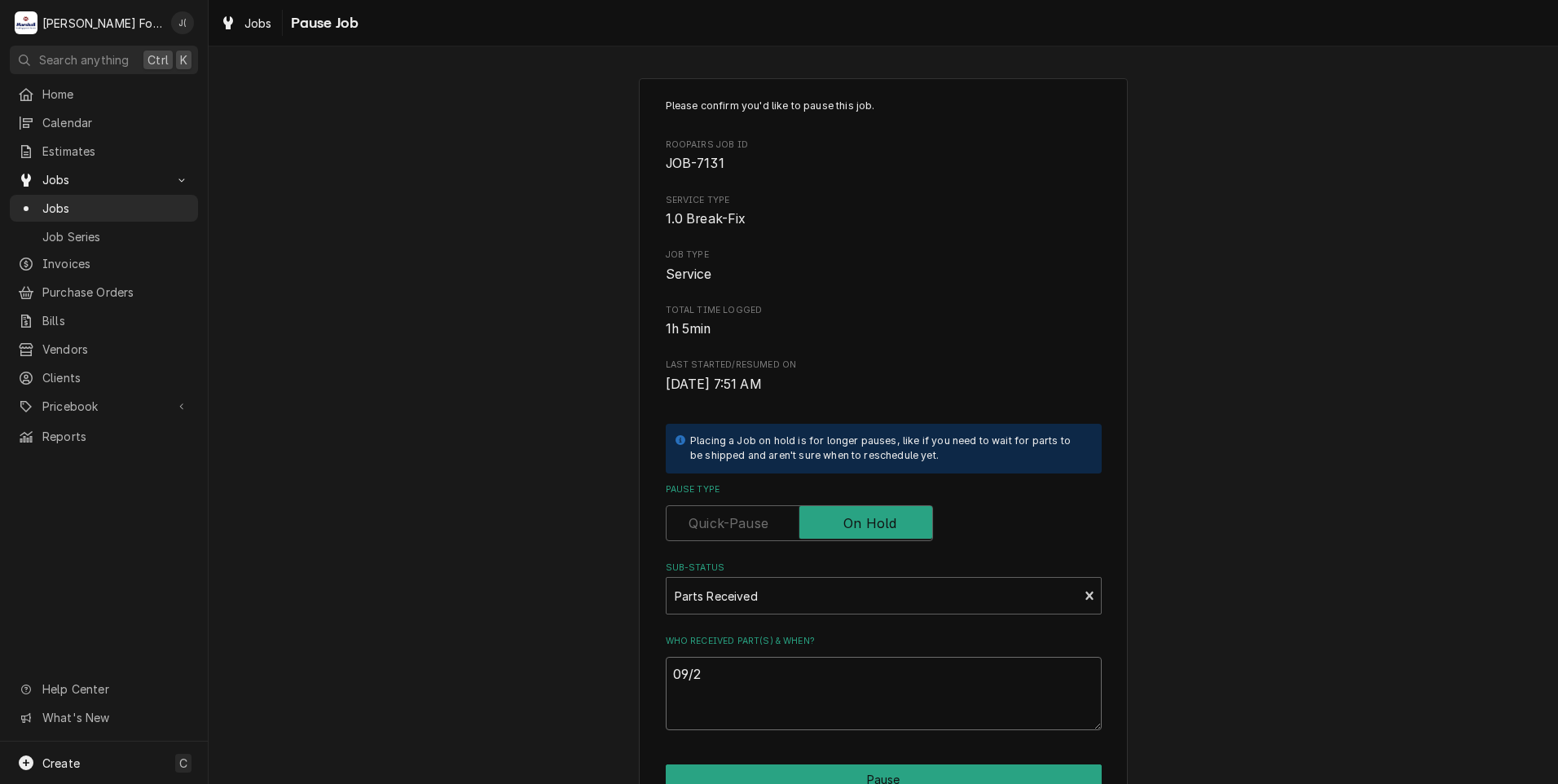
type textarea "09/22"
type textarea "x"
type textarea "09/22/"
type textarea "x"
type textarea "09/22/2"
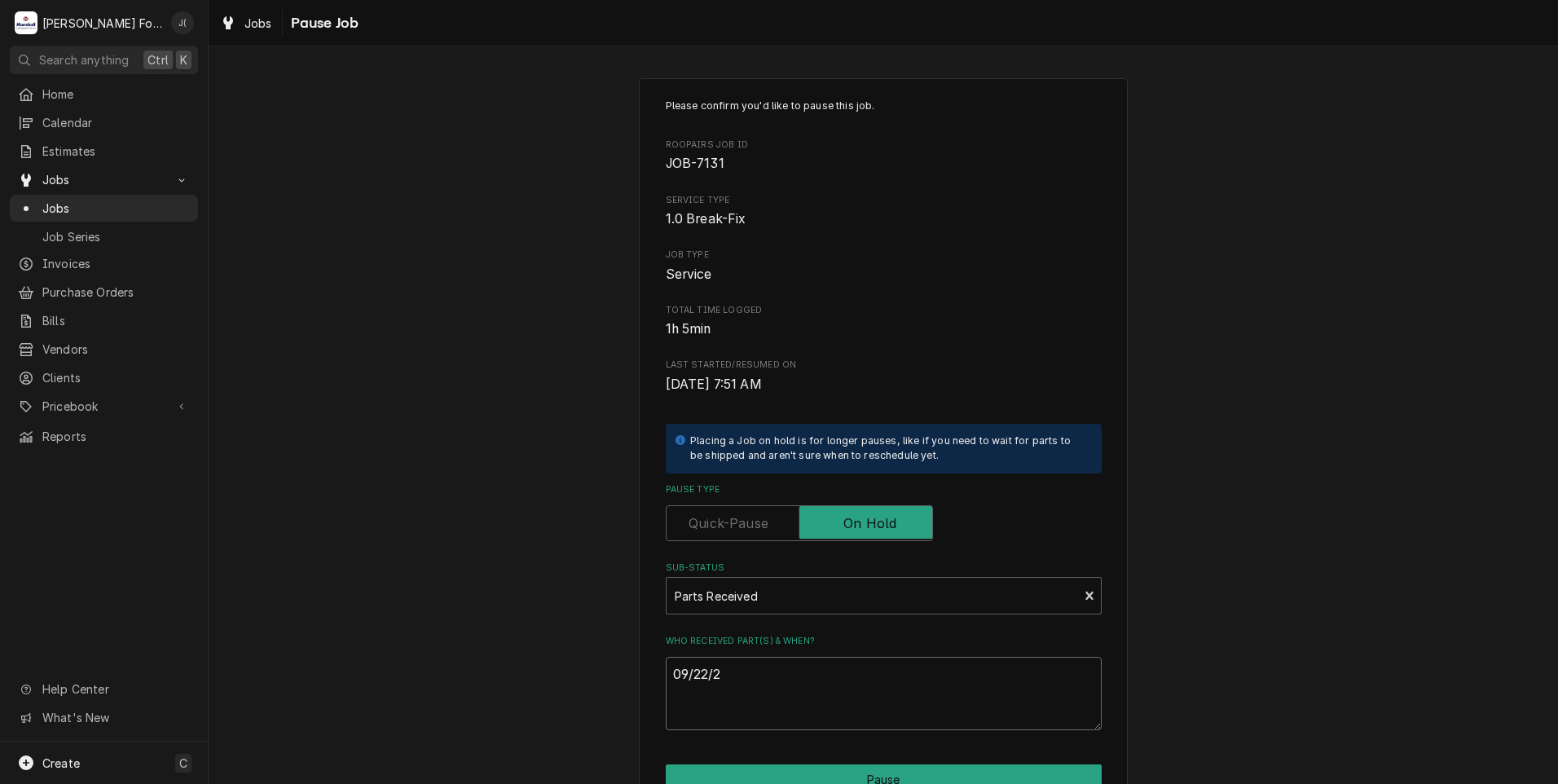
type textarea "x"
type textarea "09/22/20"
type textarea "x"
type textarea "09/22/202"
type textarea "x"
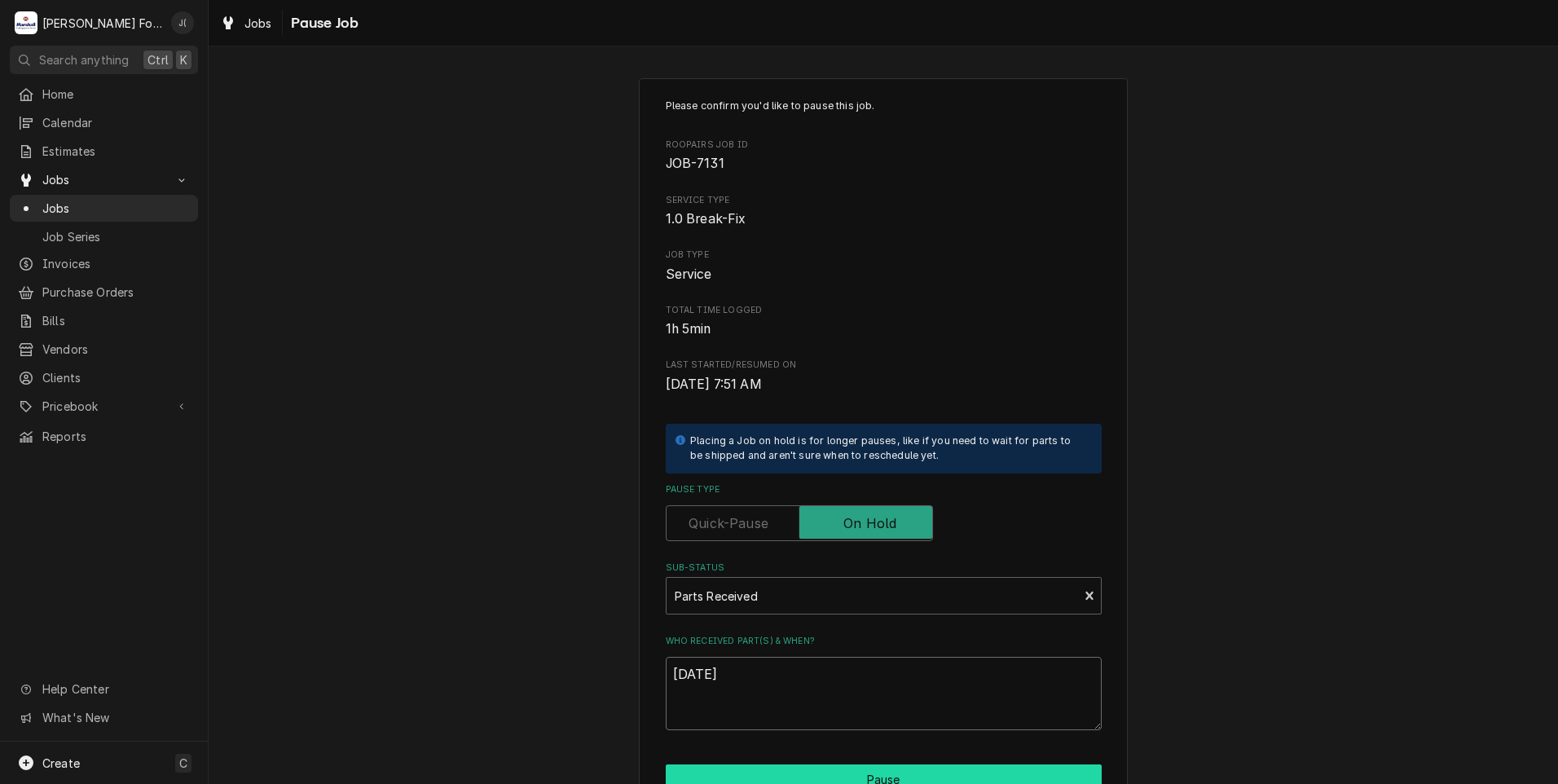
scroll to position [129, 0]
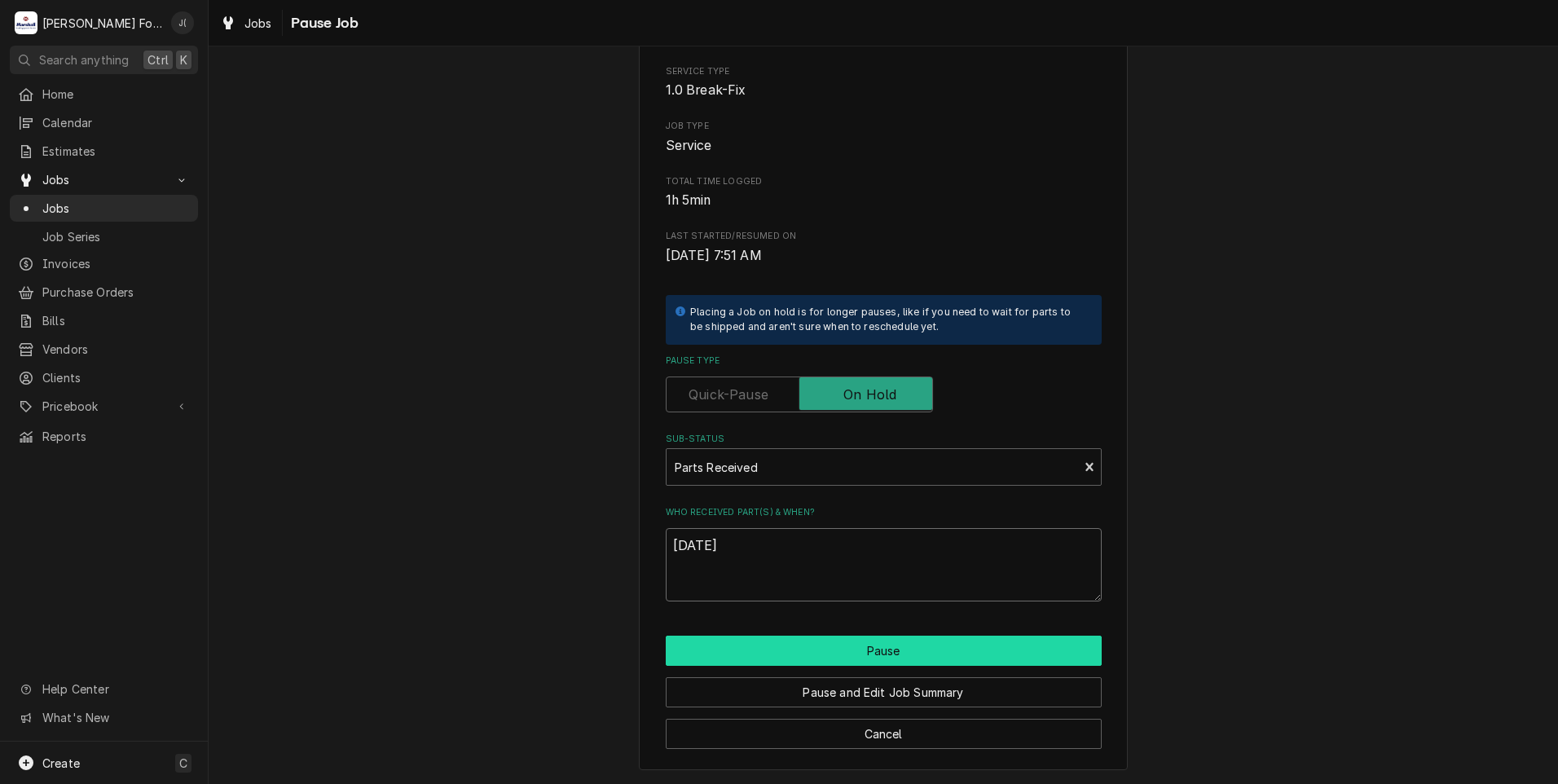
type textarea "[DATE]"
click at [760, 652] on button "Pause" at bounding box center [883, 650] width 436 height 31
type textarea "x"
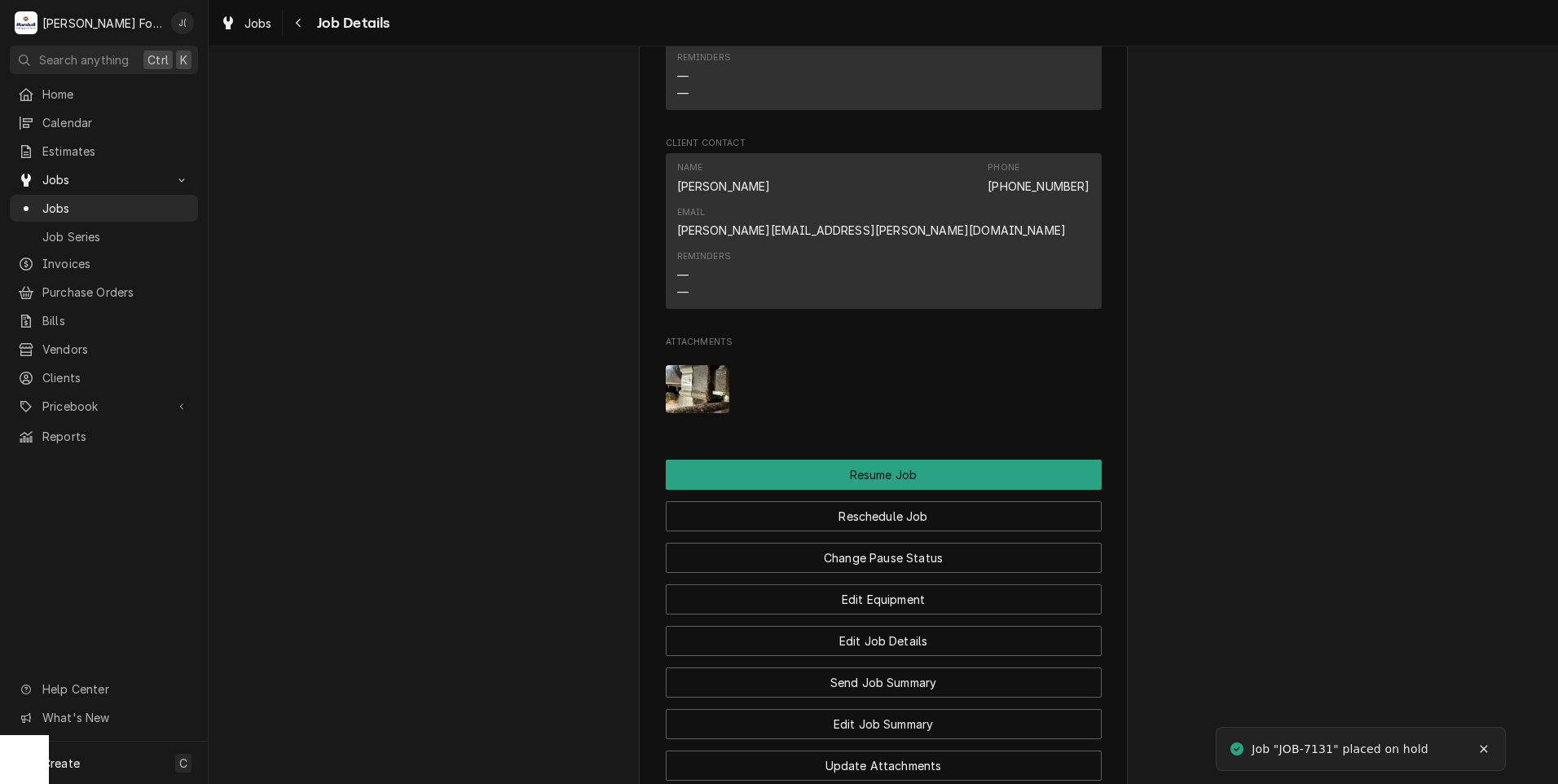
scroll to position [2199, 0]
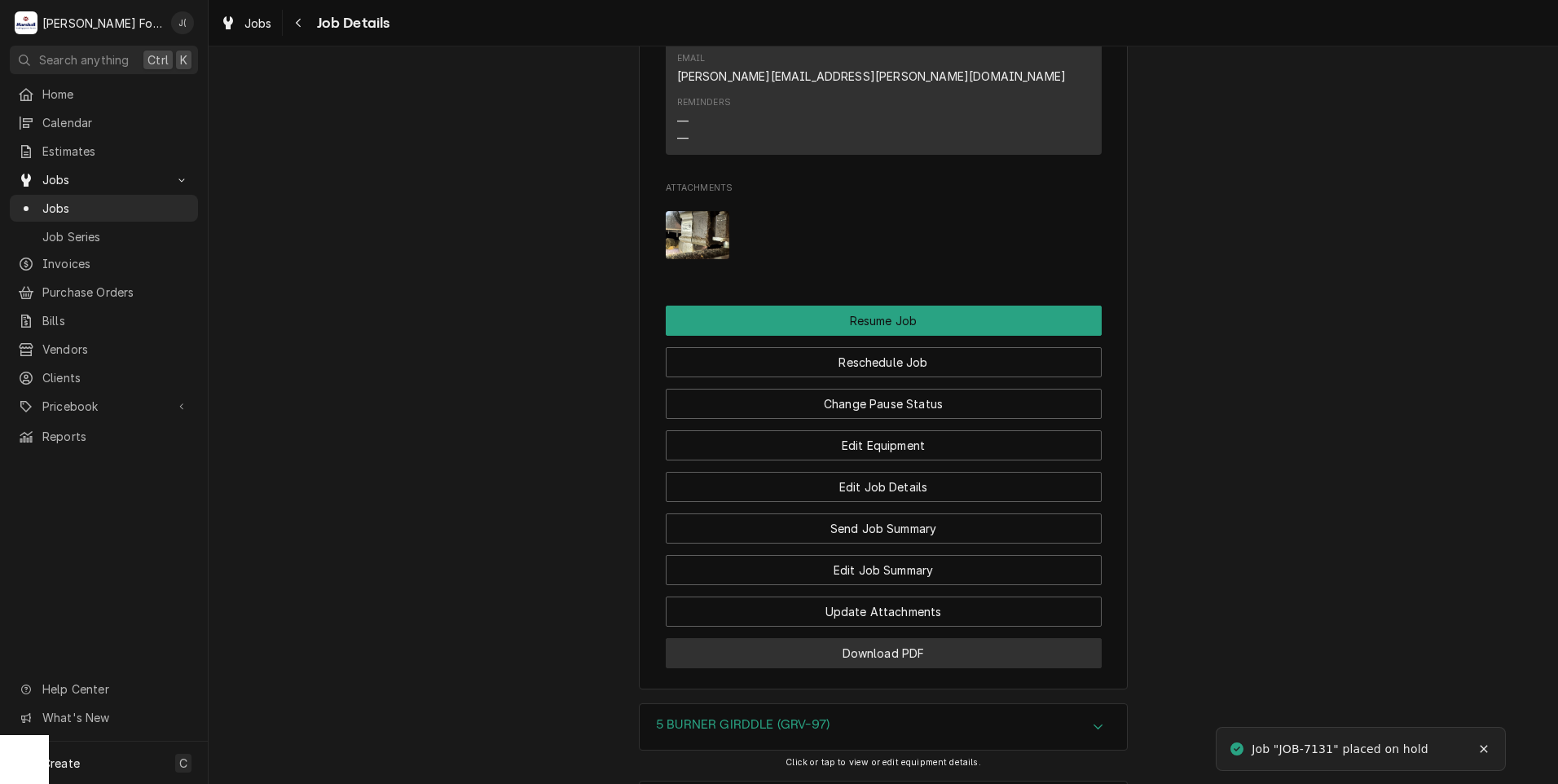
click at [715, 638] on button "Download PDF" at bounding box center [883, 653] width 436 height 31
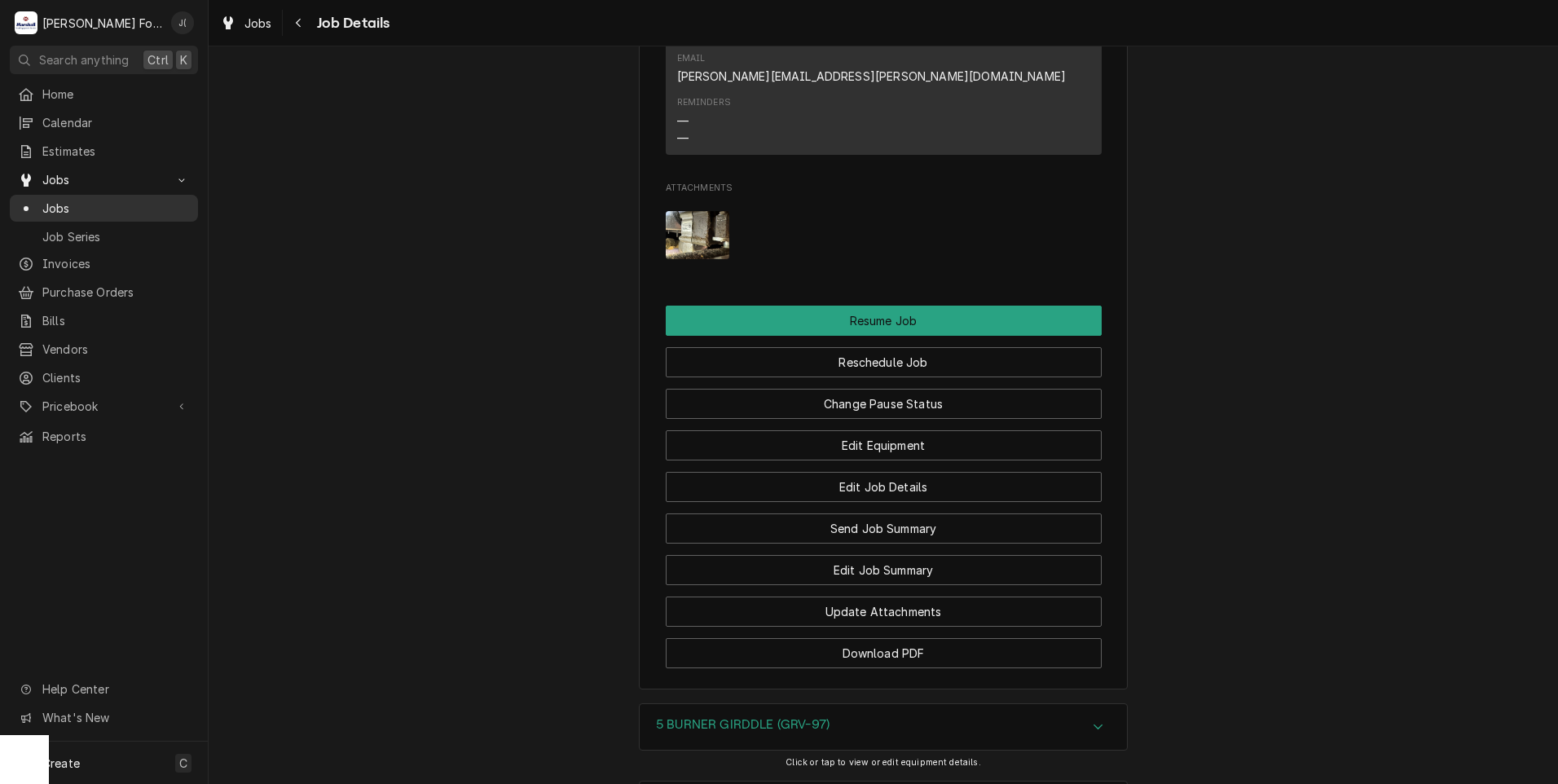
click at [89, 204] on span "Jobs" at bounding box center [116, 208] width 148 height 17
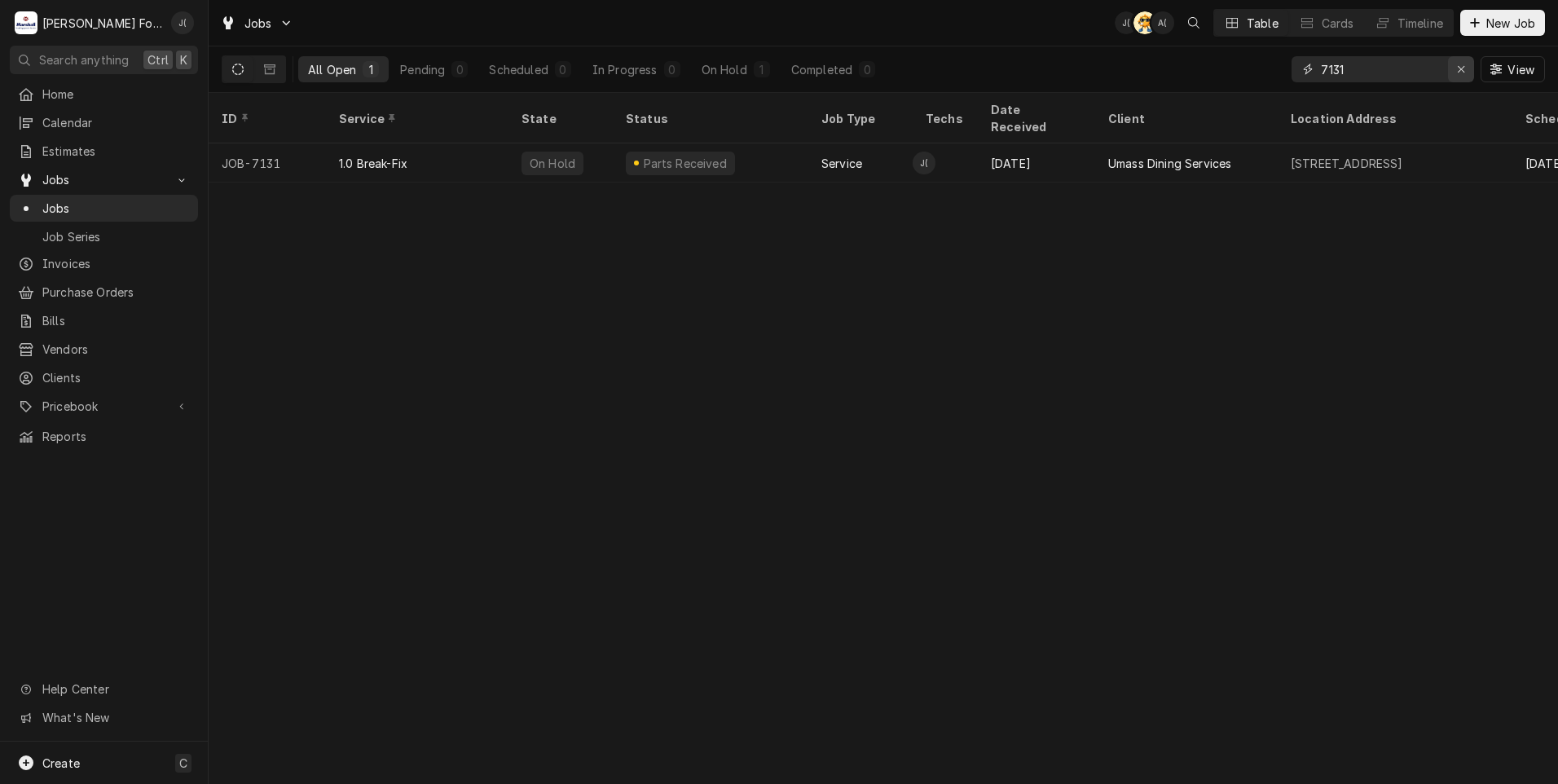
click at [1466, 68] on icon "Erase input" at bounding box center [1461, 69] width 9 height 12
click at [1414, 70] on input "Dynamic Content Wrapper" at bounding box center [1398, 69] width 154 height 26
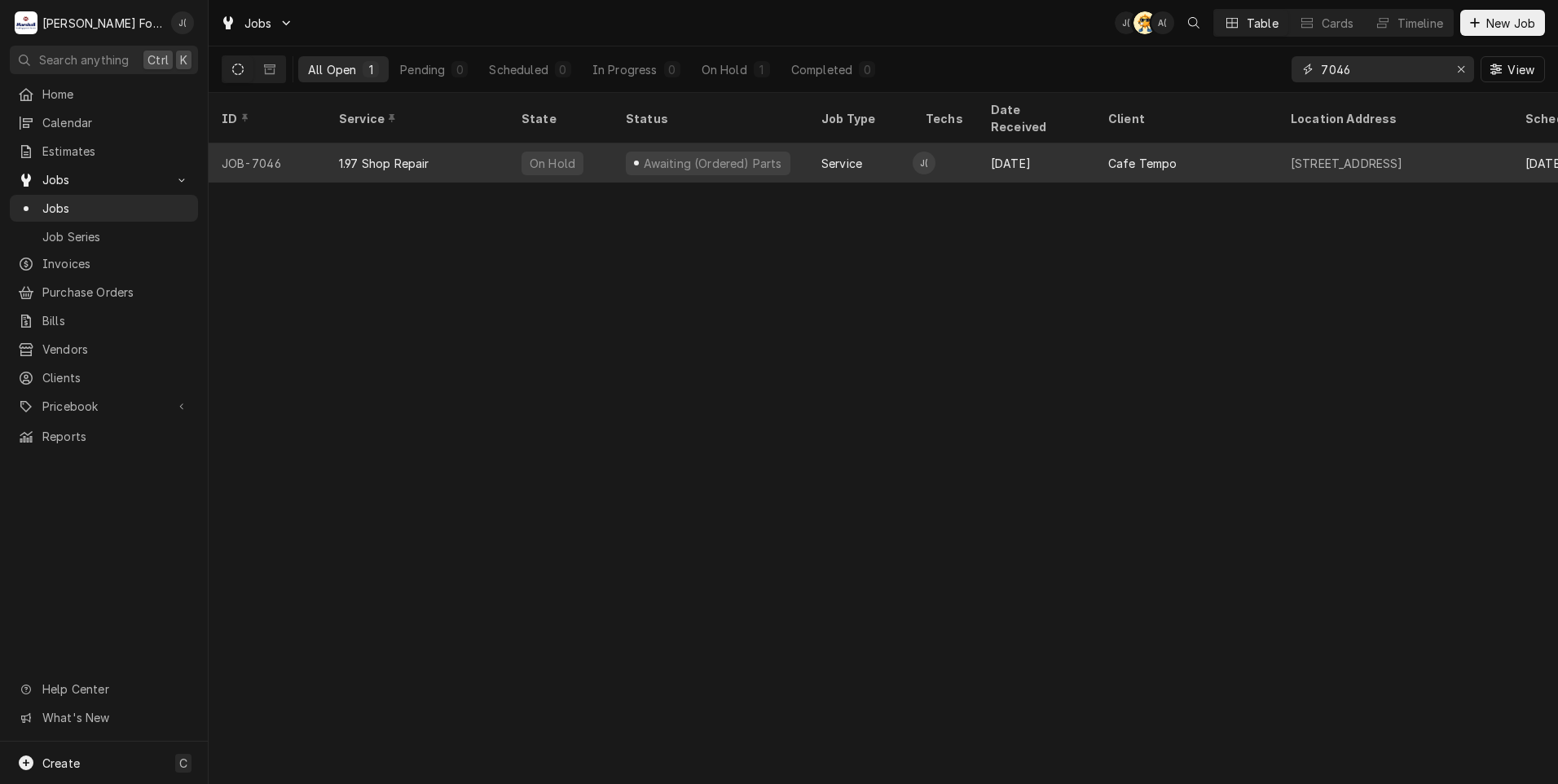
type input "7046"
click at [407, 155] on div "1.97 Shop Repair" at bounding box center [385, 163] width 91 height 17
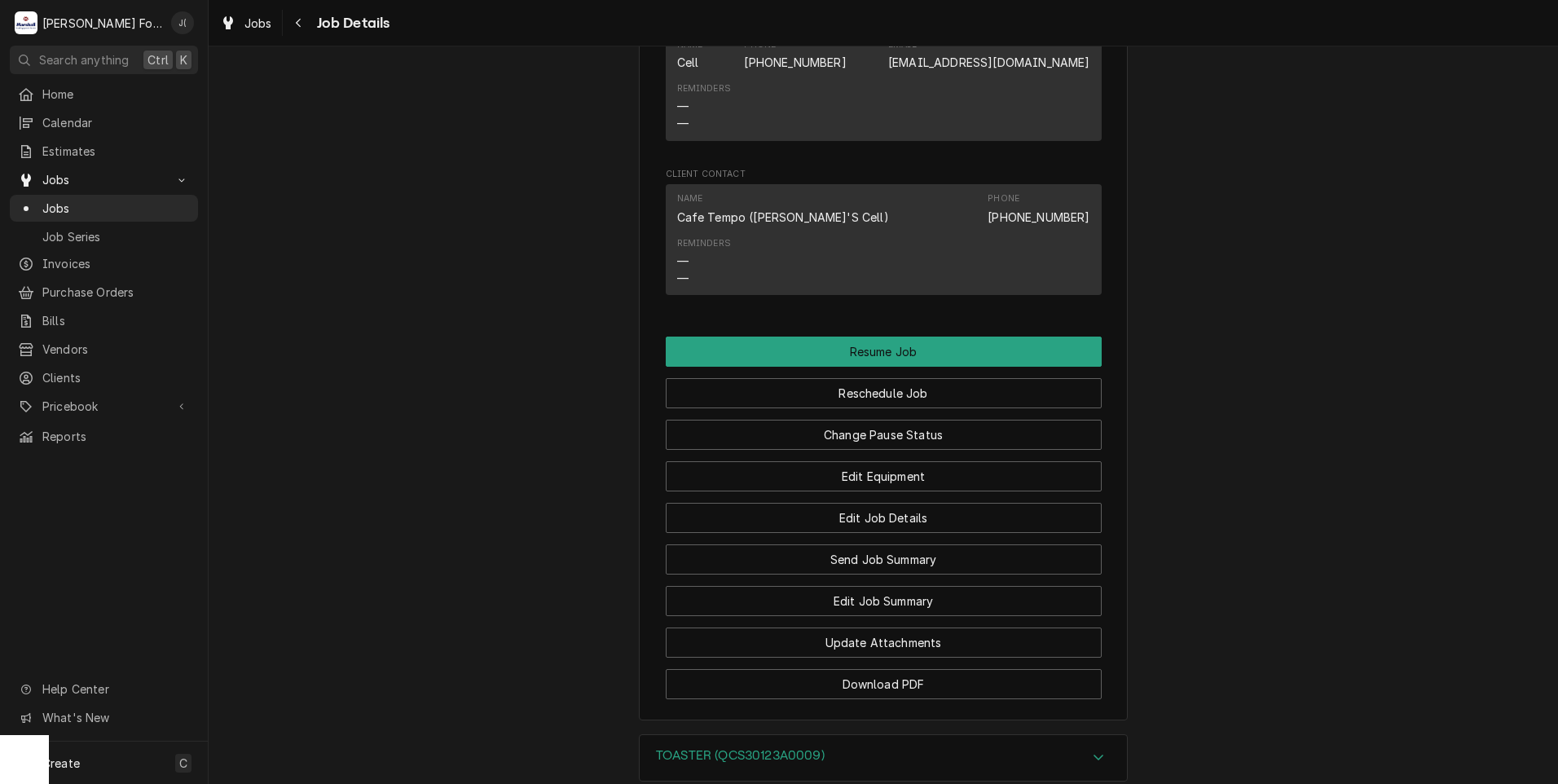
scroll to position [1385, 0]
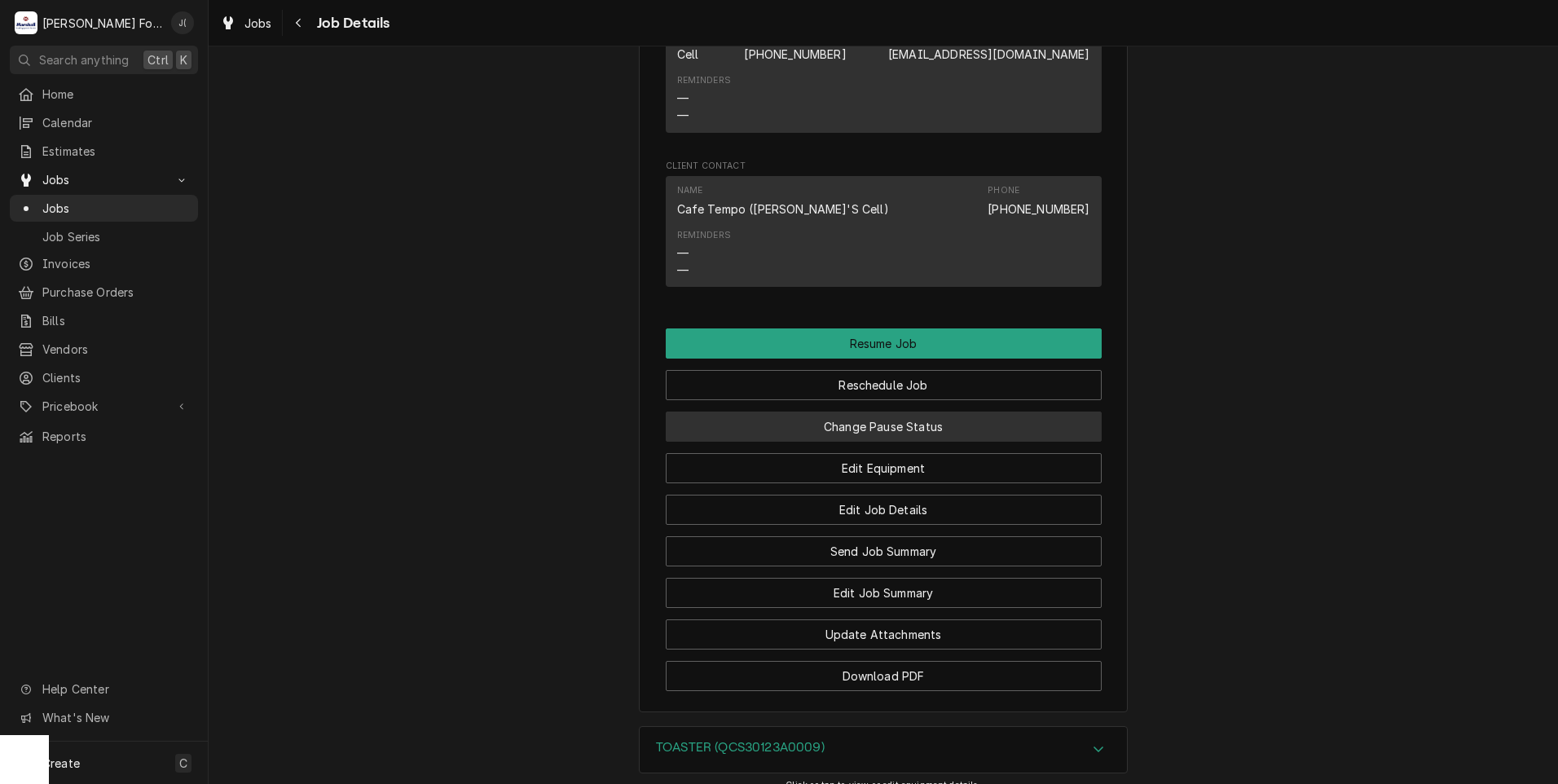
click at [850, 442] on button "Change Pause Status" at bounding box center [883, 427] width 436 height 31
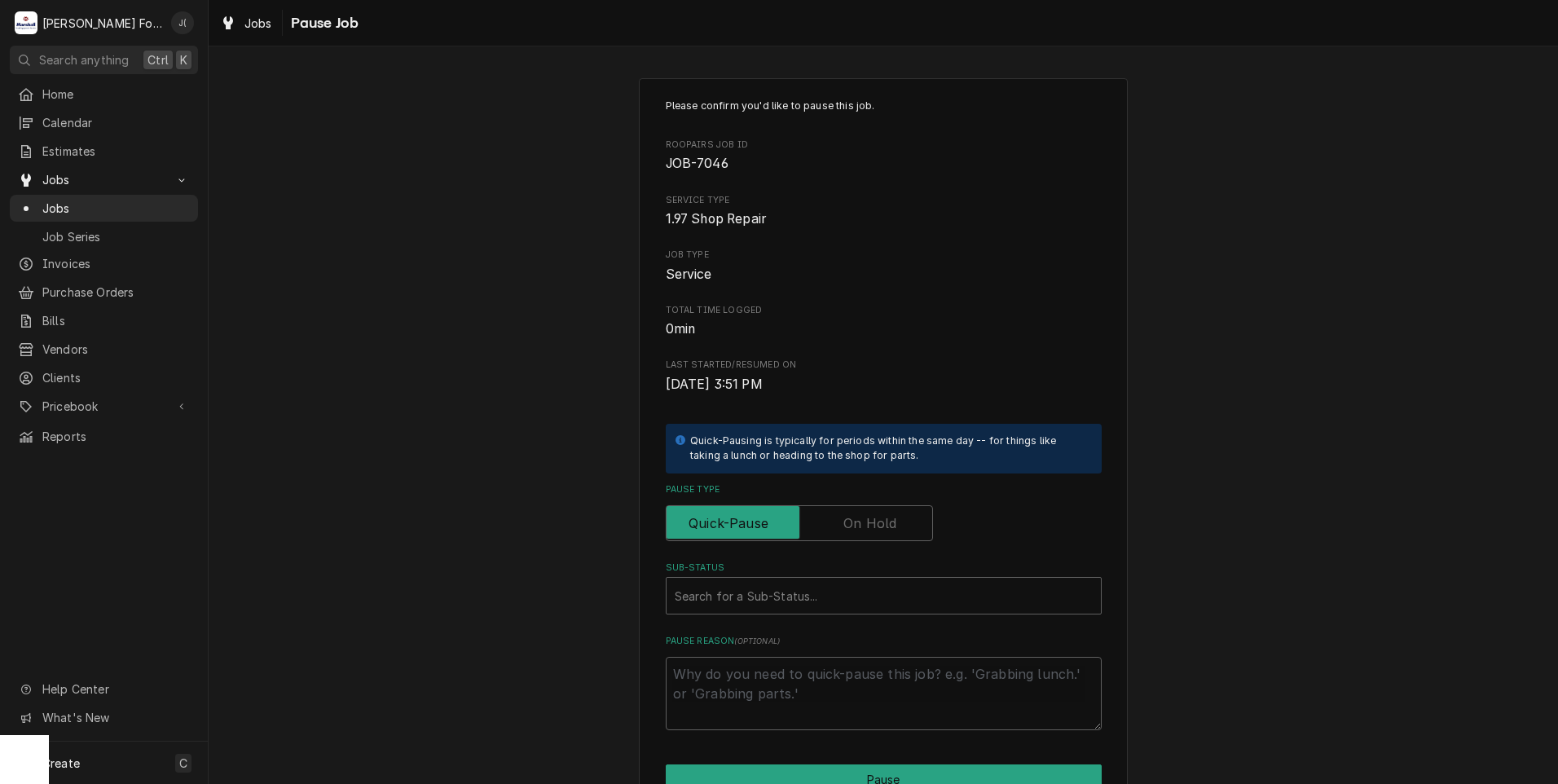
click at [845, 526] on label "Pause Type" at bounding box center [799, 522] width 268 height 35
click at [845, 526] on input "Pause Type" at bounding box center [799, 522] width 253 height 35
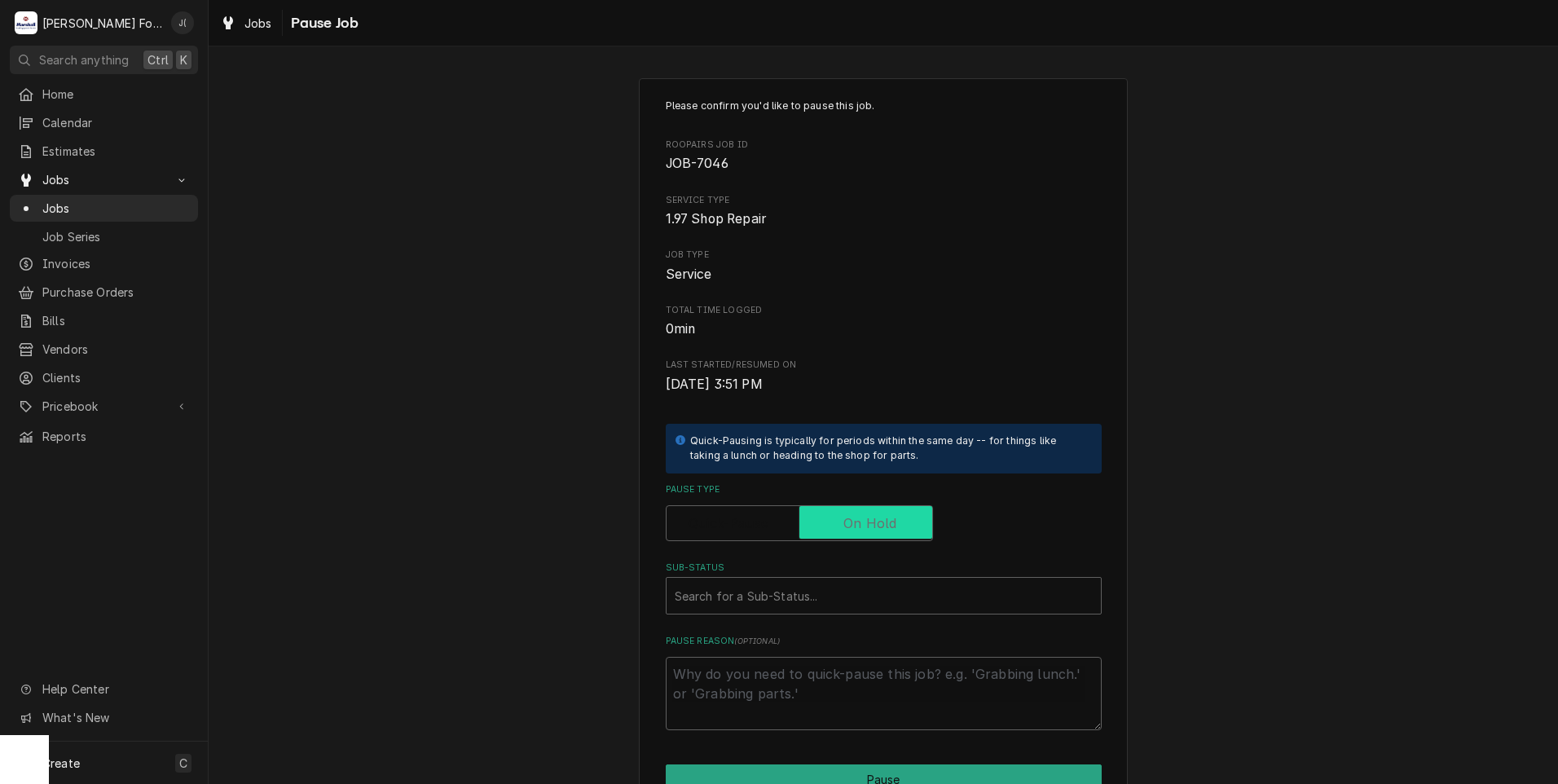
checkbox input "true"
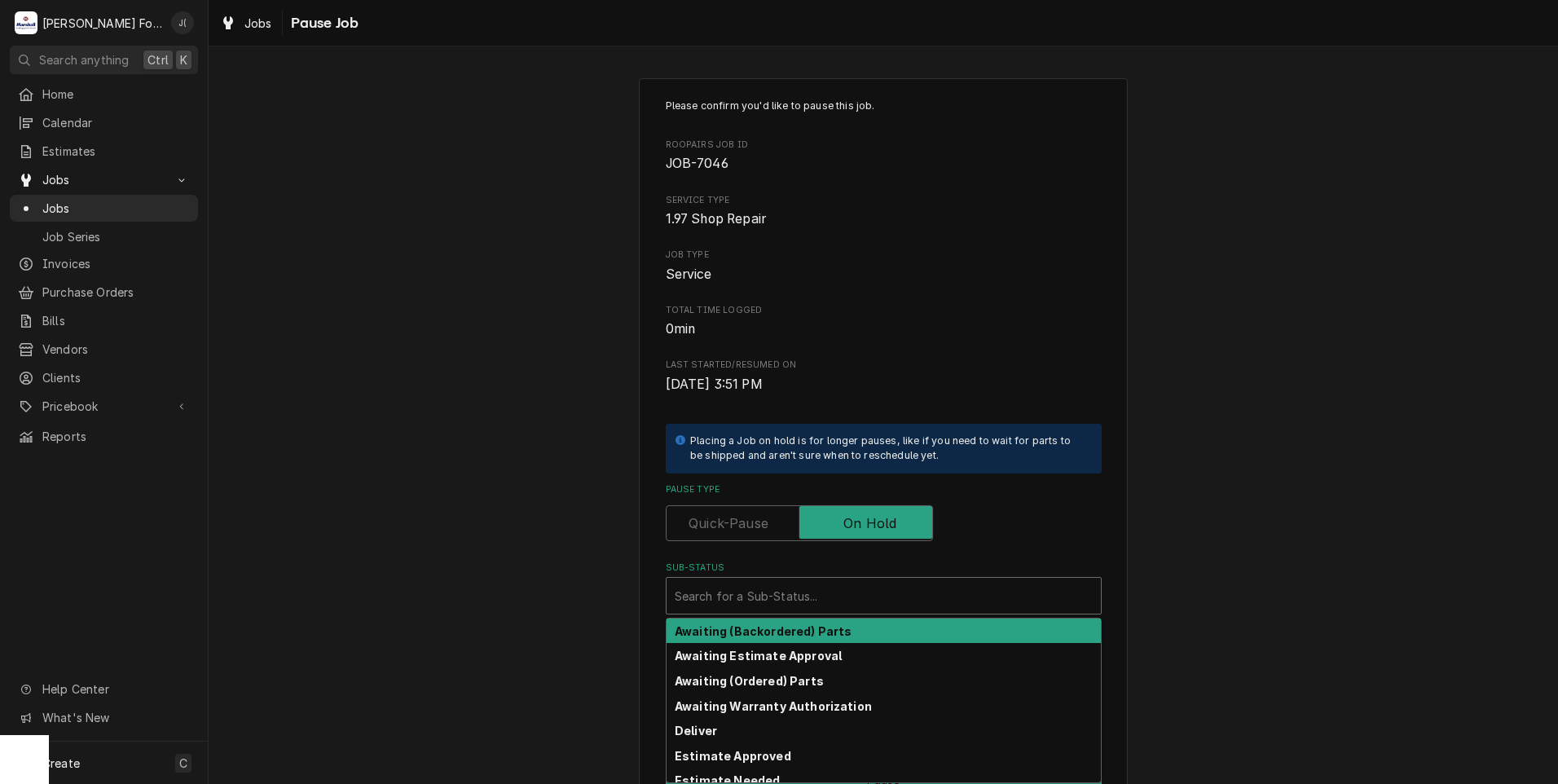
click at [820, 602] on div "Sub-Status" at bounding box center [883, 596] width 418 height 30
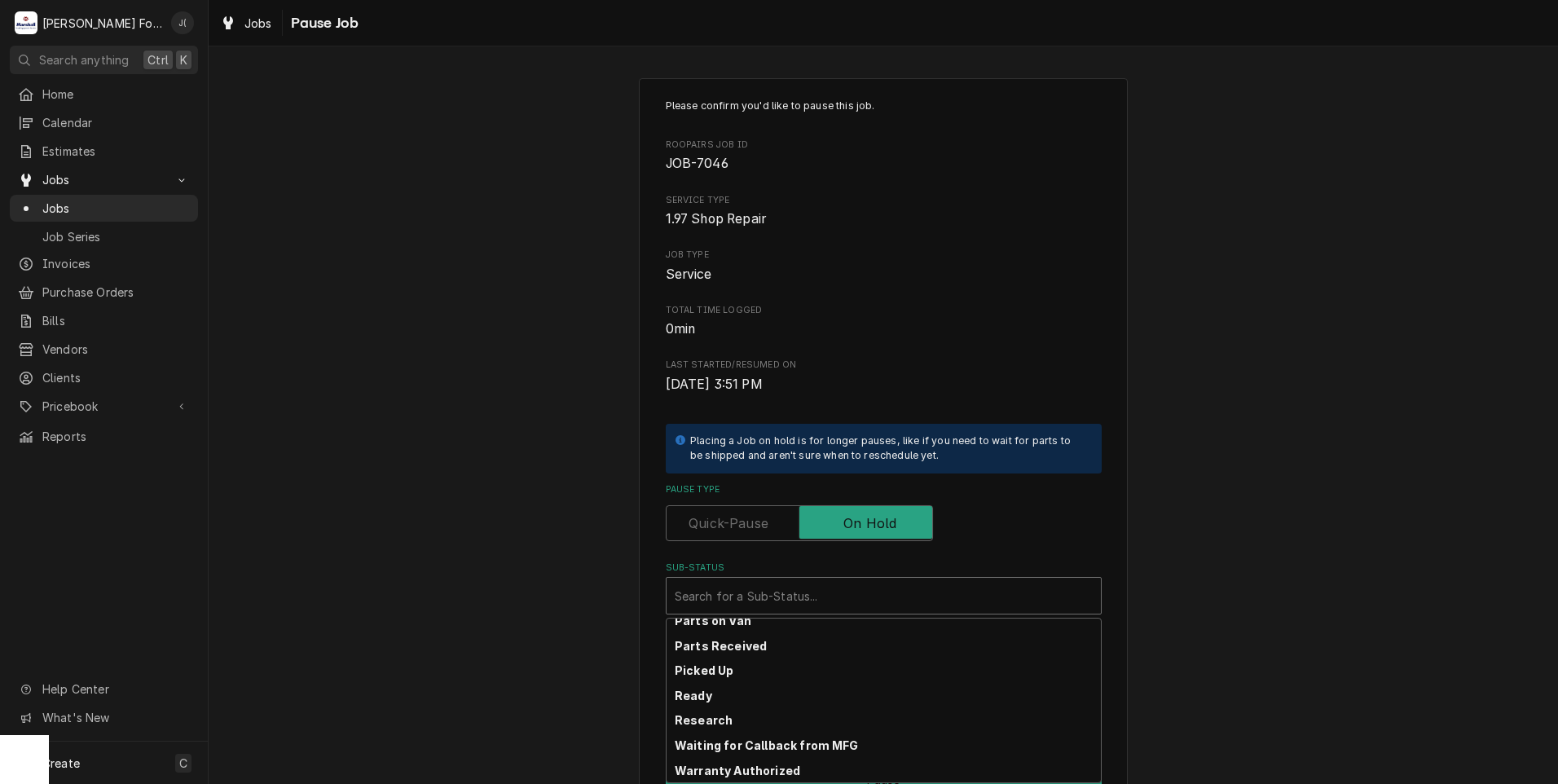
scroll to position [261, 0]
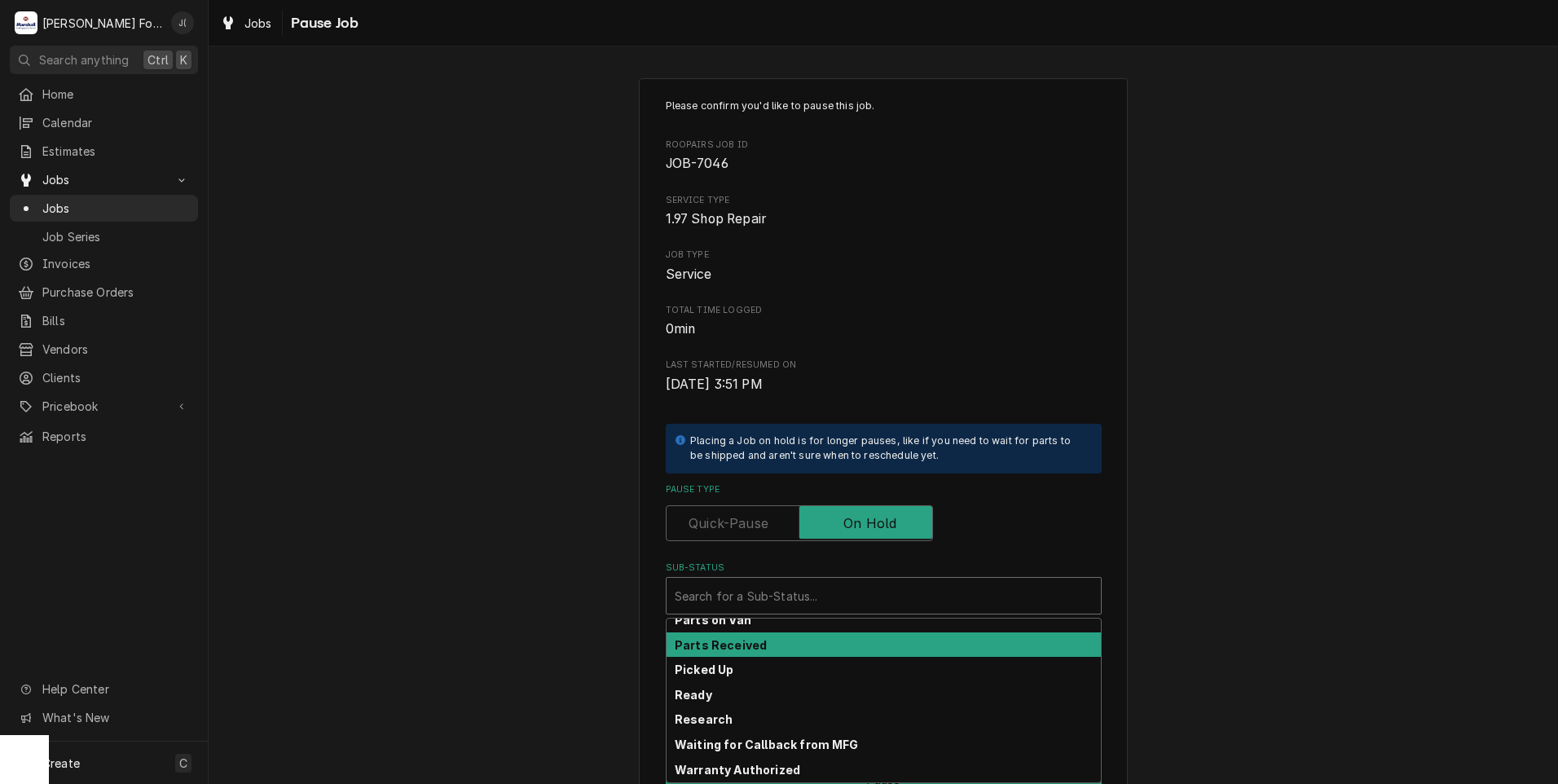
click at [779, 645] on div "Parts Received" at bounding box center [883, 645] width 434 height 26
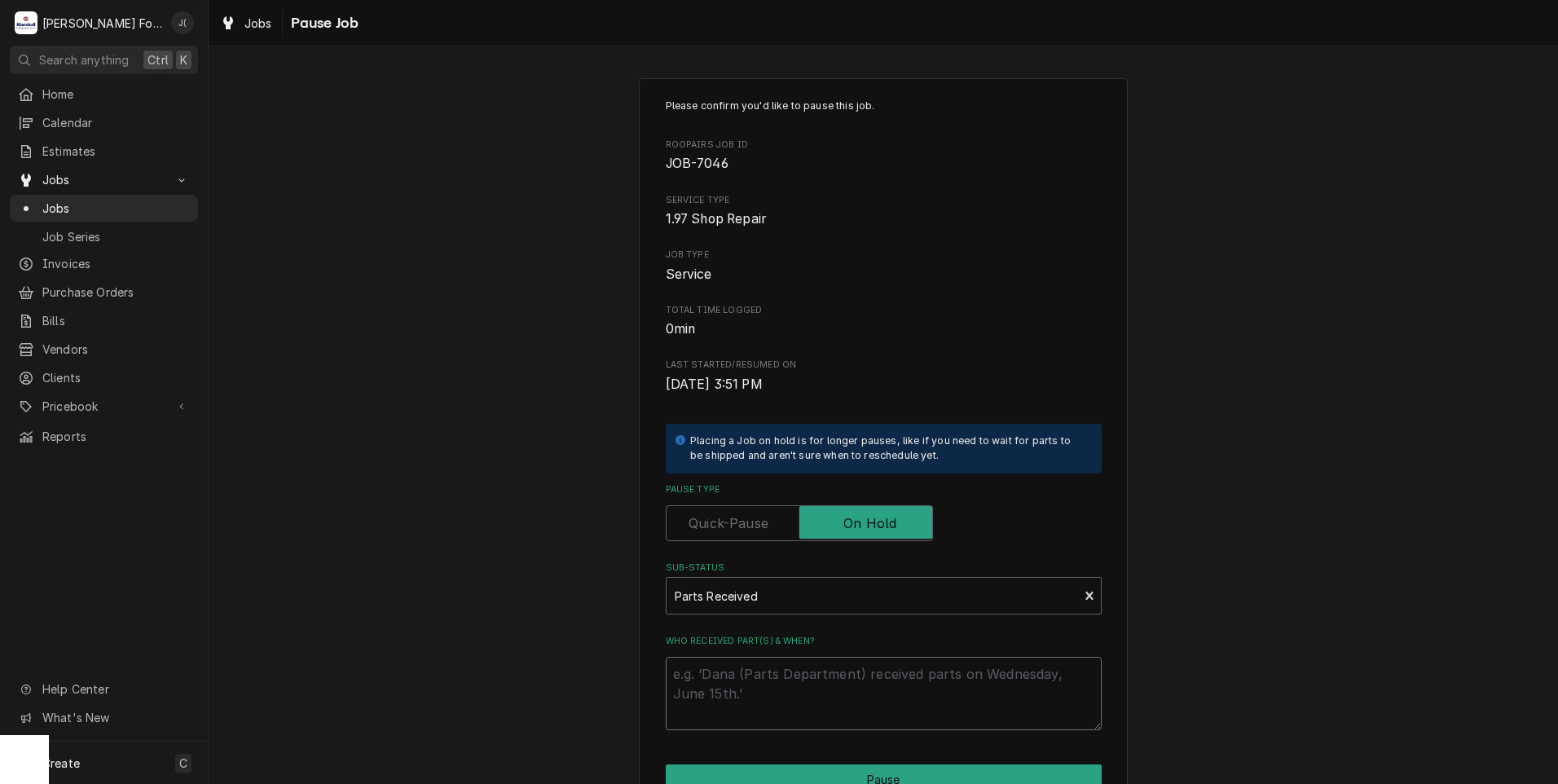
click at [781, 678] on textarea "Who received part(s) & when?" at bounding box center [883, 693] width 436 height 73
type textarea "x"
type textarea "0"
type textarea "x"
type textarea "09"
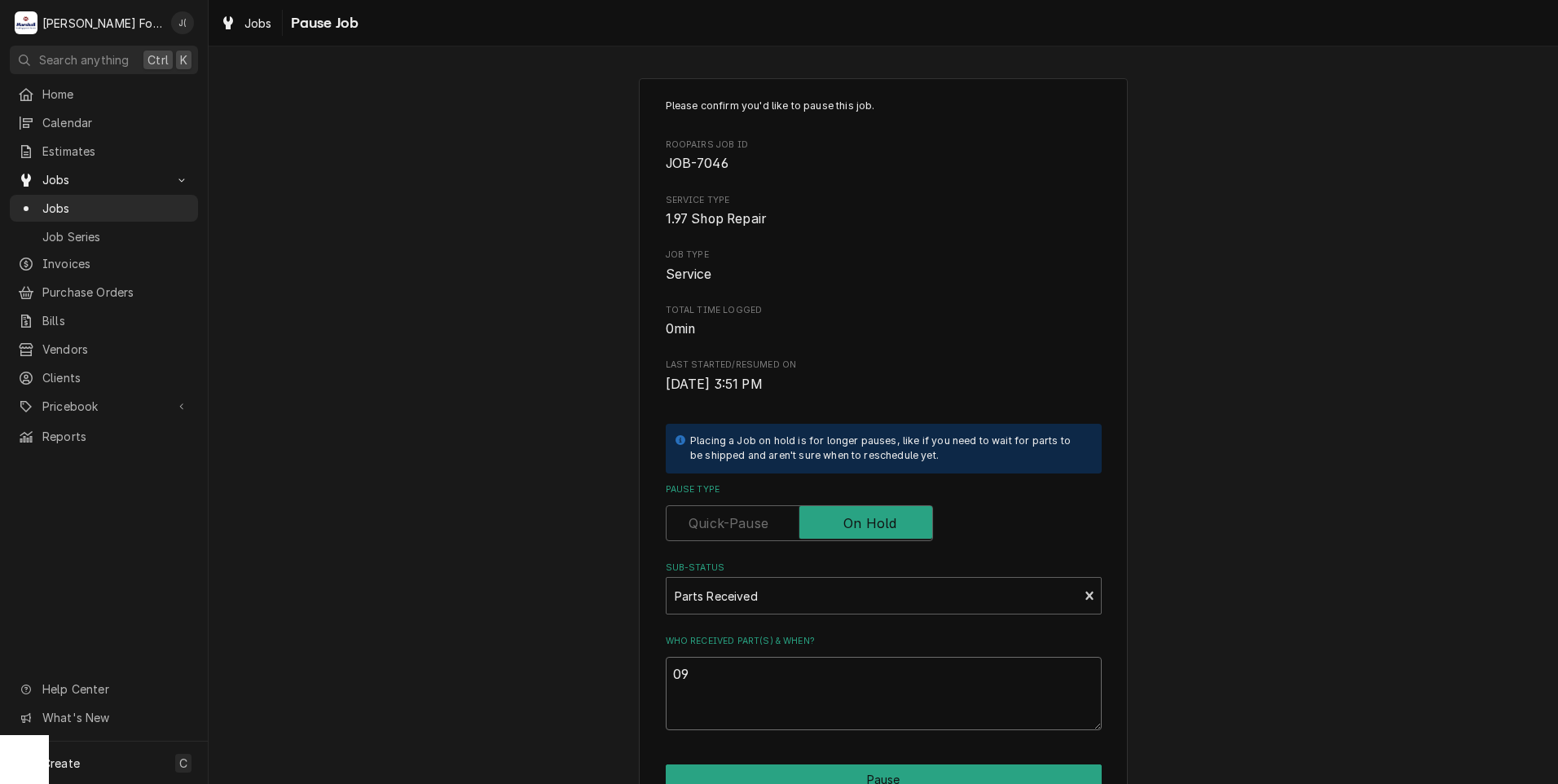
type textarea "x"
type textarea "09/"
type textarea "x"
type textarea "09/2"
type textarea "x"
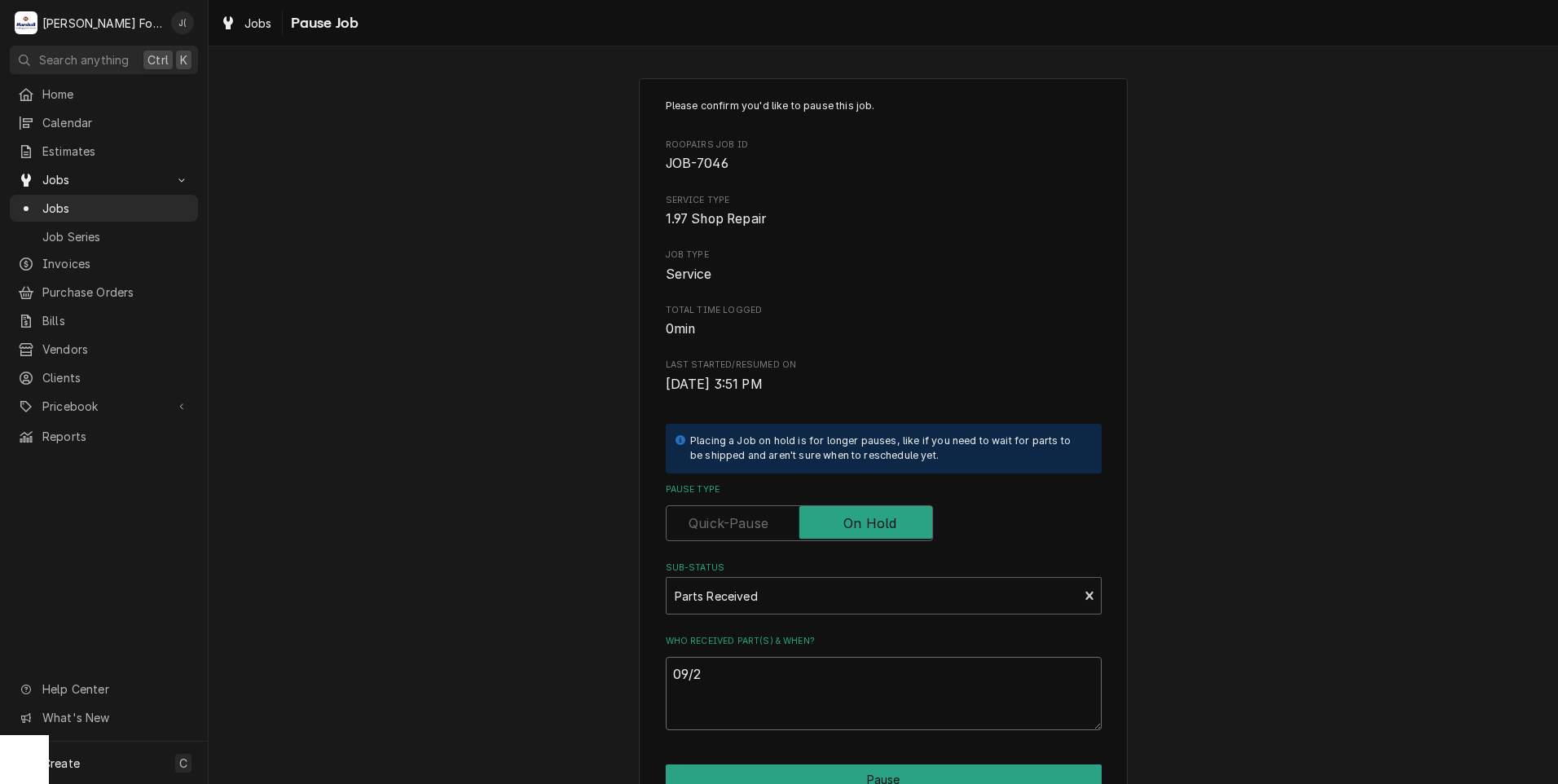
type textarea "09/22"
type textarea "x"
type textarea "09/22/"
type textarea "x"
type textarea "09/22/2"
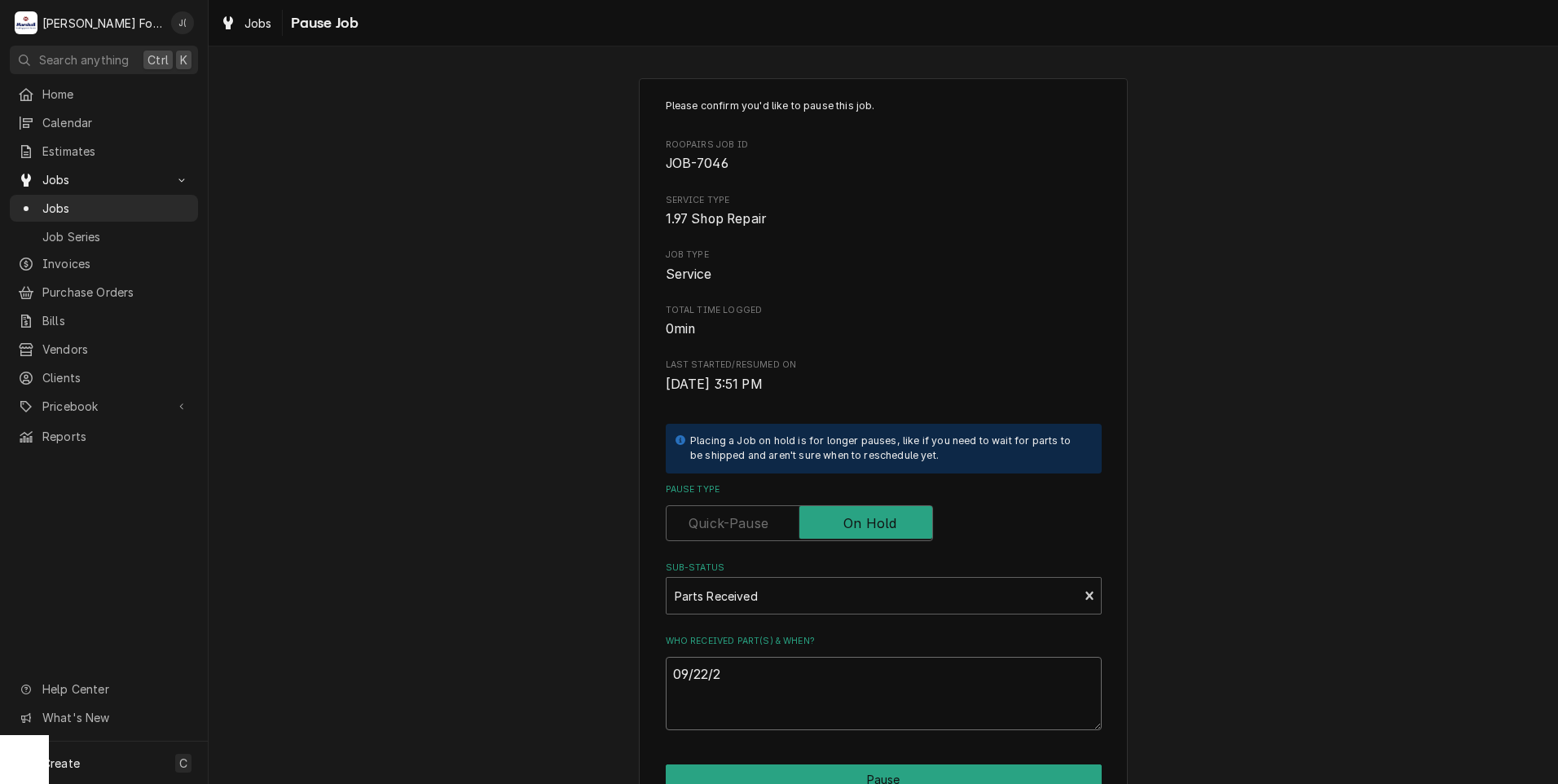
type textarea "x"
type textarea "09/22/20"
type textarea "x"
type textarea "09/22/202"
type textarea "x"
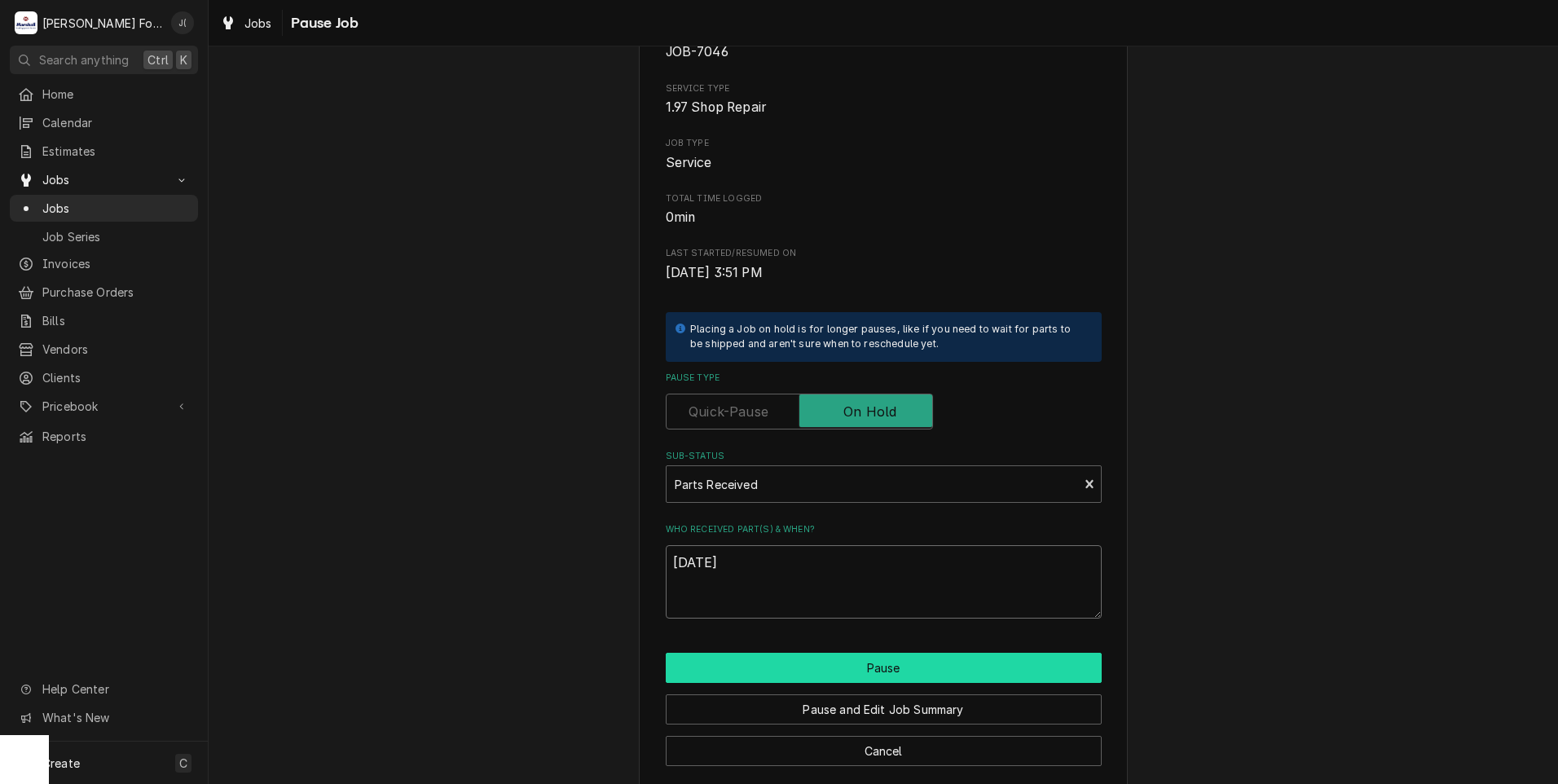
scroll to position [129, 0]
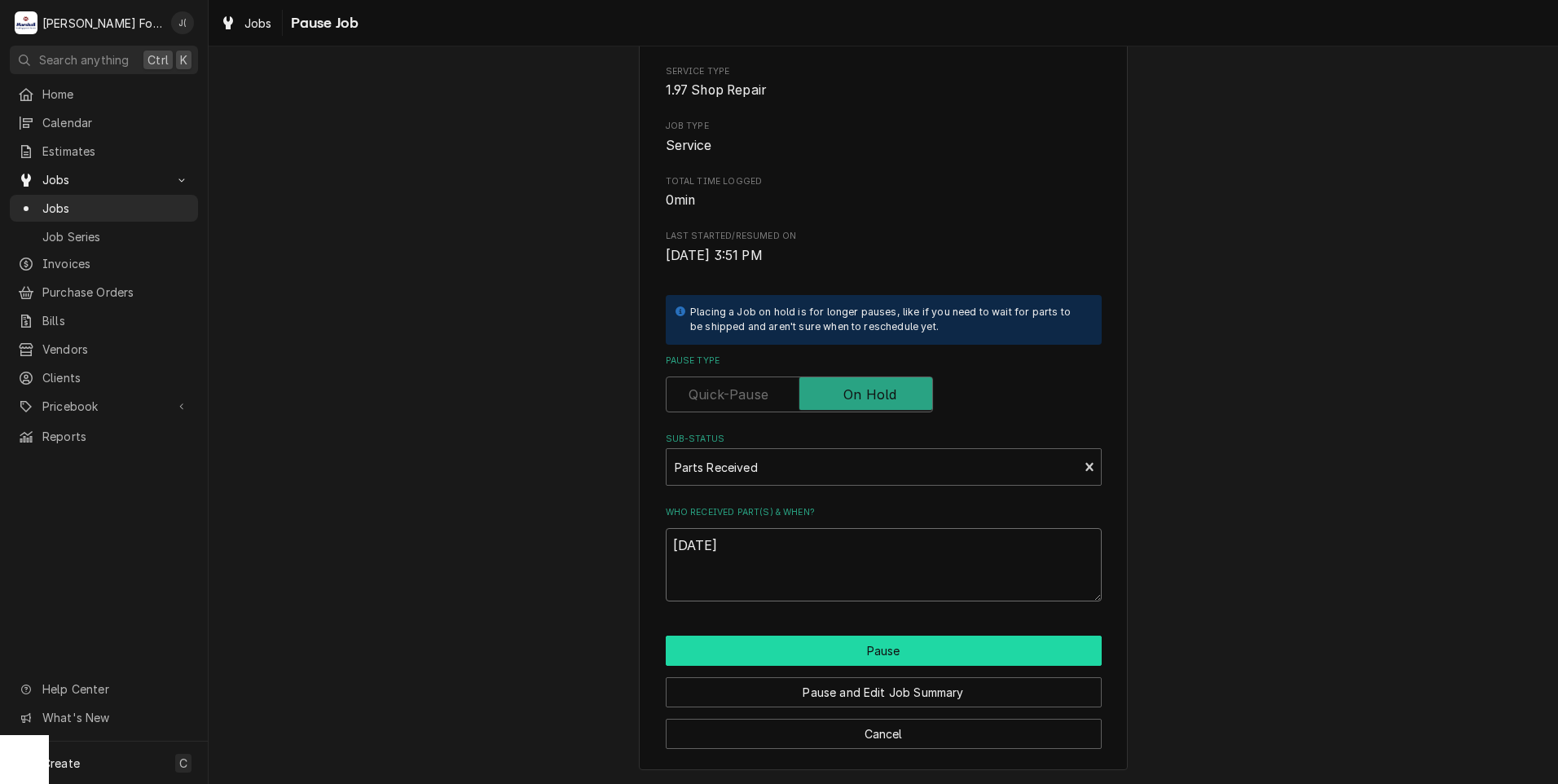
type textarea "[DATE]"
click at [803, 652] on button "Pause" at bounding box center [883, 650] width 436 height 31
type textarea "x"
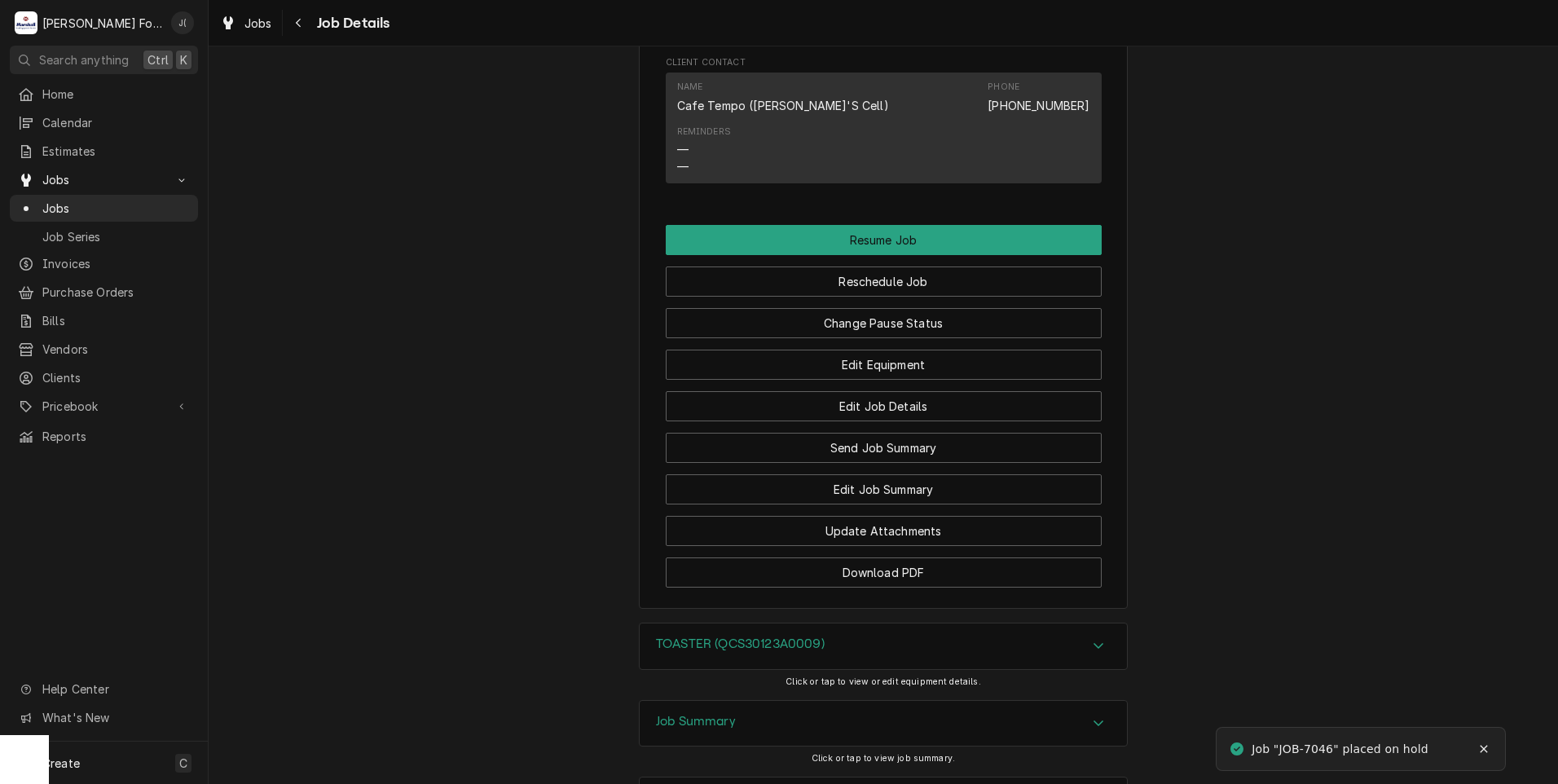
scroll to position [1654, 0]
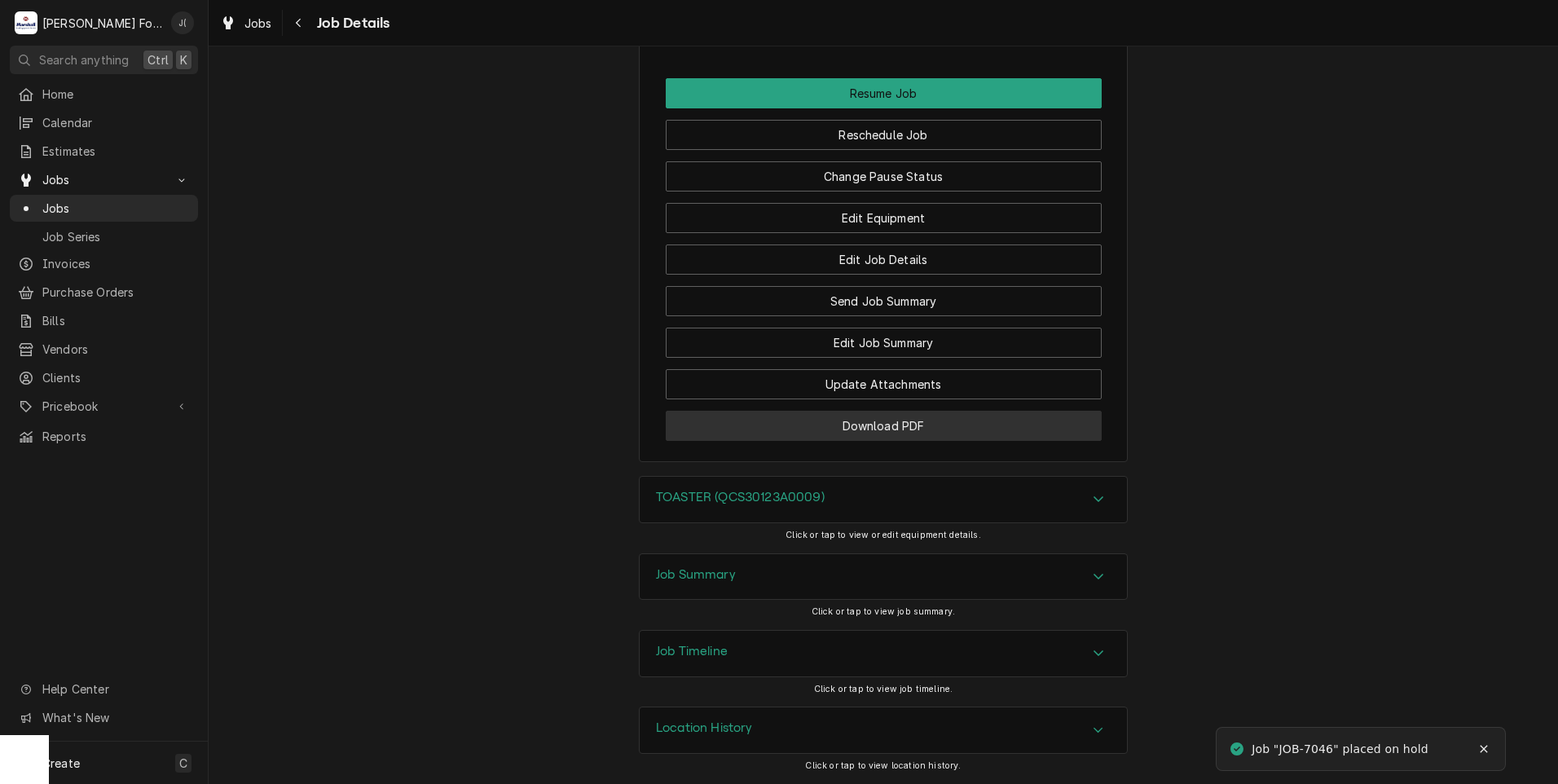
click at [747, 433] on button "Download PDF" at bounding box center [883, 426] width 436 height 31
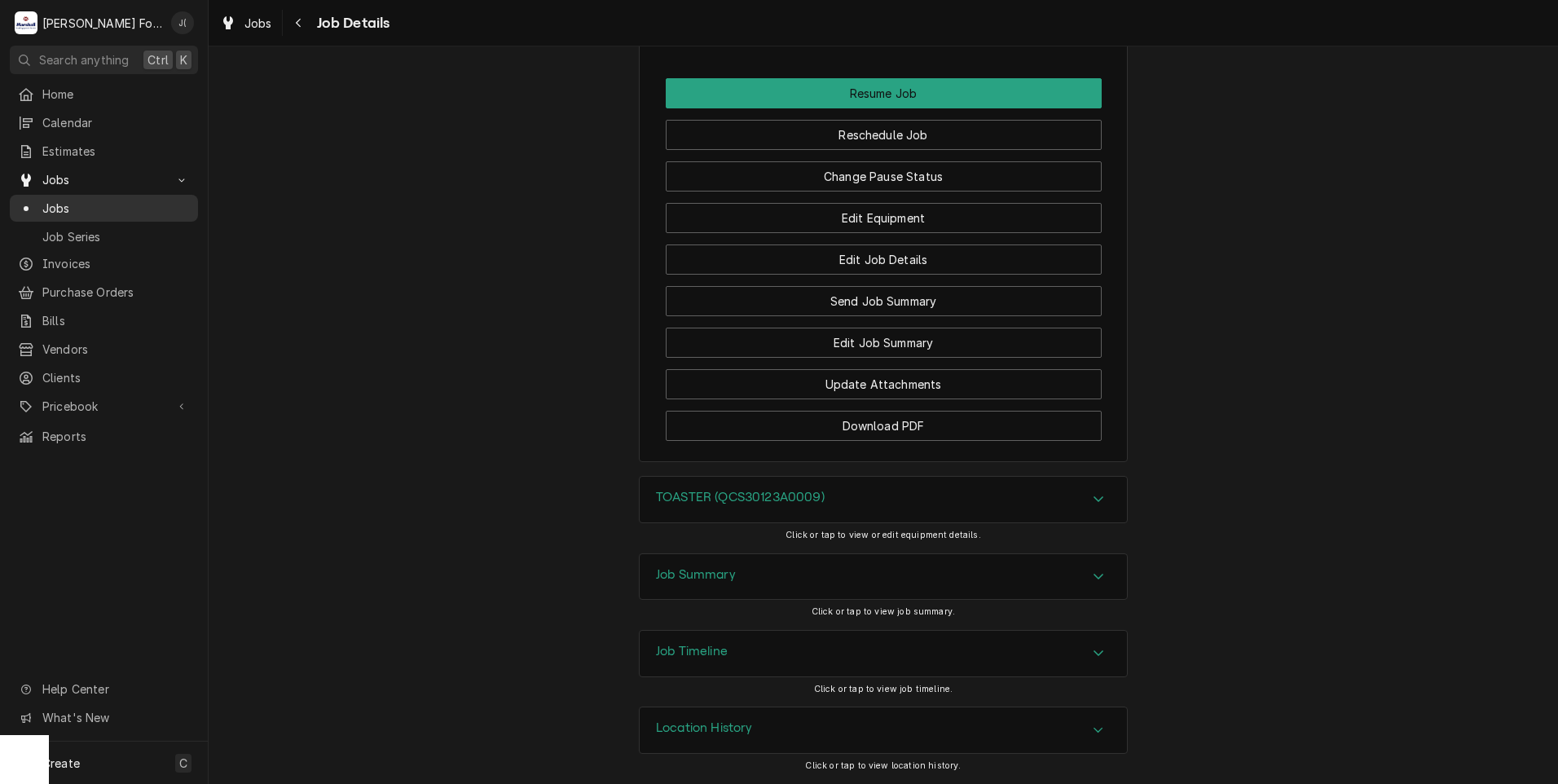
click at [108, 200] on span "Jobs" at bounding box center [116, 208] width 148 height 17
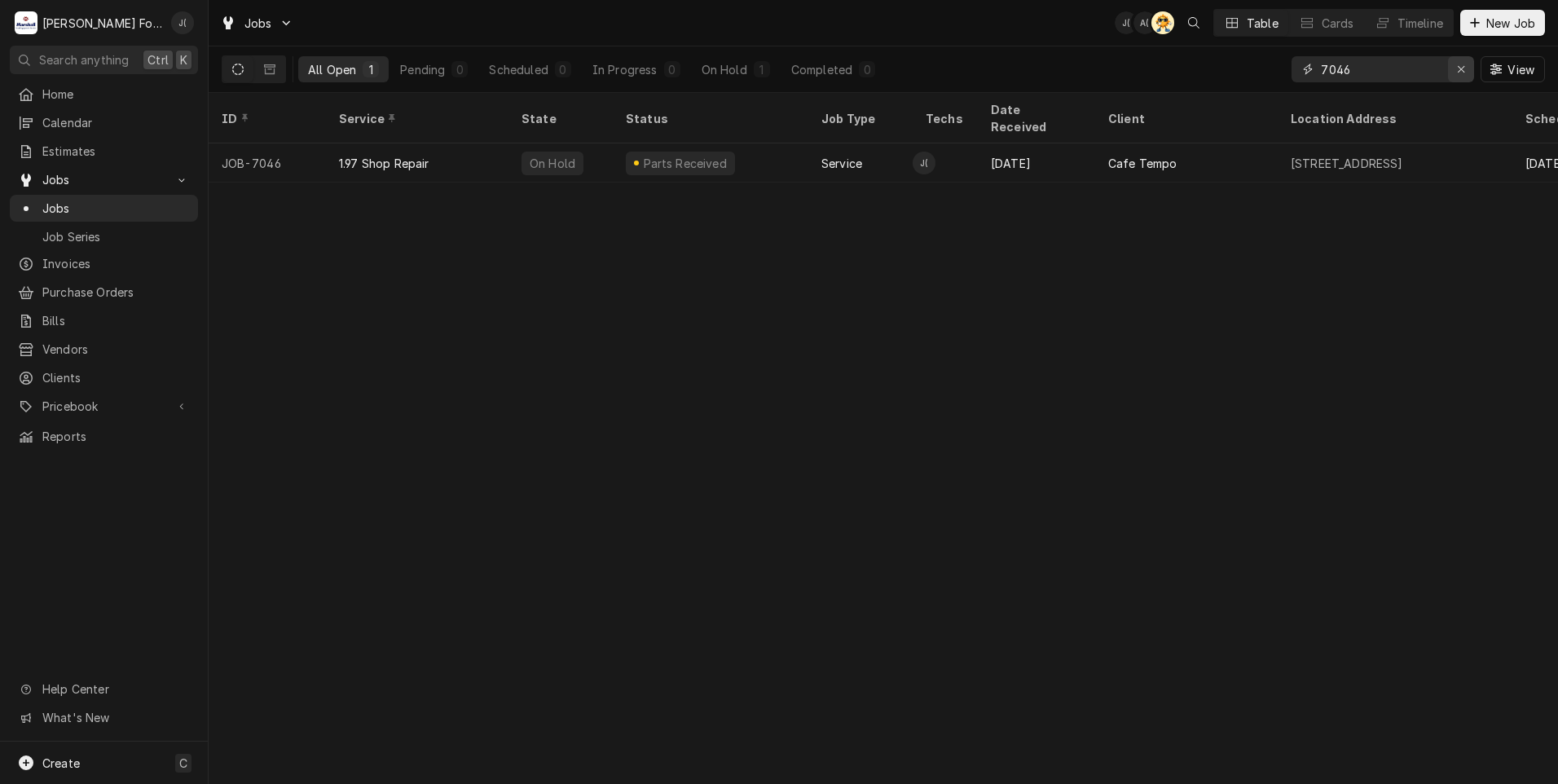
click at [1465, 72] on icon "Erase input" at bounding box center [1461, 69] width 9 height 12
click at [1414, 59] on input "Dynamic Content Wrapper" at bounding box center [1398, 69] width 154 height 26
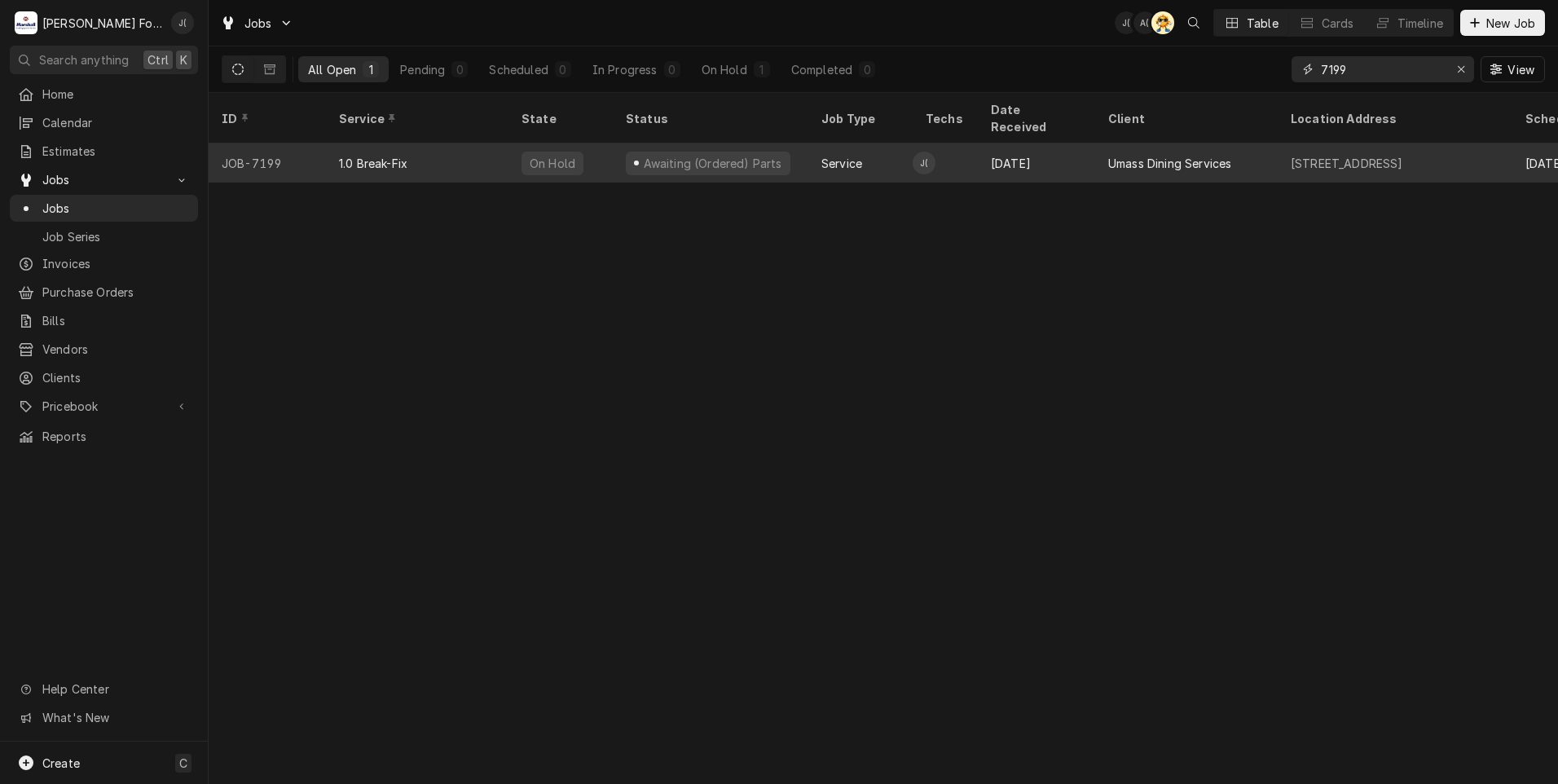
type input "7199"
click at [343, 155] on div "1.0 Break-Fix" at bounding box center [373, 163] width 69 height 17
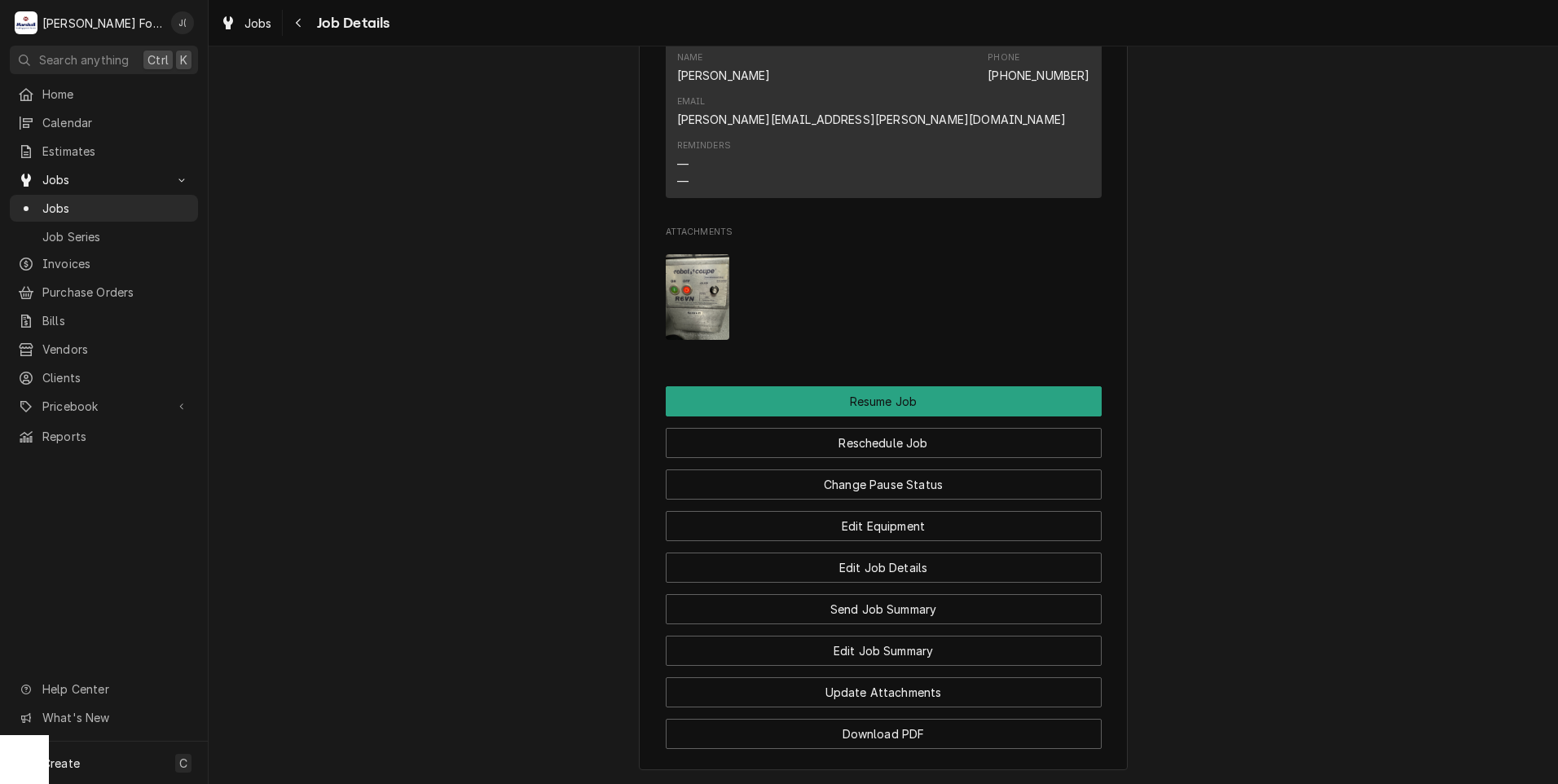
scroll to position [2199, 0]
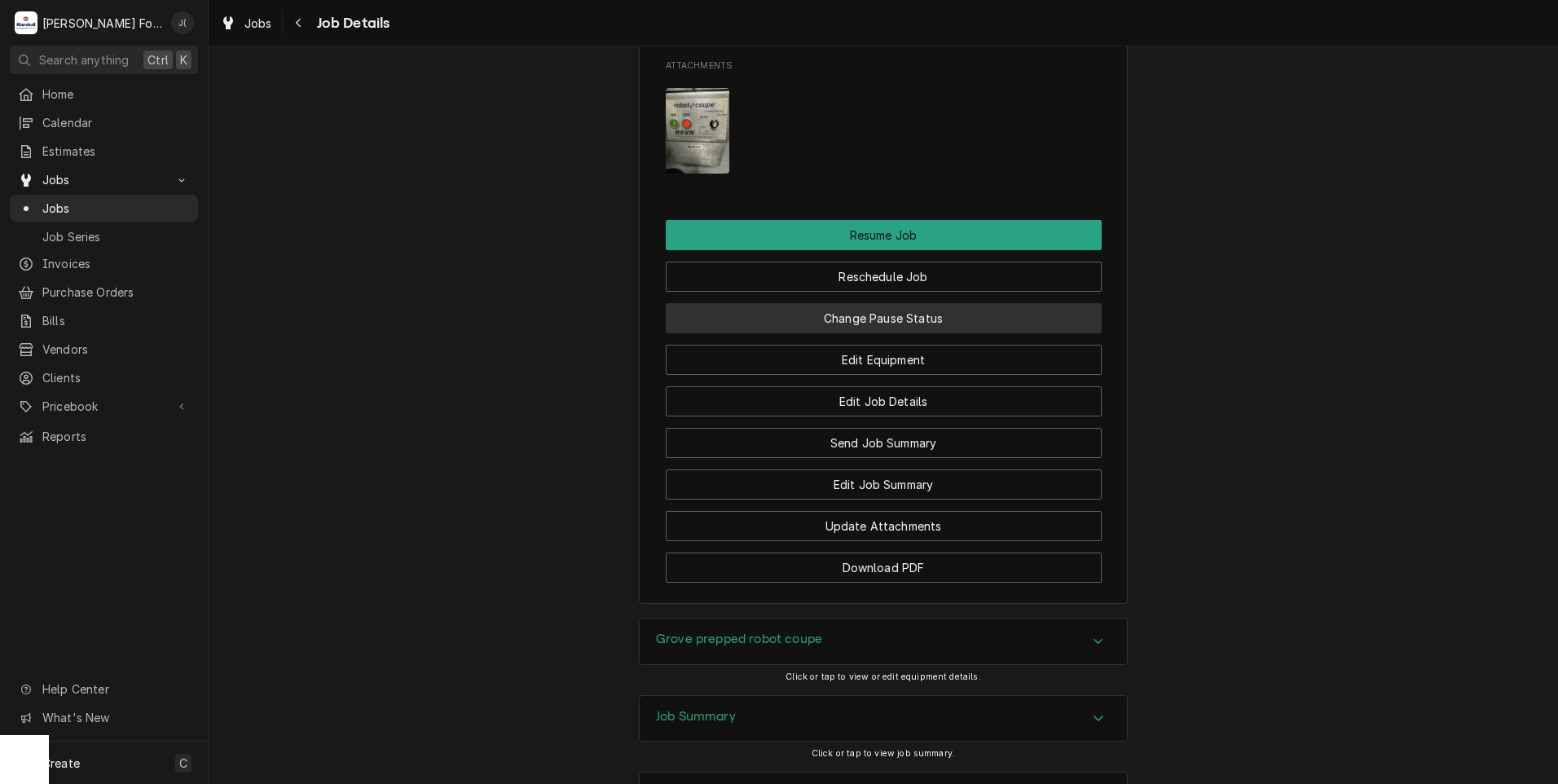
click at [853, 333] on button "Change Pause Status" at bounding box center [883, 318] width 436 height 31
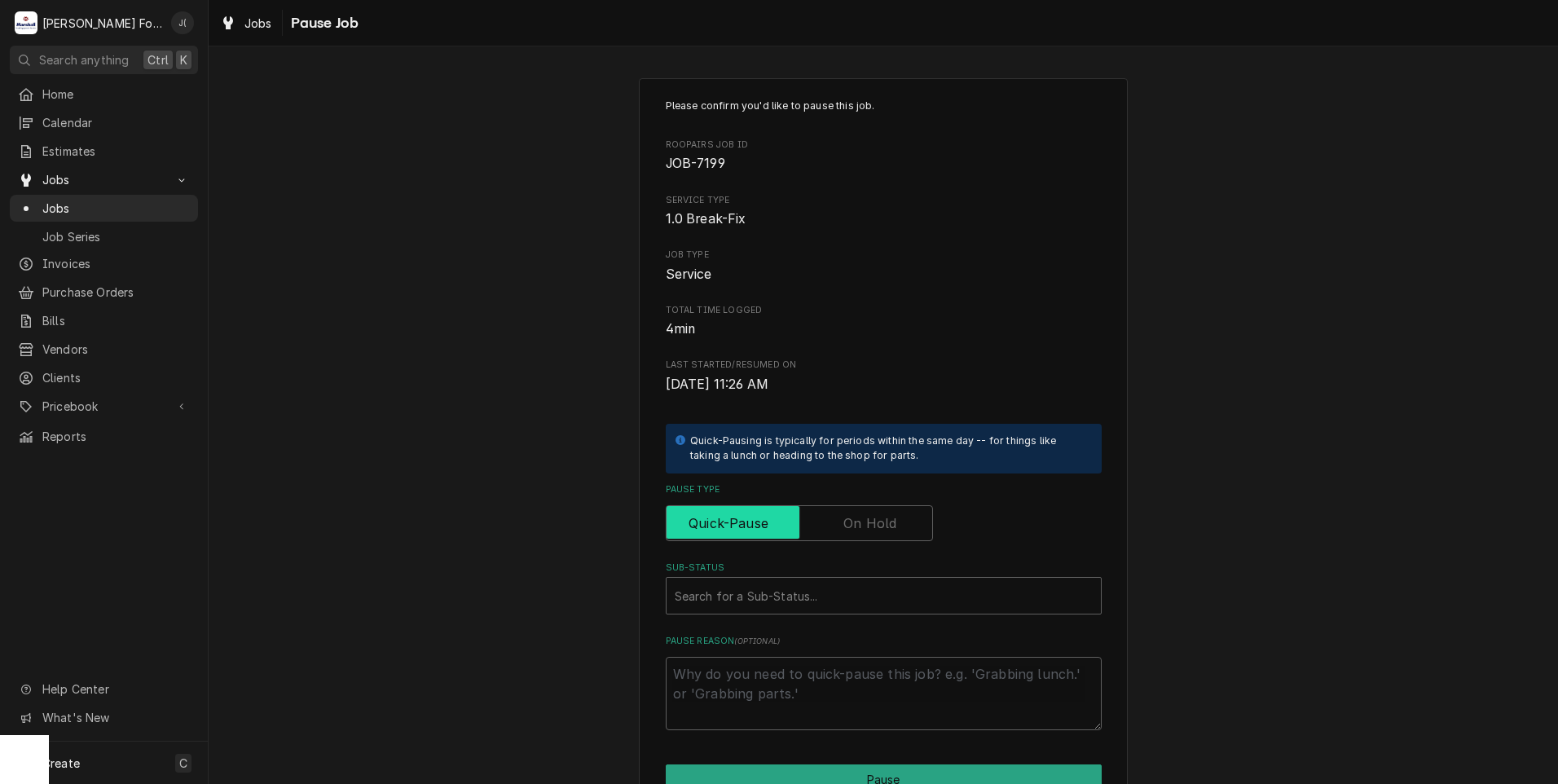
click at [845, 510] on input "Pause Type" at bounding box center [799, 522] width 253 height 35
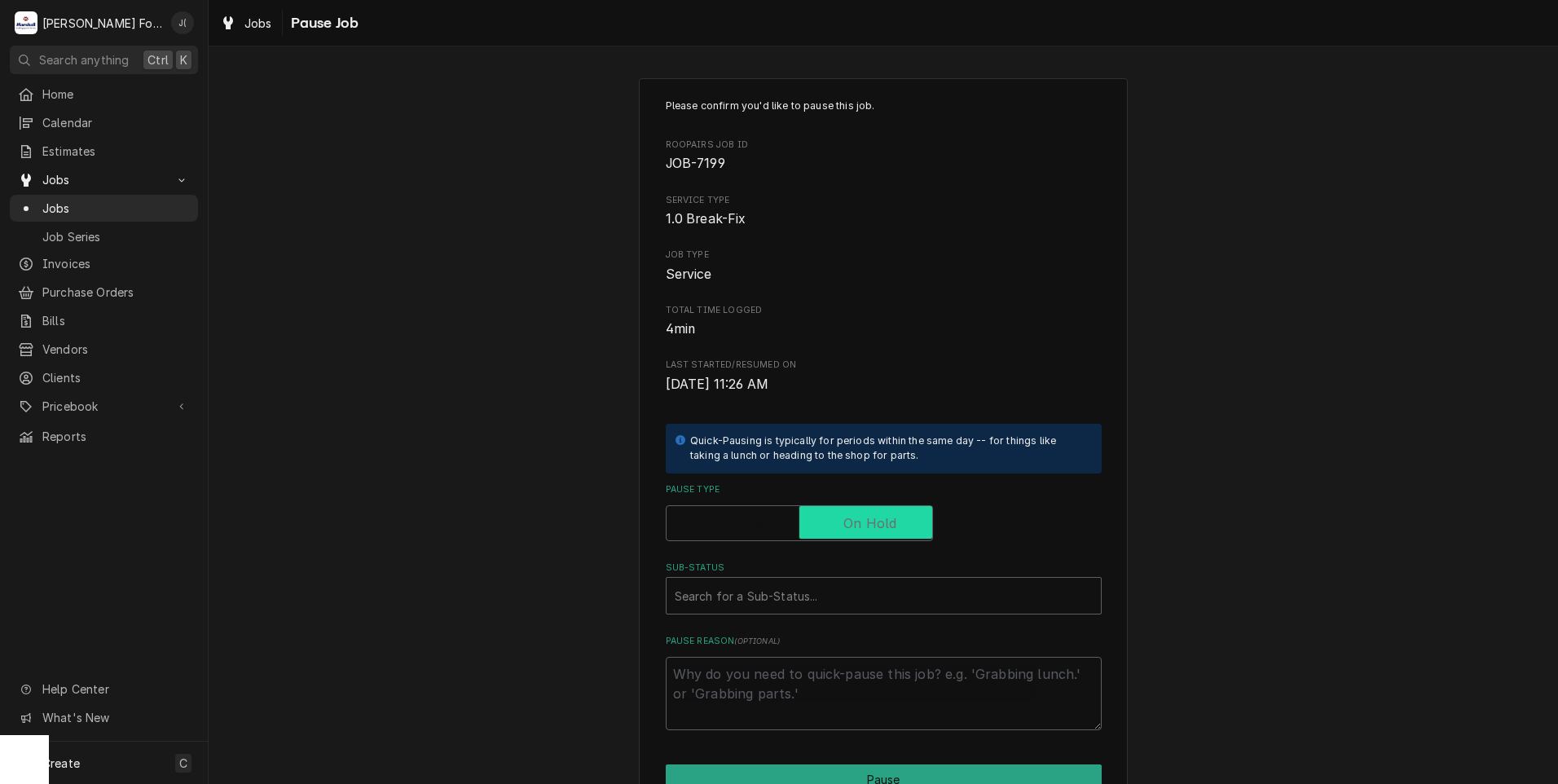
checkbox input "true"
click at [799, 597] on div "Sub-Status" at bounding box center [883, 596] width 418 height 30
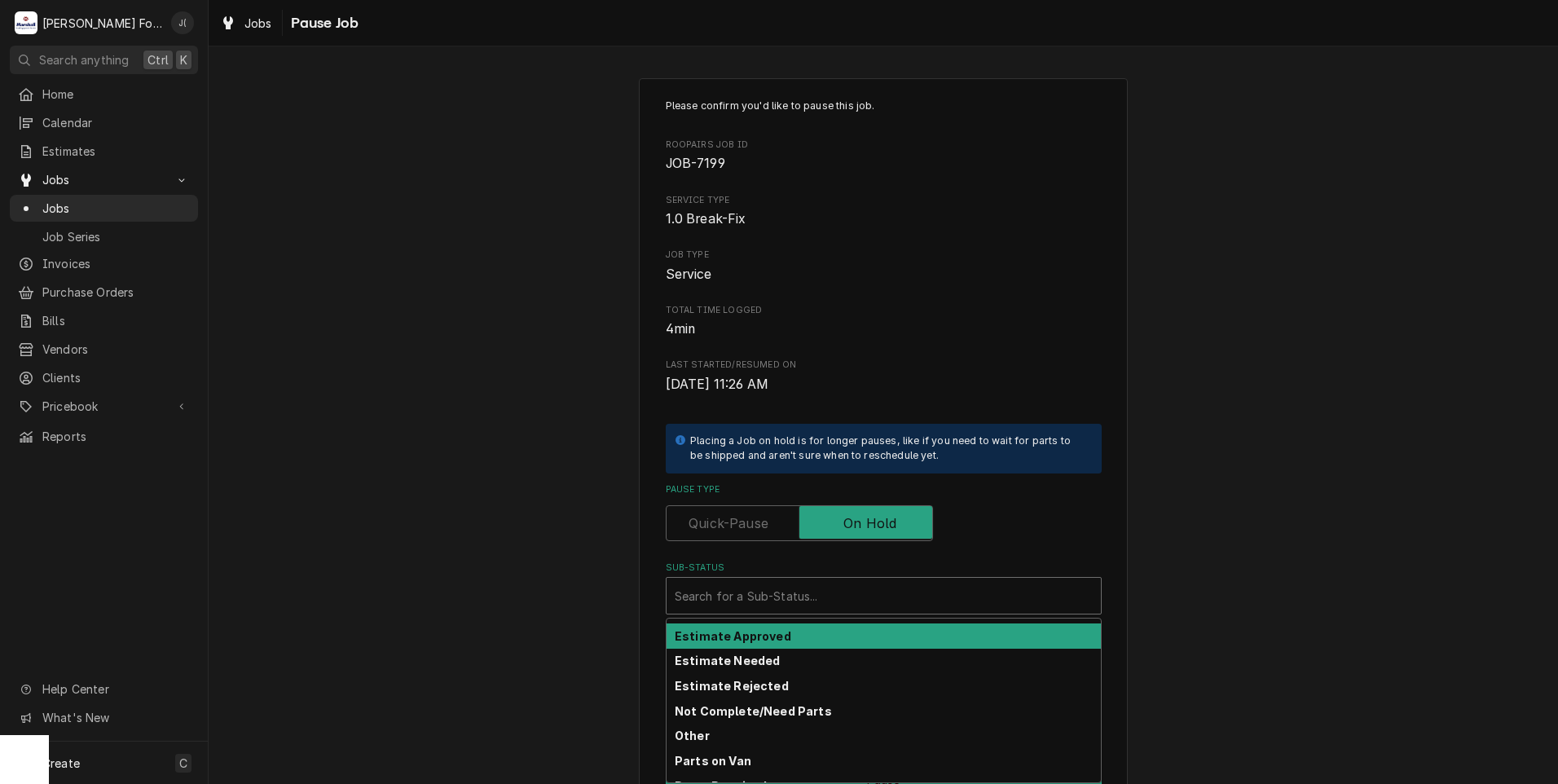
scroll to position [260, 0]
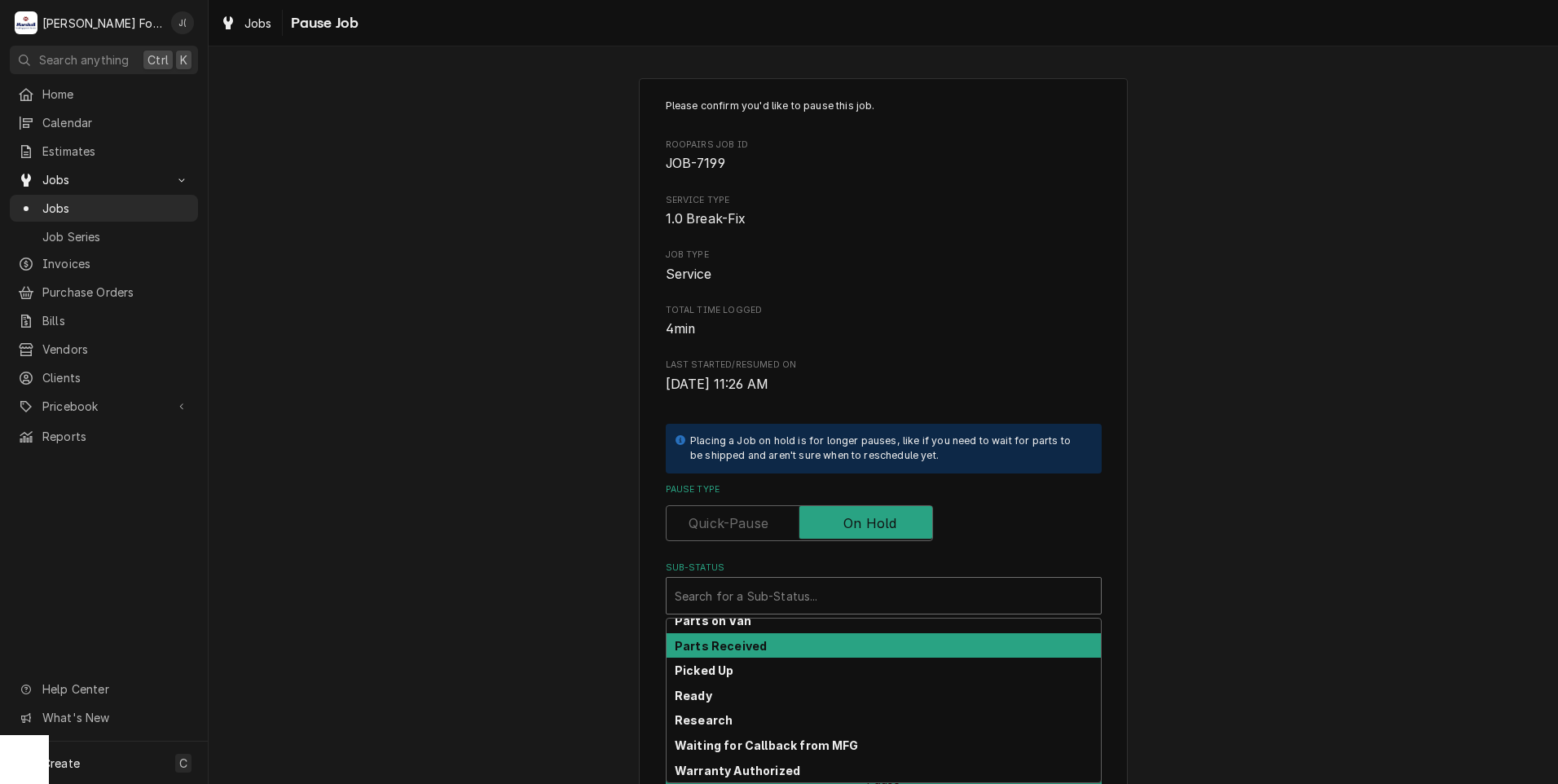
click at [802, 639] on div "Parts Received" at bounding box center [883, 645] width 434 height 26
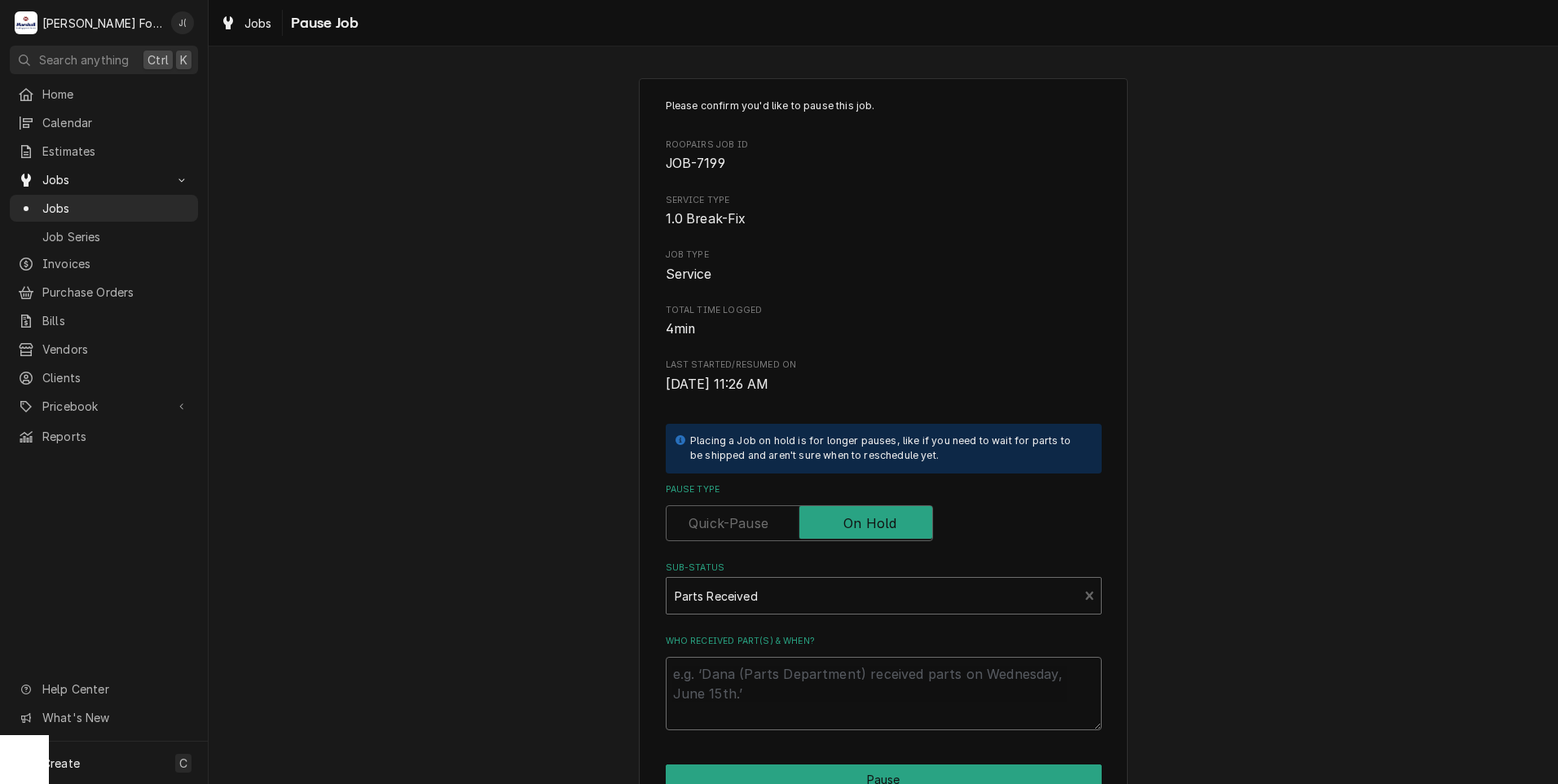
click at [797, 683] on textarea "Who received part(s) & when?" at bounding box center [883, 693] width 436 height 73
type textarea "x"
type textarea "0"
type textarea "x"
type textarea "09"
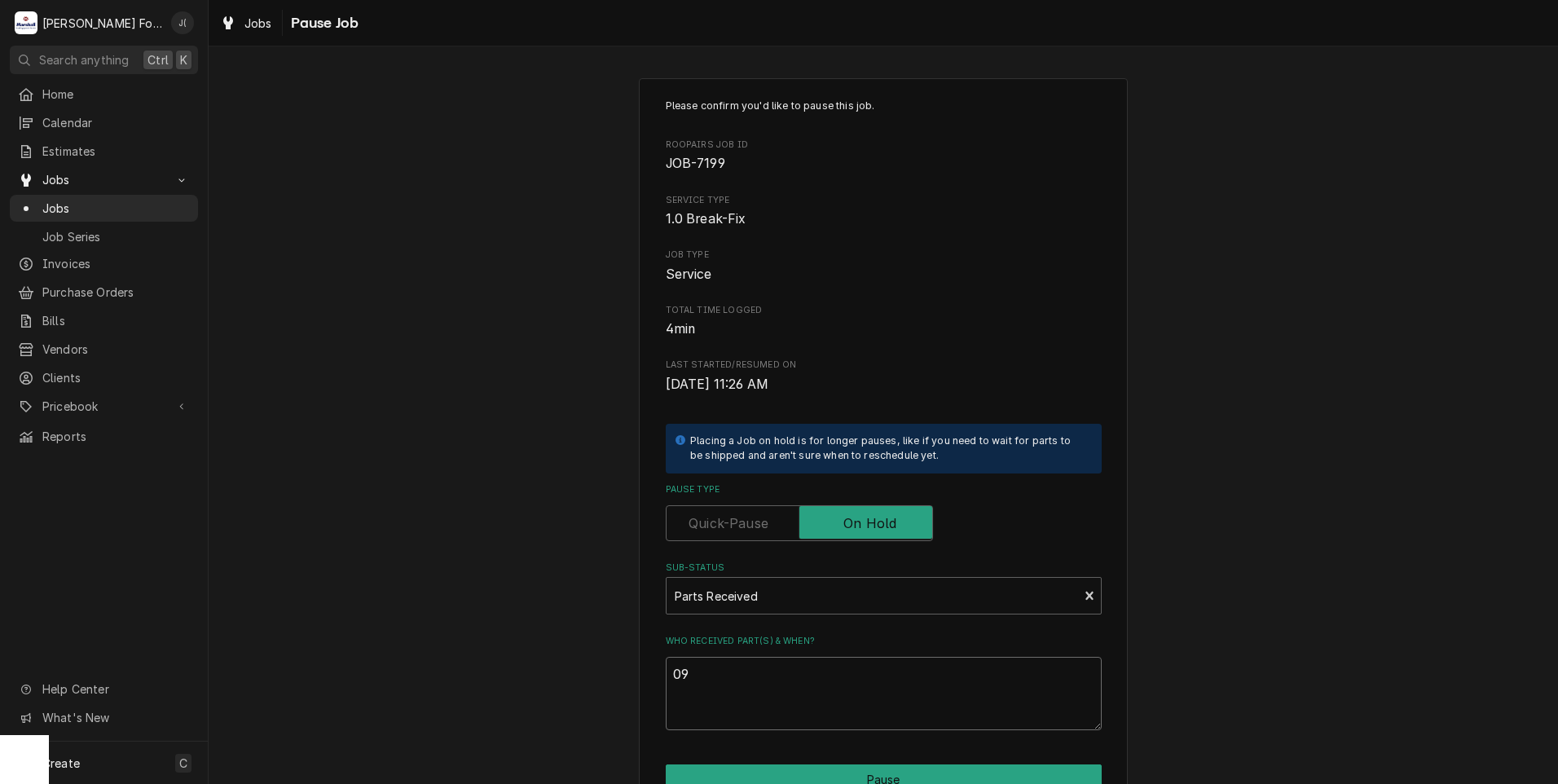
type textarea "x"
type textarea "09/"
type textarea "x"
type textarea "09/2"
type textarea "x"
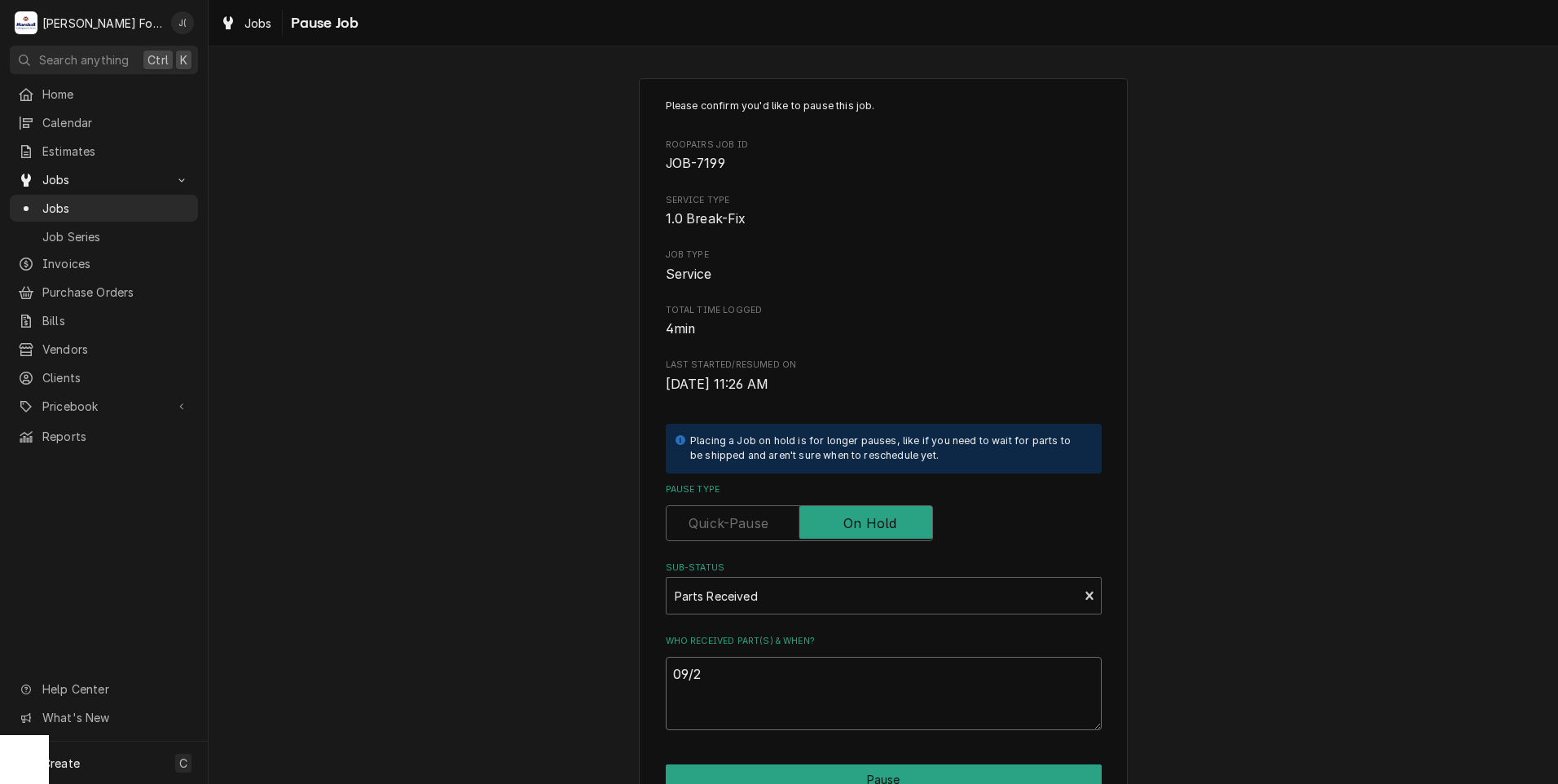
type textarea "09/22"
type textarea "x"
type textarea "09/22/"
type textarea "x"
type textarea "09/22/2"
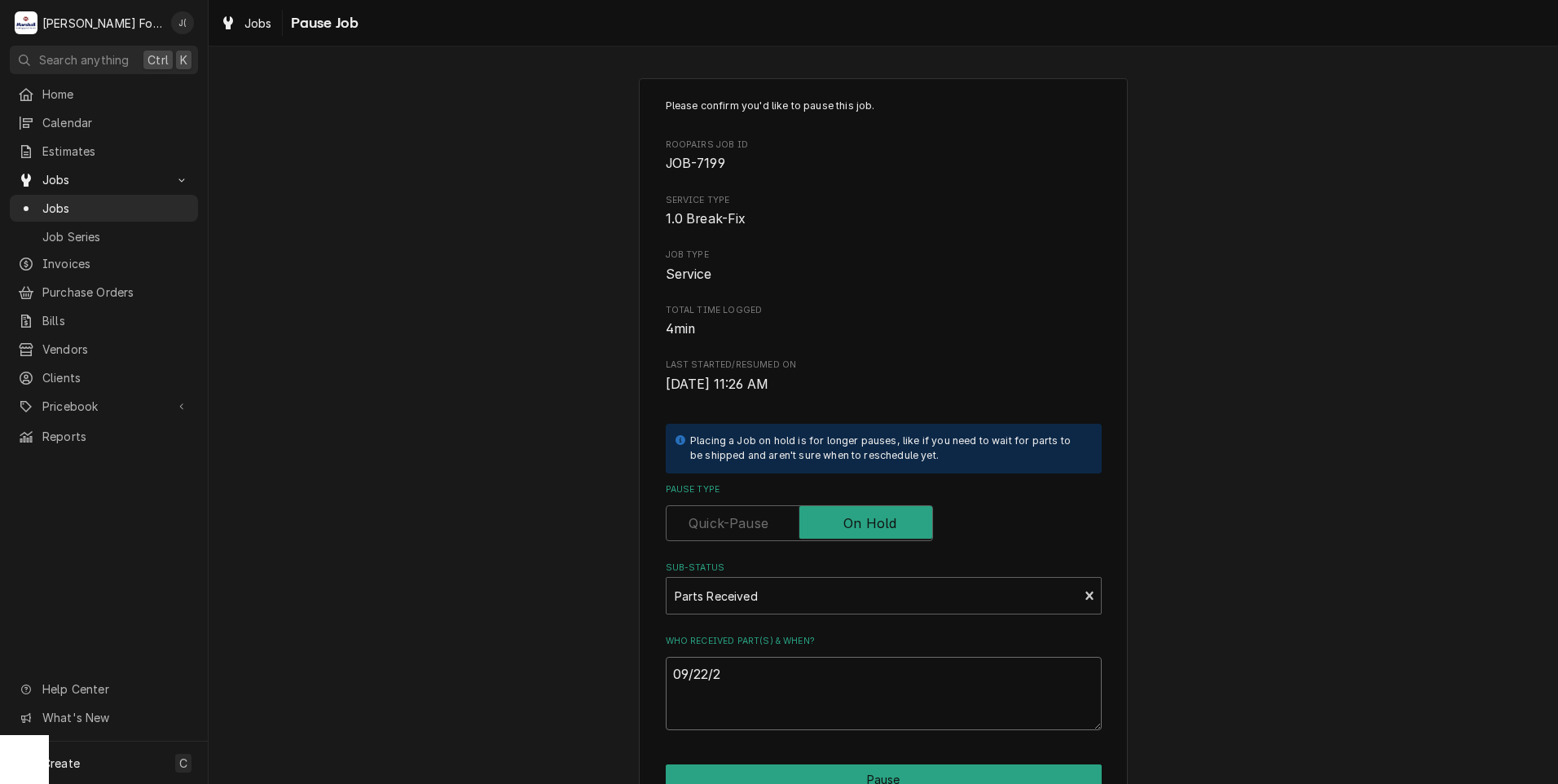
type textarea "x"
type textarea "09/22/20"
type textarea "x"
type textarea "09/22/202"
type textarea "x"
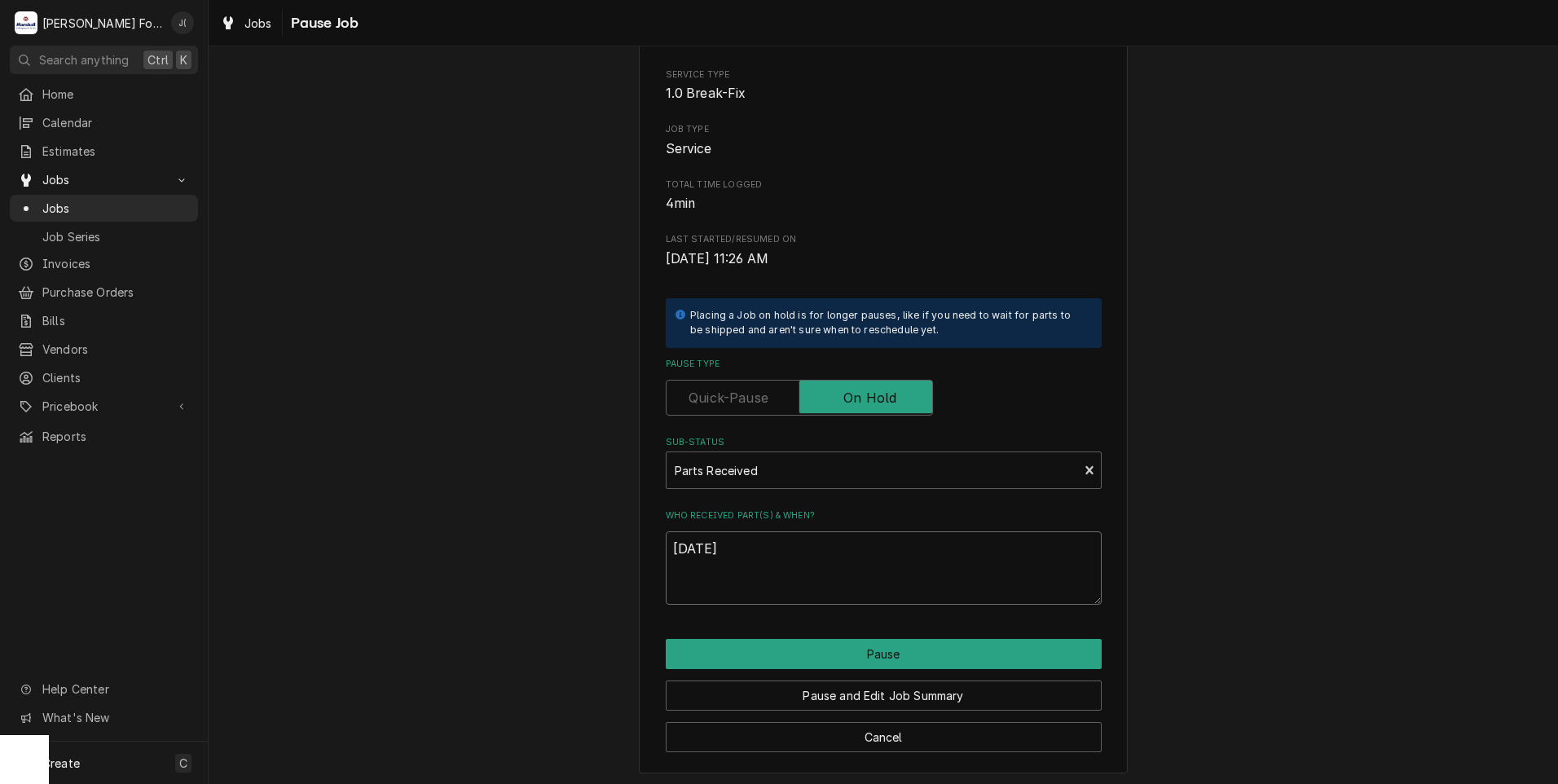
scroll to position [129, 0]
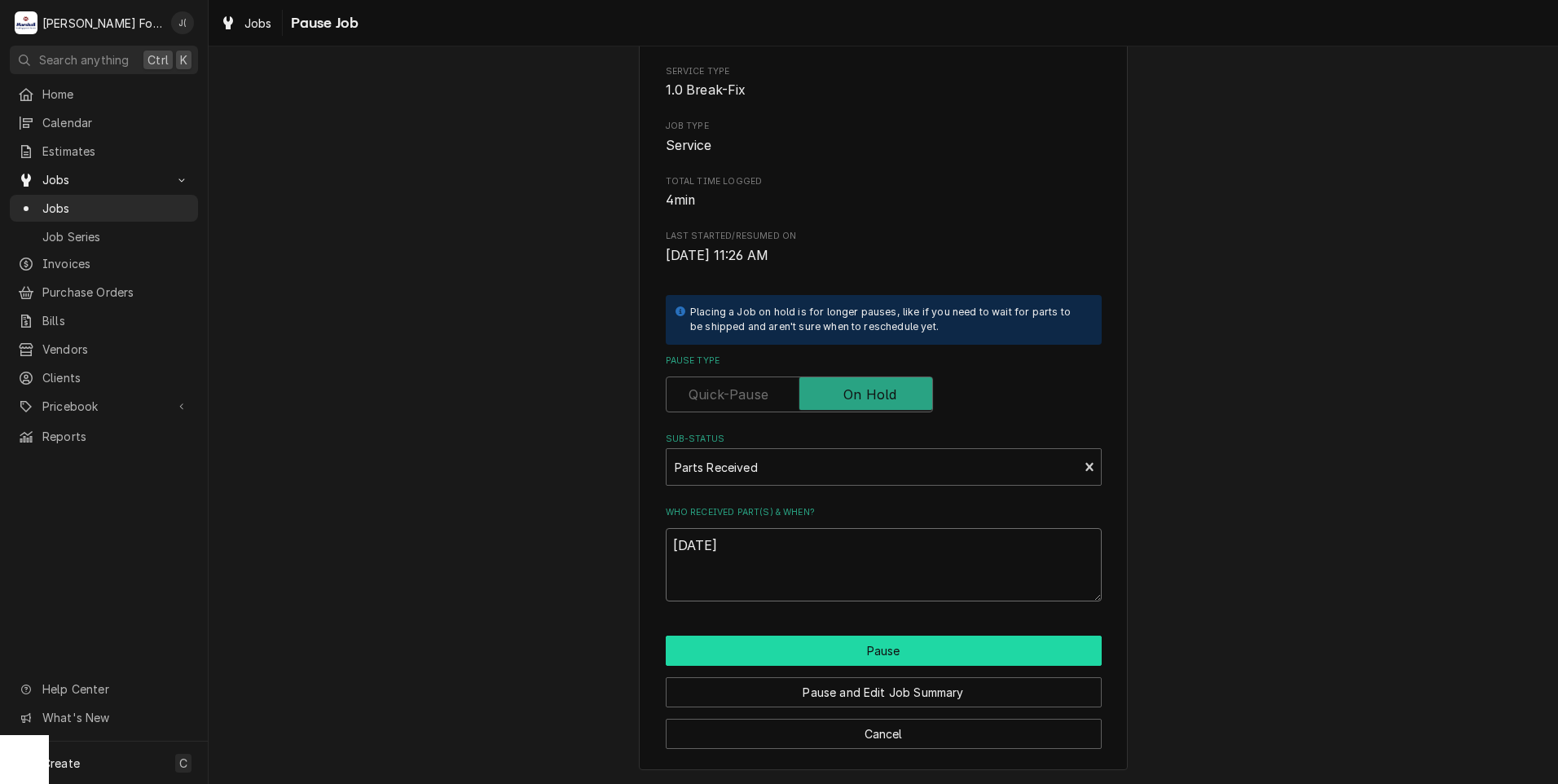
type textarea "[DATE]"
click at [797, 654] on button "Pause" at bounding box center [883, 650] width 436 height 31
type textarea "x"
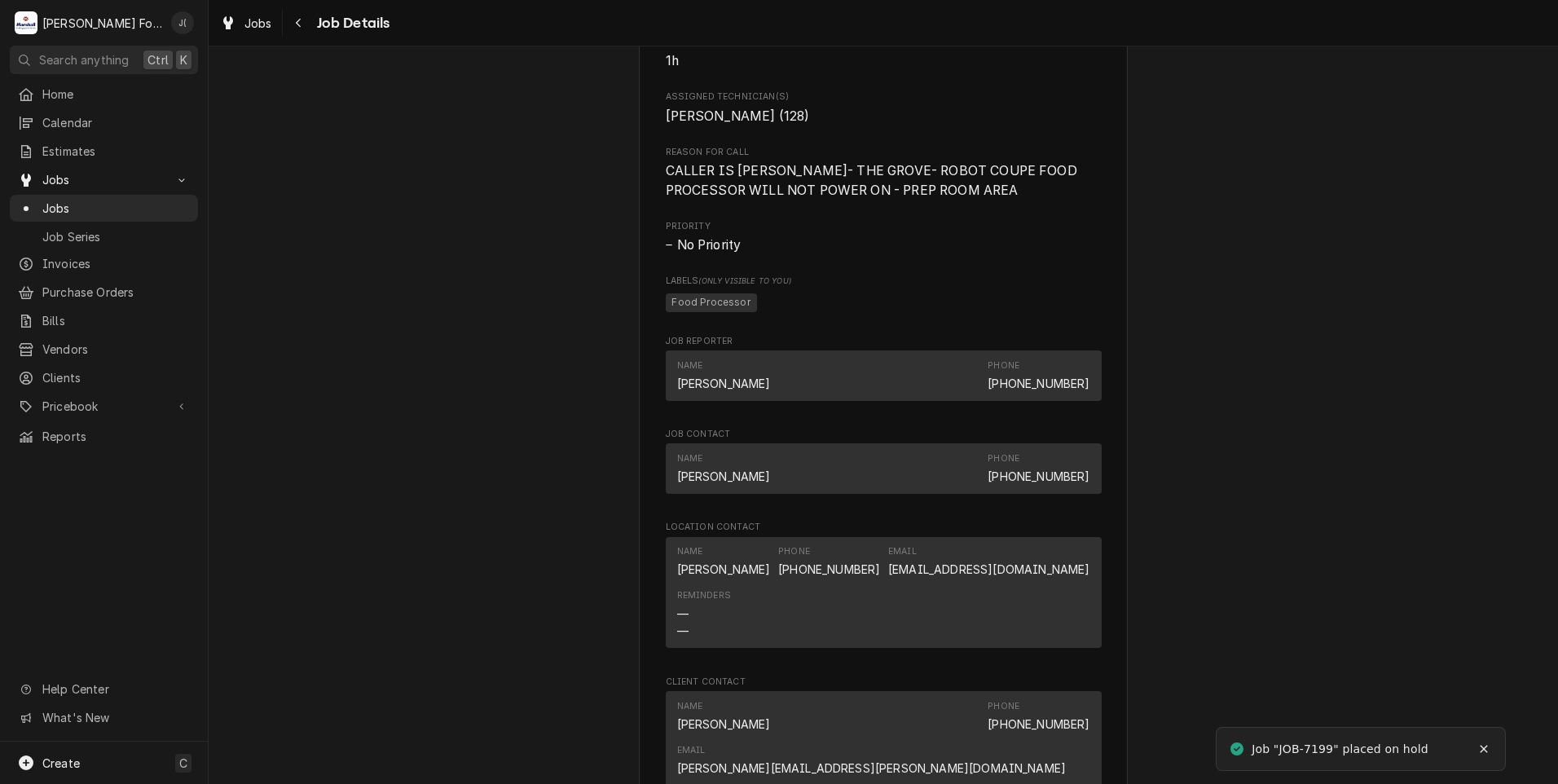
scroll to position [2118, 0]
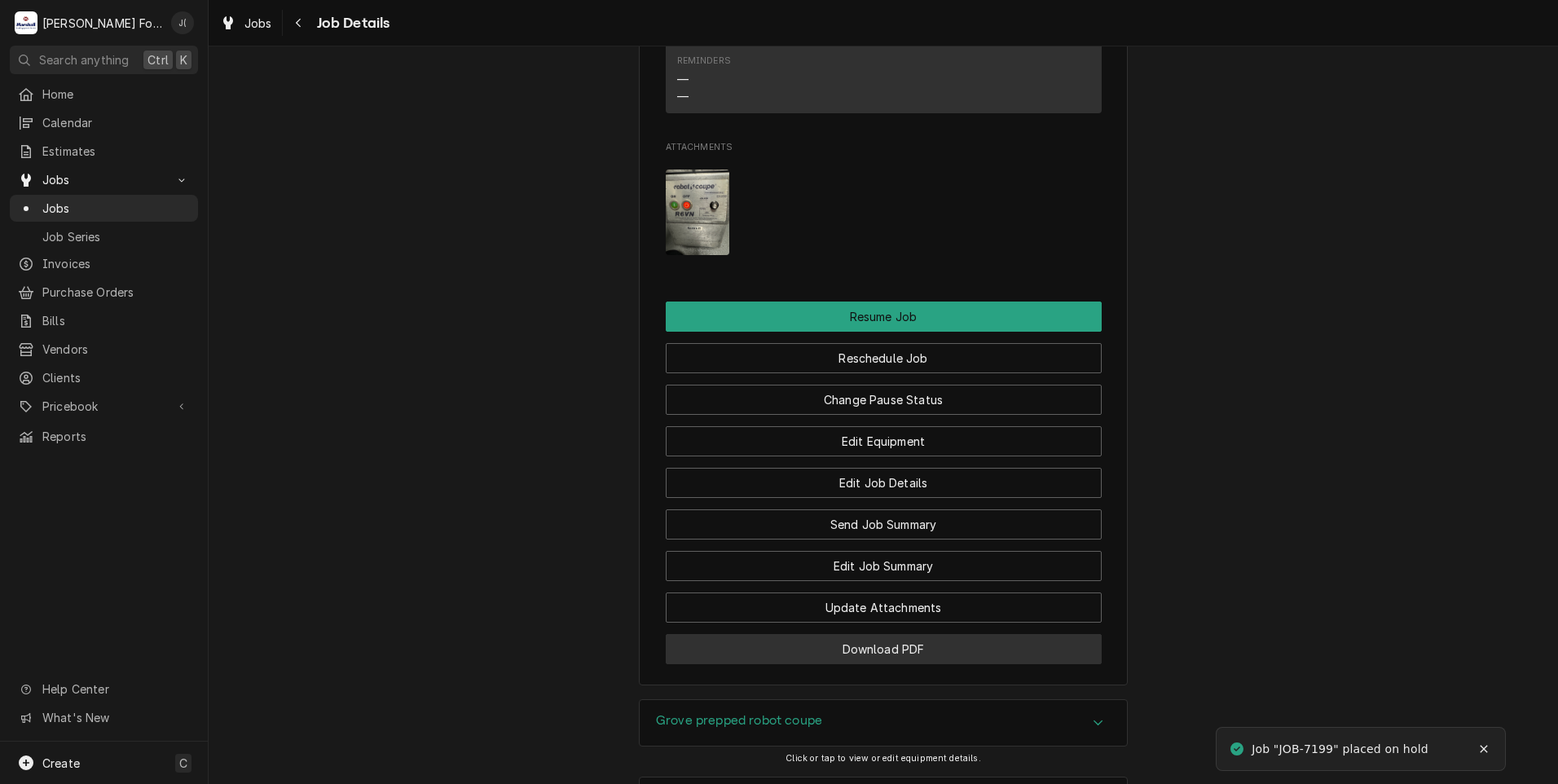
click at [793, 664] on button "Download PDF" at bounding box center [883, 649] width 436 height 31
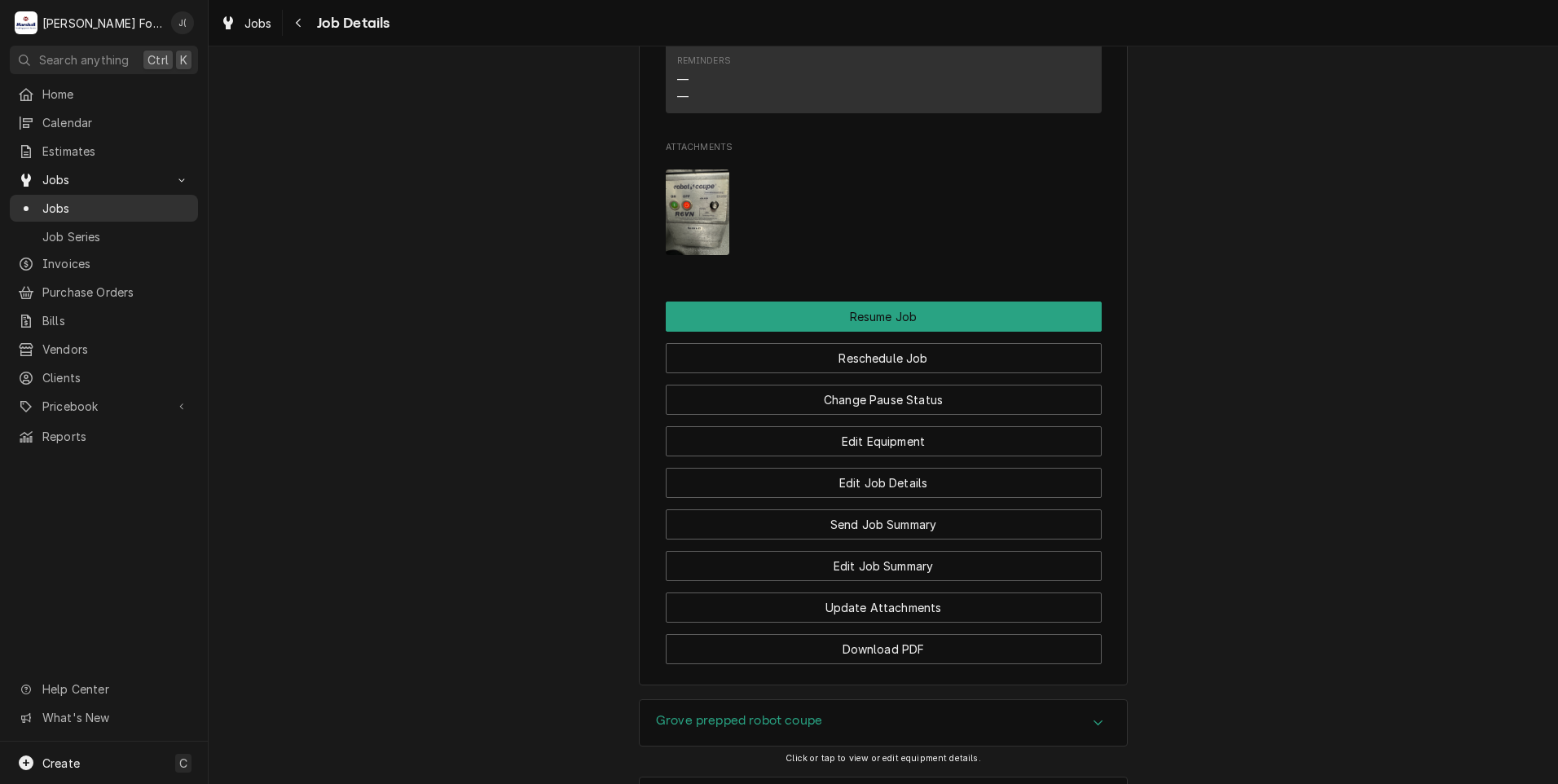
click at [83, 202] on span "Jobs" at bounding box center [116, 208] width 148 height 17
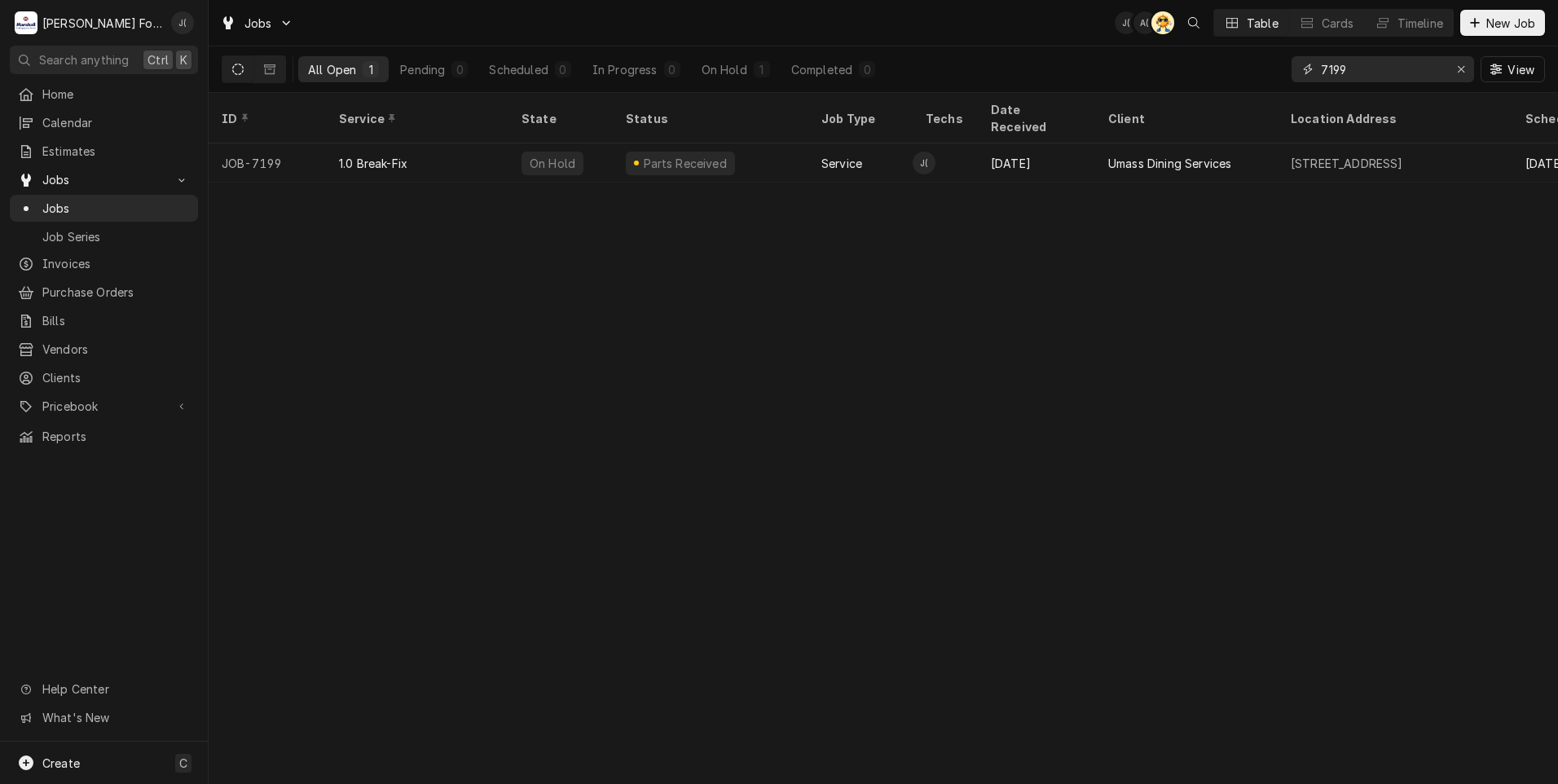
drag, startPoint x: 1466, startPoint y: 68, endPoint x: 1457, endPoint y: 68, distance: 9.0
click at [1465, 68] on icon "Erase input" at bounding box center [1461, 69] width 9 height 12
click at [1419, 66] on input "Dynamic Content Wrapper" at bounding box center [1398, 69] width 154 height 26
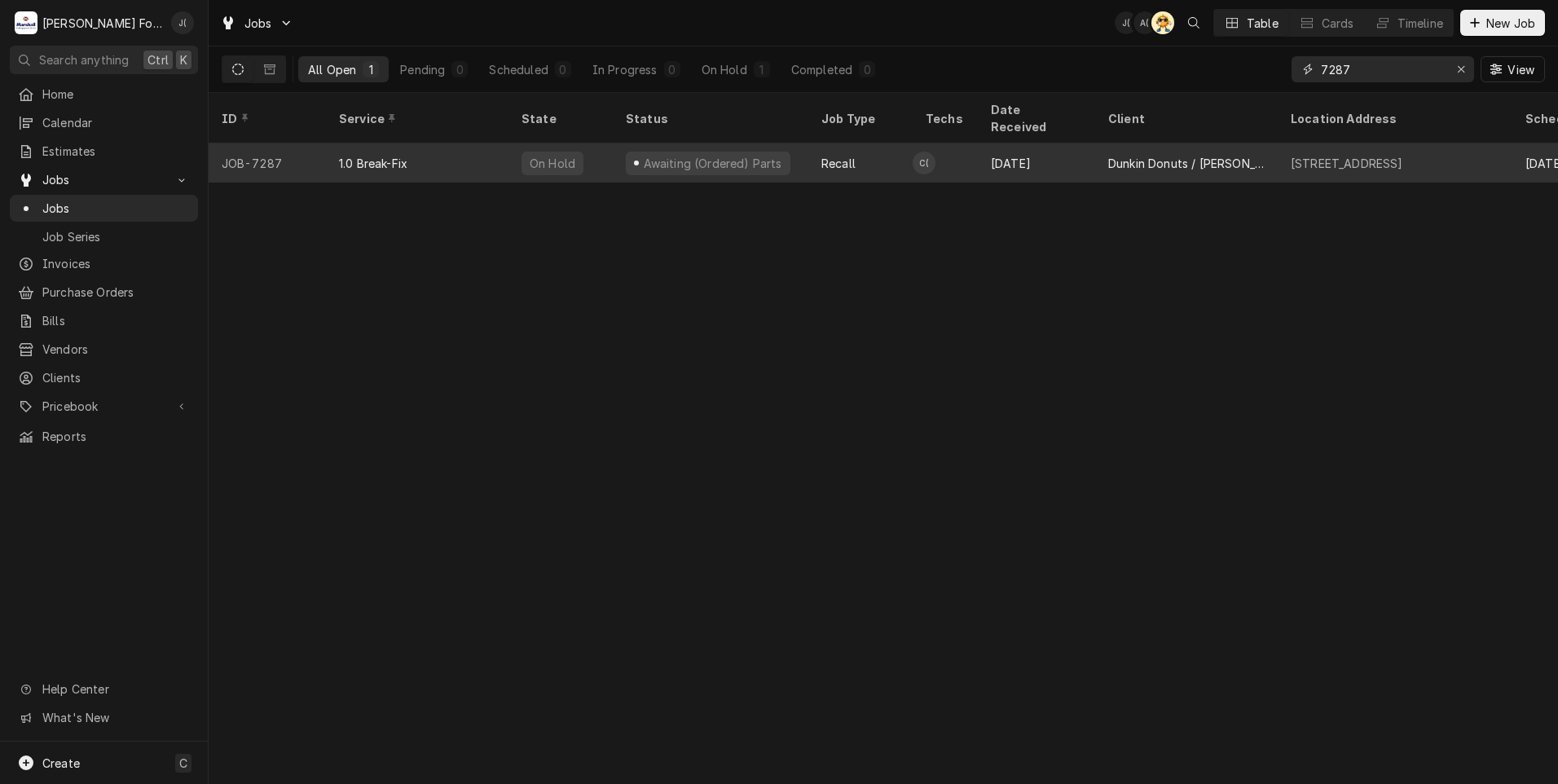
type input "7287"
click at [491, 144] on div "1.0 Break-Fix" at bounding box center [417, 163] width 182 height 39
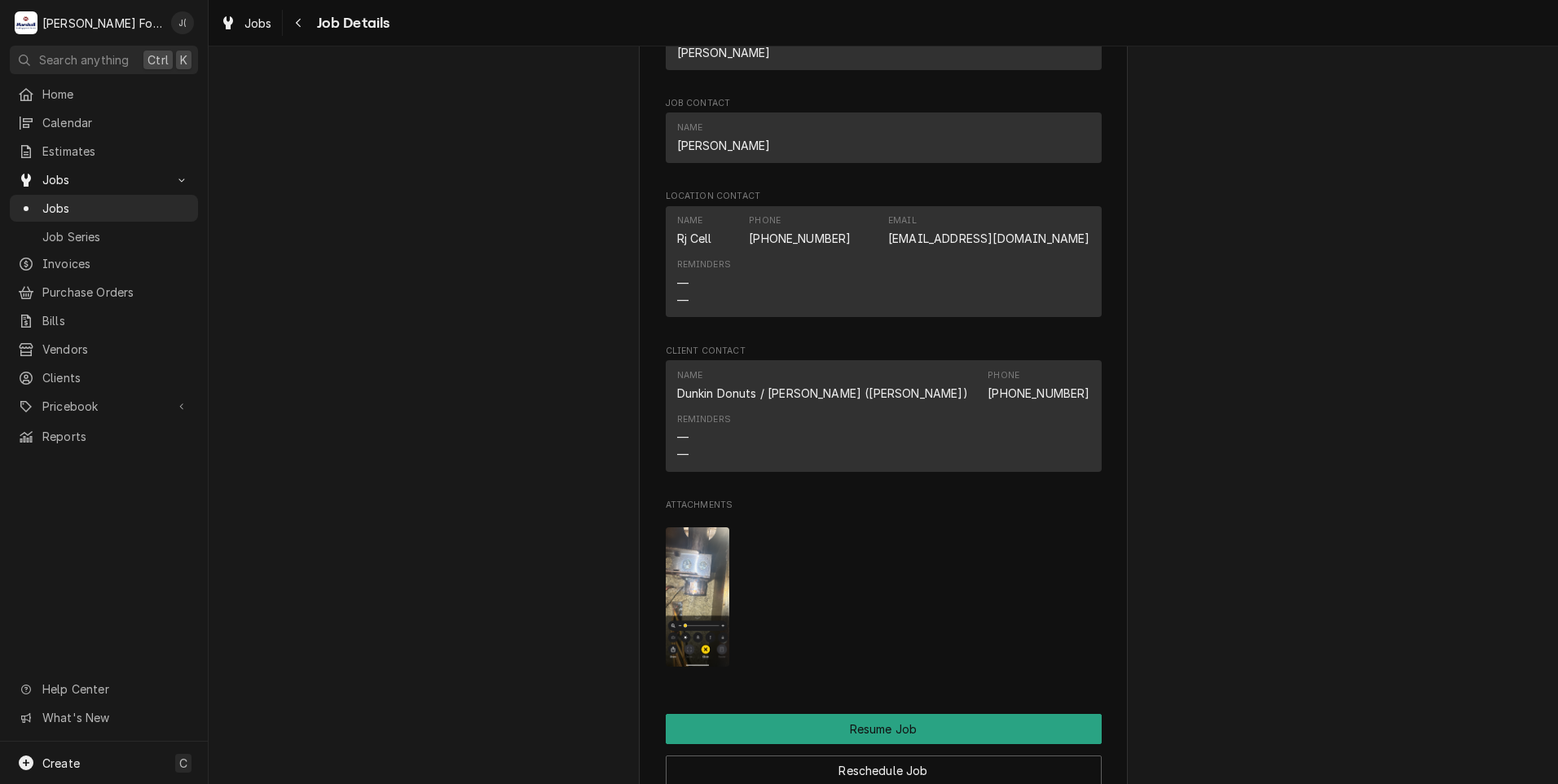
scroll to position [1711, 0]
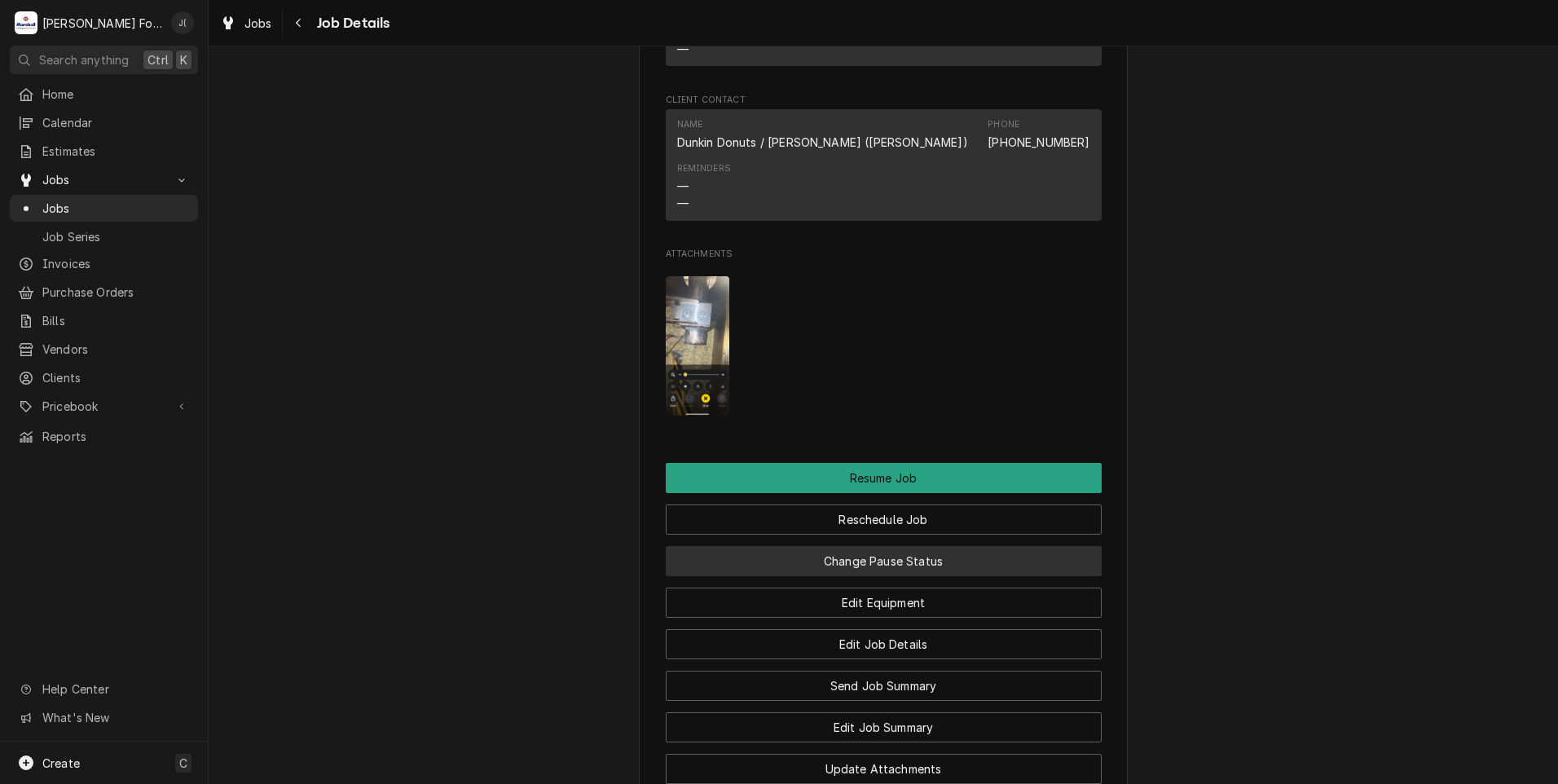
click at [817, 576] on button "Change Pause Status" at bounding box center [883, 560] width 436 height 31
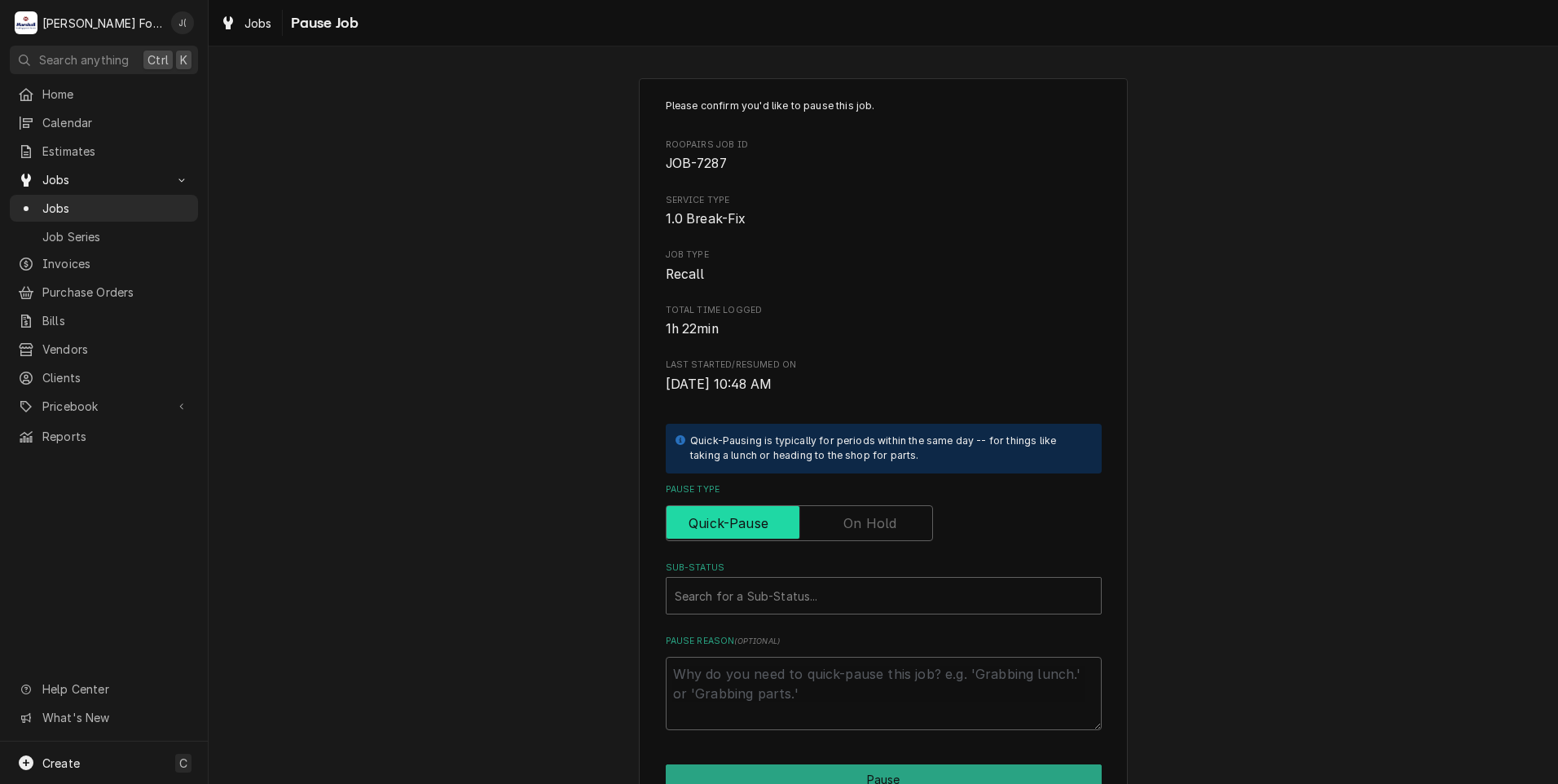
click at [874, 535] on input "Pause Type" at bounding box center [799, 522] width 253 height 35
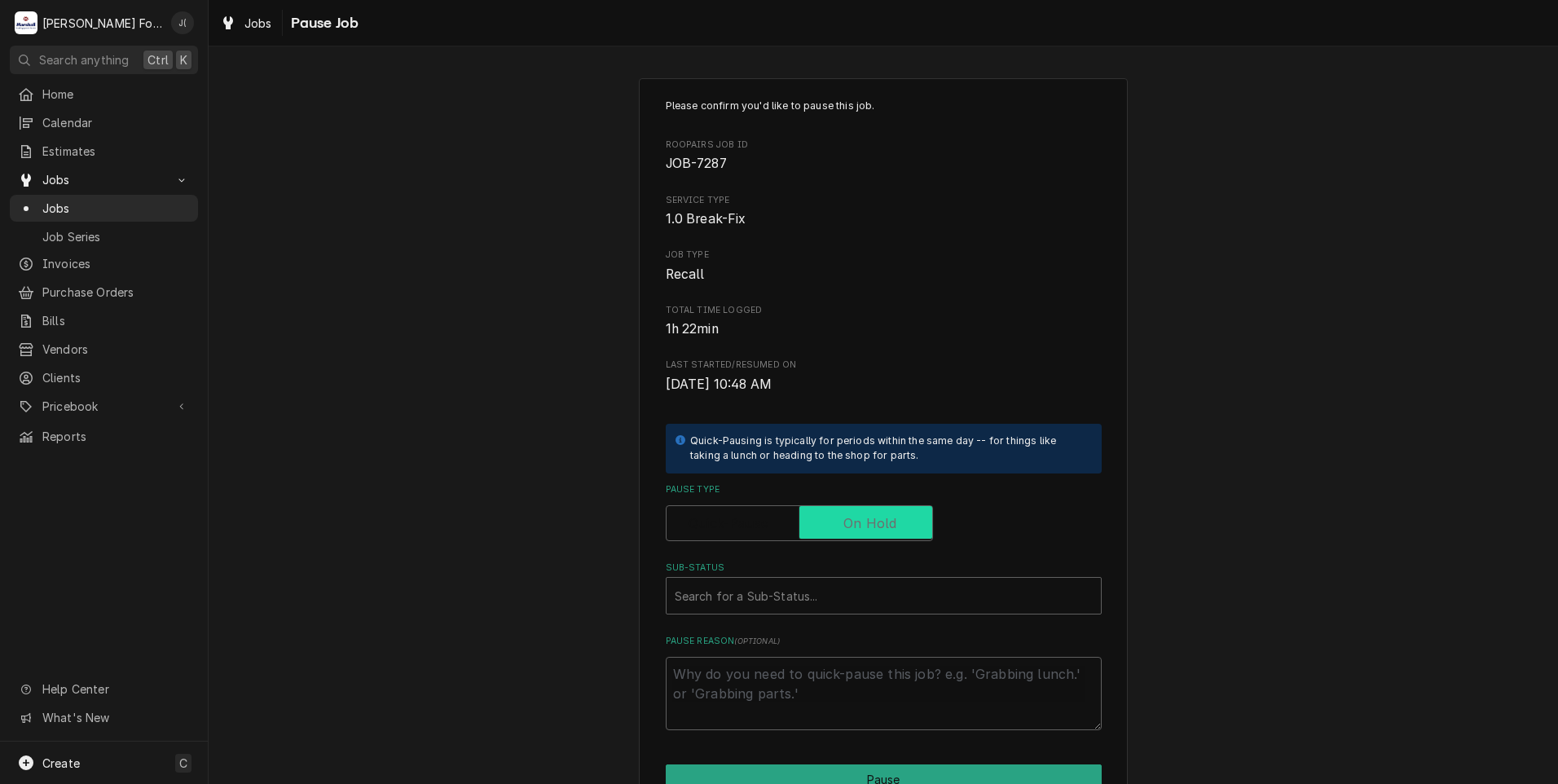
checkbox input "true"
click at [853, 590] on div "Sub-Status" at bounding box center [883, 596] width 418 height 30
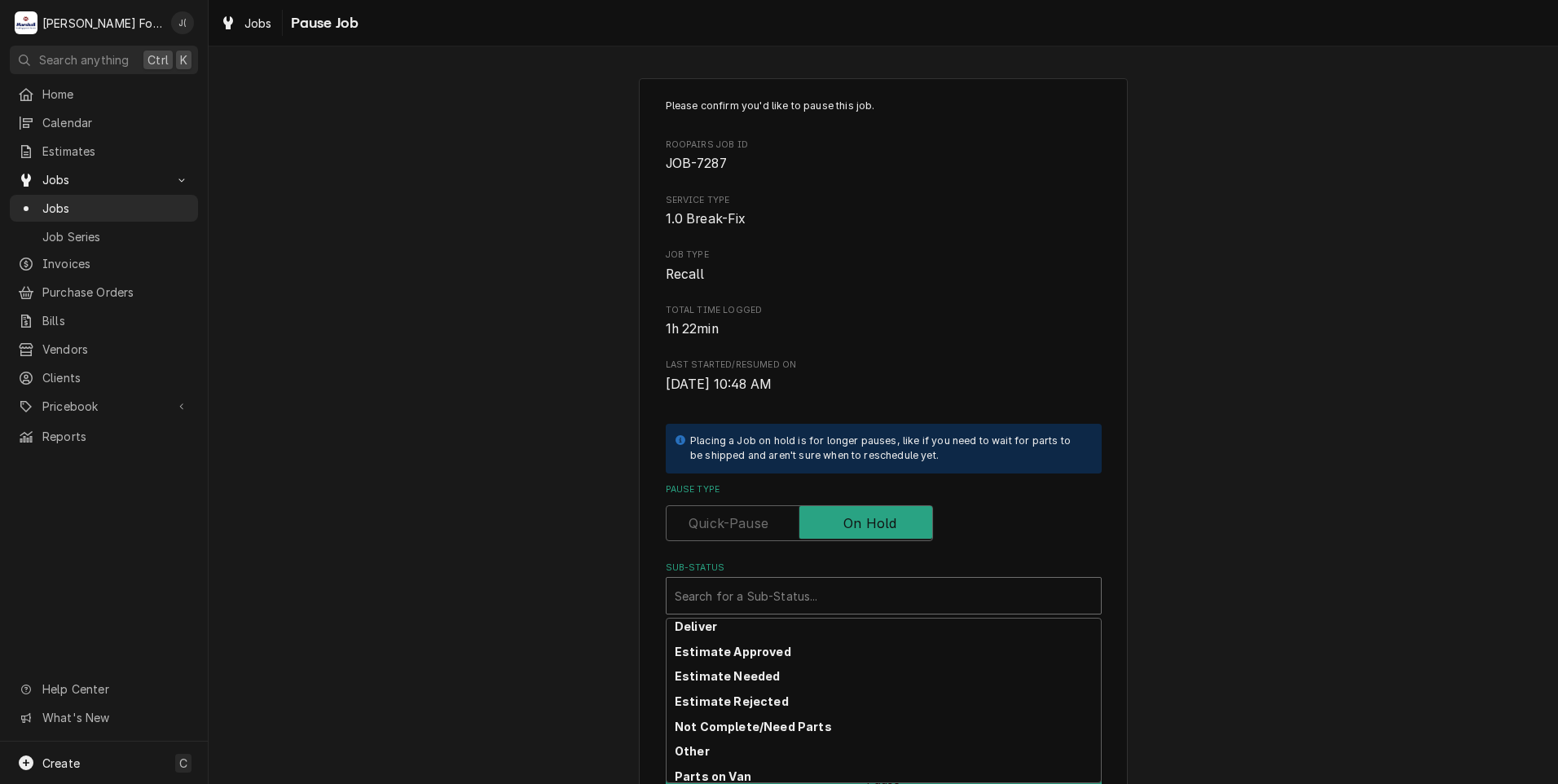
scroll to position [260, 0]
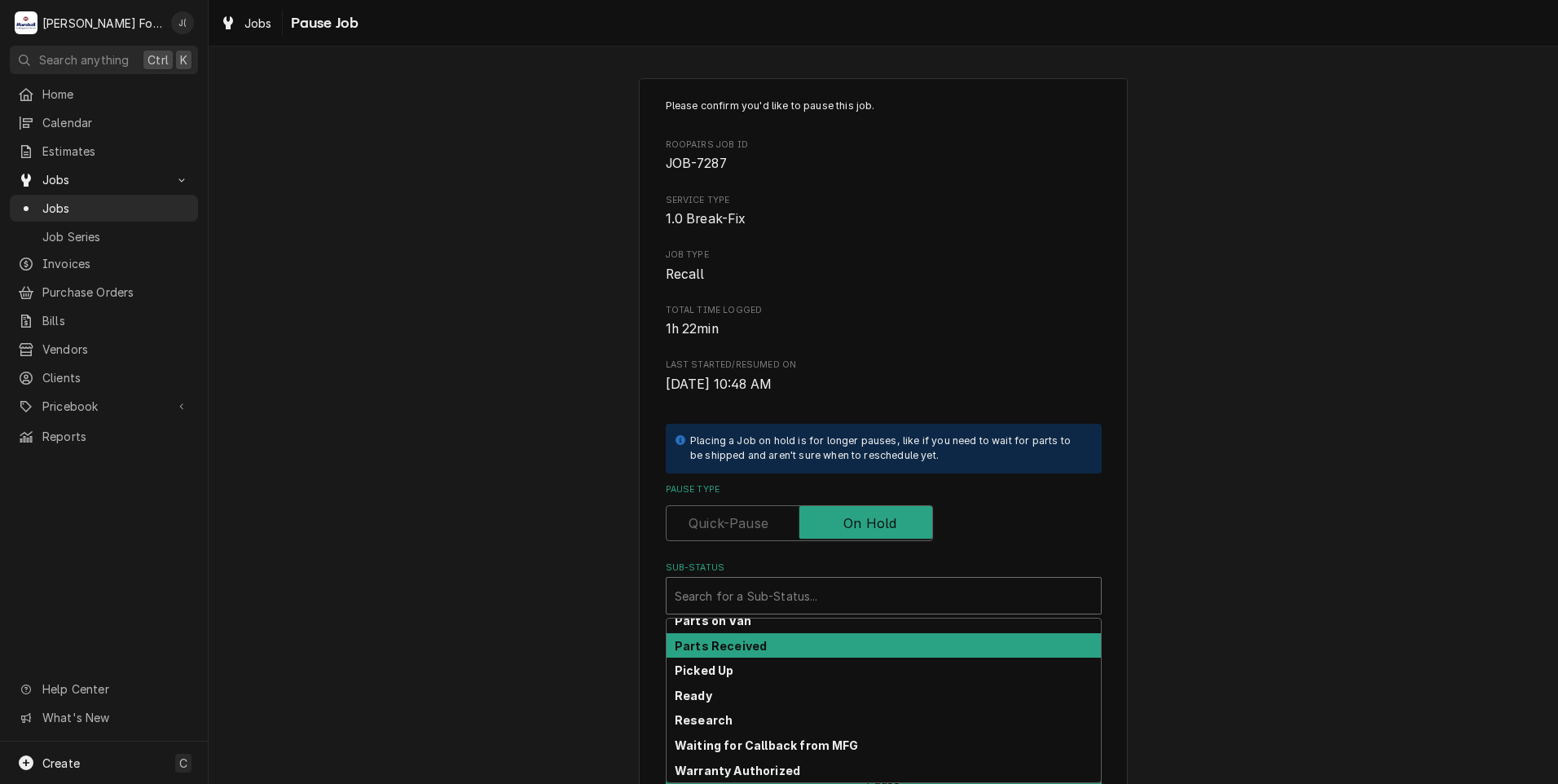
click at [823, 651] on div "Parts Received" at bounding box center [883, 645] width 434 height 26
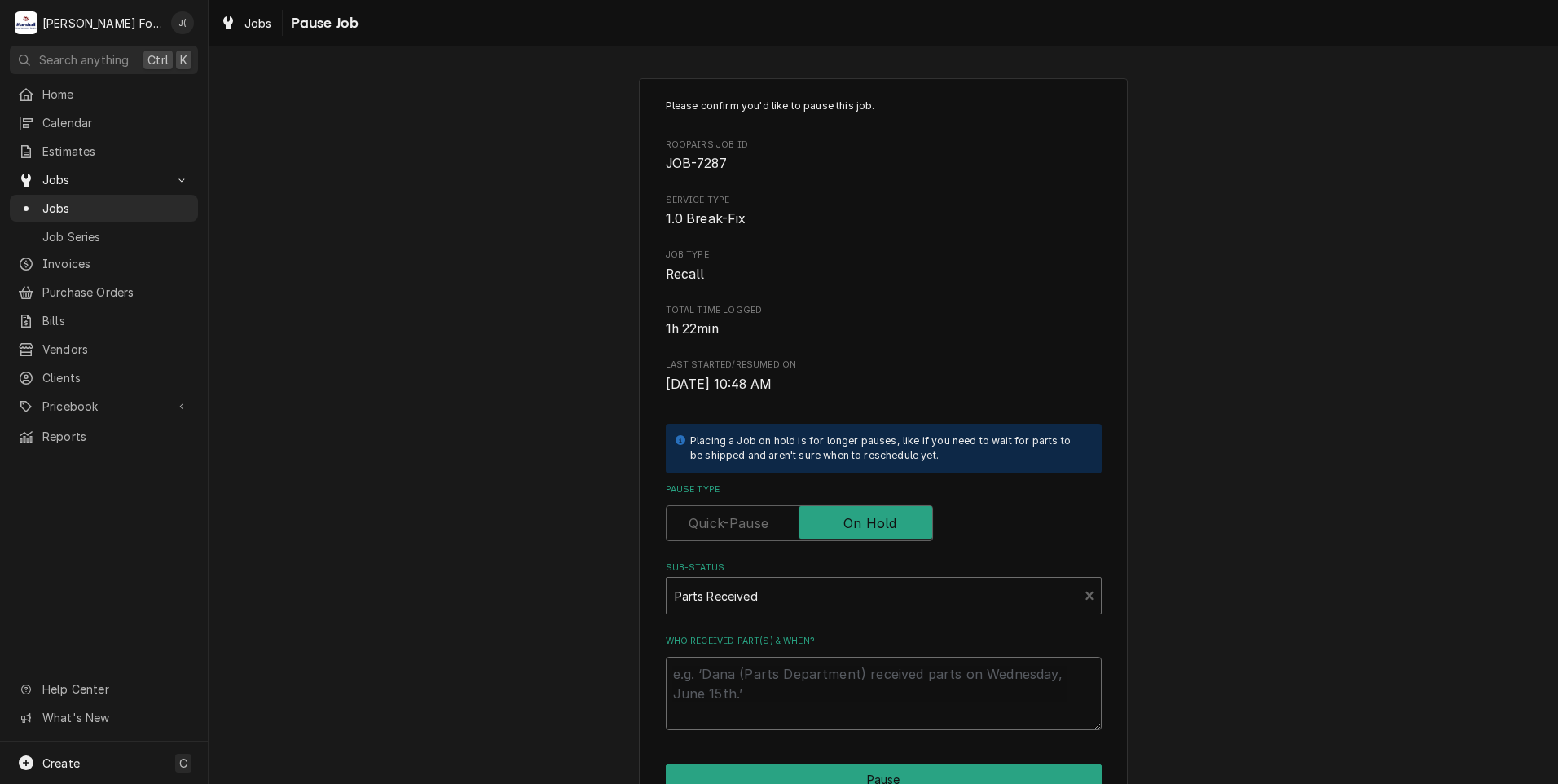
click at [825, 686] on textarea "Who received part(s) & when?" at bounding box center [883, 693] width 436 height 73
type textarea "x"
type textarea "0"
type textarea "x"
type textarea "09"
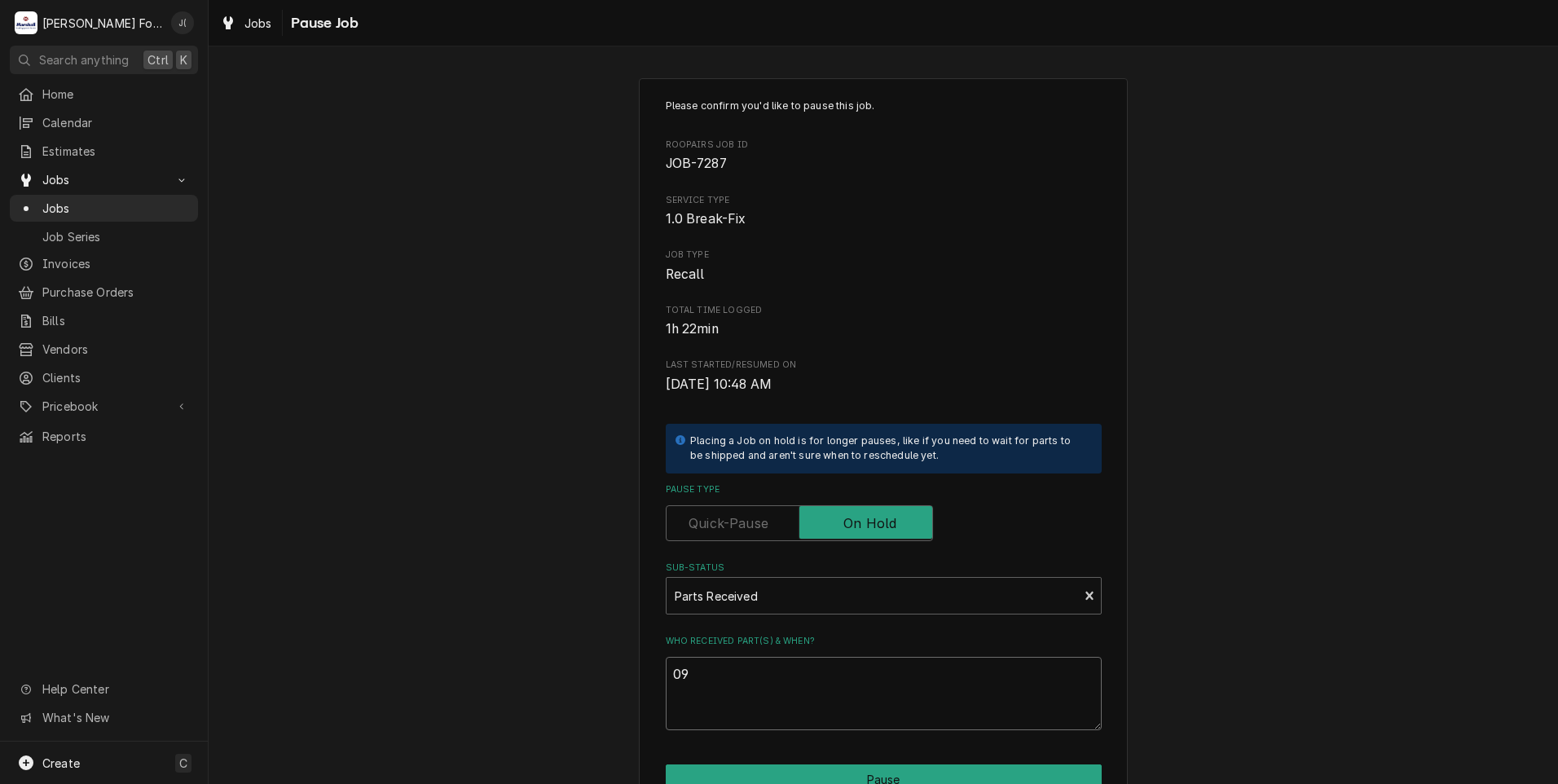
type textarea "x"
type textarea "09/"
type textarea "x"
type textarea "09/2"
type textarea "x"
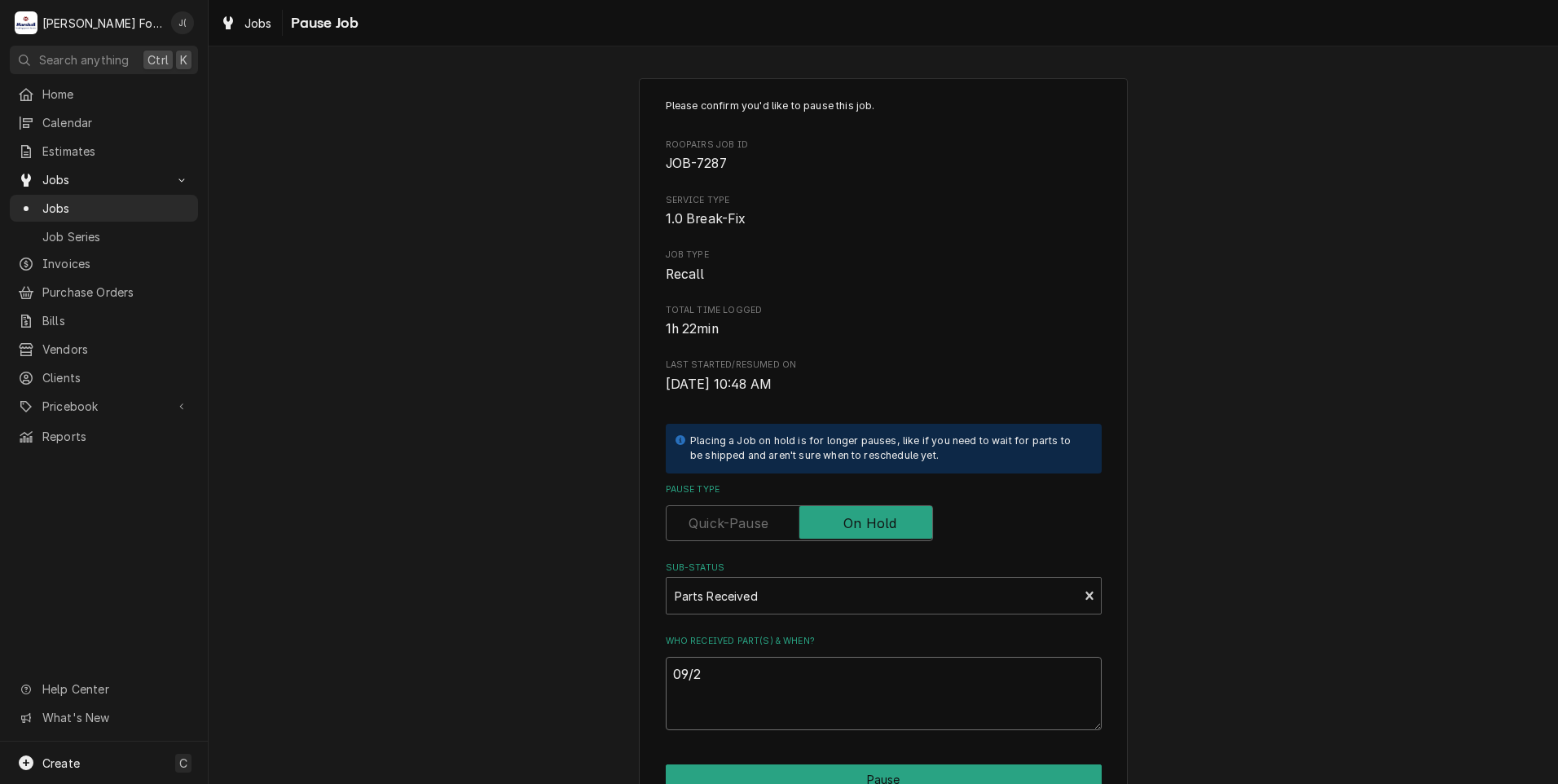
type textarea "09/22"
type textarea "x"
type textarea "09/22/"
type textarea "x"
type textarea "09/22/2"
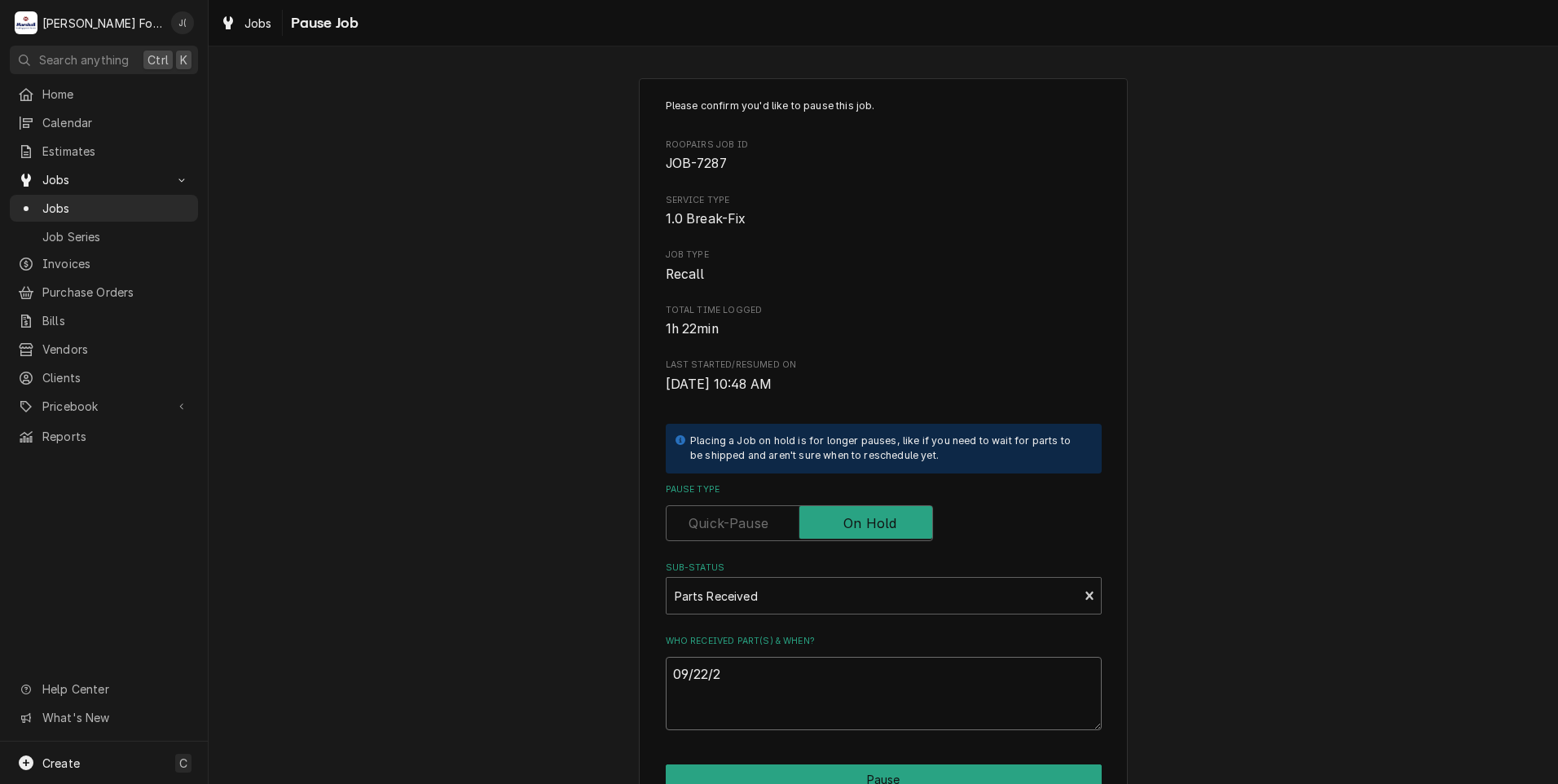
type textarea "x"
type textarea "[DATE]"
type textarea "x"
type textarea "09/22/202"
type textarea "x"
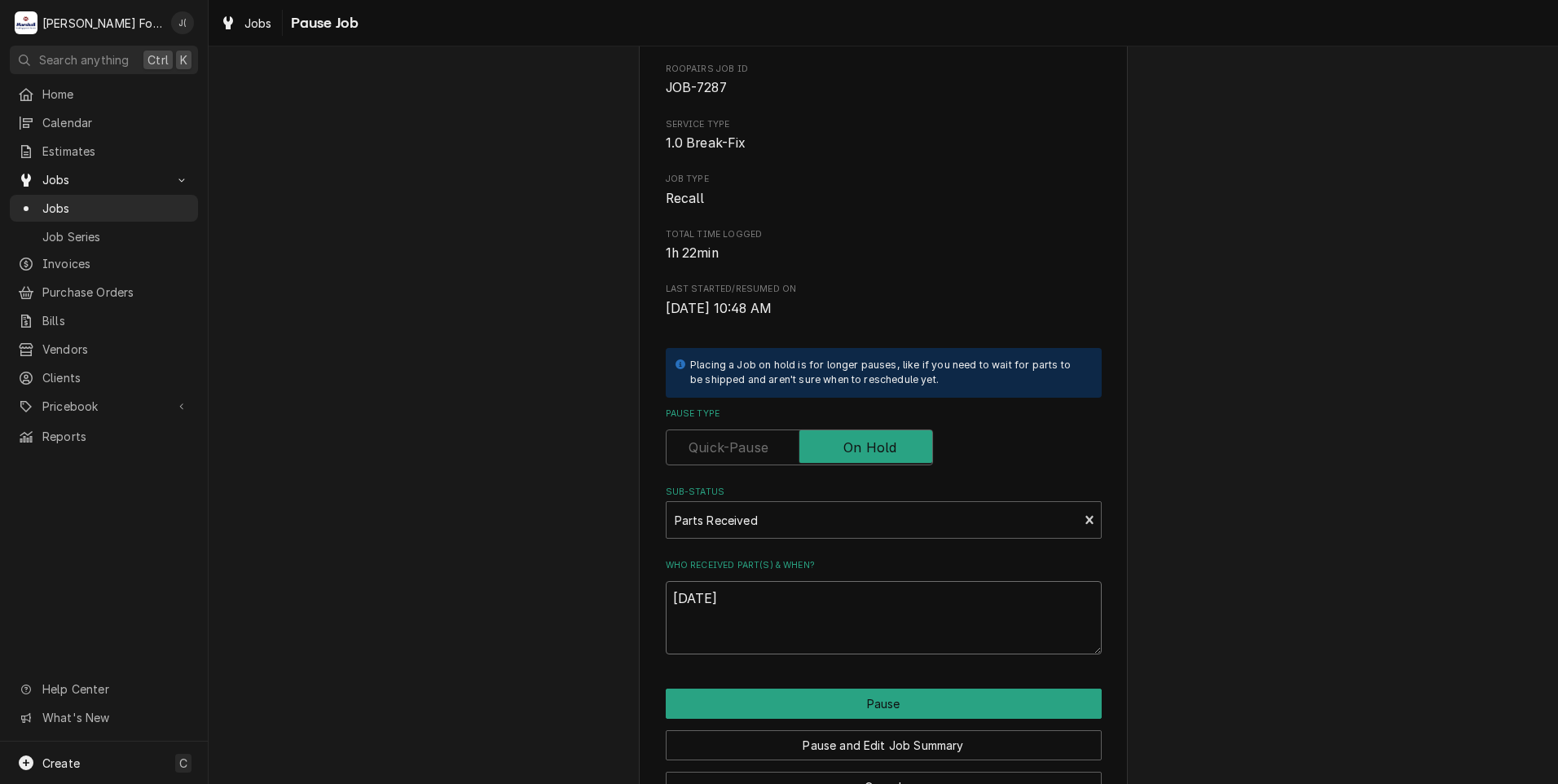
scroll to position [129, 0]
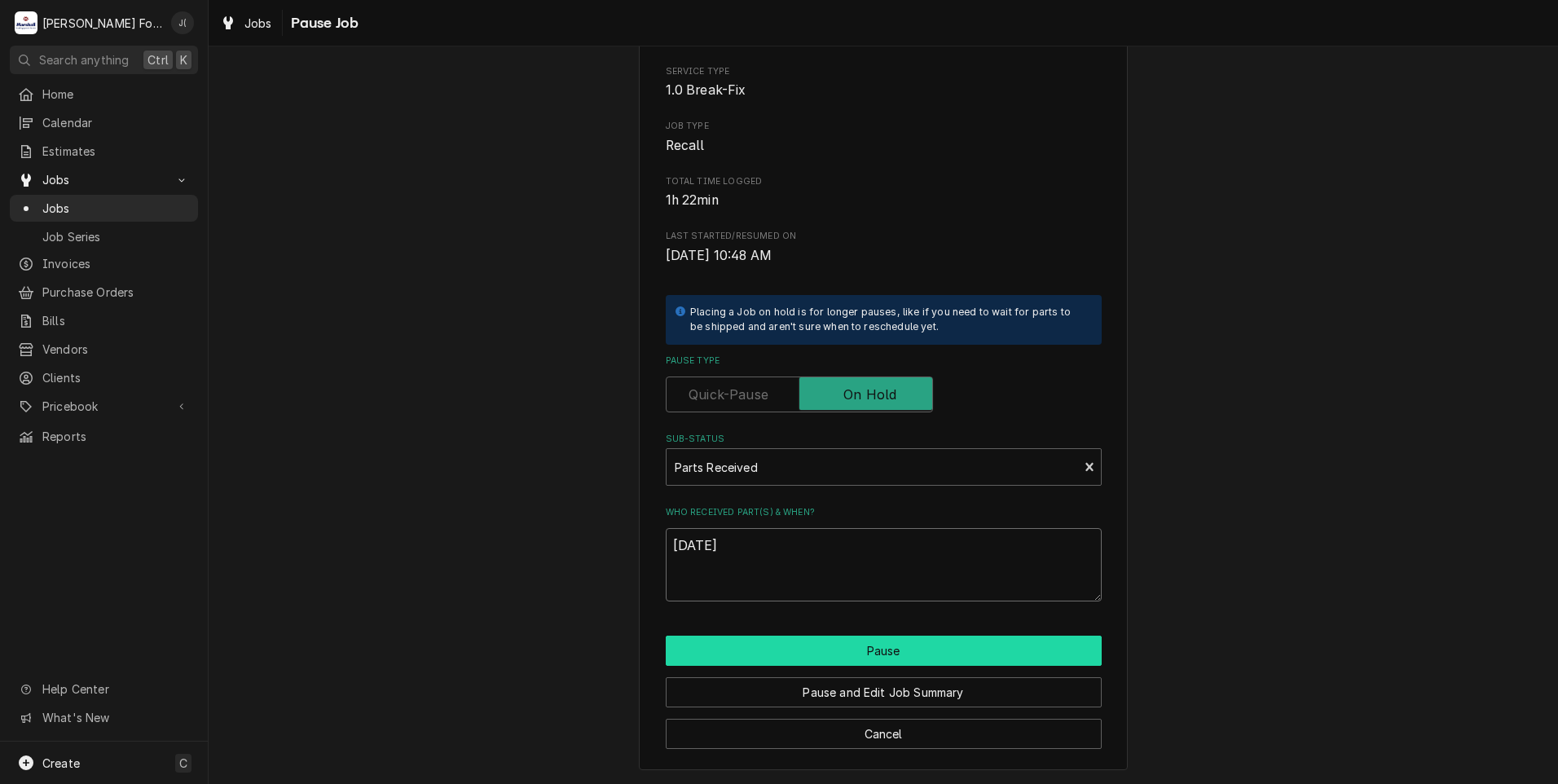
type textarea "[DATE]"
click at [823, 647] on button "Pause" at bounding box center [883, 650] width 436 height 31
type textarea "x"
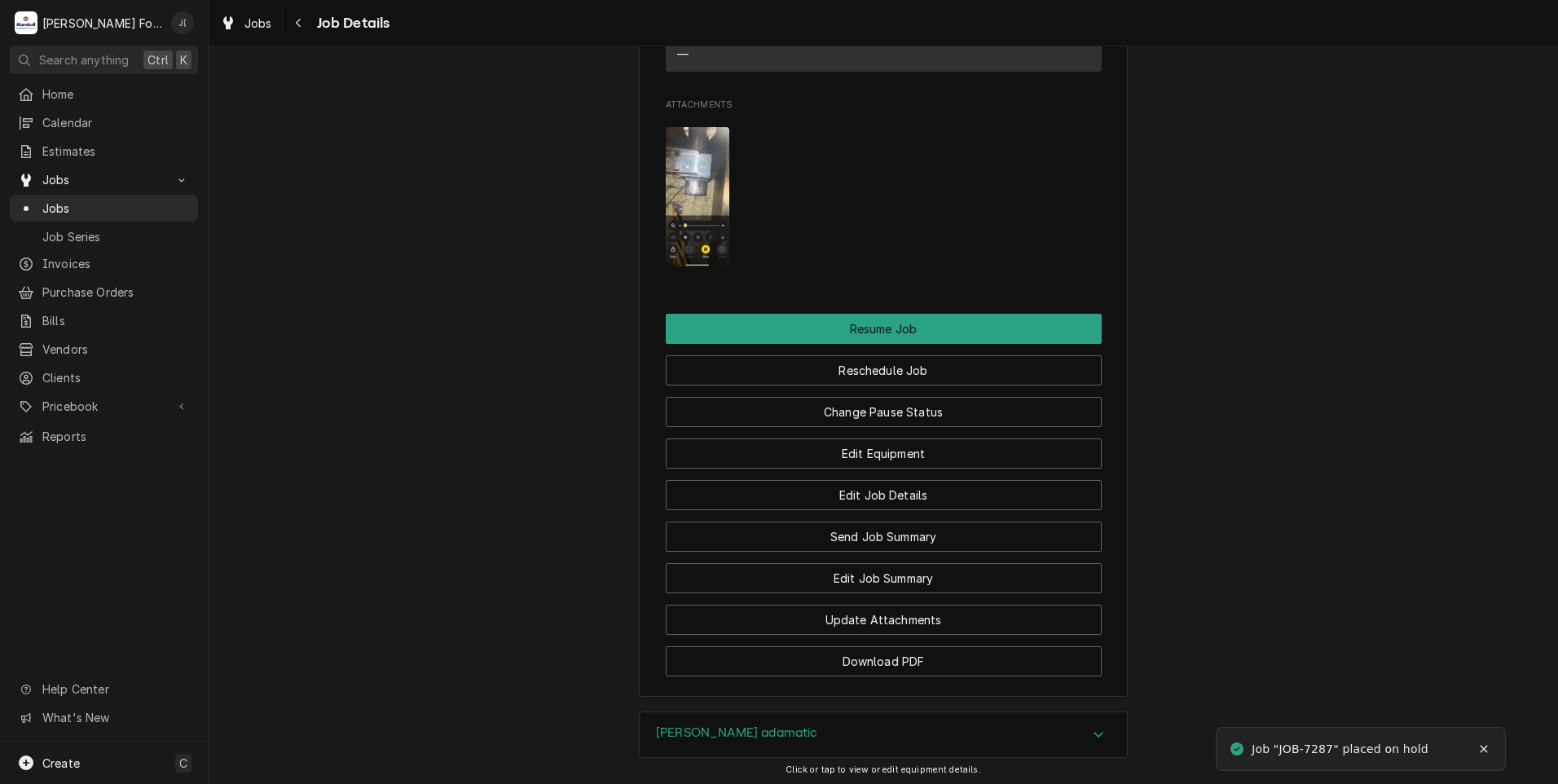
scroll to position [2114, 0]
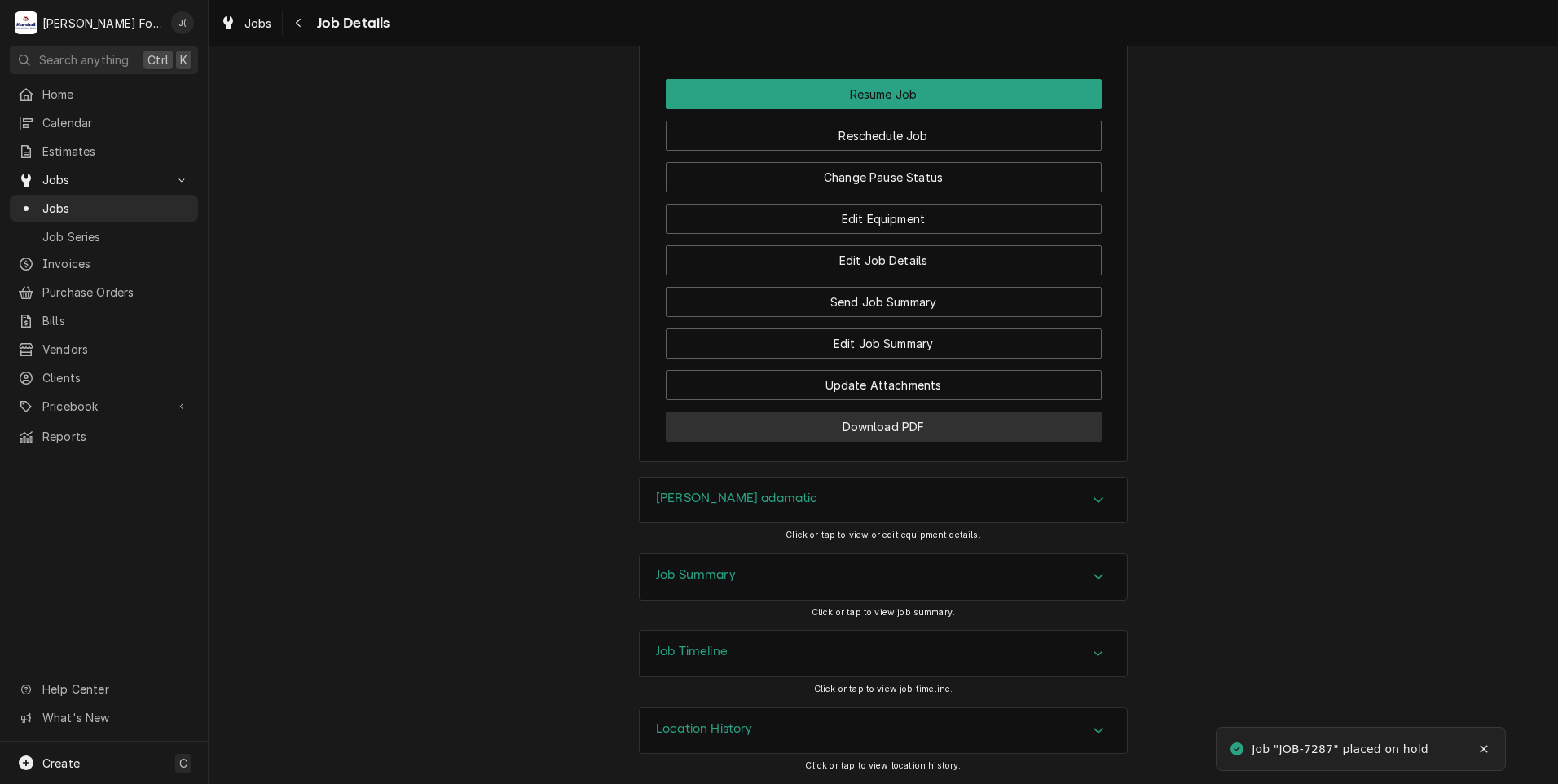
click at [790, 427] on button "Download PDF" at bounding box center [883, 427] width 436 height 31
